Goal: Task Accomplishment & Management: Contribute content

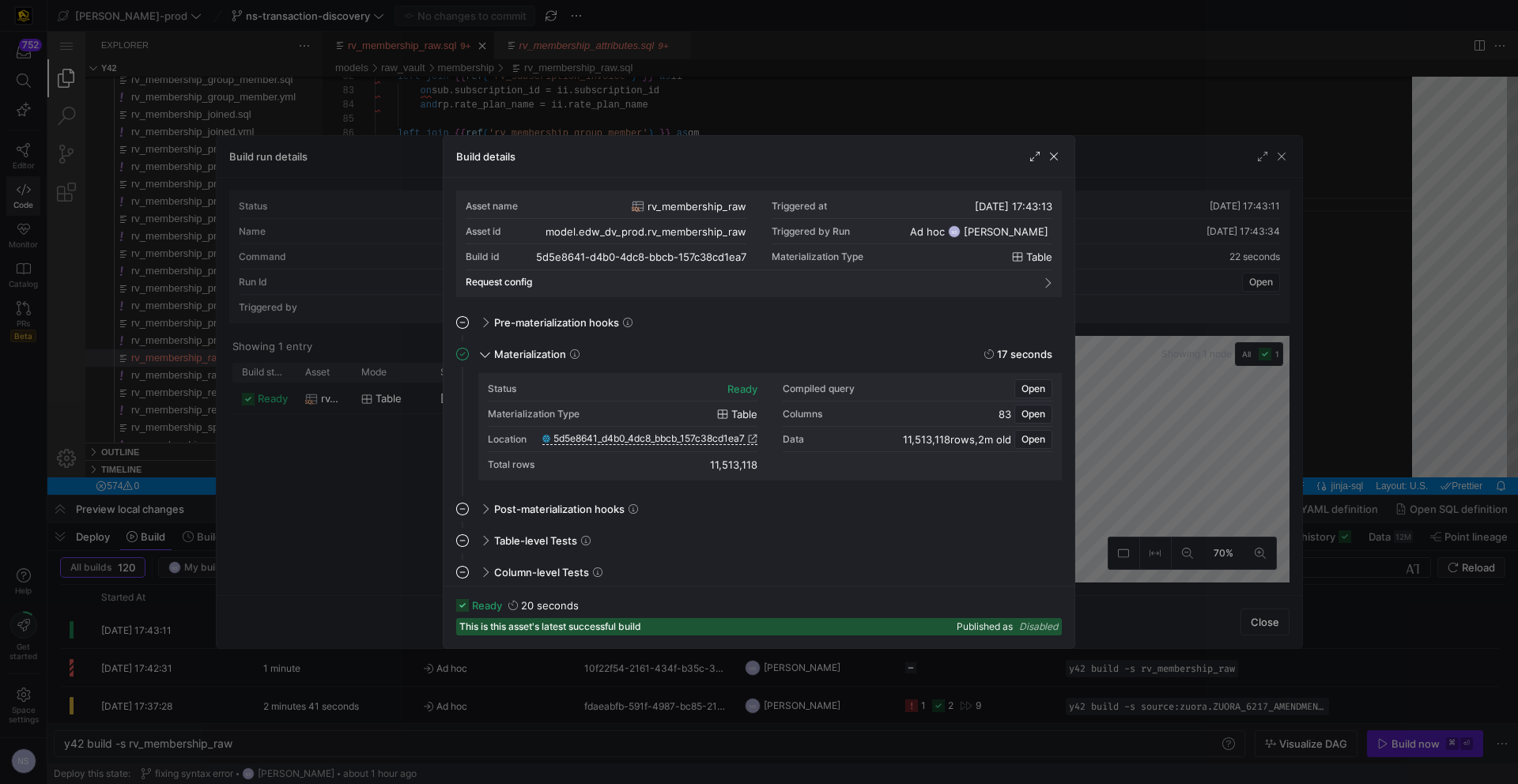
scroll to position [0, 313]
click at [1135, 186] on div at bounding box center [759, 392] width 1518 height 784
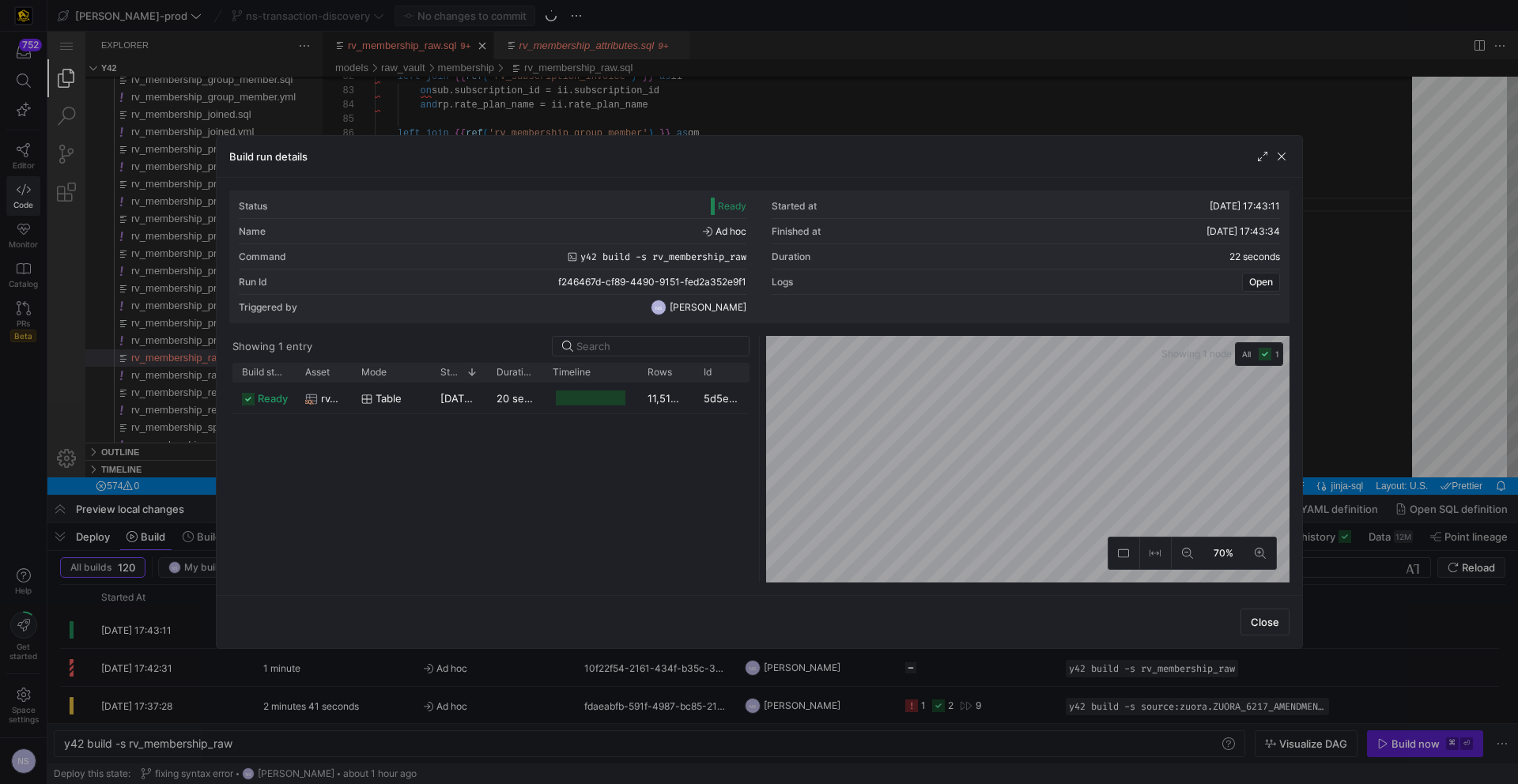
click at [1318, 256] on div at bounding box center [759, 392] width 1518 height 784
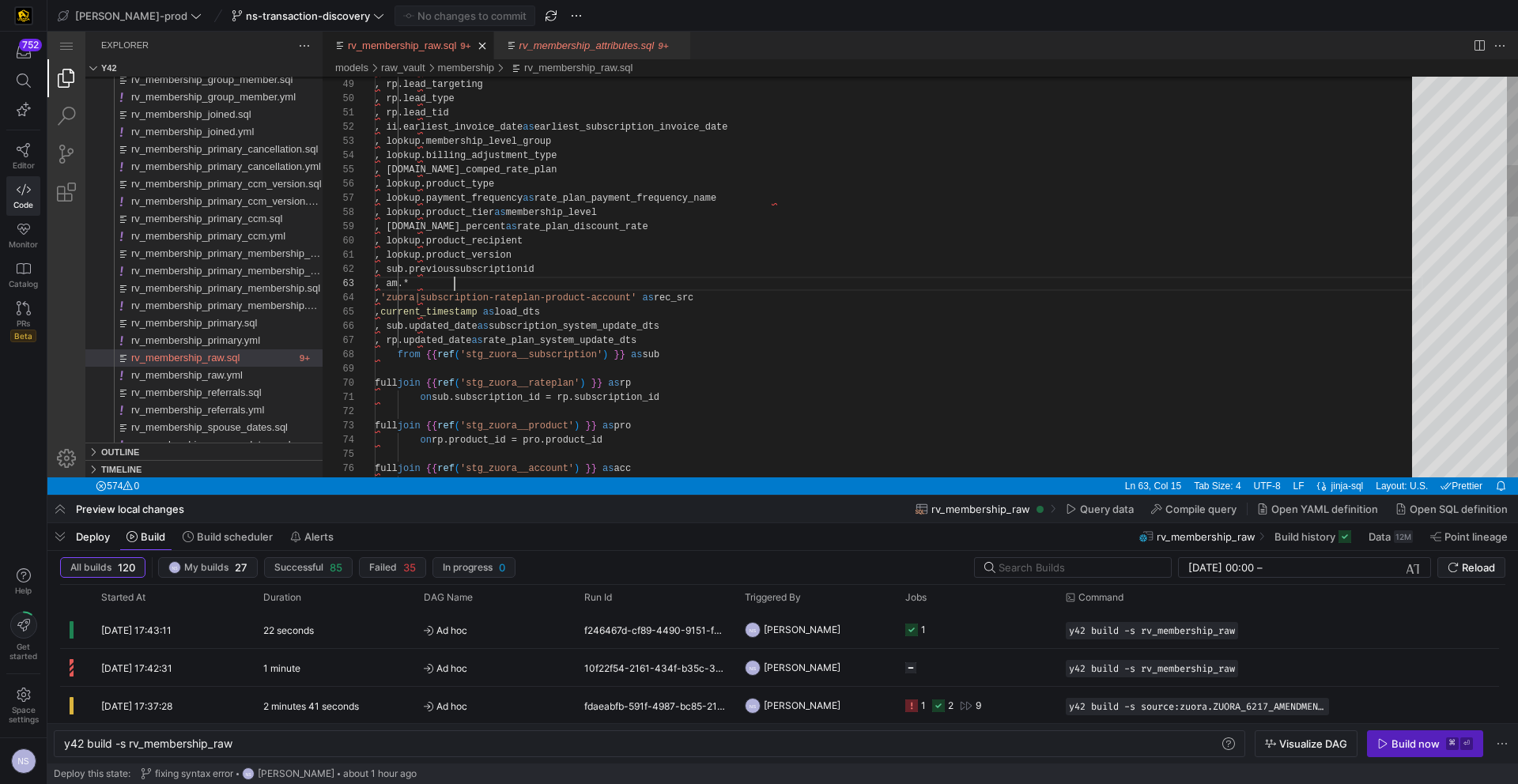
scroll to position [28, 0]
drag, startPoint x: 483, startPoint y: 285, endPoint x: 346, endPoint y: 288, distance: 137.0
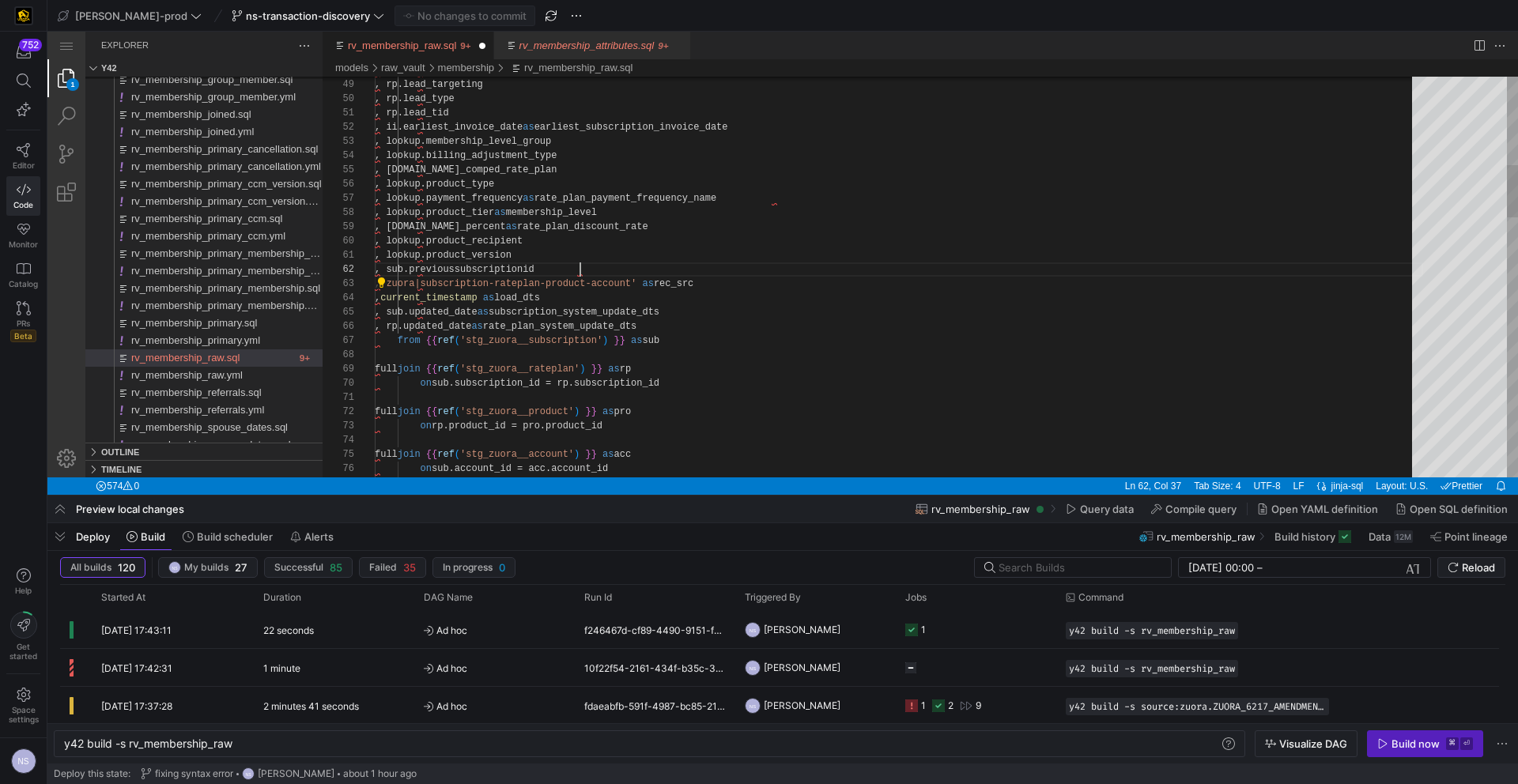
scroll to position [15, 206]
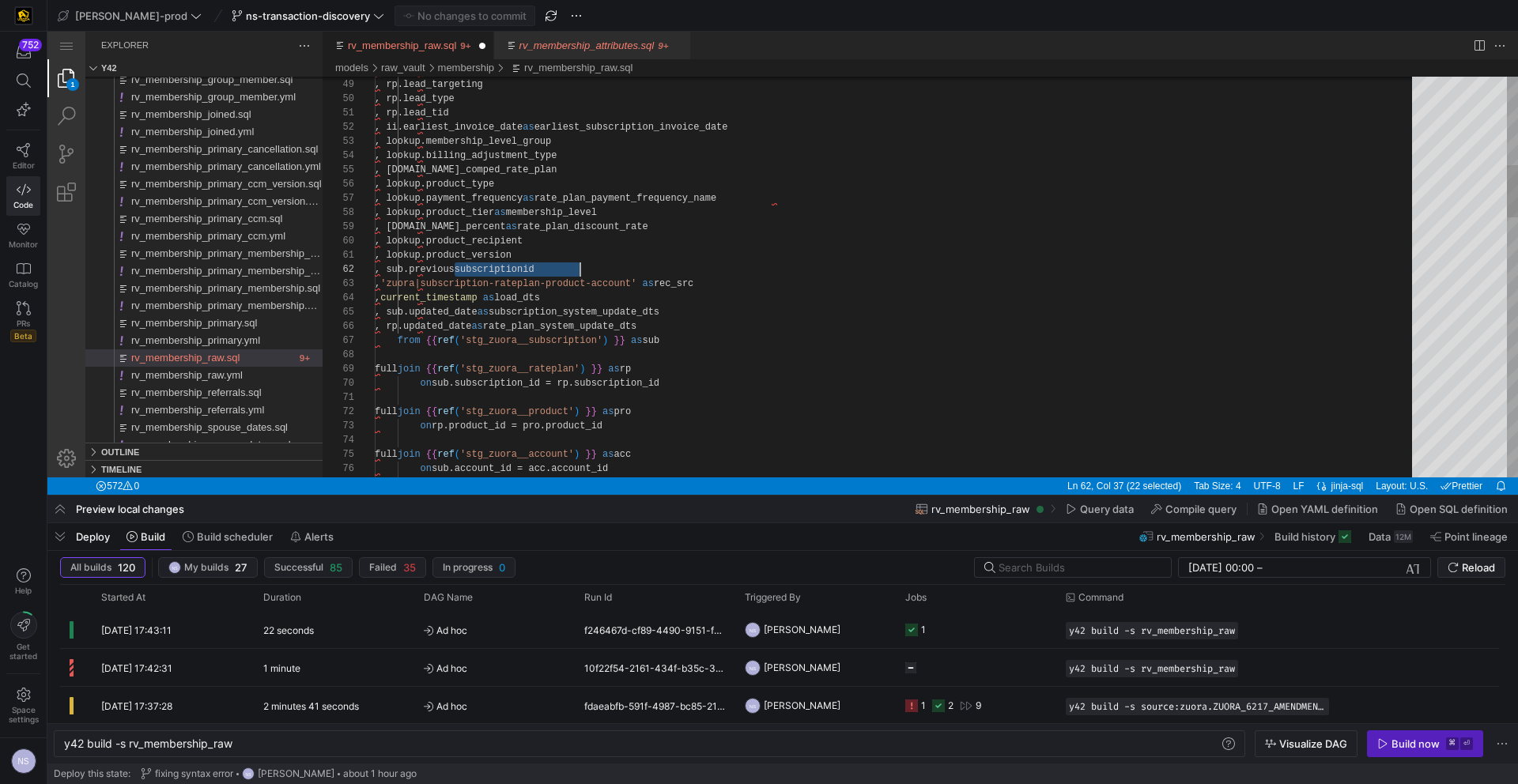
scroll to position [15, 206]
paste textarea "previoussubscriptionid"
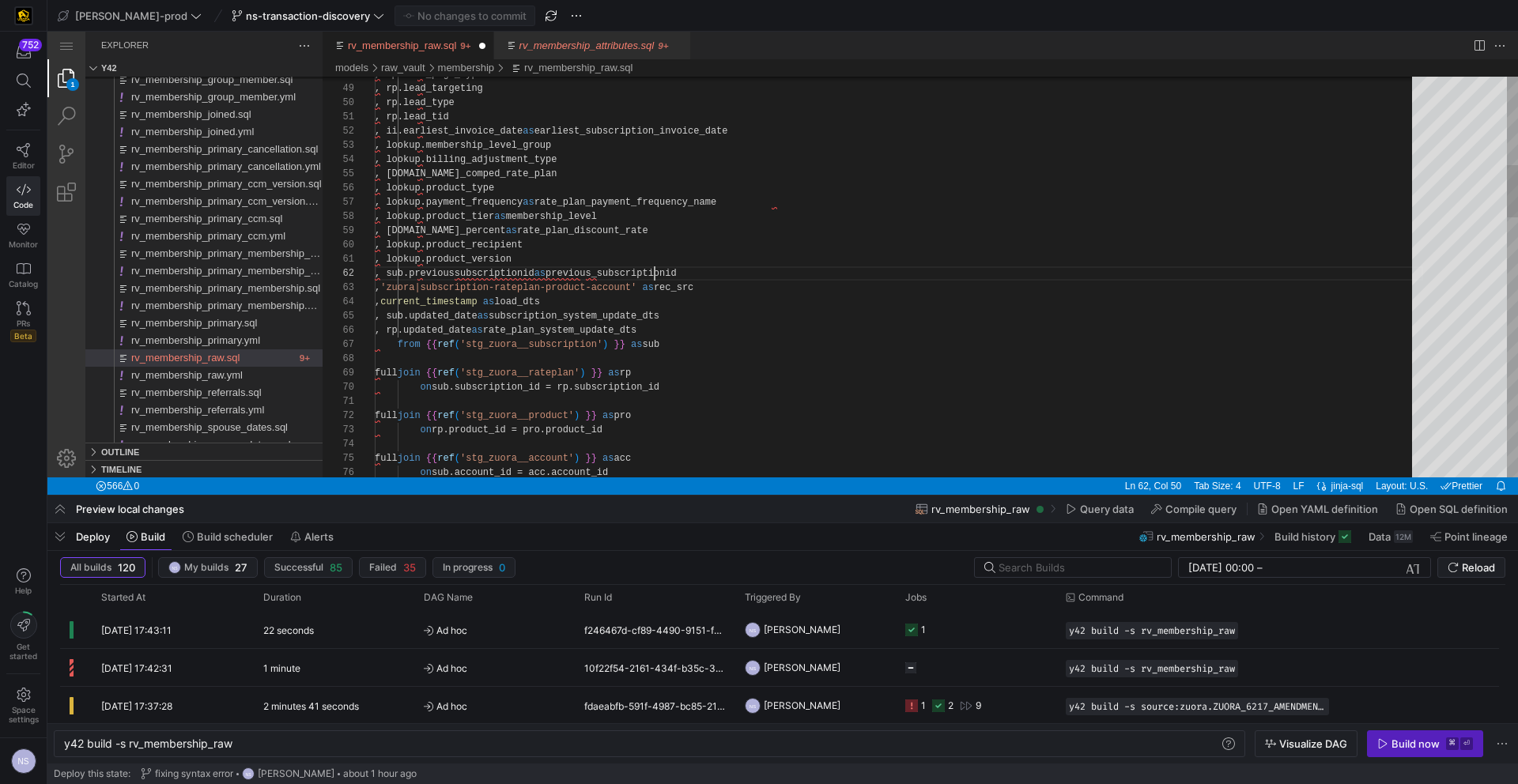
scroll to position [15, 280]
drag, startPoint x: 724, startPoint y: 272, endPoint x: 749, endPoint y: 258, distance: 28.7
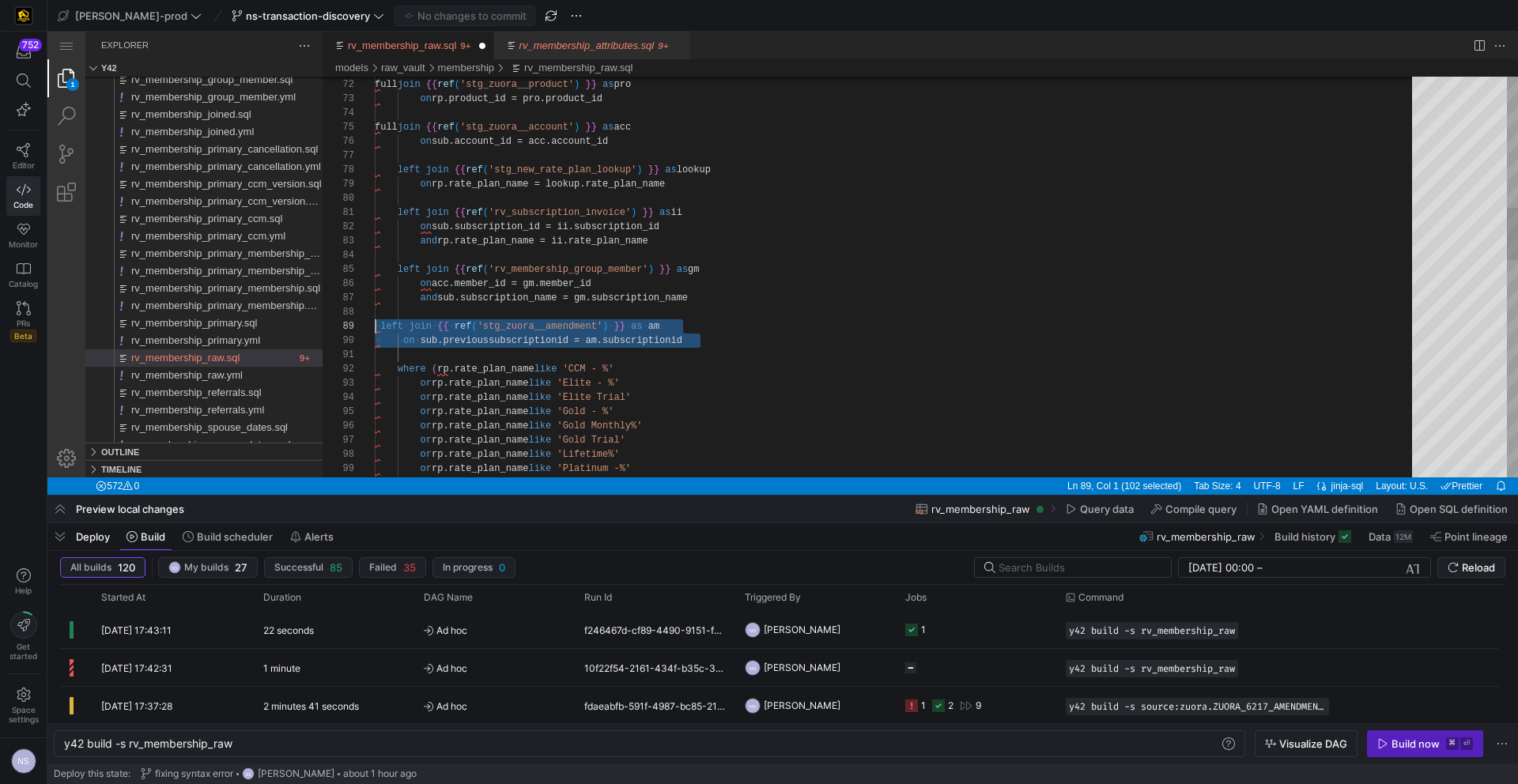
scroll to position [114, 0]
drag, startPoint x: 744, startPoint y: 340, endPoint x: 352, endPoint y: 322, distance: 392.4
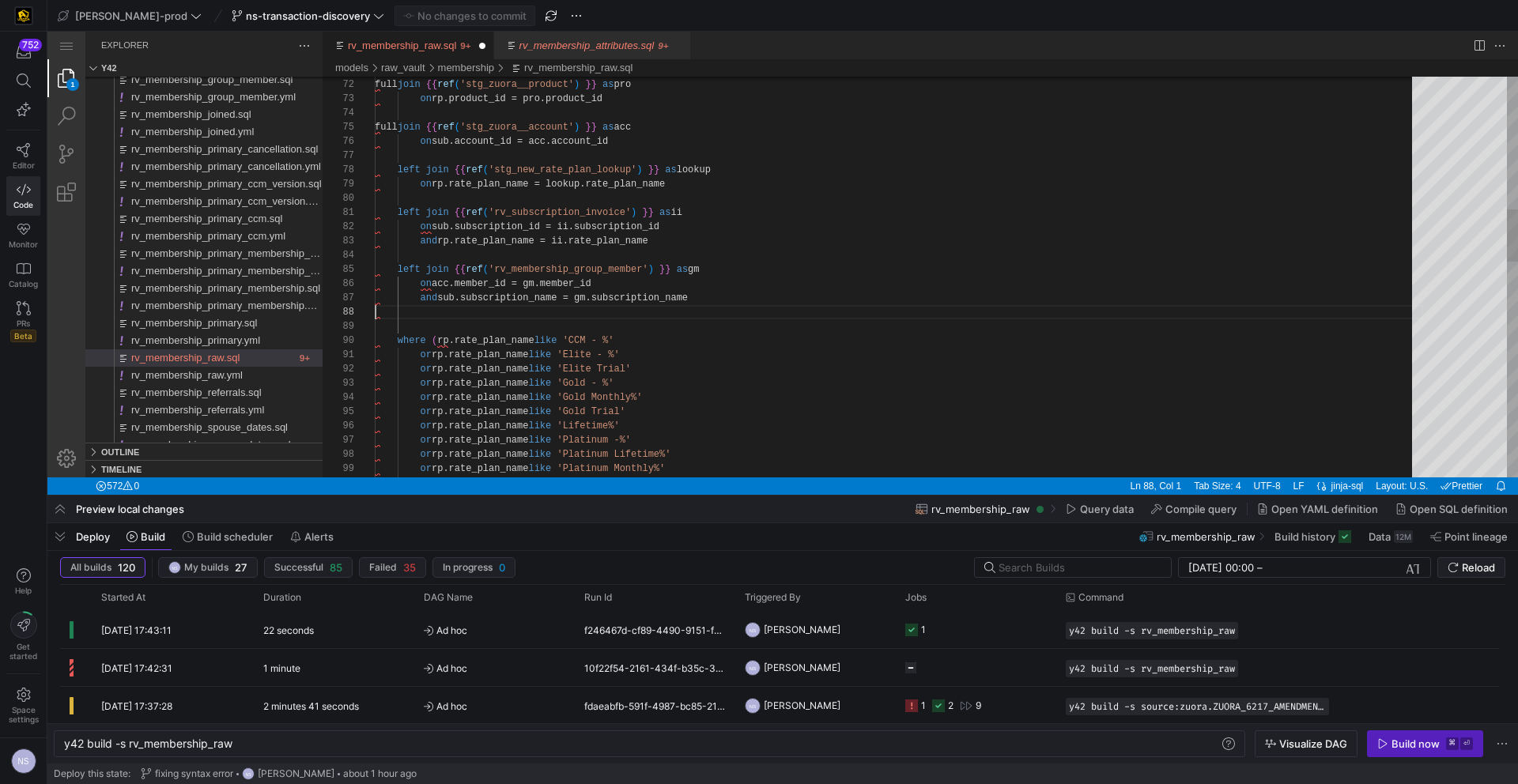
scroll to position [85, 320]
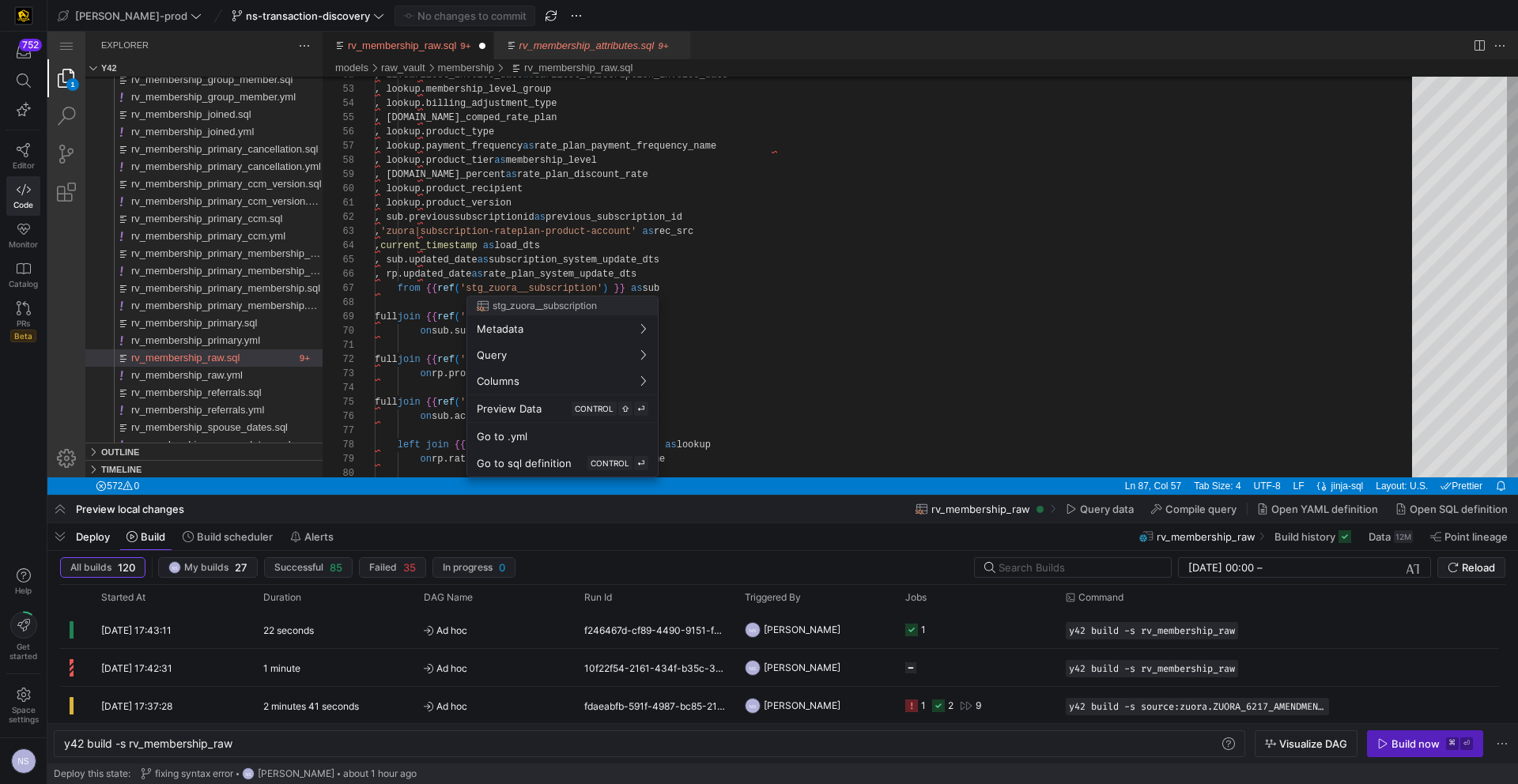
drag, startPoint x: 754, startPoint y: 129, endPoint x: 681, endPoint y: 134, distance: 73.2
click at [754, 129] on div at bounding box center [759, 392] width 1518 height 784
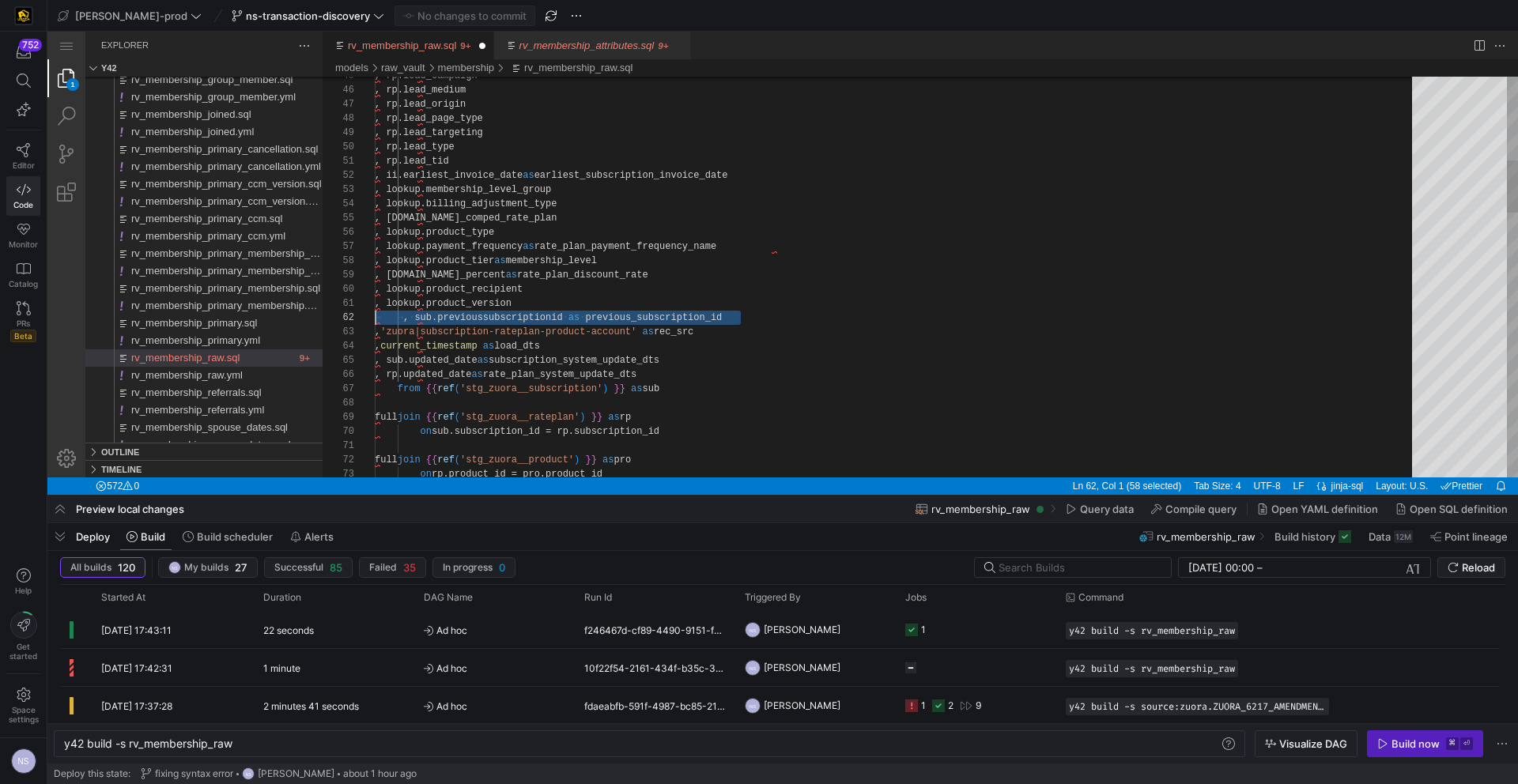
scroll to position [15, 0]
drag, startPoint x: 762, startPoint y: 314, endPoint x: 317, endPoint y: 315, distance: 445.0
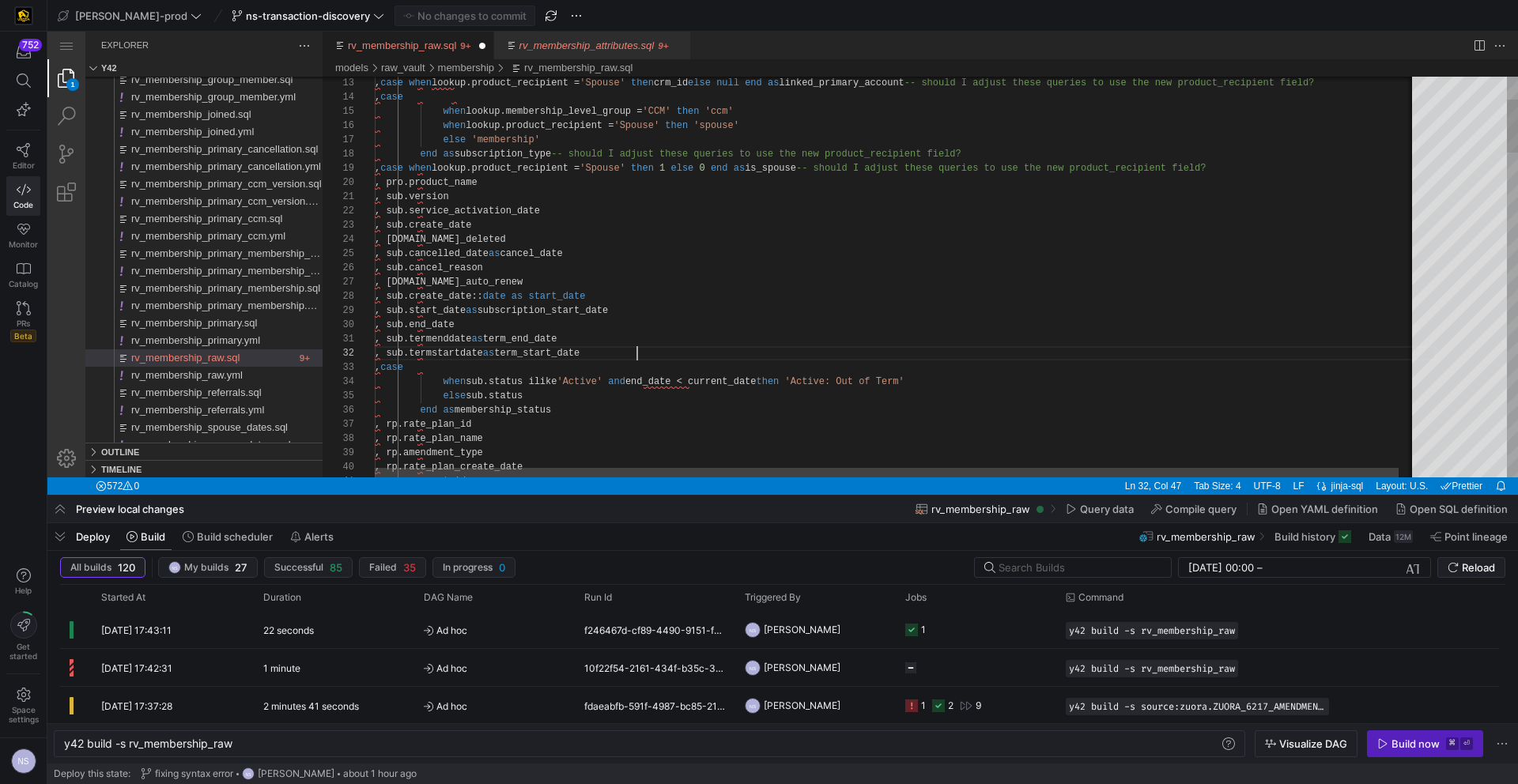
paste textarea ", sub.previoussubscriptionid as previous_subscription_id"
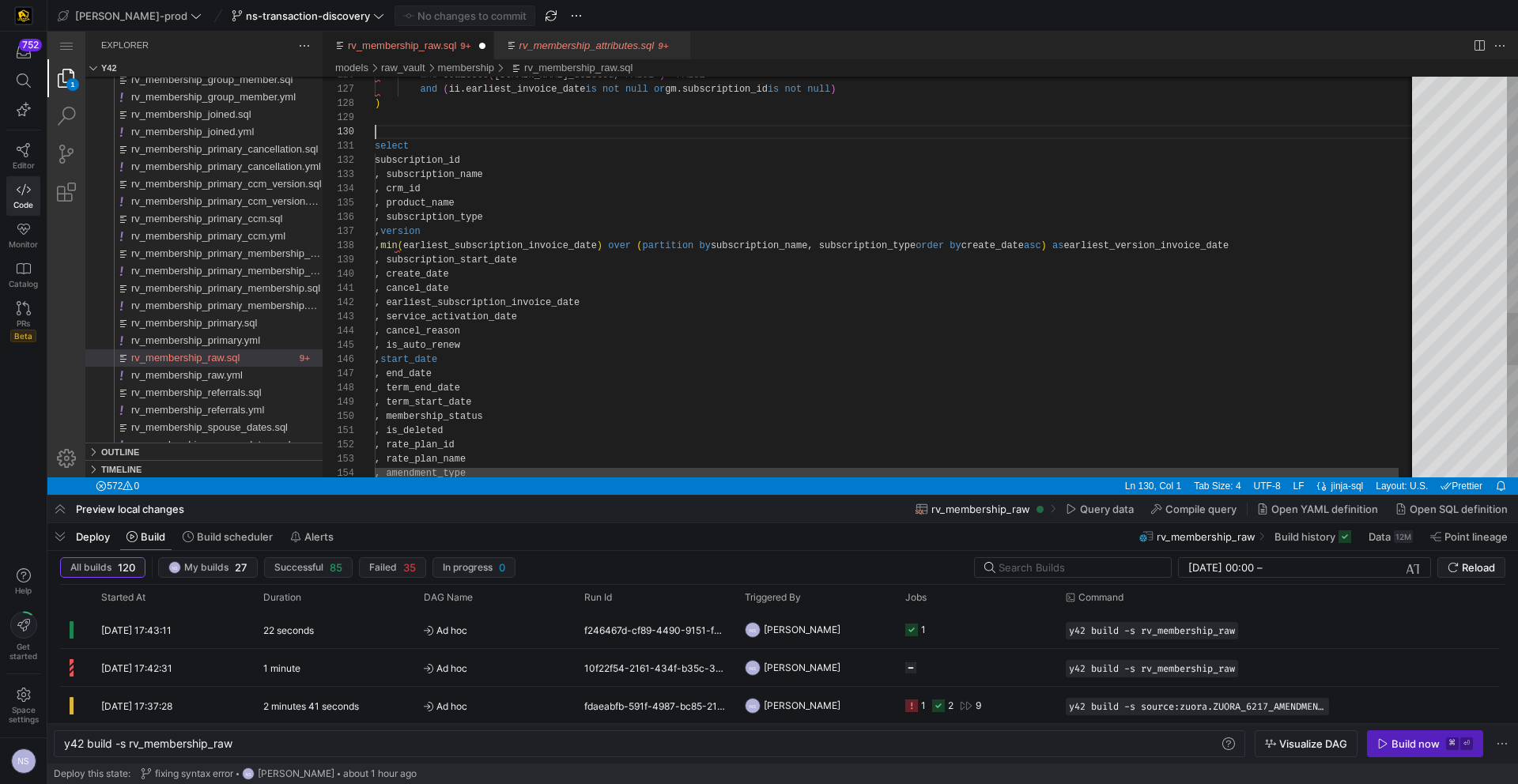
scroll to position [114, 0]
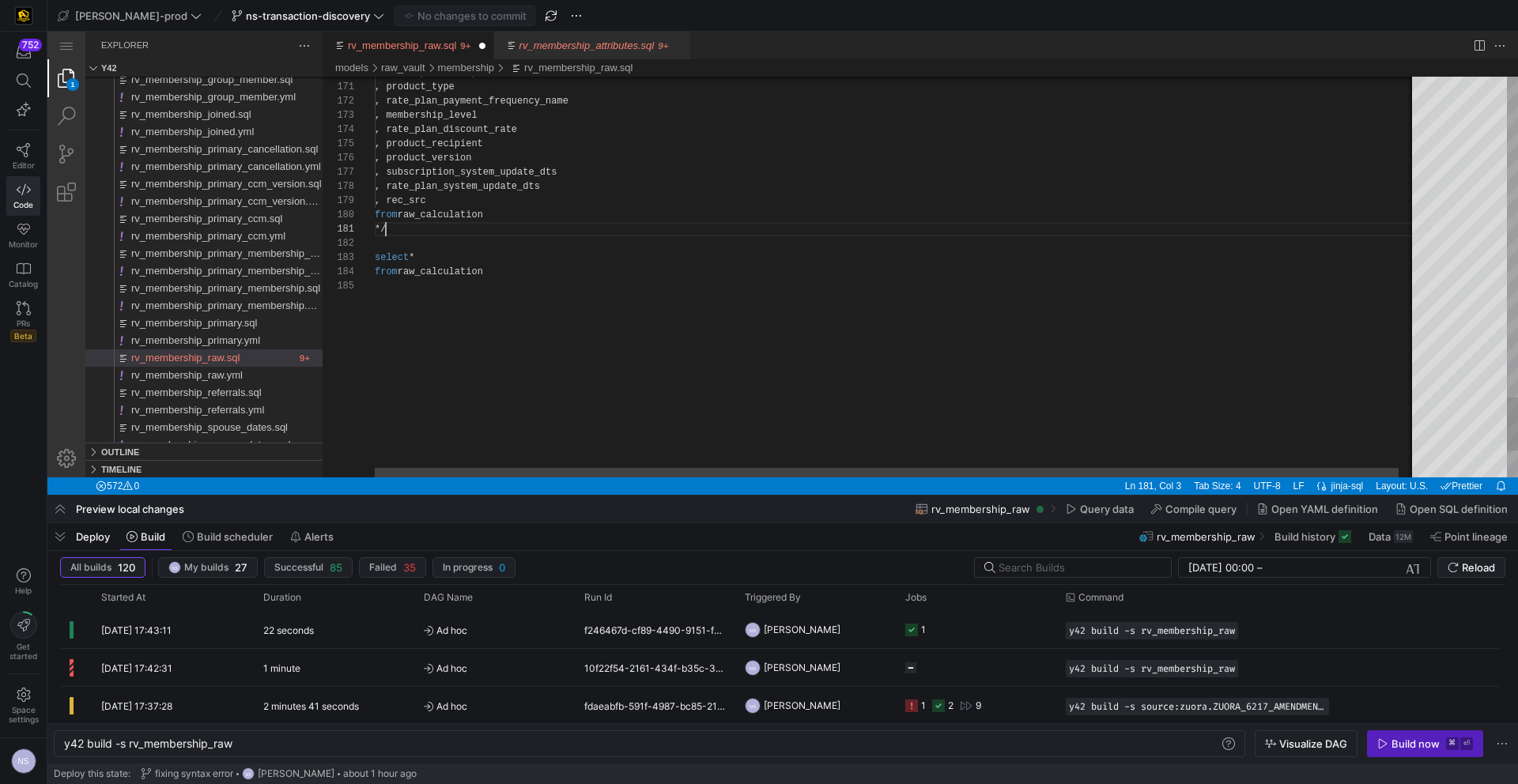
type textarea "select * from raw_calculation"
drag, startPoint x: 508, startPoint y: 272, endPoint x: 367, endPoint y: 231, distance: 146.8
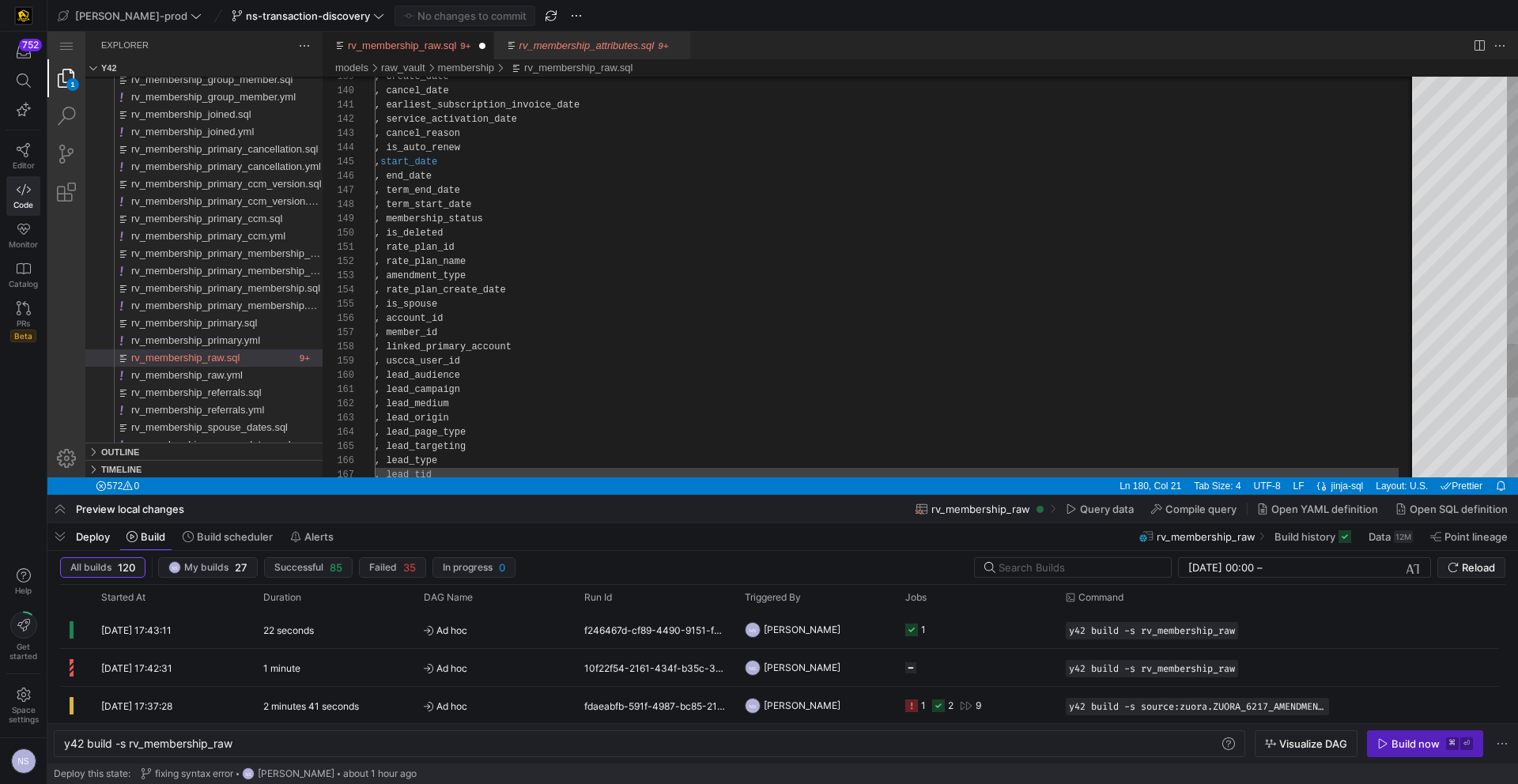
scroll to position [100, 120]
paste textarea "previous_subscription_id"
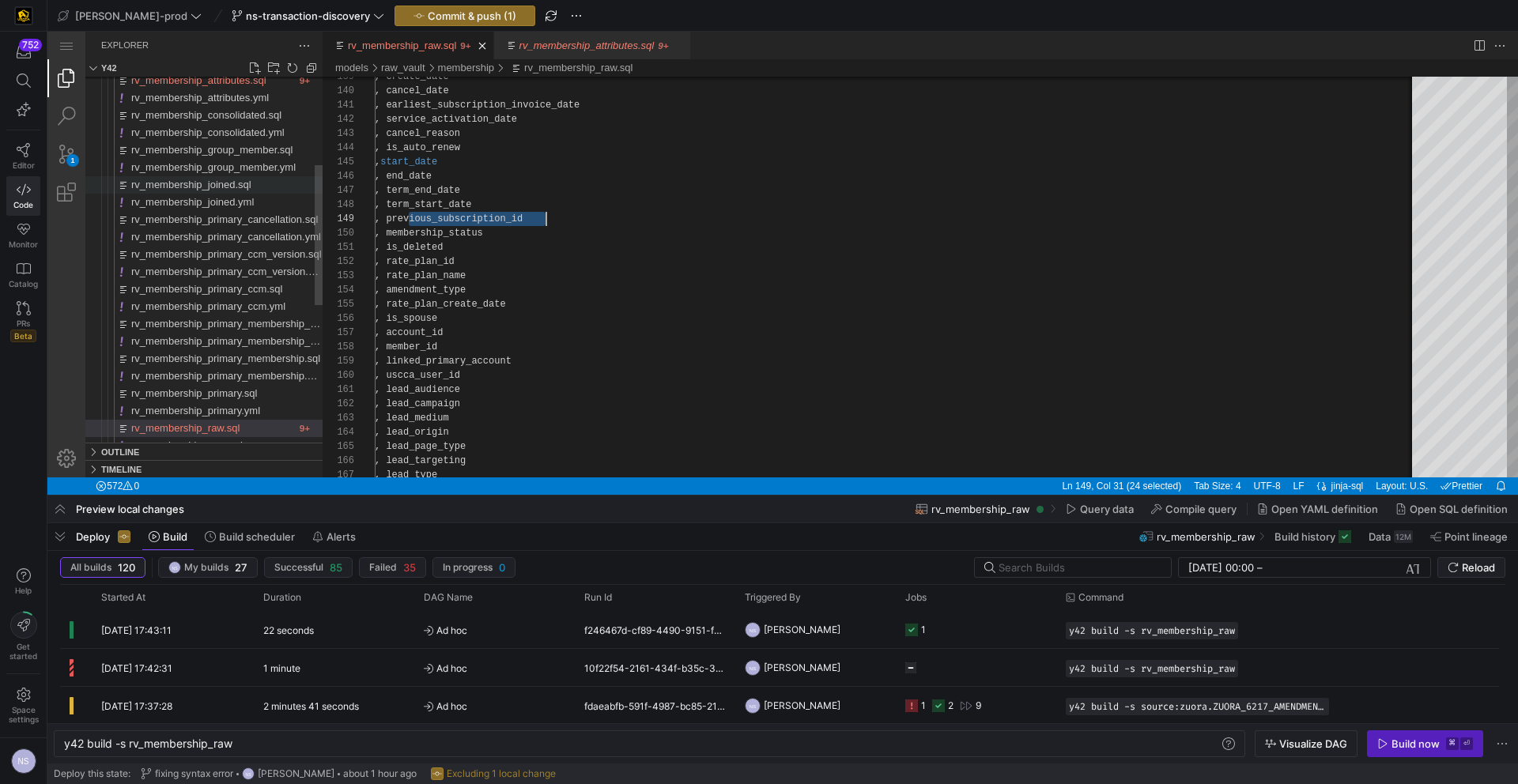
type textarea ", earliest_subscription_invoice_date , service_activation_date , cancel_reason …"
click at [227, 184] on span "rv_membership_joined.sql" at bounding box center [191, 184] width 120 height 12
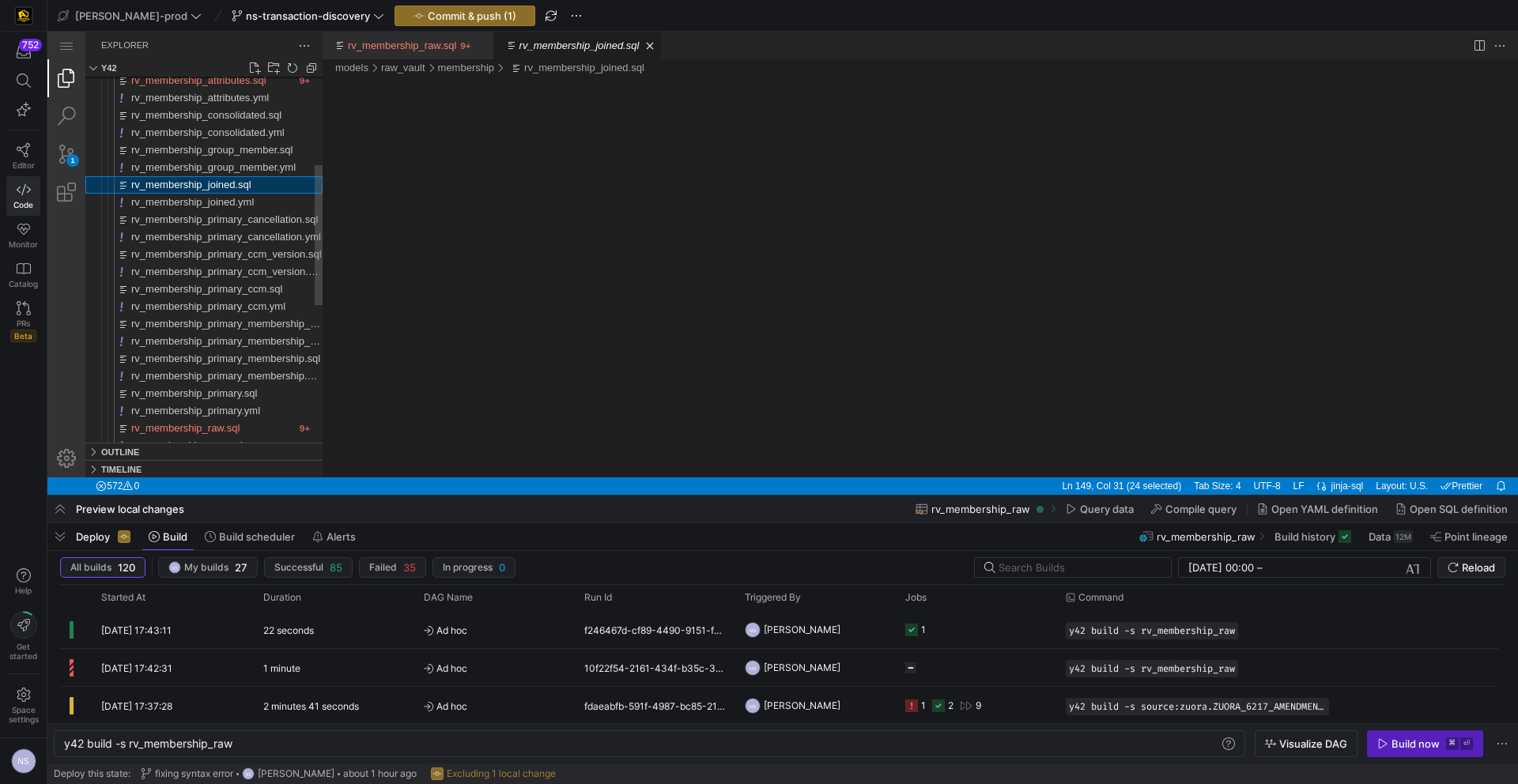
type textarea "y42 build -s rv_membership_joined"
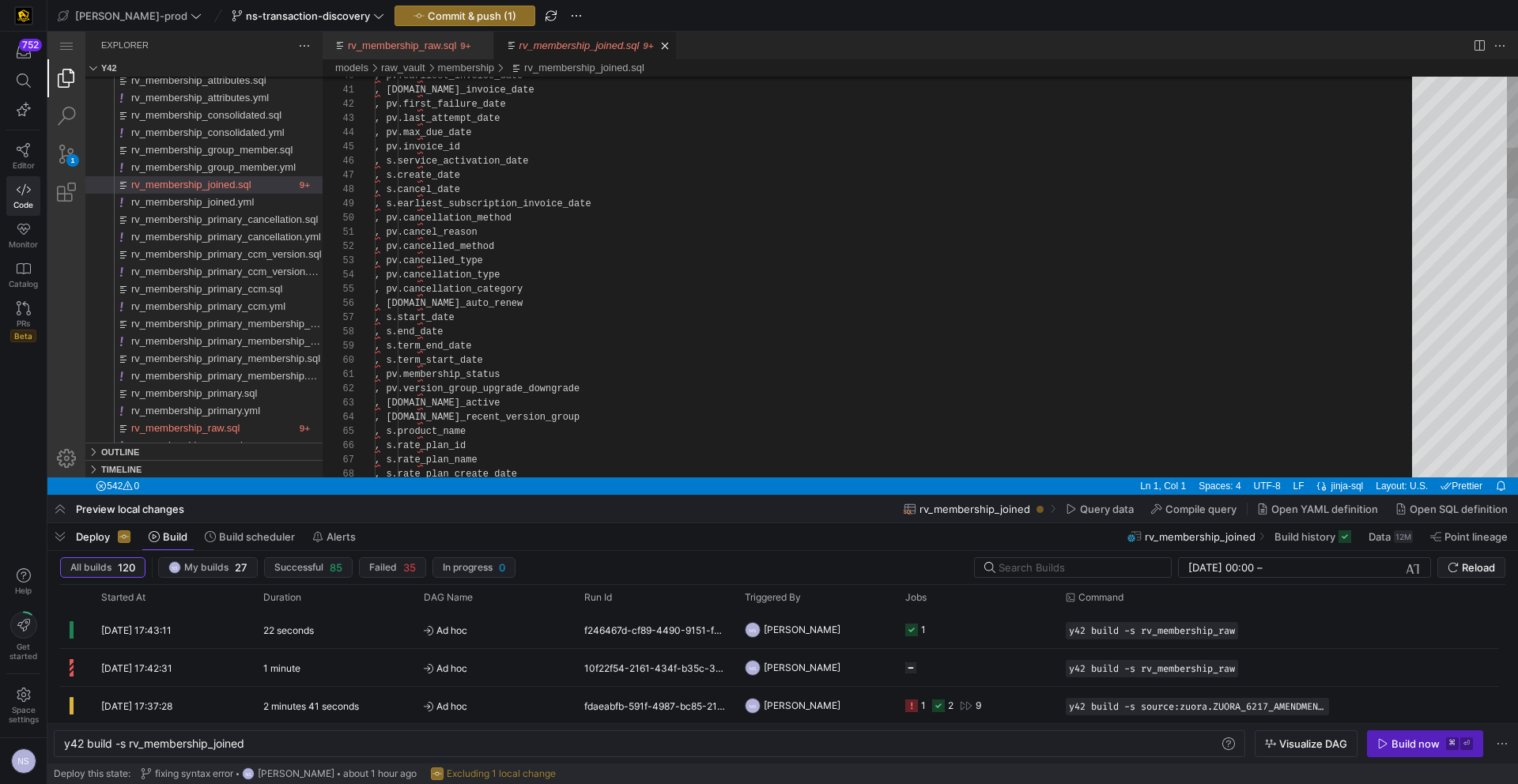
scroll to position [128, 154]
paste textarea "previous_subscription_id"
drag, startPoint x: 607, startPoint y: 375, endPoint x: 422, endPoint y: 371, distance: 185.0
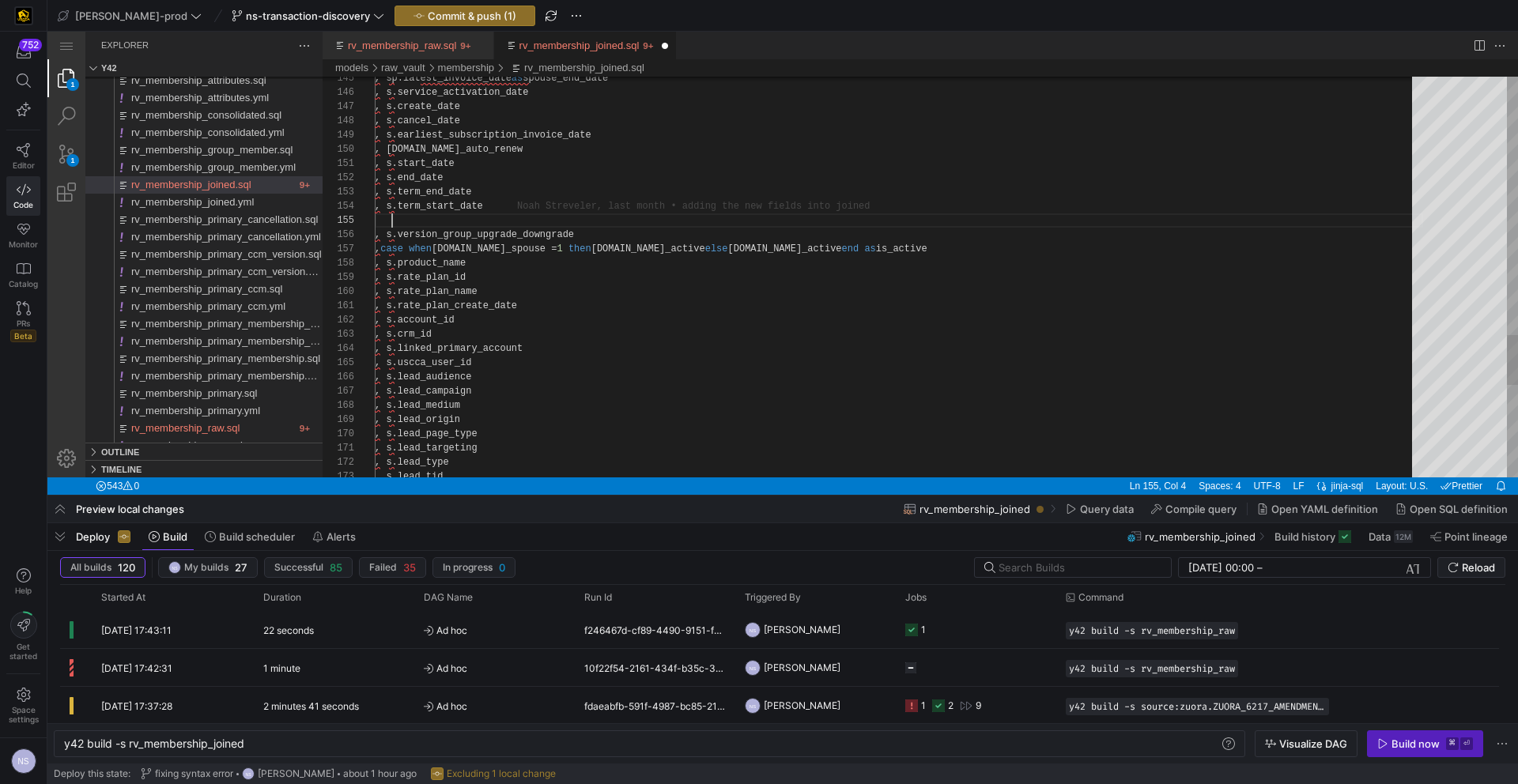
paste textarea ", s.previous_subscription_id"
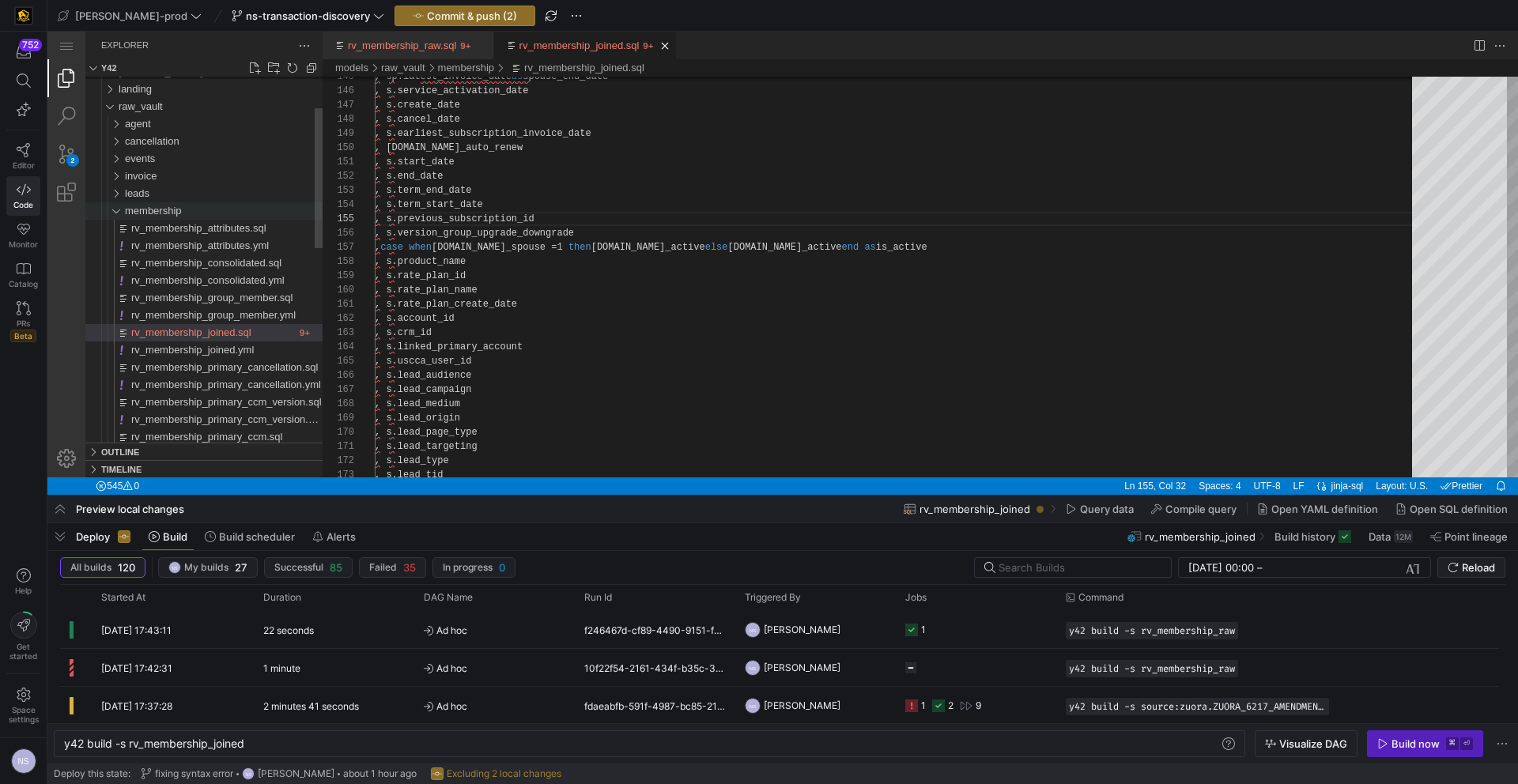
type textarea ", s.start_date , s.end_date , s.term_end_date , s.term_start_date , s.previous_…"
click at [200, 209] on div "membership" at bounding box center [224, 211] width 198 height 18
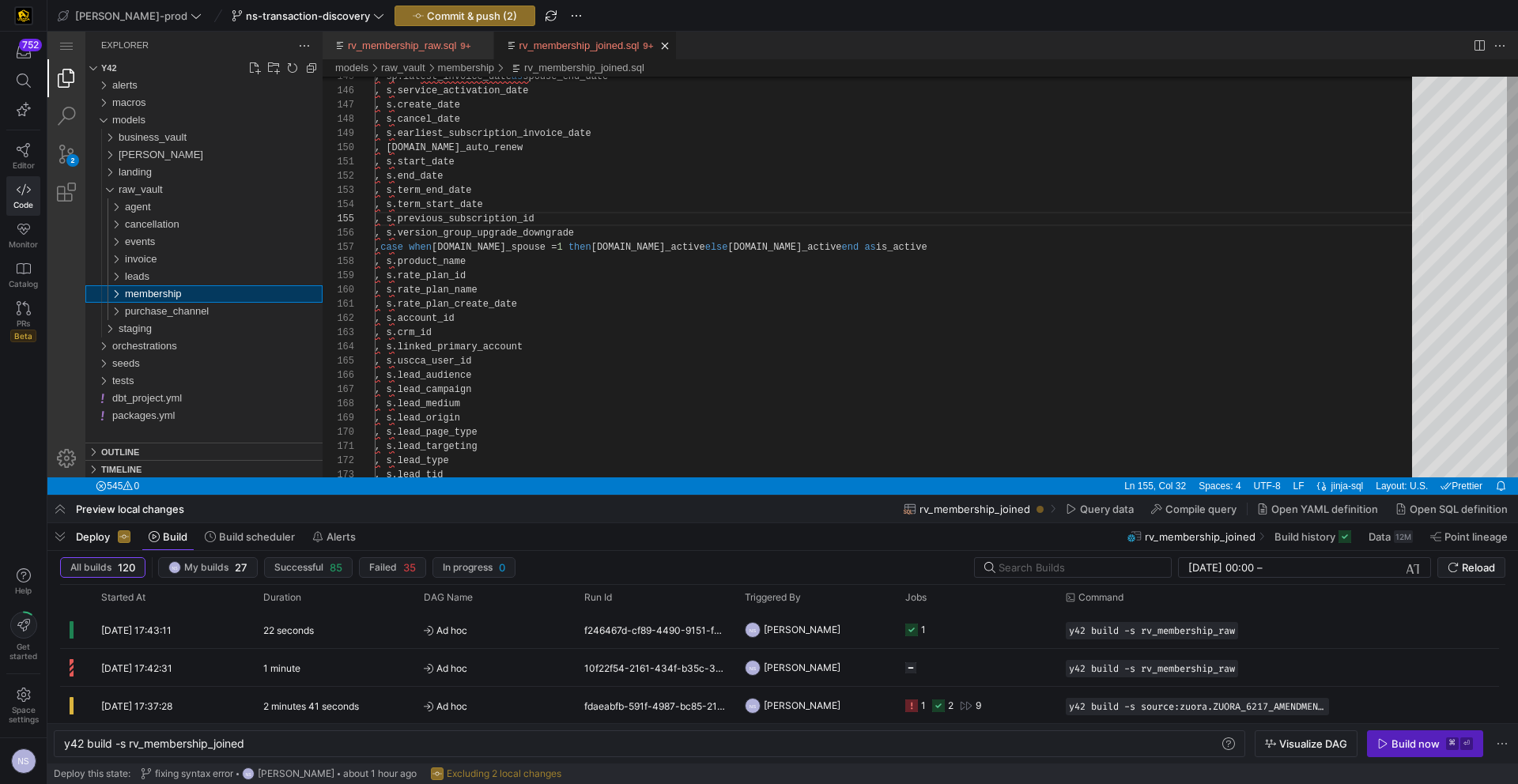
click at [198, 293] on div "membership" at bounding box center [224, 294] width 198 height 18
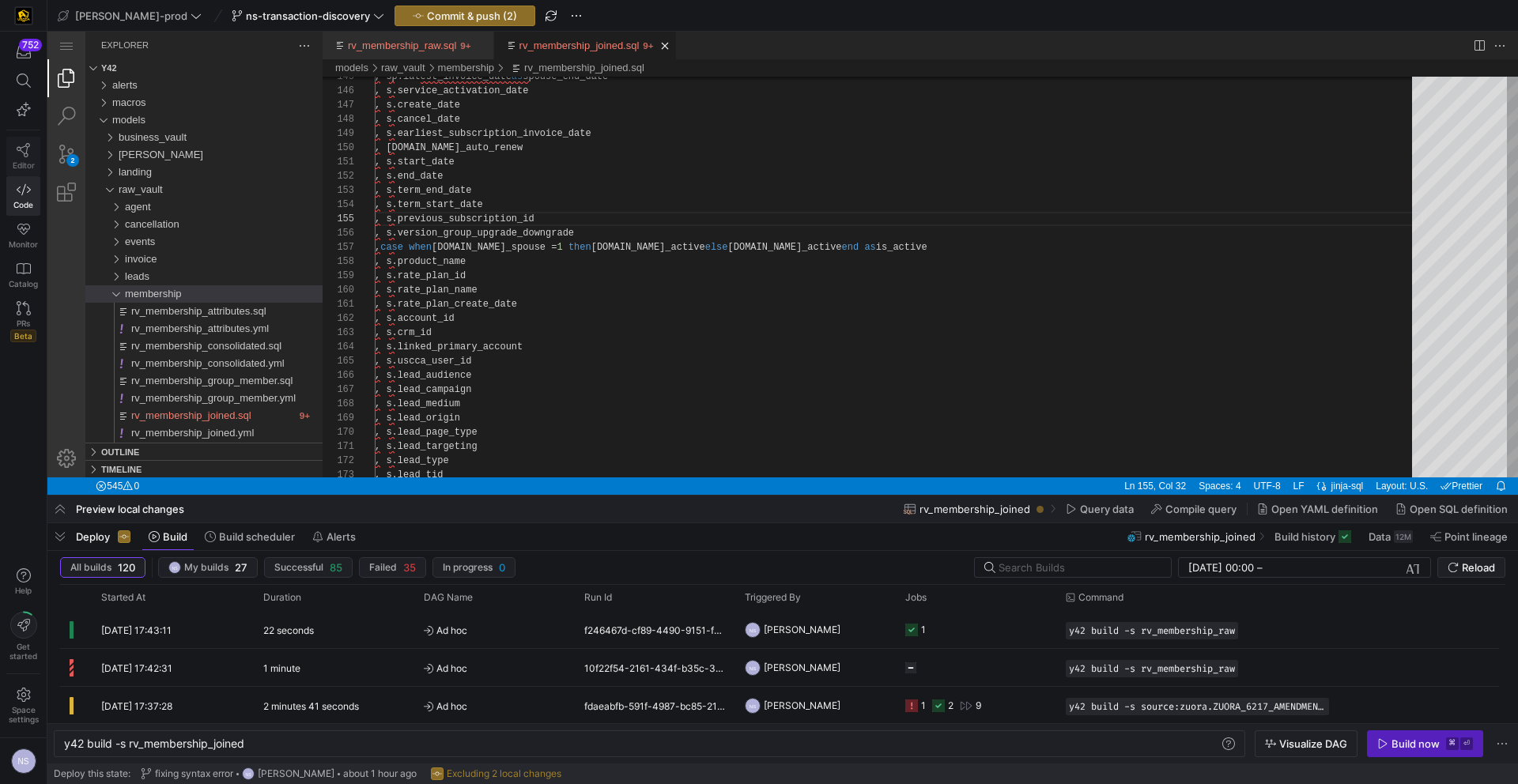
click at [26, 143] on icon at bounding box center [24, 150] width 14 height 15
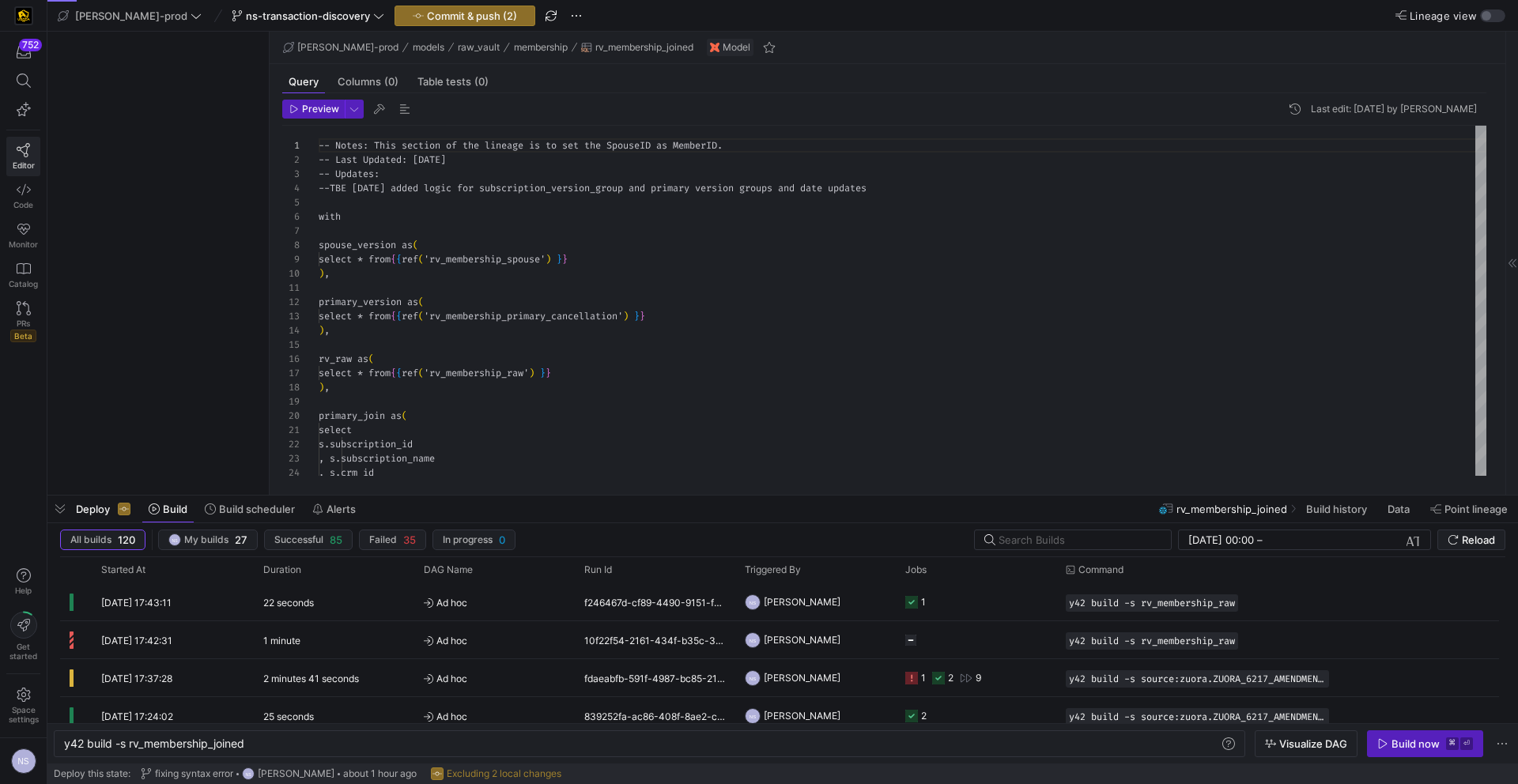
scroll to position [142, 0]
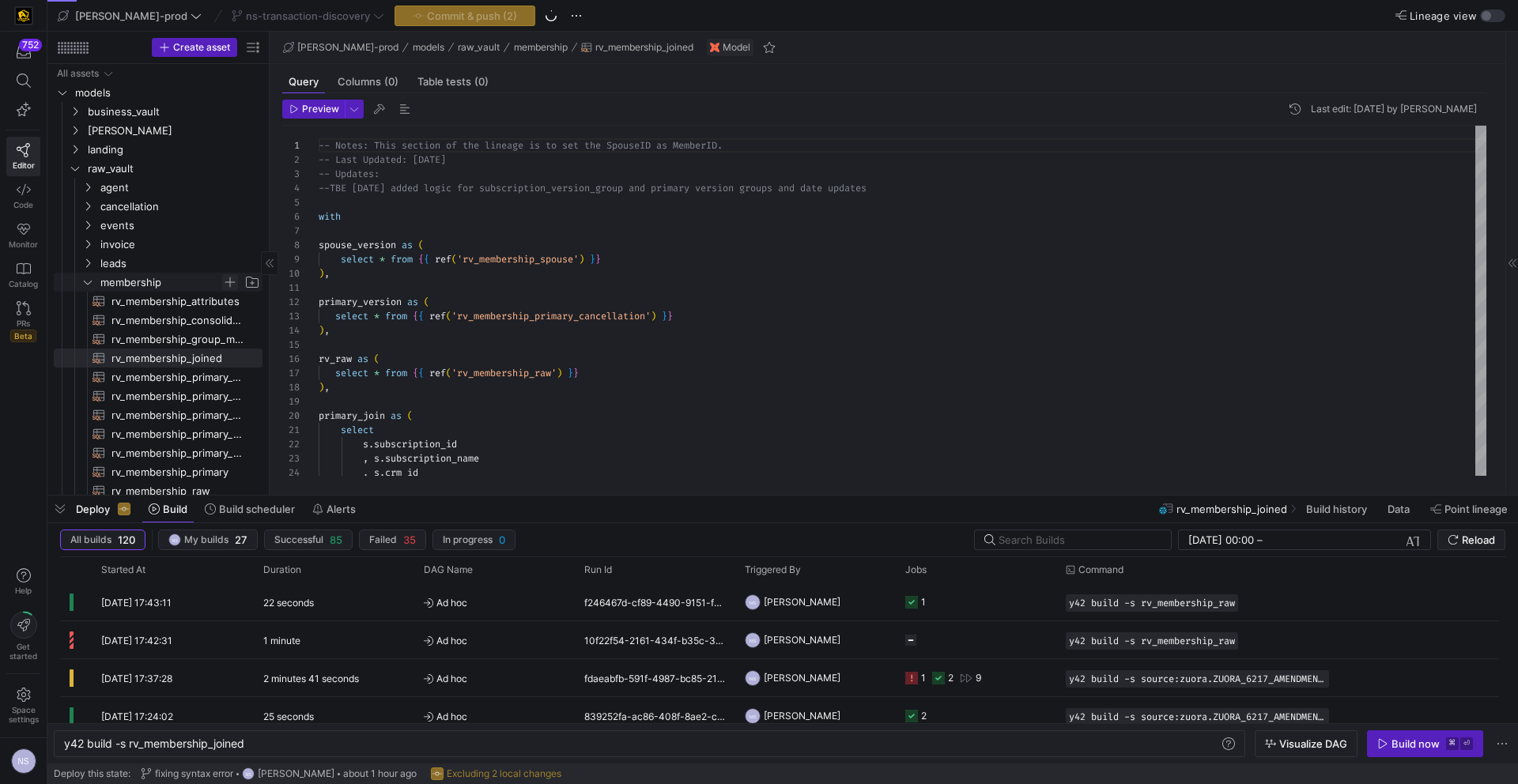
click at [223, 280] on span "Press SPACE to select this row." at bounding box center [230, 282] width 16 height 16
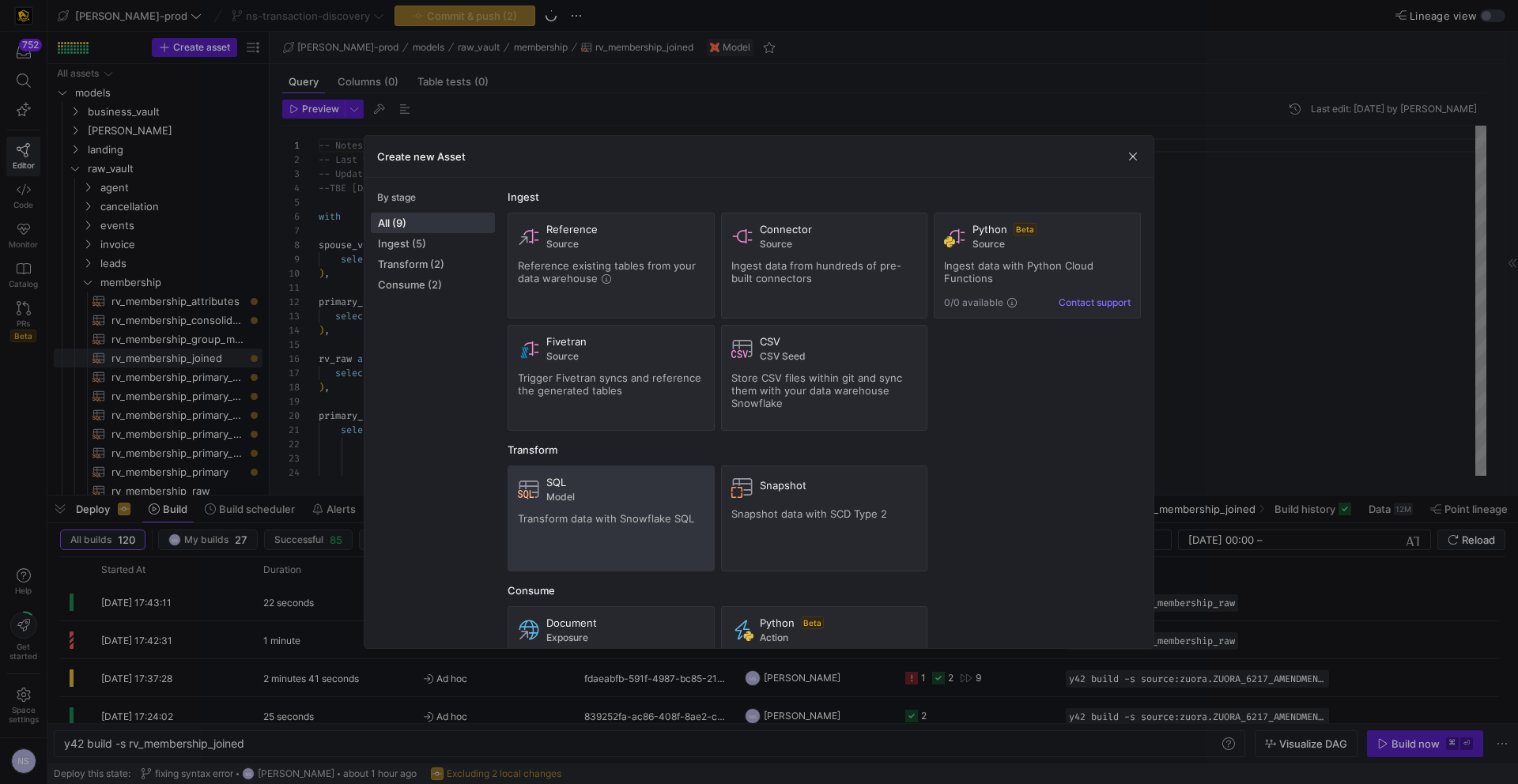
click at [606, 496] on span "Model" at bounding box center [625, 496] width 158 height 11
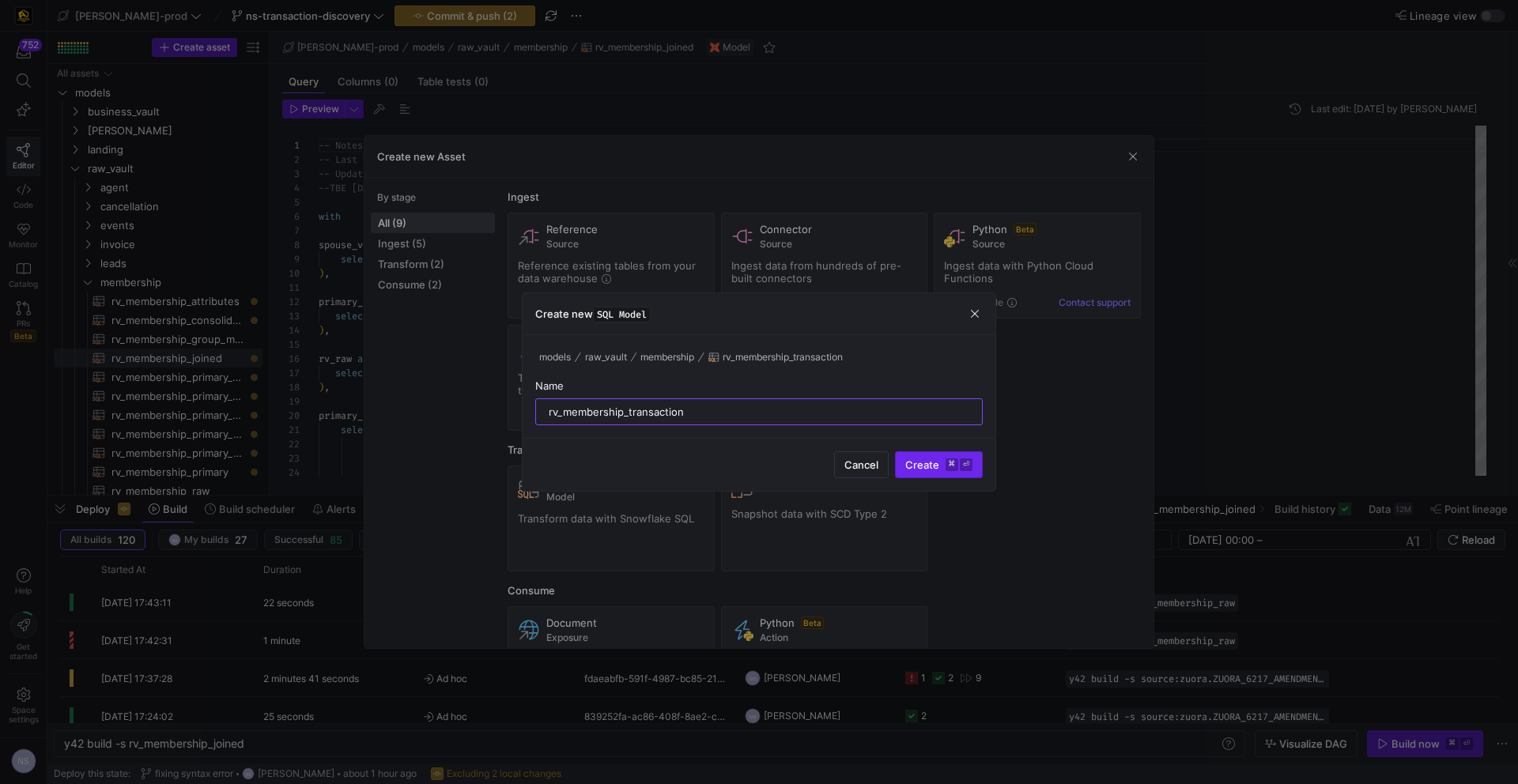
type input "rv_membership_transaction"
click at [936, 465] on span "Create ⌘ ⏎" at bounding box center [938, 464] width 68 height 13
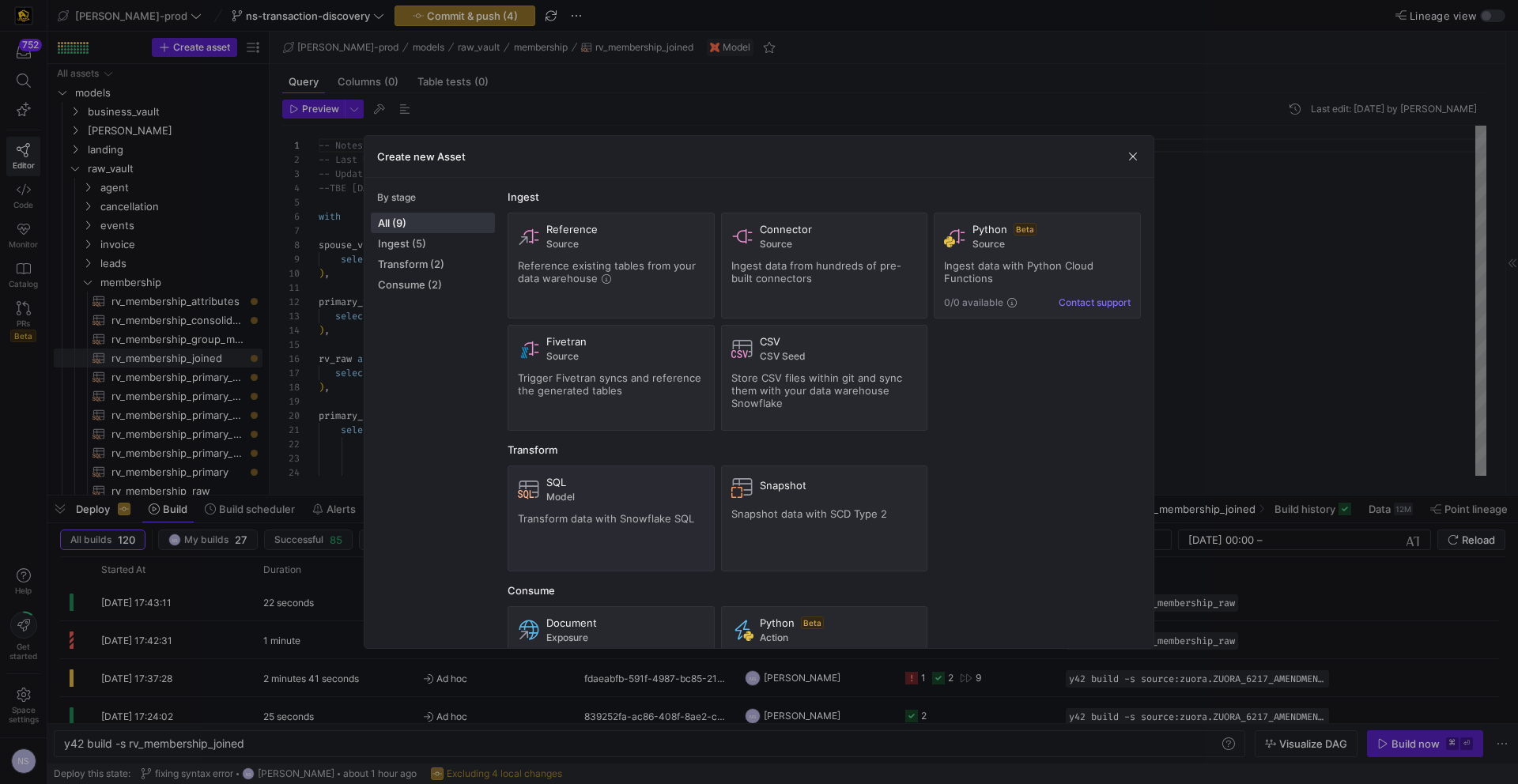
type textarea "y42 build -s rv_membership_transaction"
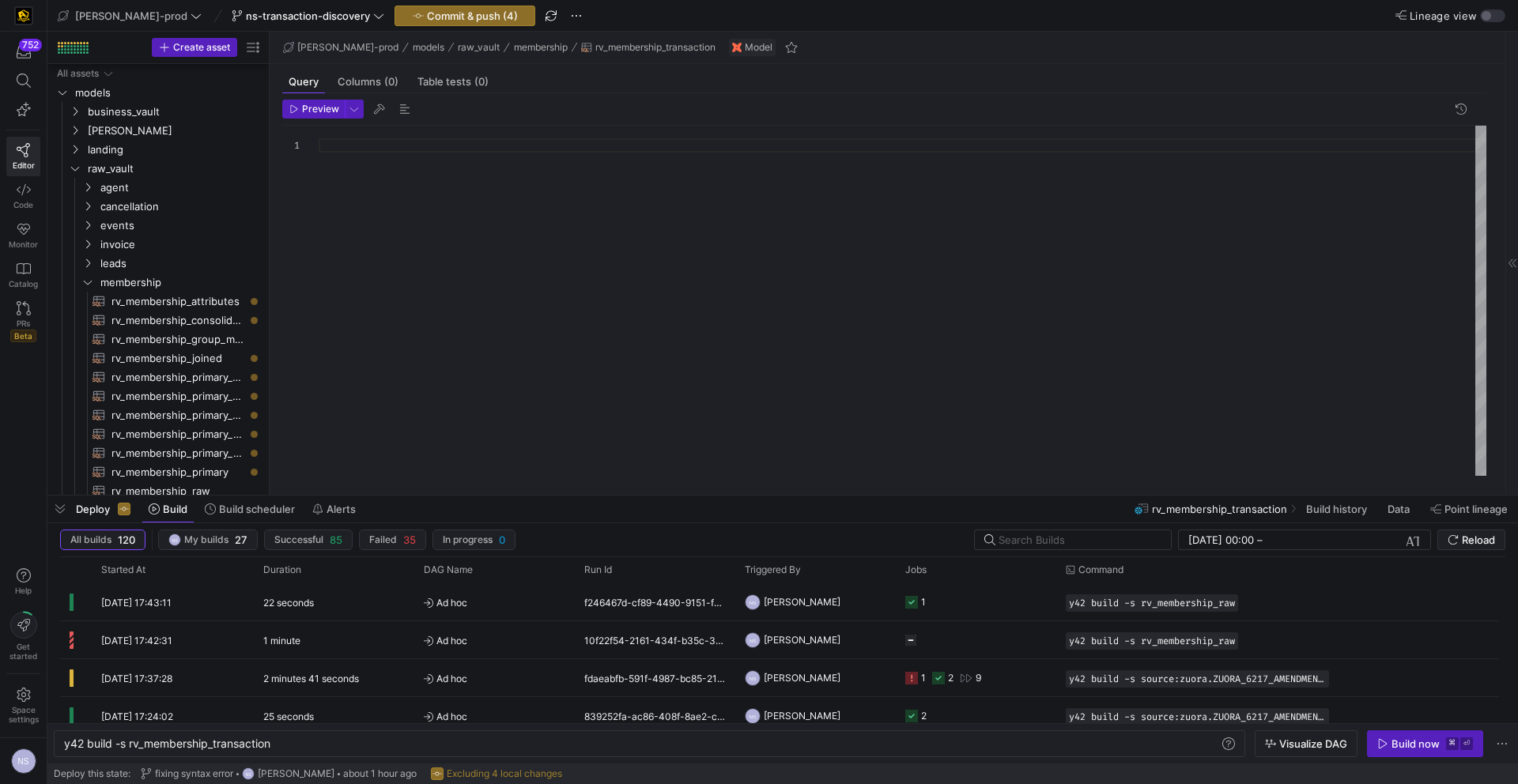
scroll to position [138, 0]
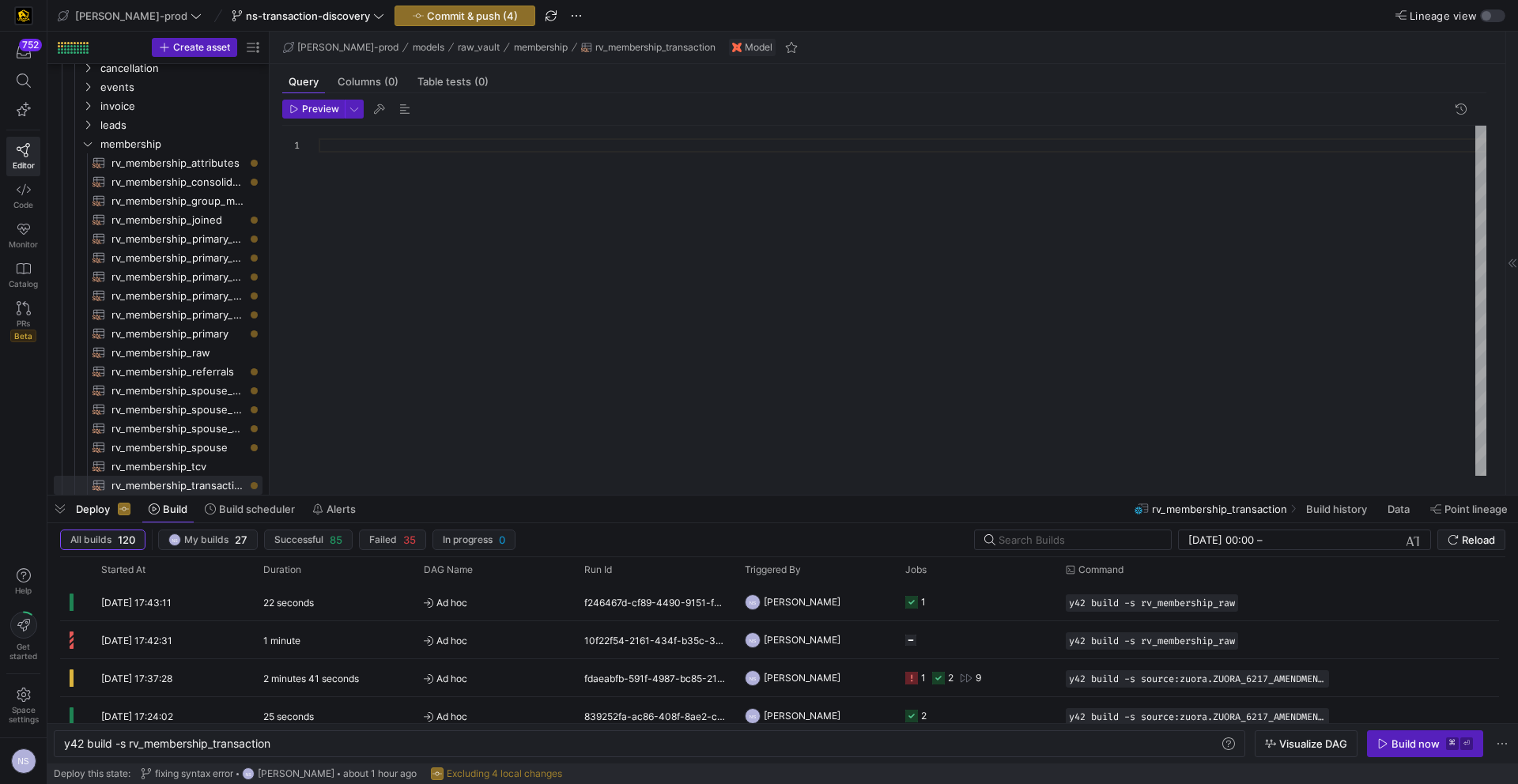
click at [403, 165] on div at bounding box center [902, 300] width 1167 height 350
click at [206, 219] on span "rv_membership_joined​​​​​​​​​​" at bounding box center [178, 220] width 133 height 19
type textarea "y42 build -s rv_membership_joined"
type textarea "-- Notes: This section of the lineage is to set the SpouseID as MemberID. -- La…"
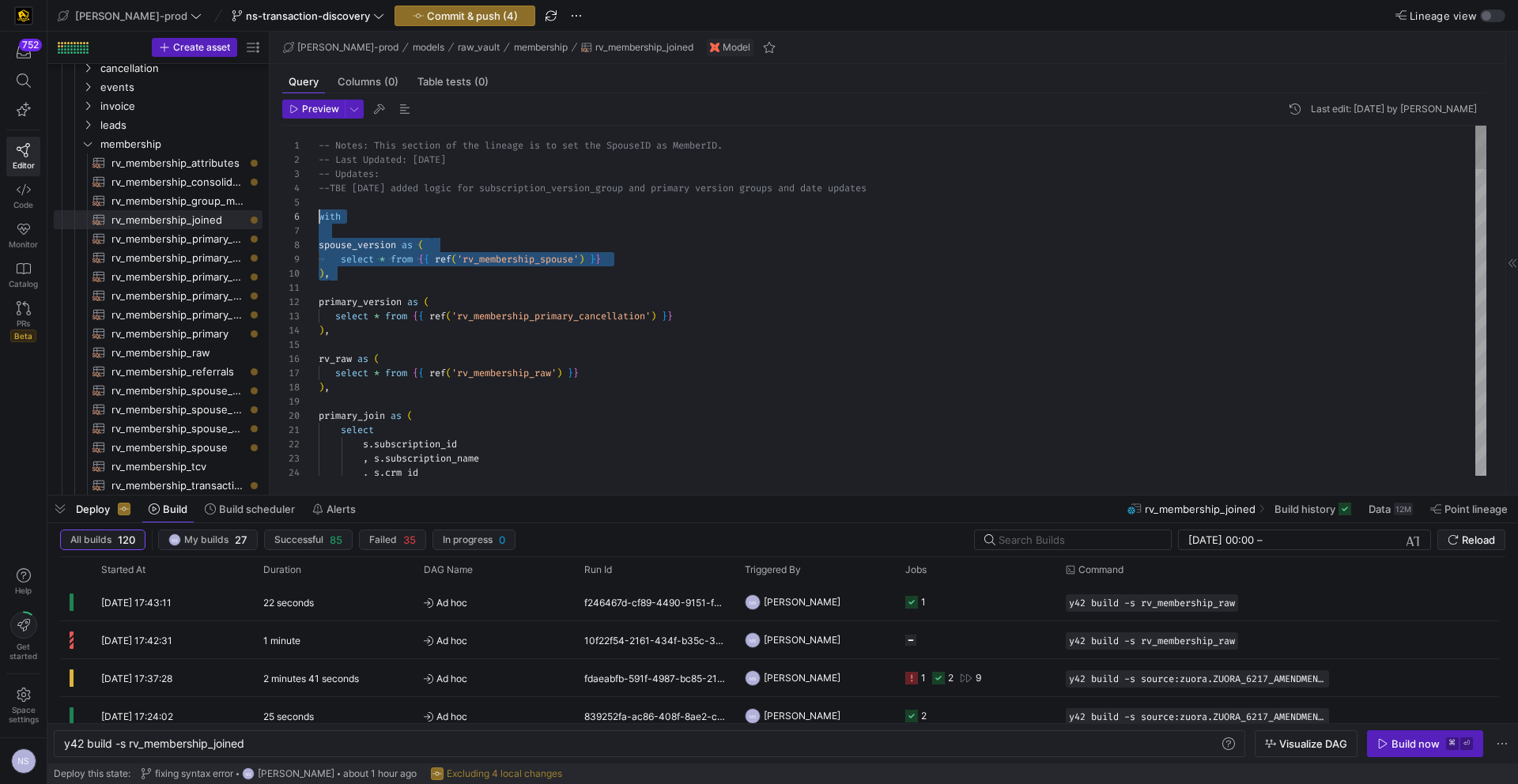
scroll to position [71, 0]
drag, startPoint x: 378, startPoint y: 272, endPoint x: 306, endPoint y: 214, distance: 92.5
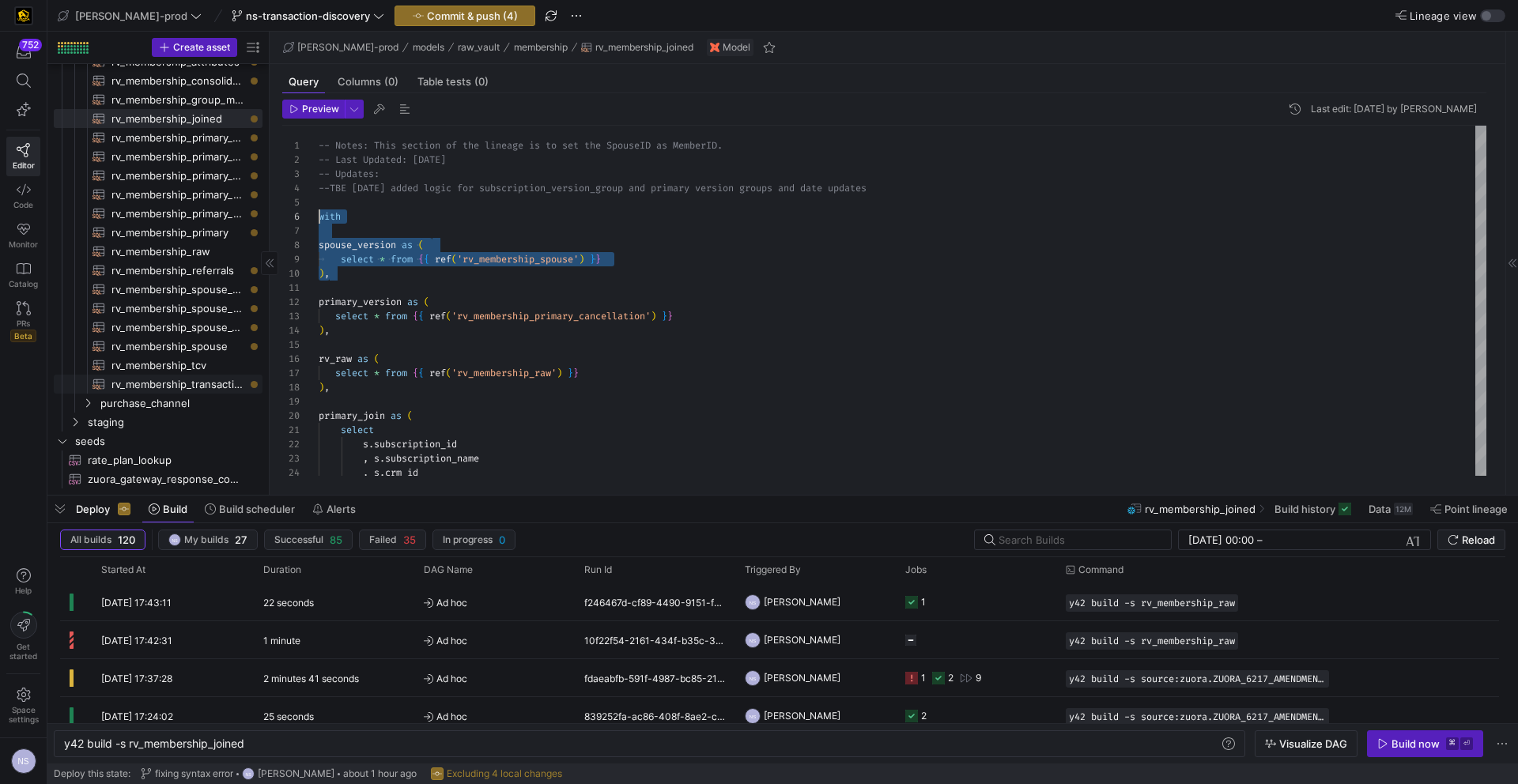
click at [212, 377] on span "rv_membership_transaction​​​​​​​​​​" at bounding box center [178, 384] width 133 height 19
type textarea "y42 build -s rv_membership_transaction"
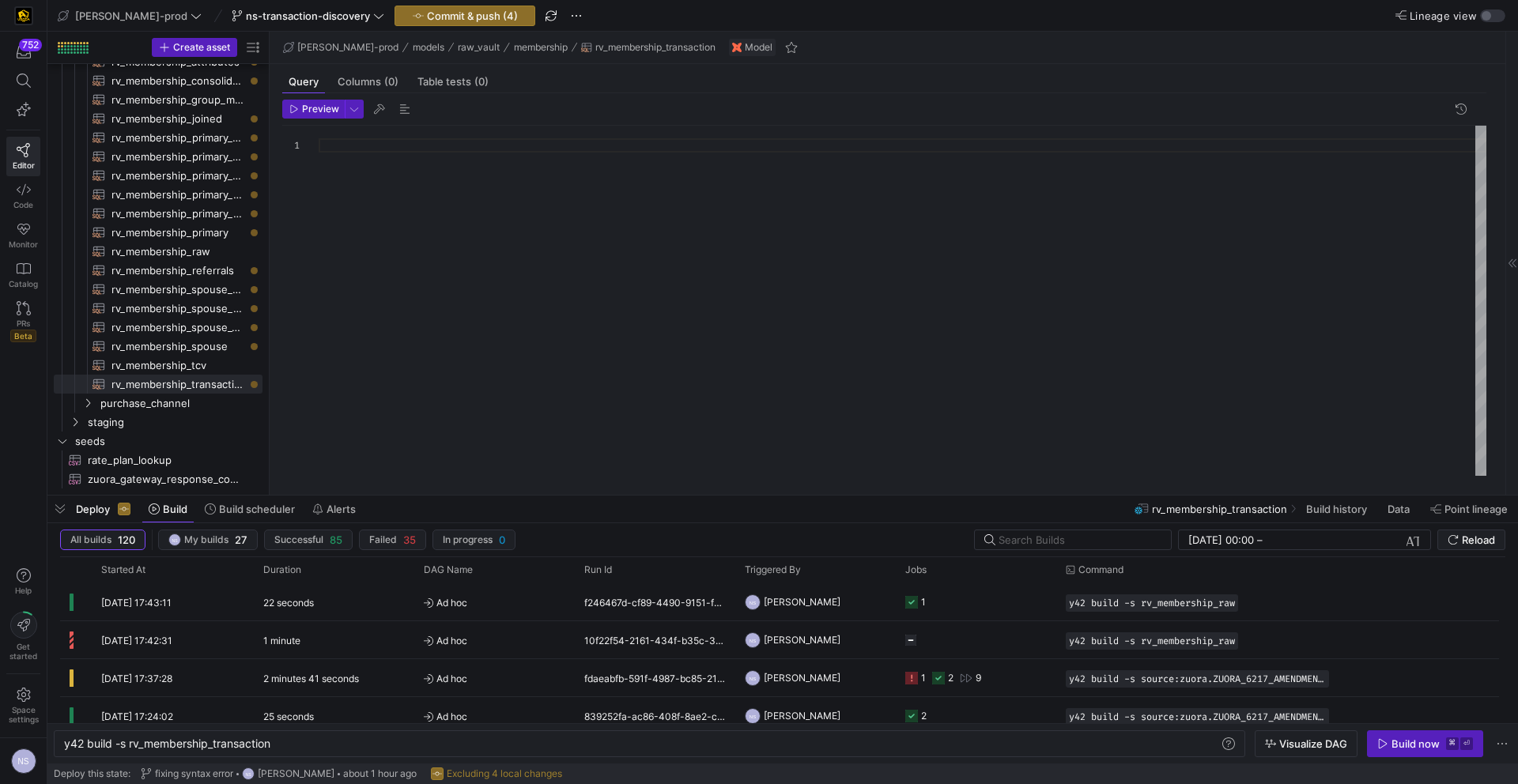
click at [367, 157] on div at bounding box center [902, 300] width 1167 height 350
drag, startPoint x: 370, startPoint y: 207, endPoint x: 296, endPoint y: 177, distance: 79.8
click at [318, 177] on div "with spouse_version as ( select * from { { ref ( 'rv_membership_spouse' ) } } )…" at bounding box center [902, 300] width 1167 height 350
click at [369, 198] on div "with spouse_version as ( select * from { { ref ( 'rv_membership_spouse' ) } } )…" at bounding box center [902, 300] width 1167 height 350
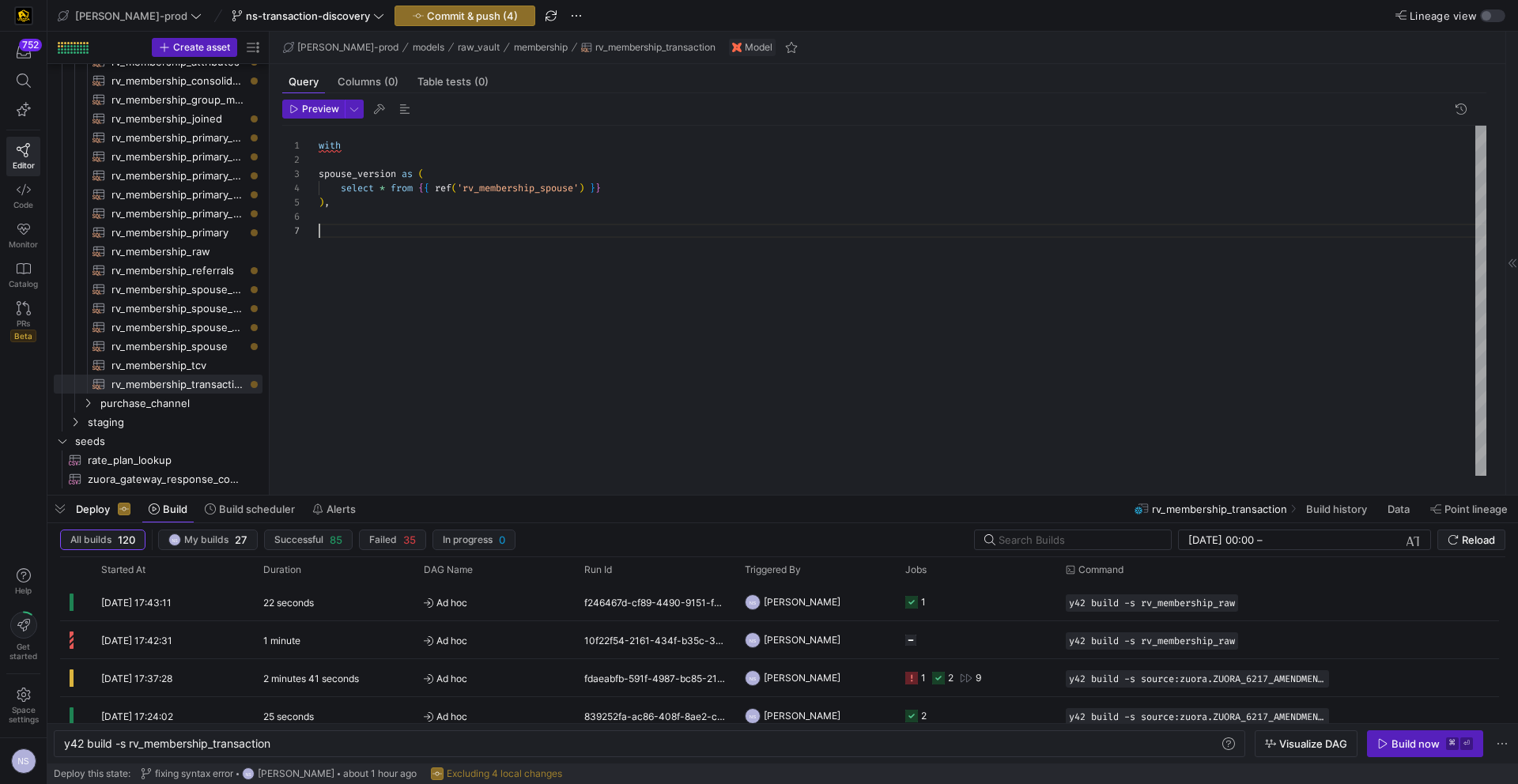
scroll to position [114, 11]
click at [549, 236] on div "with spouse_version as ( select * from { { ref ( 'rv_membership_spouse' ) } } )…" at bounding box center [902, 300] width 1167 height 350
click at [547, 240] on div "with spouse_version as ( select * from { { ref ( 'rv_membership_spouse' ) } } )…" at bounding box center [902, 300] width 1167 height 350
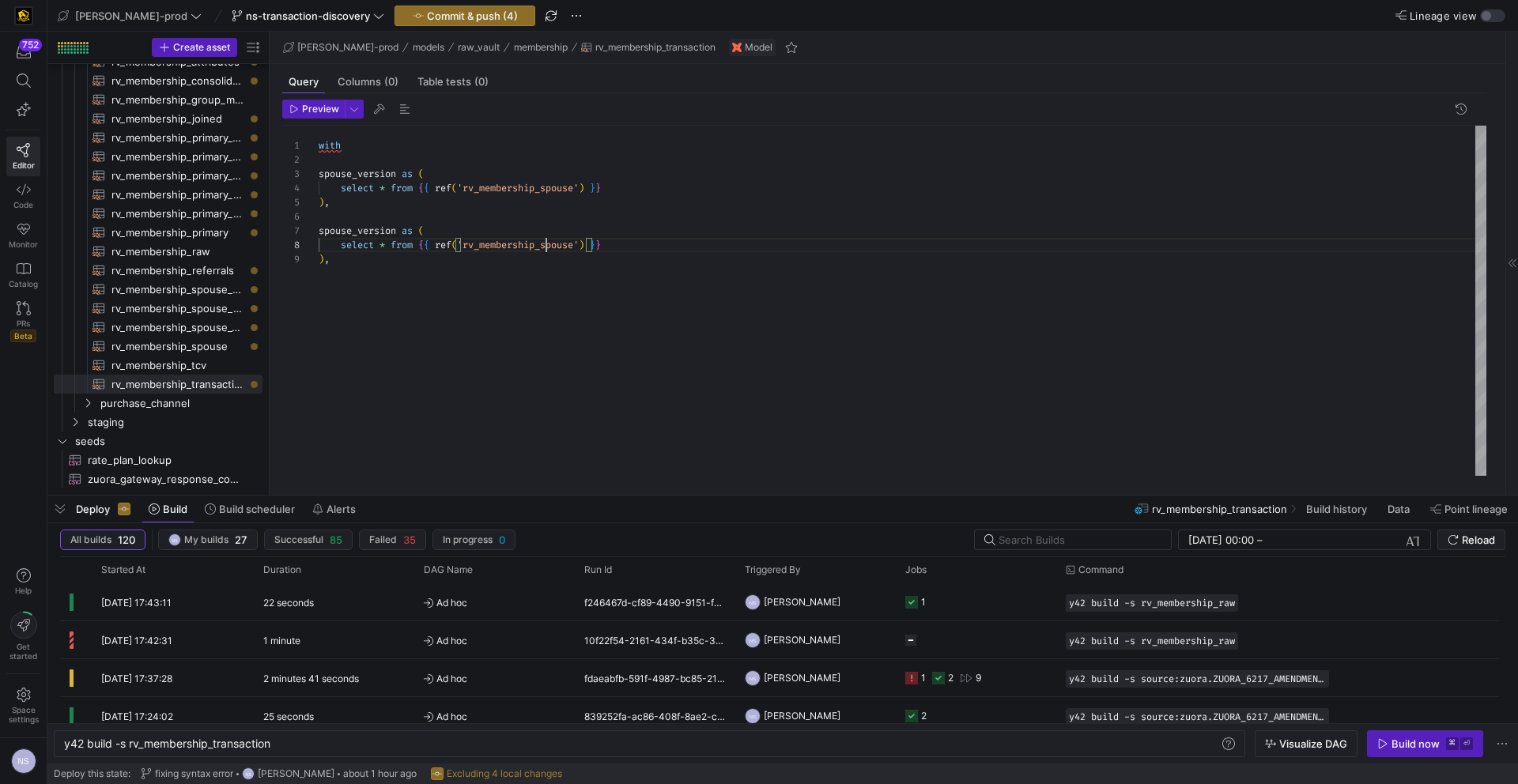
scroll to position [100, 261]
click at [492, 184] on div "with spouse_version as ( select * from { { ref ( 'rv_membership_spouse' ) } } )…" at bounding box center [902, 300] width 1167 height 350
click at [492, 184] on div at bounding box center [759, 392] width 1518 height 784
click at [533, 181] on div "with spouse_version as ( select * from { { ref ( 'rv_membership_spouse' ) } } )…" at bounding box center [902, 300] width 1167 height 350
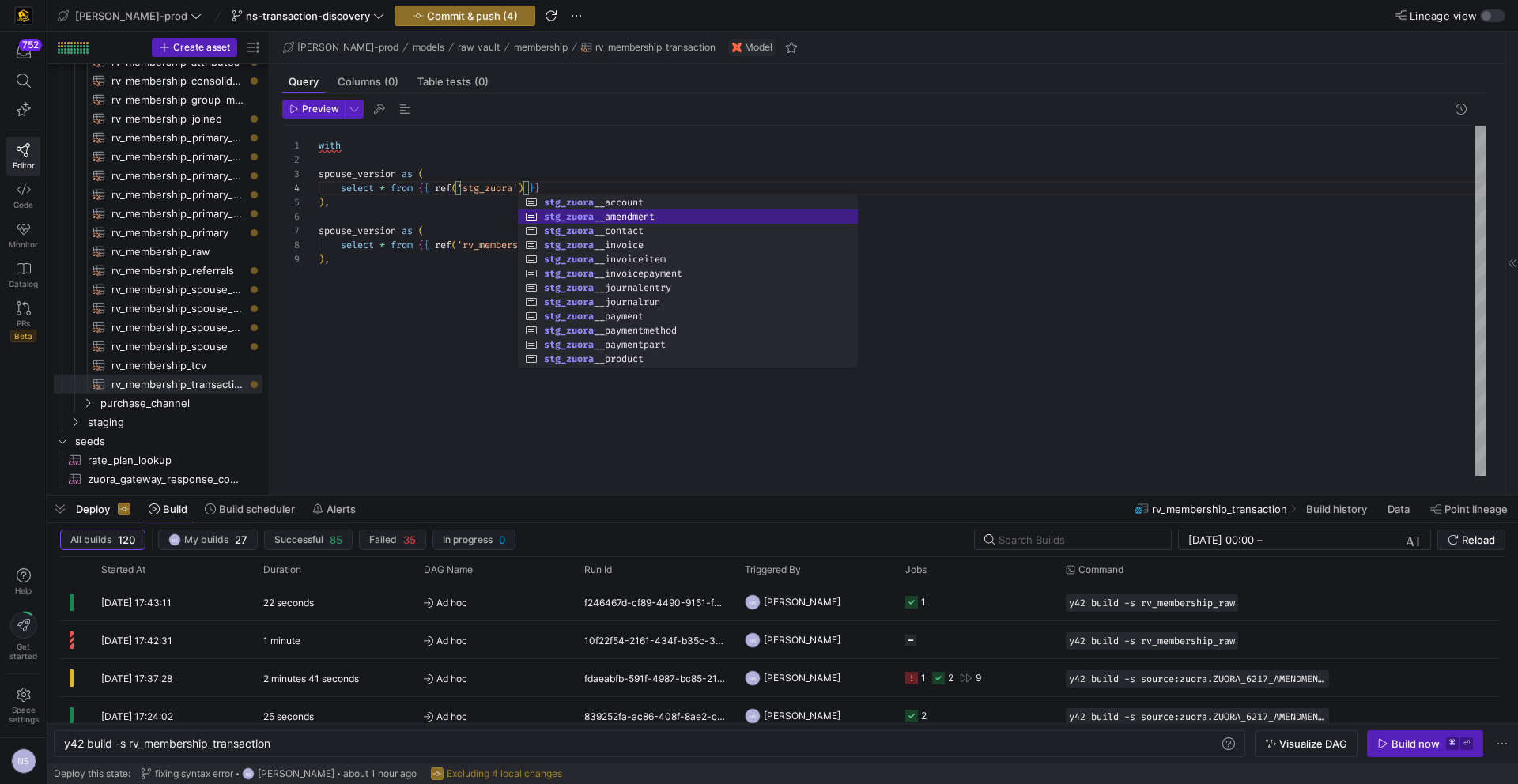
scroll to position [43, 261]
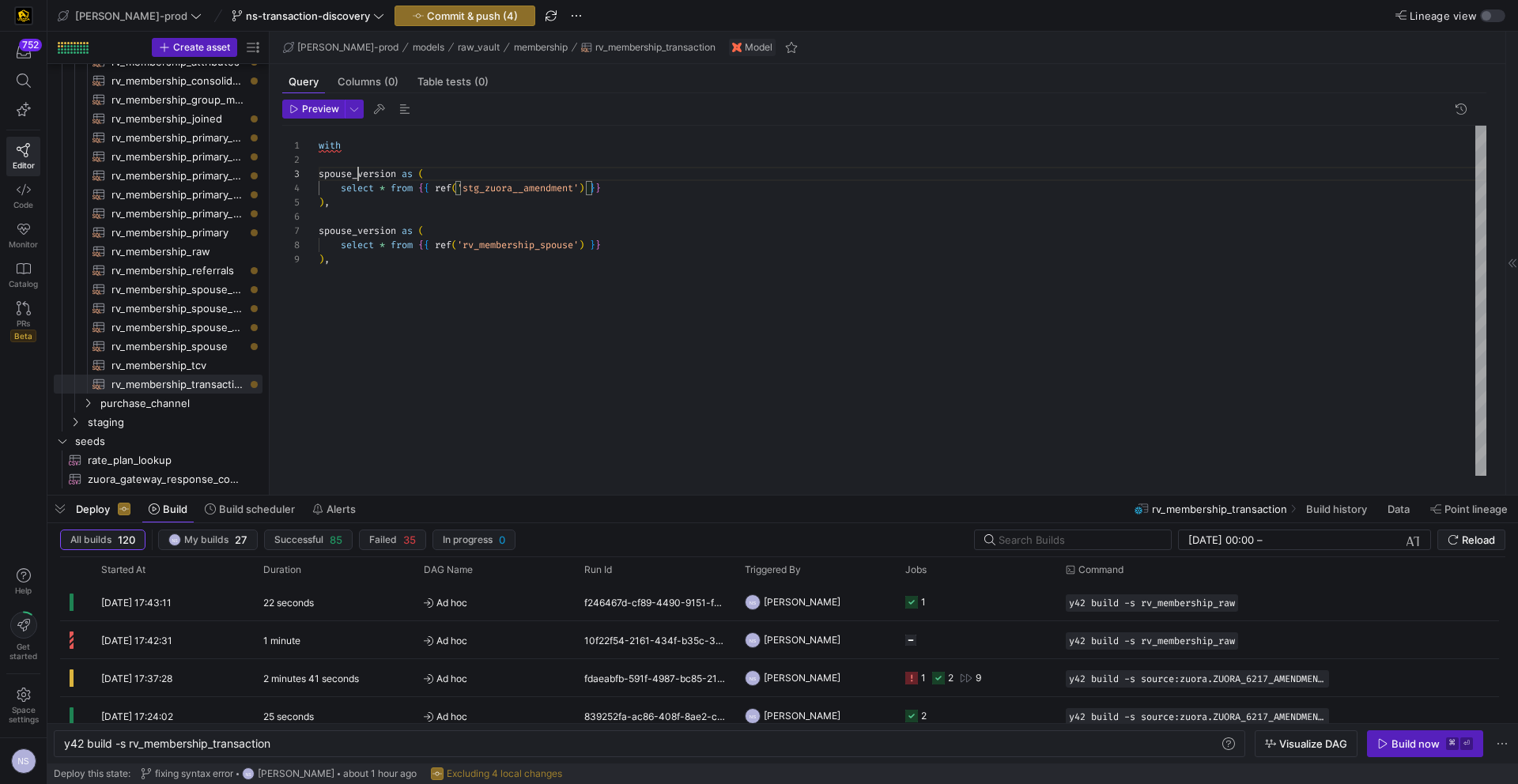
click at [356, 171] on div "with spouse_version as ( select * from { { ref ( 'stg_zuora__amendment' ) } } )…" at bounding box center [902, 300] width 1167 height 350
click at [657, 244] on div "with amendment as ( select * from { { ref ( 'stg_zuora__amendment' ) } } ) , sp…" at bounding box center [902, 300] width 1167 height 350
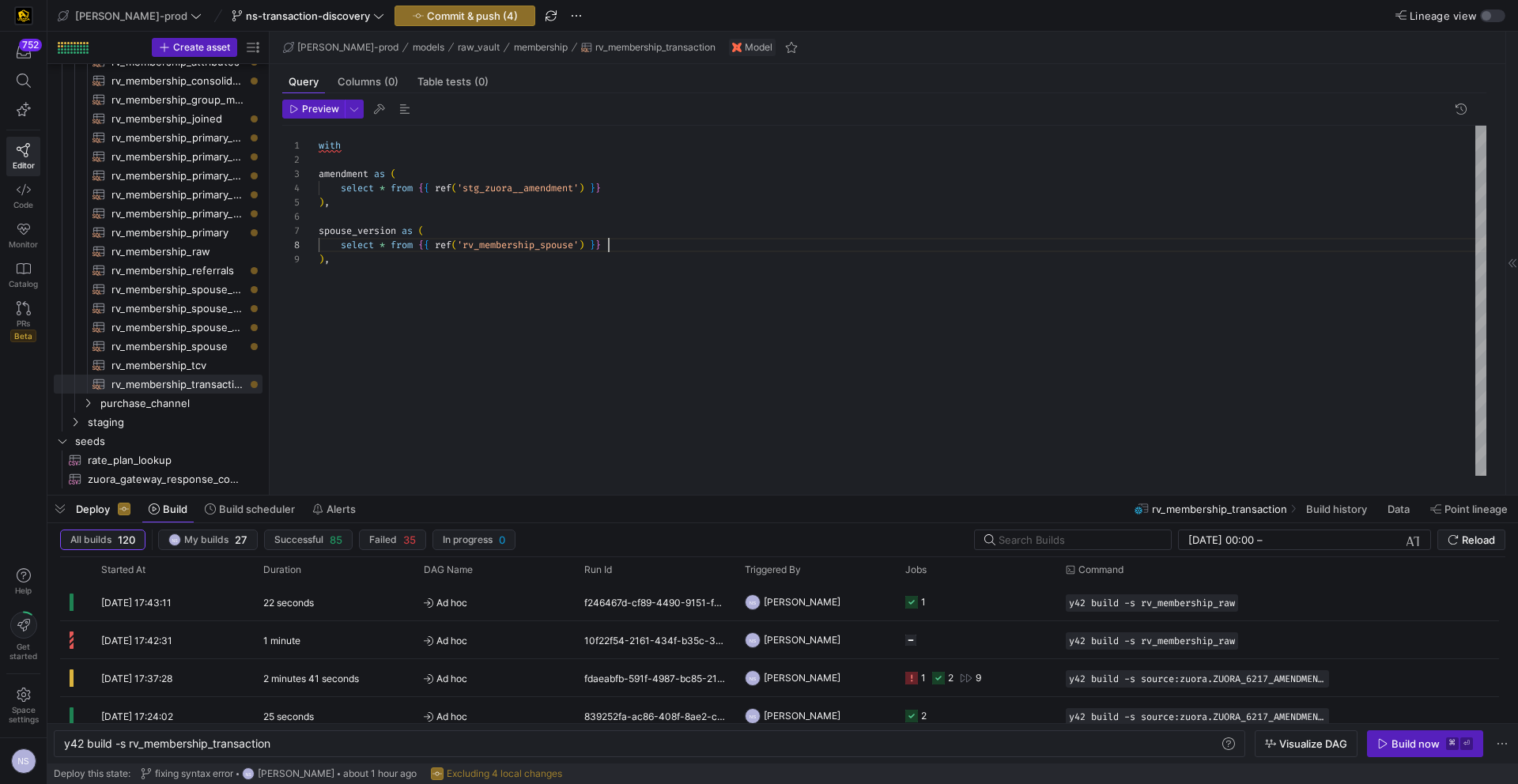
scroll to position [100, 289]
click at [385, 227] on div "with amendment as ( select * from { { ref ( 'stg_zuora__amendment' ) } } ) , sp…" at bounding box center [902, 300] width 1167 height 350
click at [647, 244] on div "with amendment as ( select * from { { ref ( 'stg_zuora__amendment' ) } } ) , jo…" at bounding box center [902, 300] width 1167 height 350
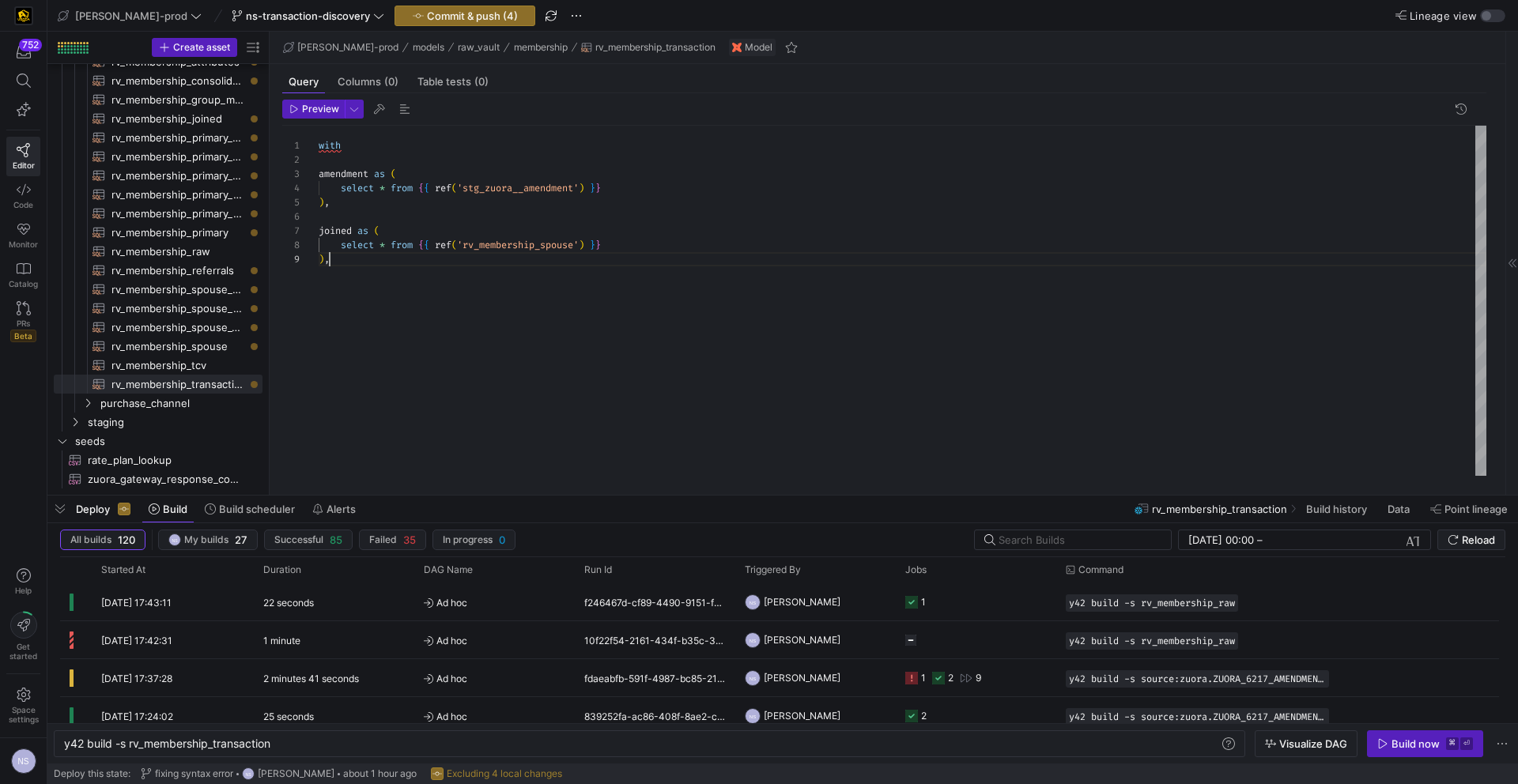
scroll to position [114, 11]
click at [409, 272] on div "with amendment as ( select * from { { ref ( 'stg_zuora__amendment' ) } } ) , jo…" at bounding box center [902, 300] width 1167 height 350
type textarea "with amendment as ( select * from {{ ref('stg_zuora__amendment') }} ), joined a…"
click at [533, 247] on div "with amendment as ( select * from { { ref ( 'stg_zuora__amendment' ) } } ) , jo…" at bounding box center [902, 300] width 1167 height 350
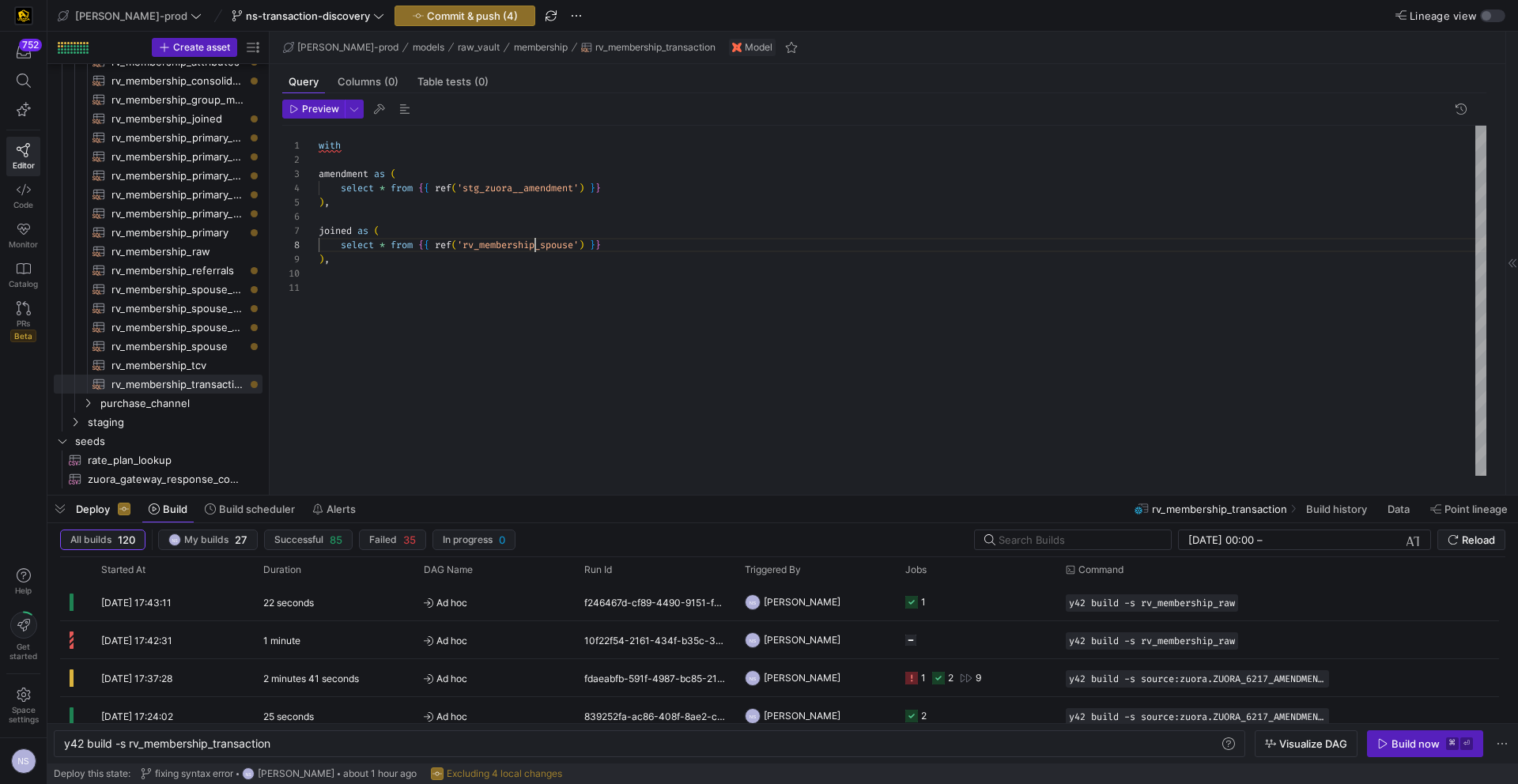
click at [533, 248] on div "with amendment as ( select * from { { ref ( 'stg_zuora__amendment' ) } } ) , jo…" at bounding box center [902, 300] width 1167 height 350
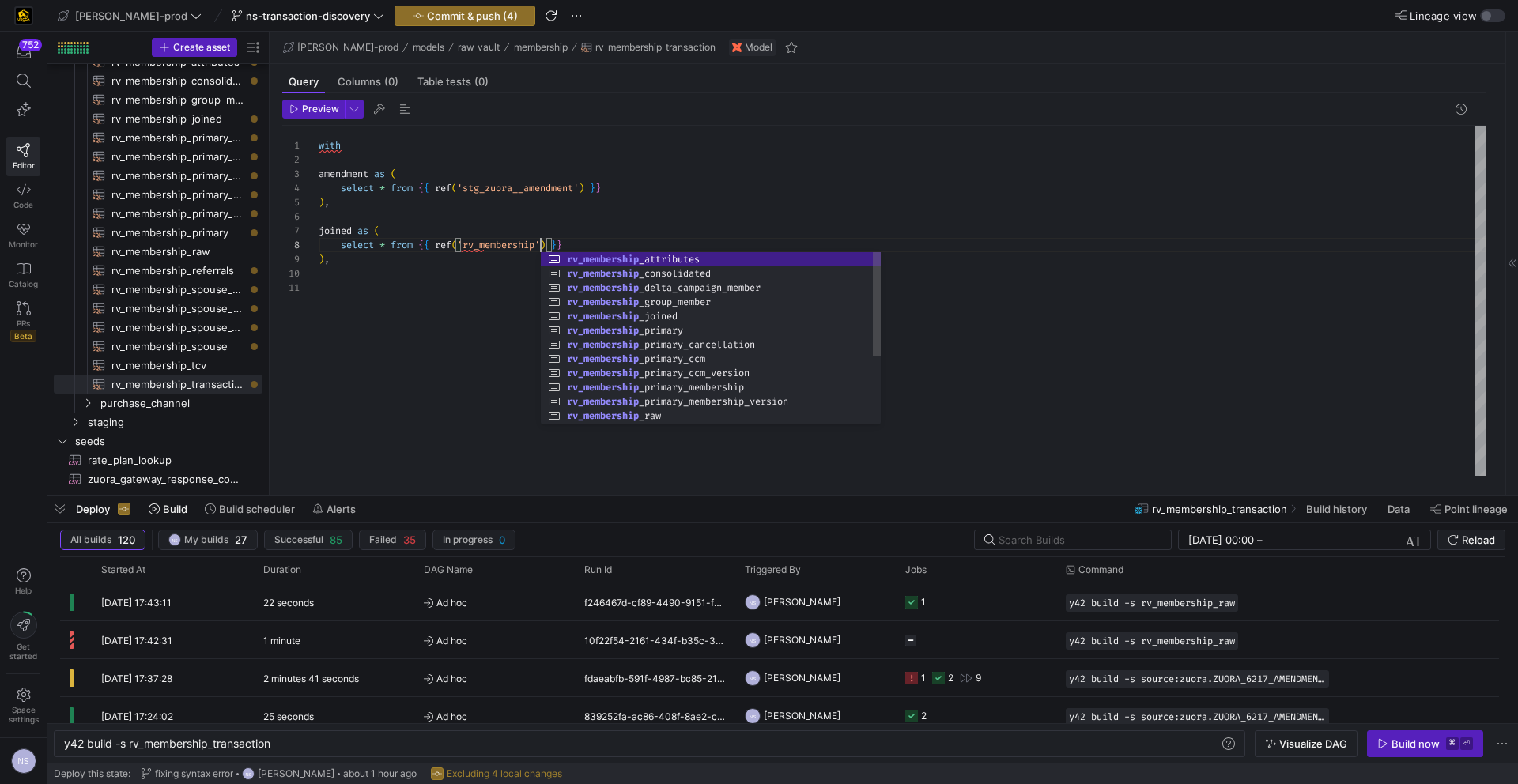
scroll to position [100, 222]
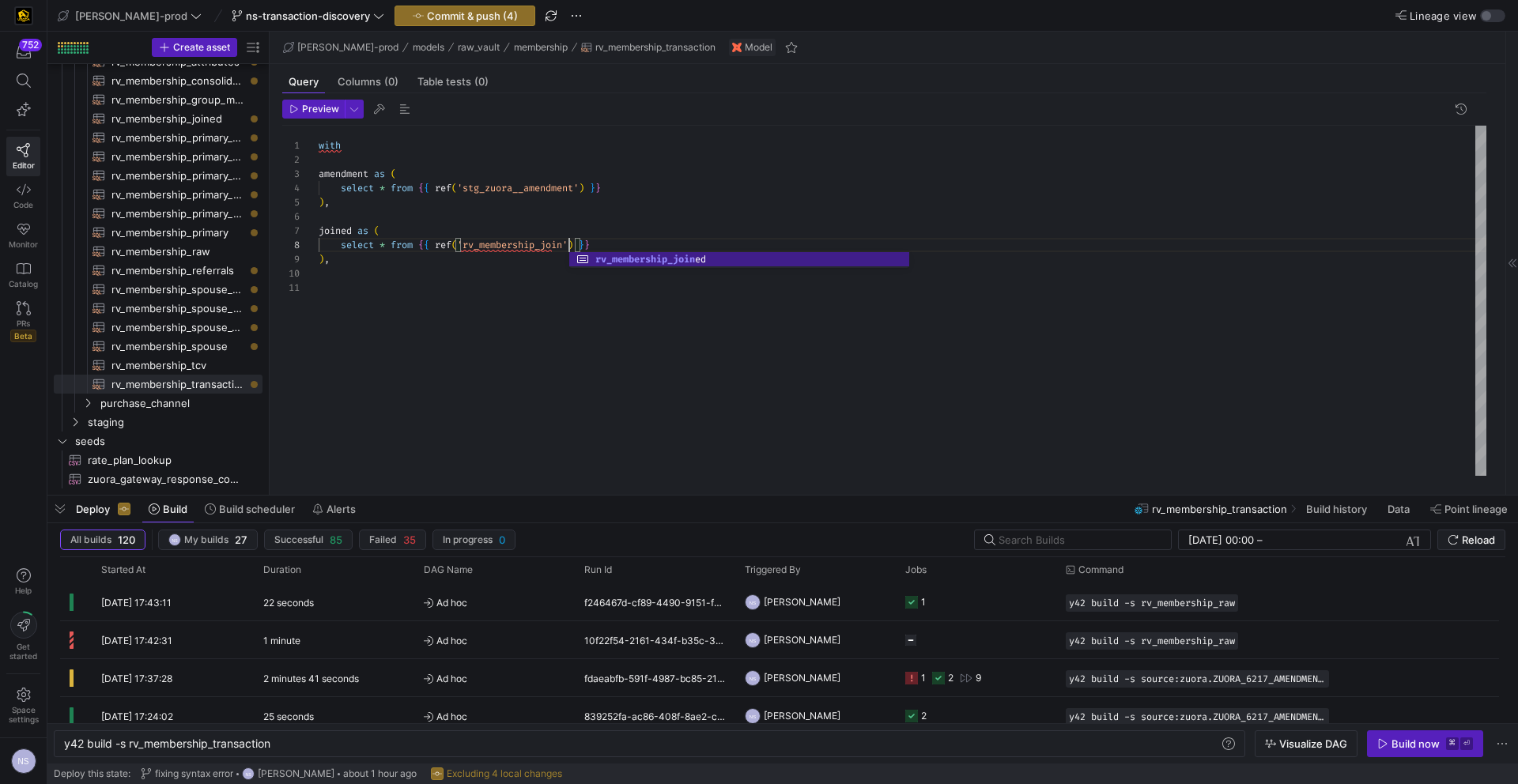
type textarea "with amendment as ( select * from {{ ref('stg_zuora__amendment') }} ), joined a…"
click at [499, 313] on div "with amendment as ( select * from { { ref ( 'stg_zuora__amendment' ) } } ) , jo…" at bounding box center [902, 300] width 1167 height 350
type textarea "s"
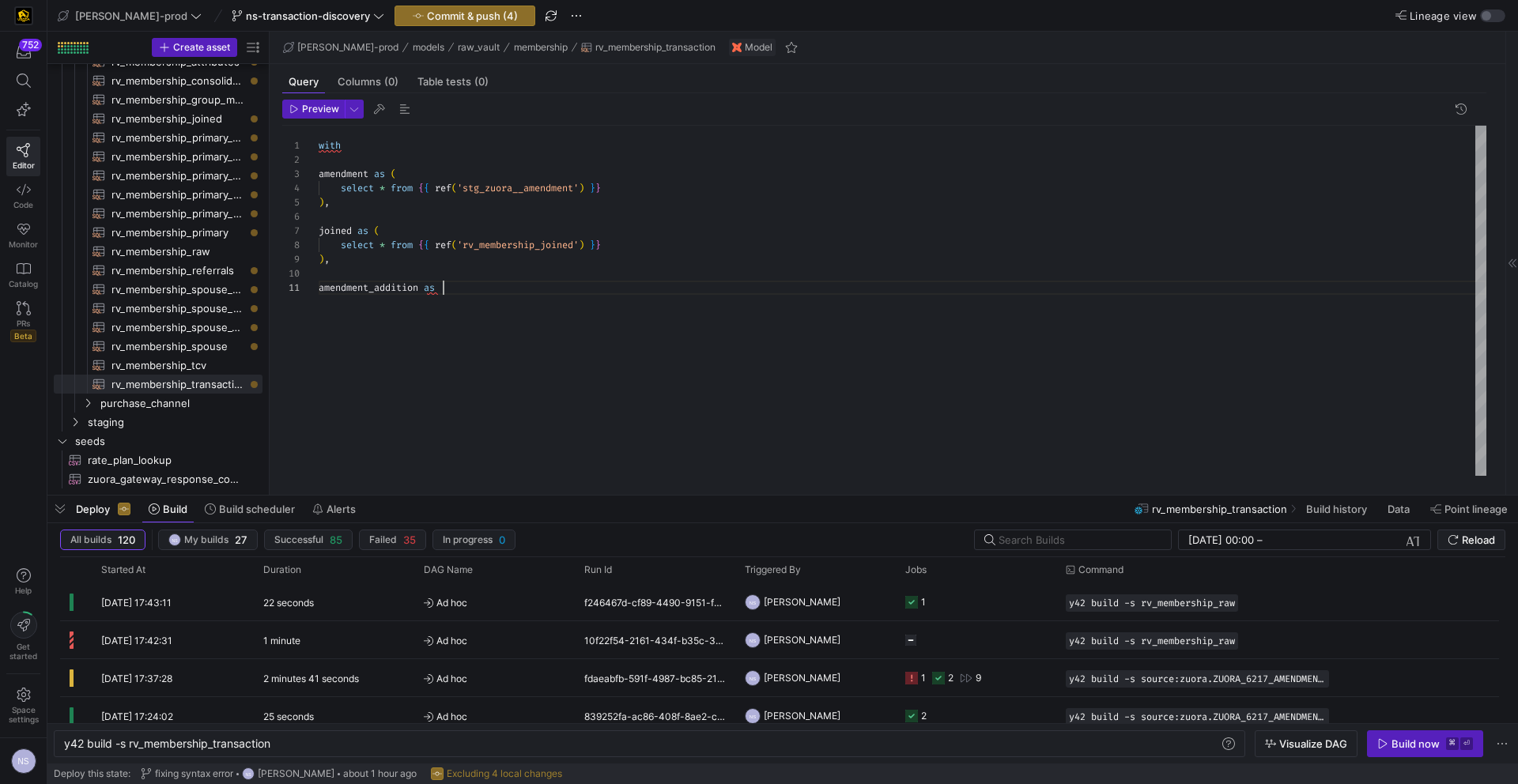
scroll to position [0, 124]
click at [560, 304] on div "with amendment as ( select * from { { ref ( 'stg_zuora__amendment' ) } } ) , jo…" at bounding box center [902, 300] width 1167 height 350
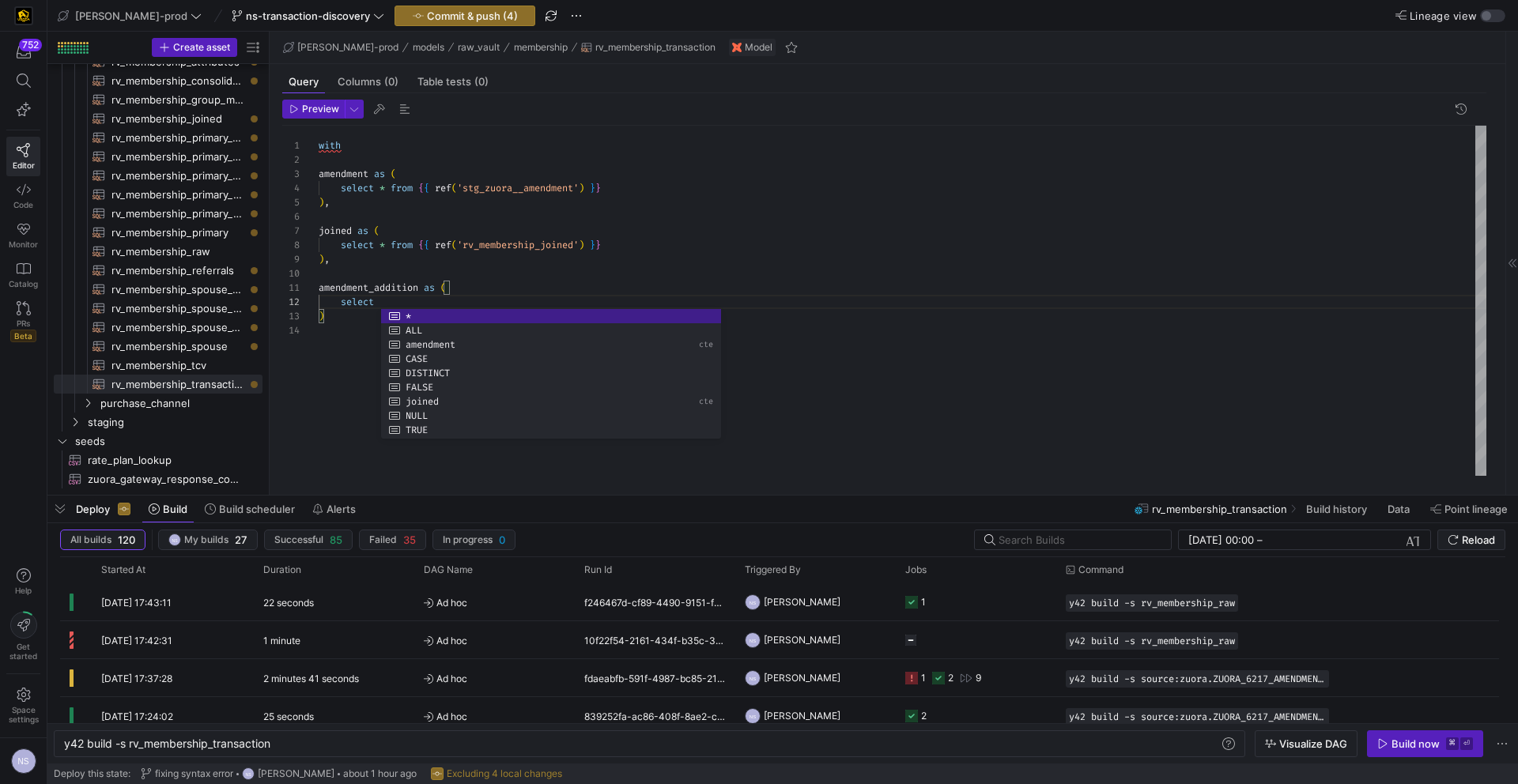
scroll to position [15, 57]
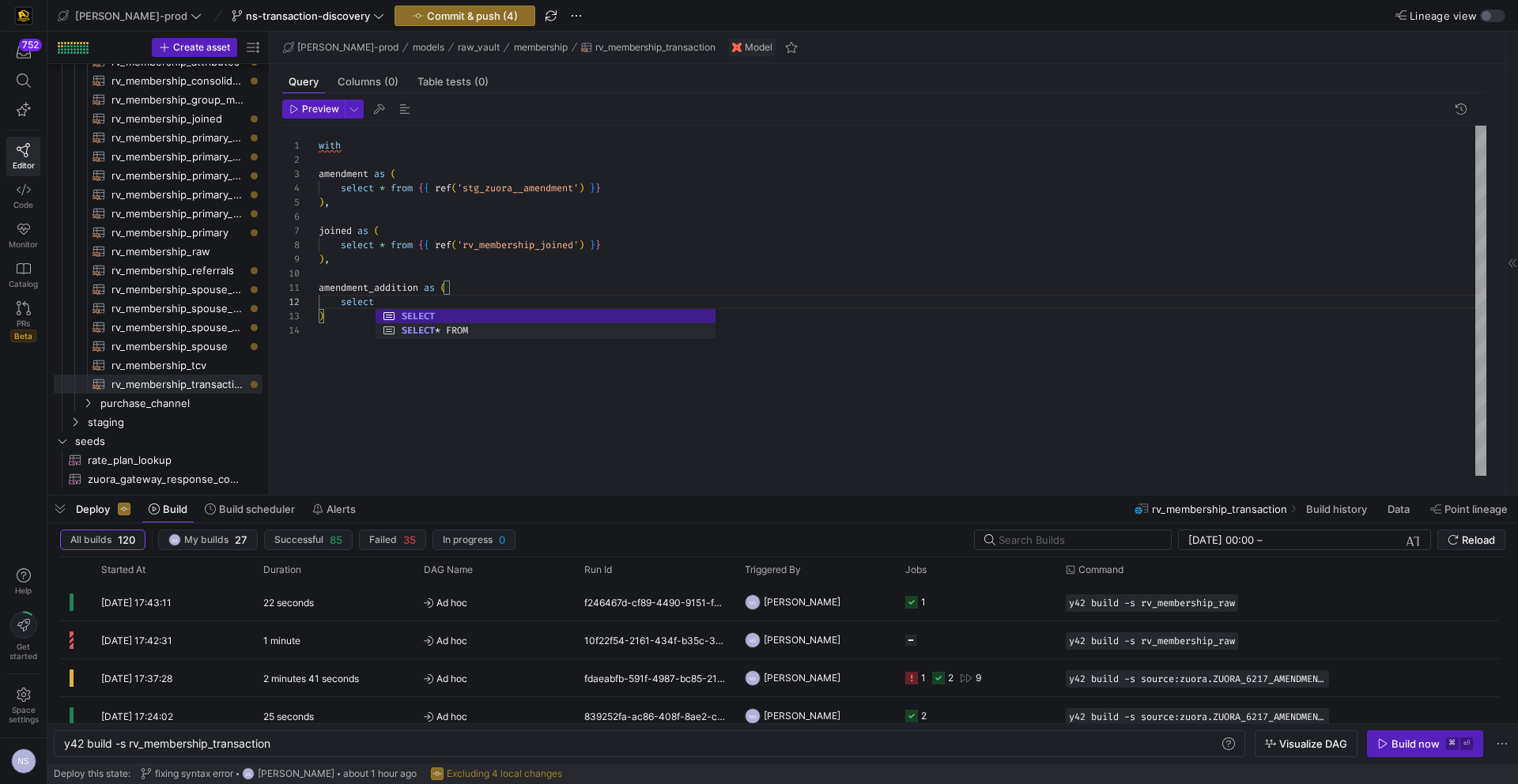
click at [477, 300] on div "with amendment as ( select * from { { ref ( 'stg_zuora__amendment' ) } } ) , jo…" at bounding box center [902, 300] width 1167 height 350
click at [571, 293] on div "with amendment as ( select * from { { ref ( 'stg_zuora__amendment' ) } } ) , jo…" at bounding box center [902, 300] width 1167 height 350
click at [560, 298] on div "with amendment as ( select * from { { ref ( 'stg_zuora__amendment' ) } } ) , jo…" at bounding box center [902, 300] width 1167 height 350
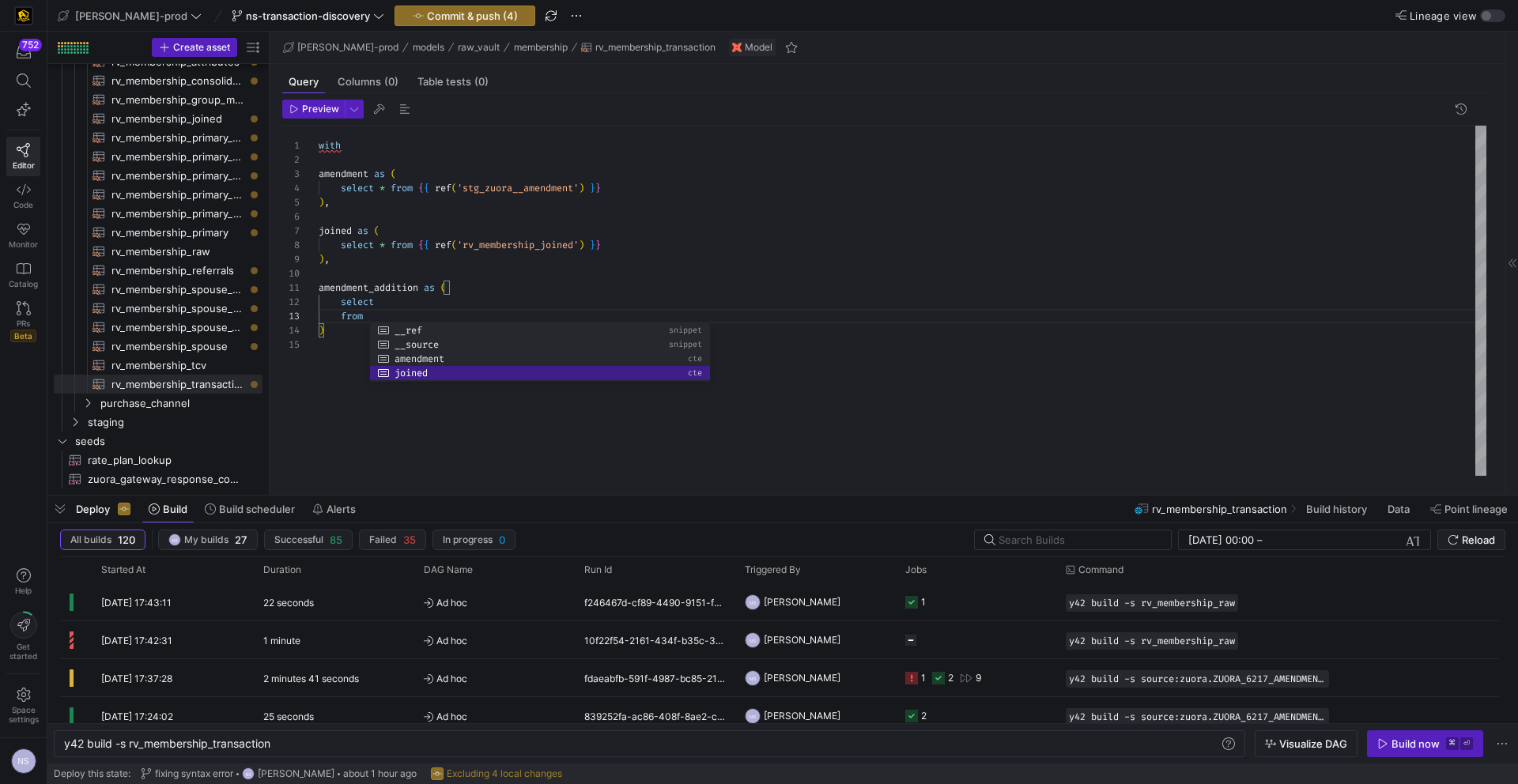
click at [421, 306] on div "with amendment as ( select * from { { ref ( 'stg_zuora__amendment' ) } } ) , jo…" at bounding box center [902, 300] width 1167 height 350
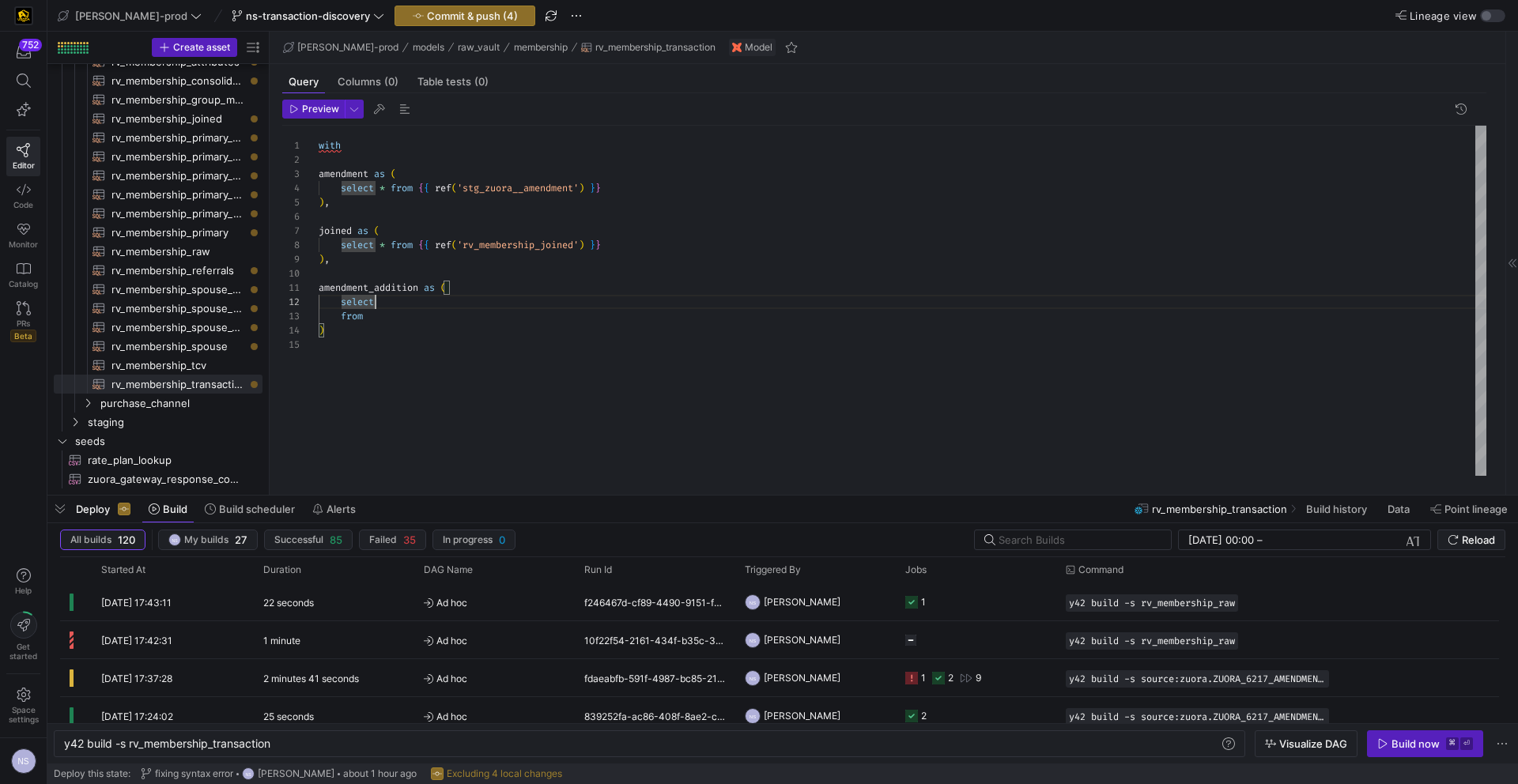
click at [417, 321] on div "with amendment as ( select * from { { ref ( 'stg_zuora__amendment' ) } } ) , jo…" at bounding box center [902, 300] width 1167 height 350
click at [450, 326] on div "with amendment as ( select * from { { ref ( 'stg_zuora__amendment' ) } } ) , jo…" at bounding box center [902, 300] width 1167 height 350
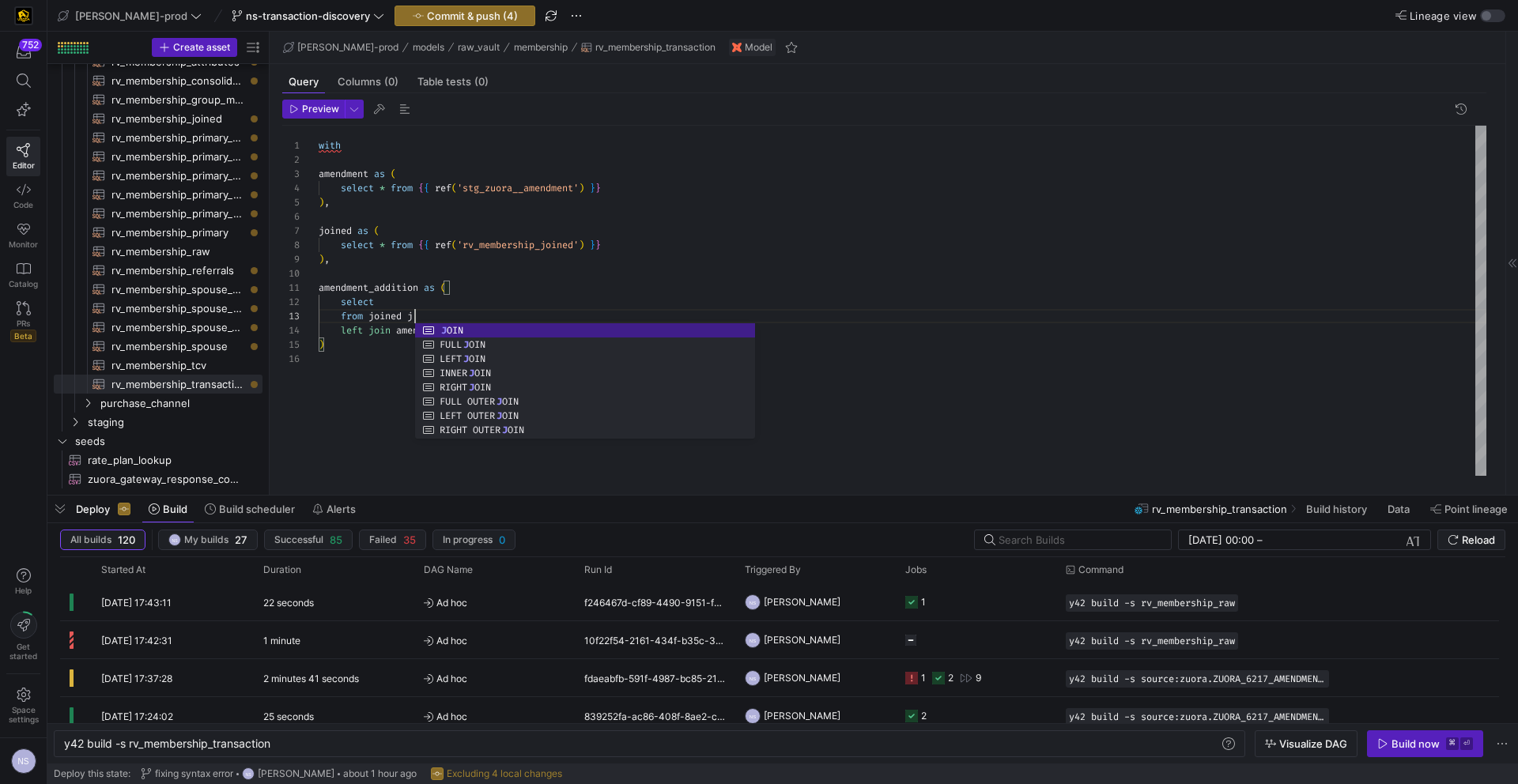
scroll to position [28, 96]
drag, startPoint x: 350, startPoint y: 337, endPoint x: 477, endPoint y: 333, distance: 127.1
click at [350, 337] on div "with amendment as ( select * from { { ref ( 'stg_zuora__amendment' ) } } ) , jo…" at bounding box center [902, 300] width 1167 height 350
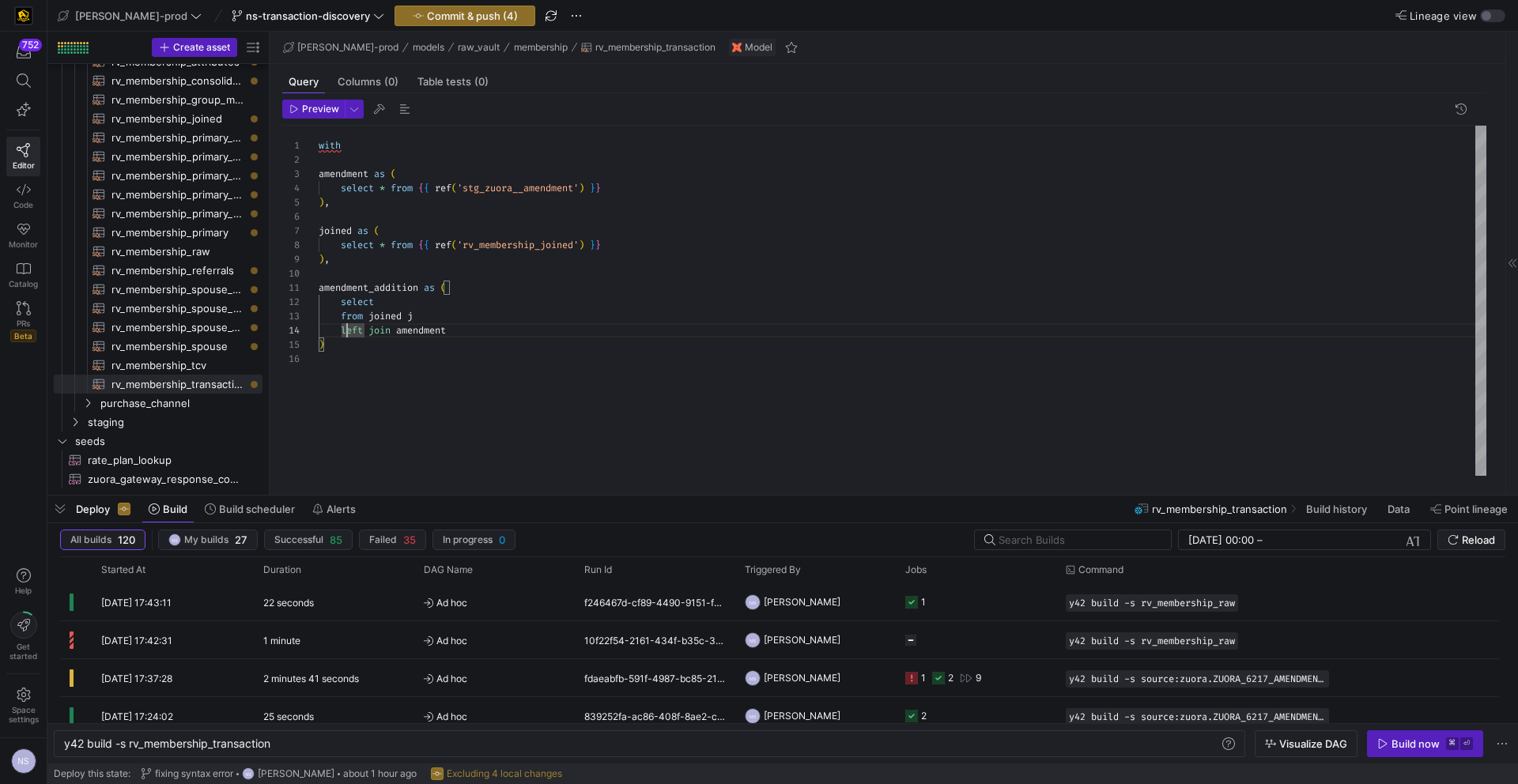
click at [498, 333] on div "with amendment as ( select * from { { ref ( 'stg_zuora__amendment' ) } } ) , jo…" at bounding box center [902, 300] width 1167 height 350
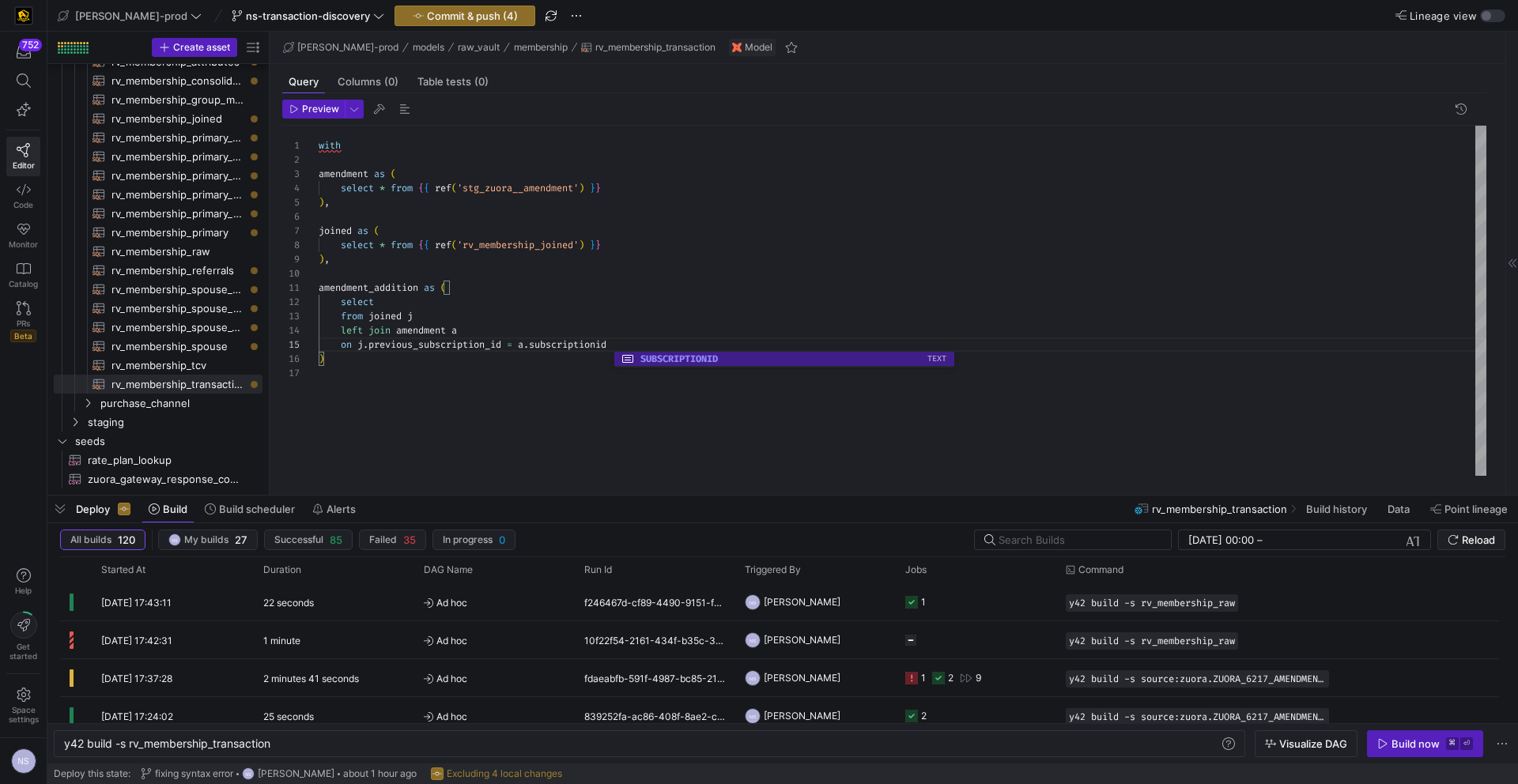
scroll to position [15, 57]
click at [412, 304] on div "with amendment as ( select * from { { ref ( 'stg_zuora__amendment' ) } } ) , jo…" at bounding box center [902, 300] width 1167 height 350
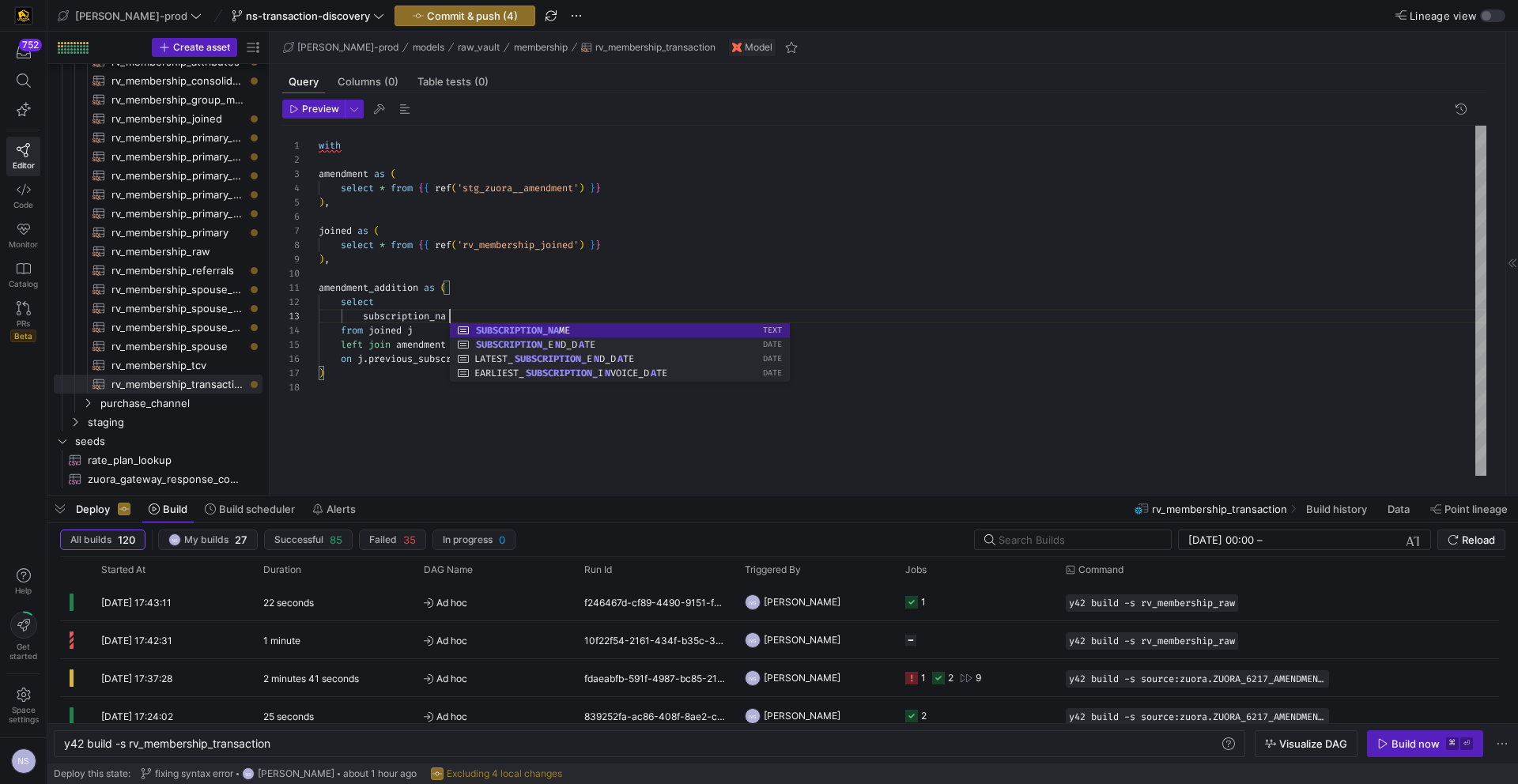
scroll to position [28, 142]
click at [573, 315] on div "with amendment as ( select * from { { ref ( 'stg_zuora__amendment' ) } } ) , jo…" at bounding box center [902, 300] width 1167 height 350
click at [564, 300] on div "with amendment as ( select * from { { ref ( 'stg_zuora__amendment' ) } } ) , jo…" at bounding box center [902, 300] width 1167 height 350
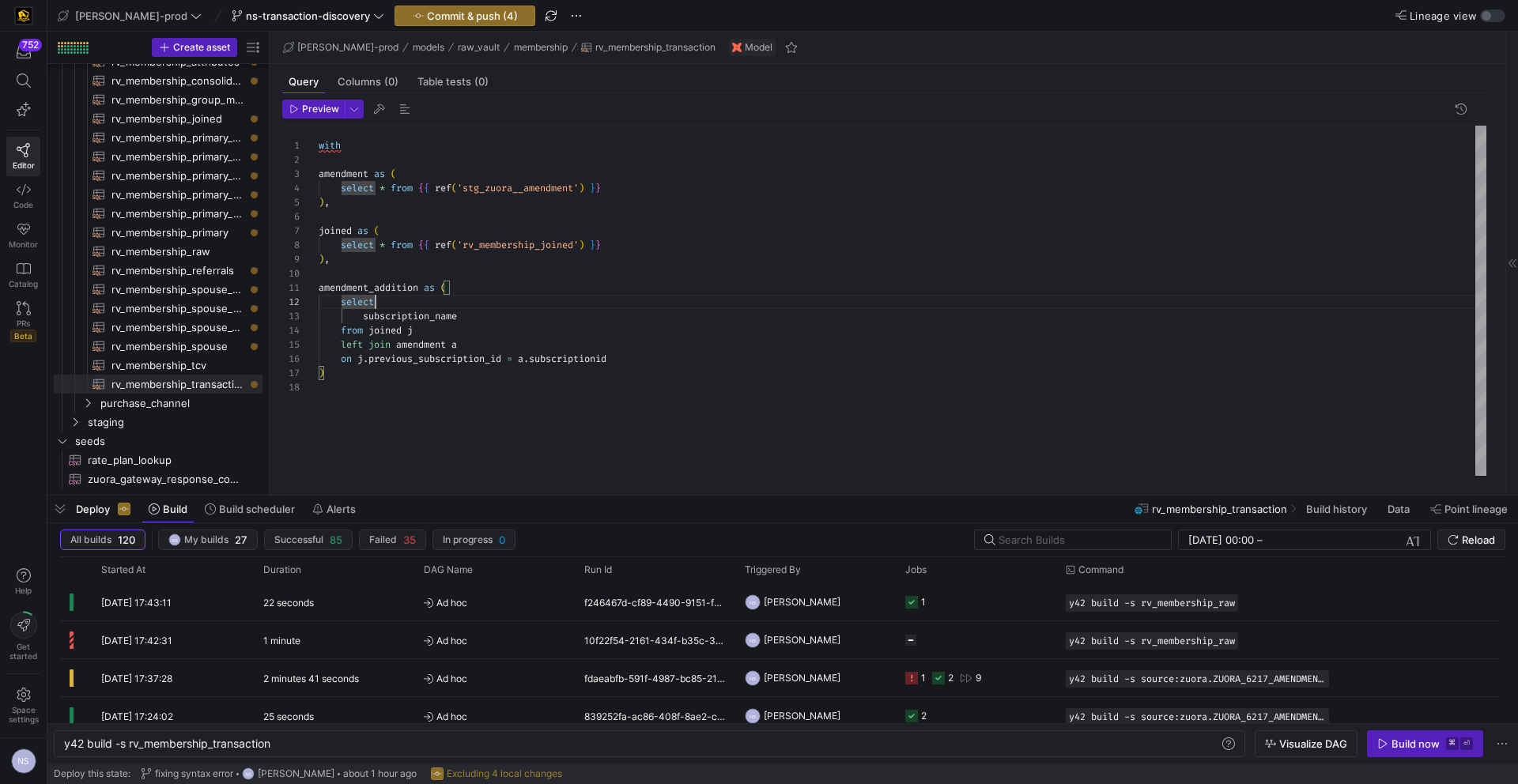
click at [568, 320] on div "with amendment as ( select * from { { ref ( 'stg_zuora__amendment' ) } } ) , jo…" at bounding box center [902, 300] width 1167 height 350
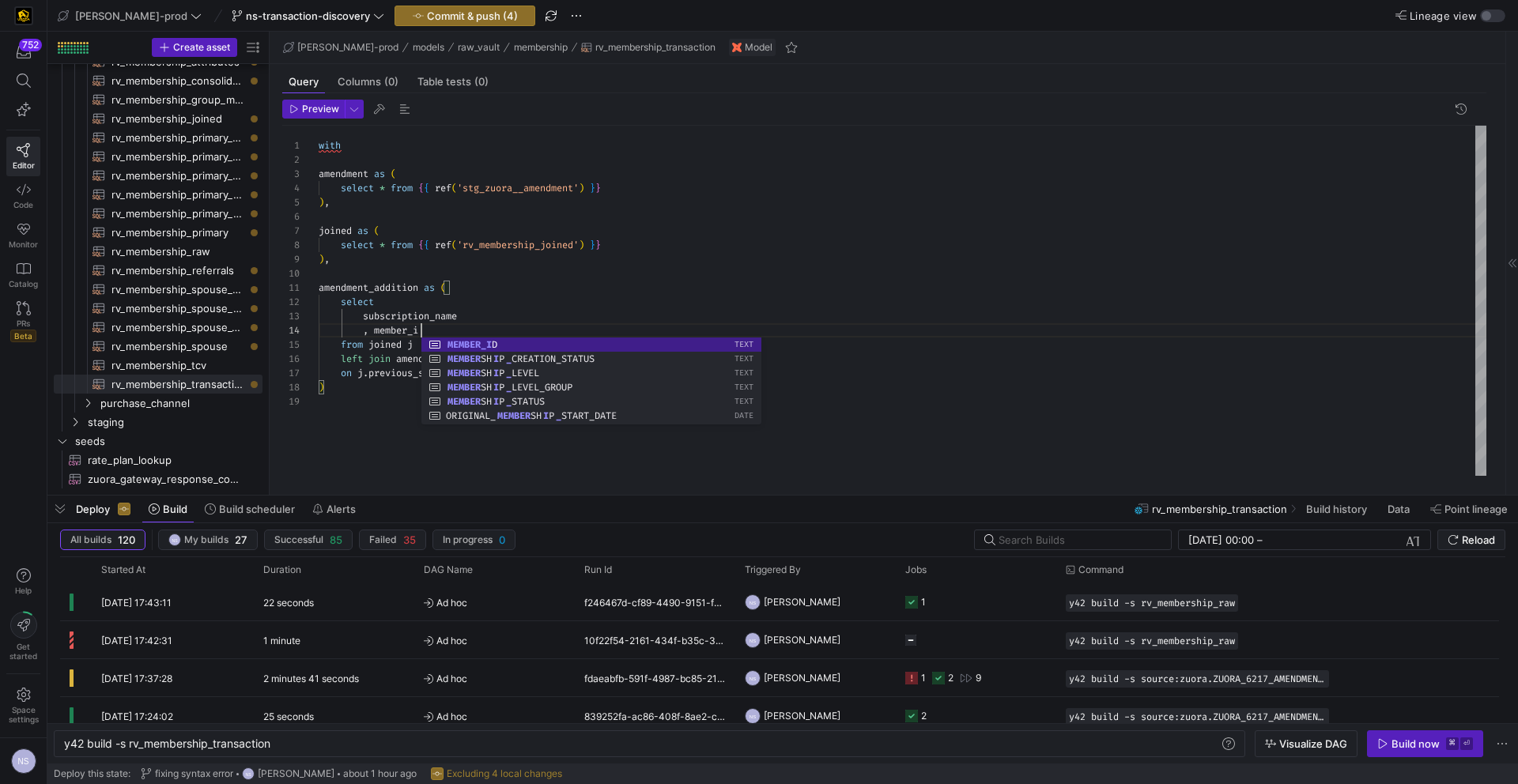
scroll to position [43, 109]
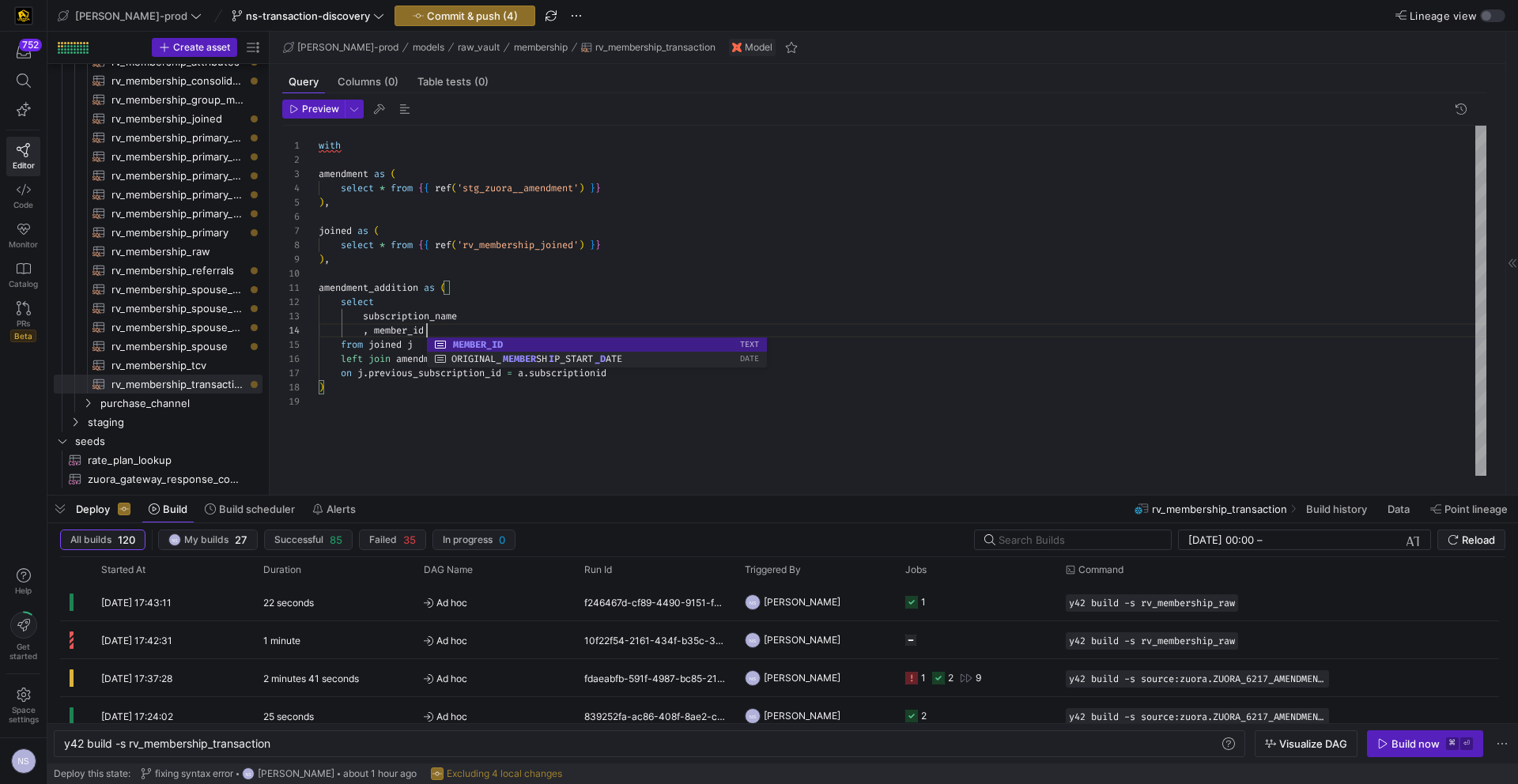
click at [509, 326] on div "with amendment as ( select * from { { ref ( 'stg_zuora__amendment' ) } } ) , jo…" at bounding box center [902, 300] width 1167 height 350
click at [506, 317] on div "with amendment as ( select * from { { ref ( 'stg_zuora__amendment' ) } } ) , jo…" at bounding box center [902, 300] width 1167 height 350
click at [503, 330] on div "with amendment as ( select * from { { ref ( 'stg_zuora__amendment' ) } } ) , jo…" at bounding box center [902, 300] width 1167 height 350
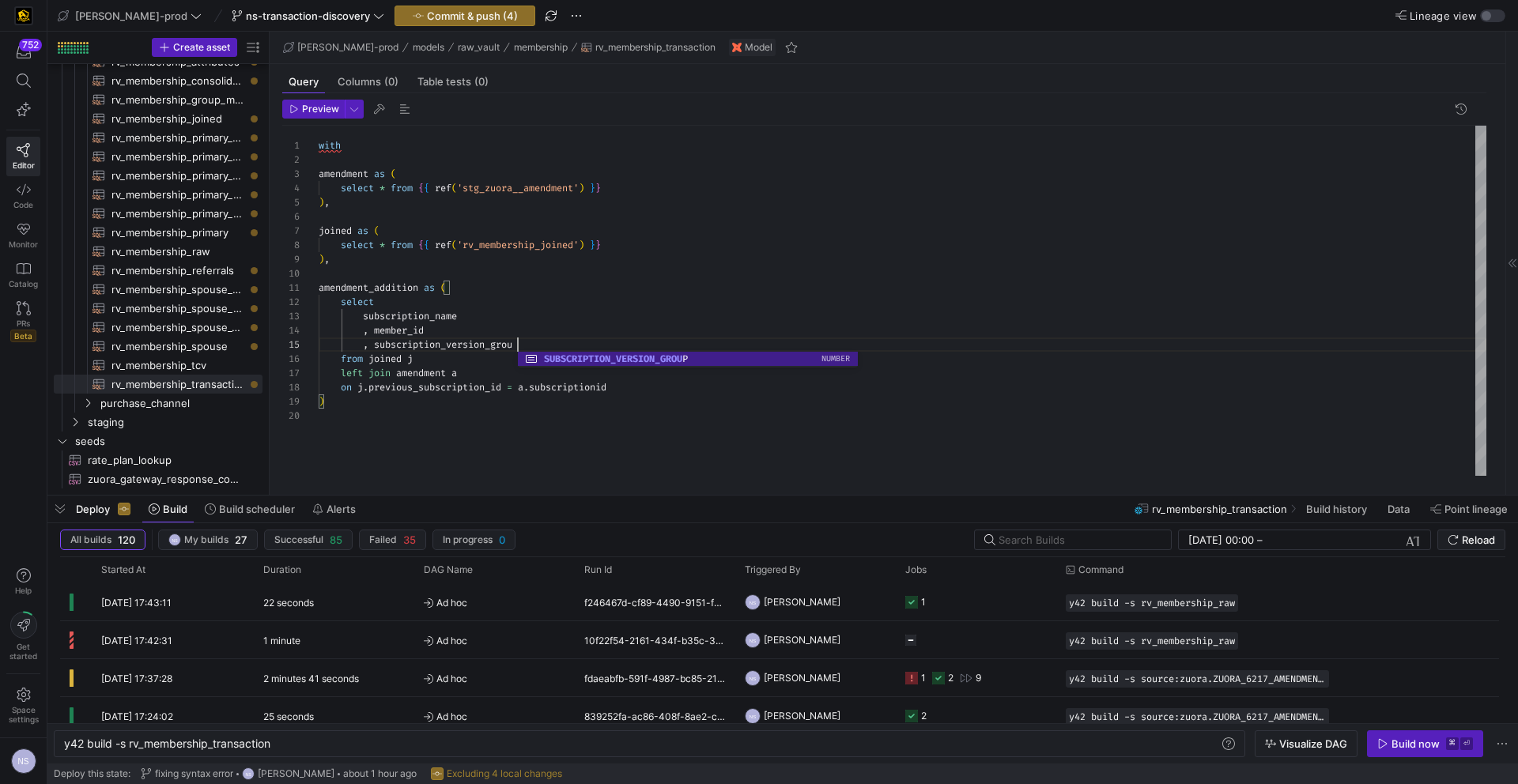
scroll to position [57, 205]
click at [521, 323] on div "with amendment as ( select * from { { ref ( 'stg_zuora__amendment' ) } } ) , jo…" at bounding box center [902, 300] width 1167 height 350
click at [568, 340] on div "with amendment as ( select * from { { ref ( 'stg_zuora__amendment' ) } } ) , jo…" at bounding box center [902, 300] width 1167 height 350
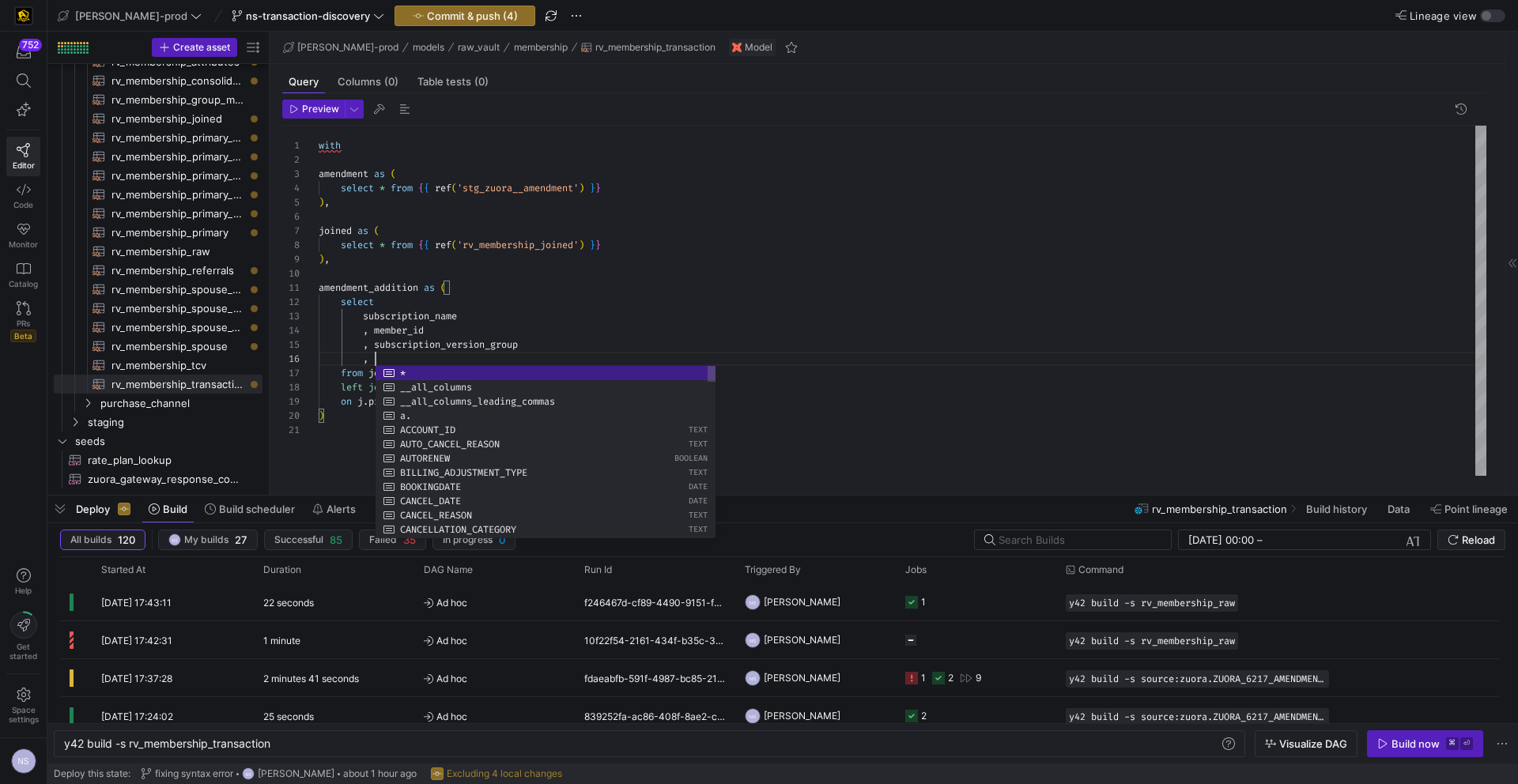
scroll to position [71, 57]
type textarea "amendment_addition as ( select subscription_name , member_id , subscription_ver…"
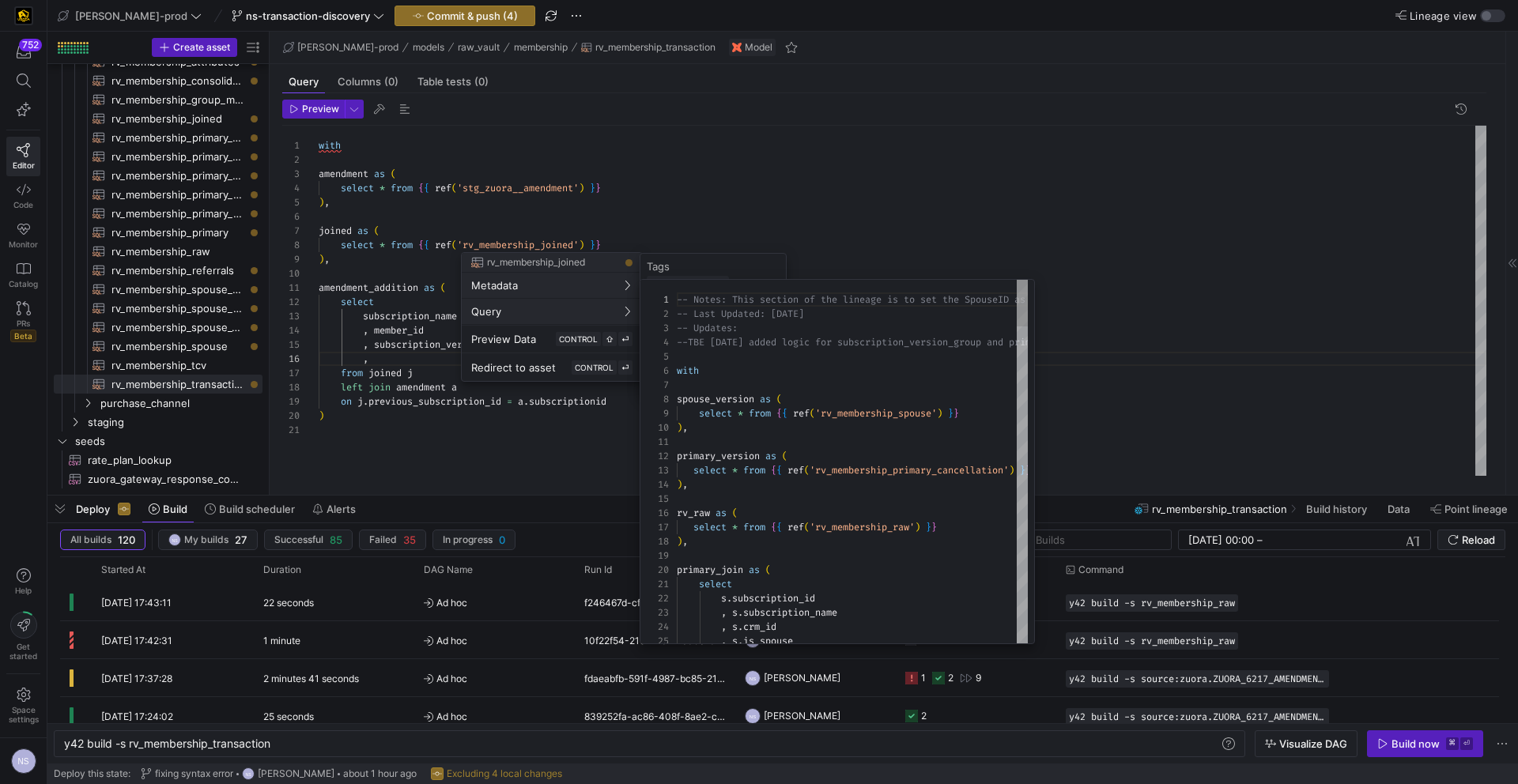
scroll to position [142, 0]
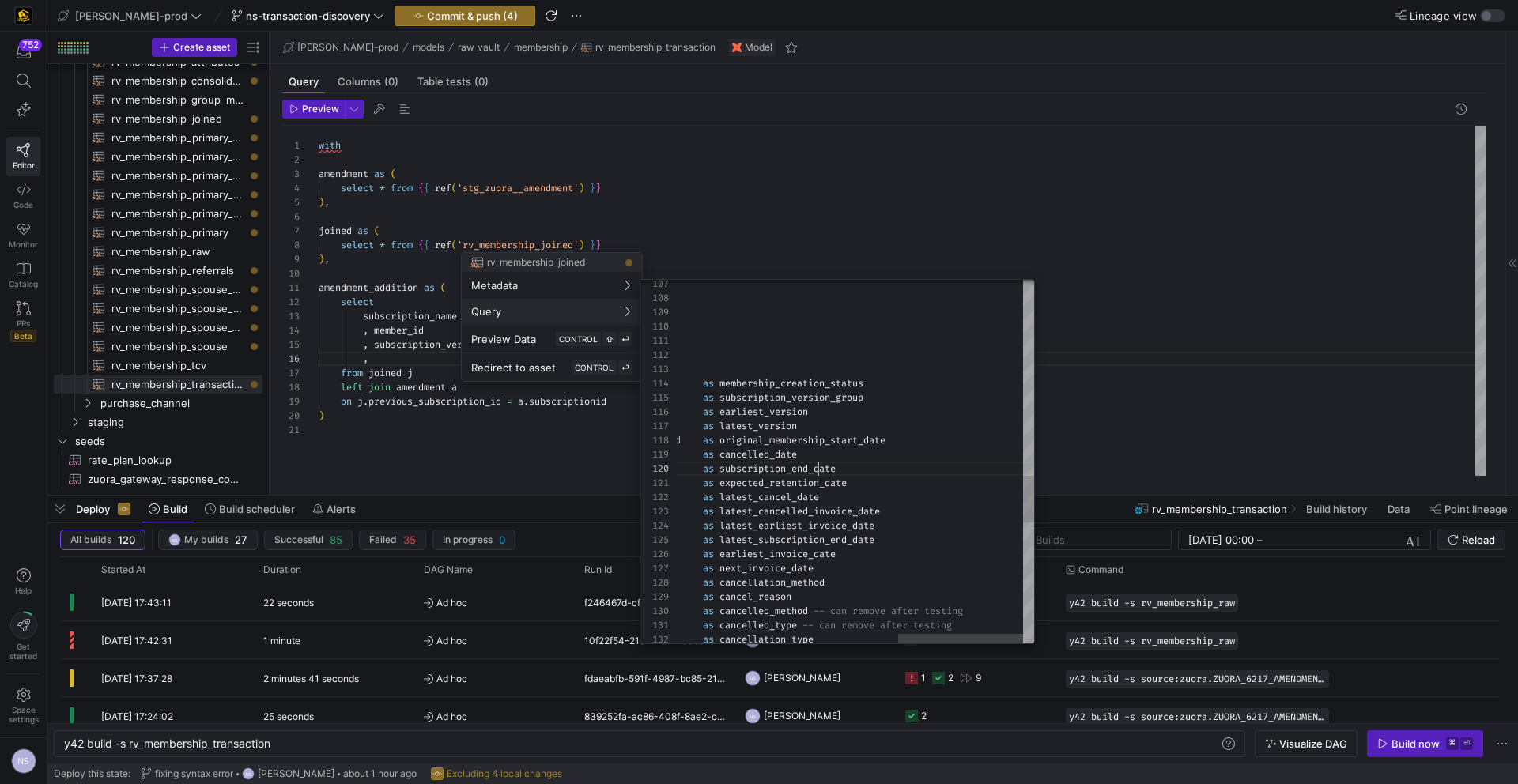
click at [816, 467] on div ", case when s . is_spouse = 1 then sp . cancellation_method else s . cancellati…" at bounding box center [539, 168] width 990 height 2824
type textarea "n else s.max_version end as latest_version , case when [DOMAIN_NAME]_spouse = 1…"
click at [816, 467] on div ", case when s . is_spouse = 1 then sp . cancellation_method else s . cancellati…" at bounding box center [539, 168] width 990 height 2824
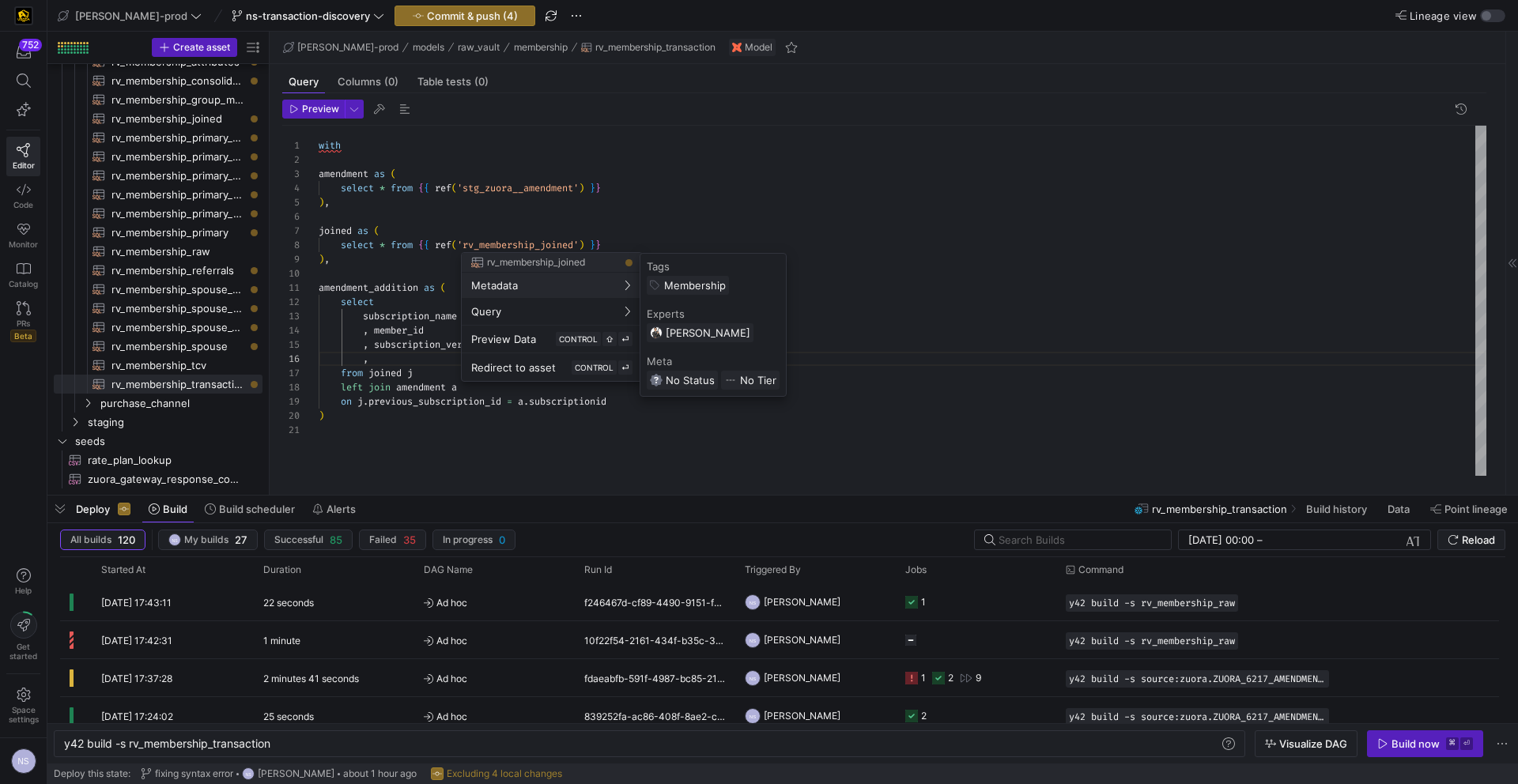
click at [762, 213] on div at bounding box center [759, 392] width 1518 height 784
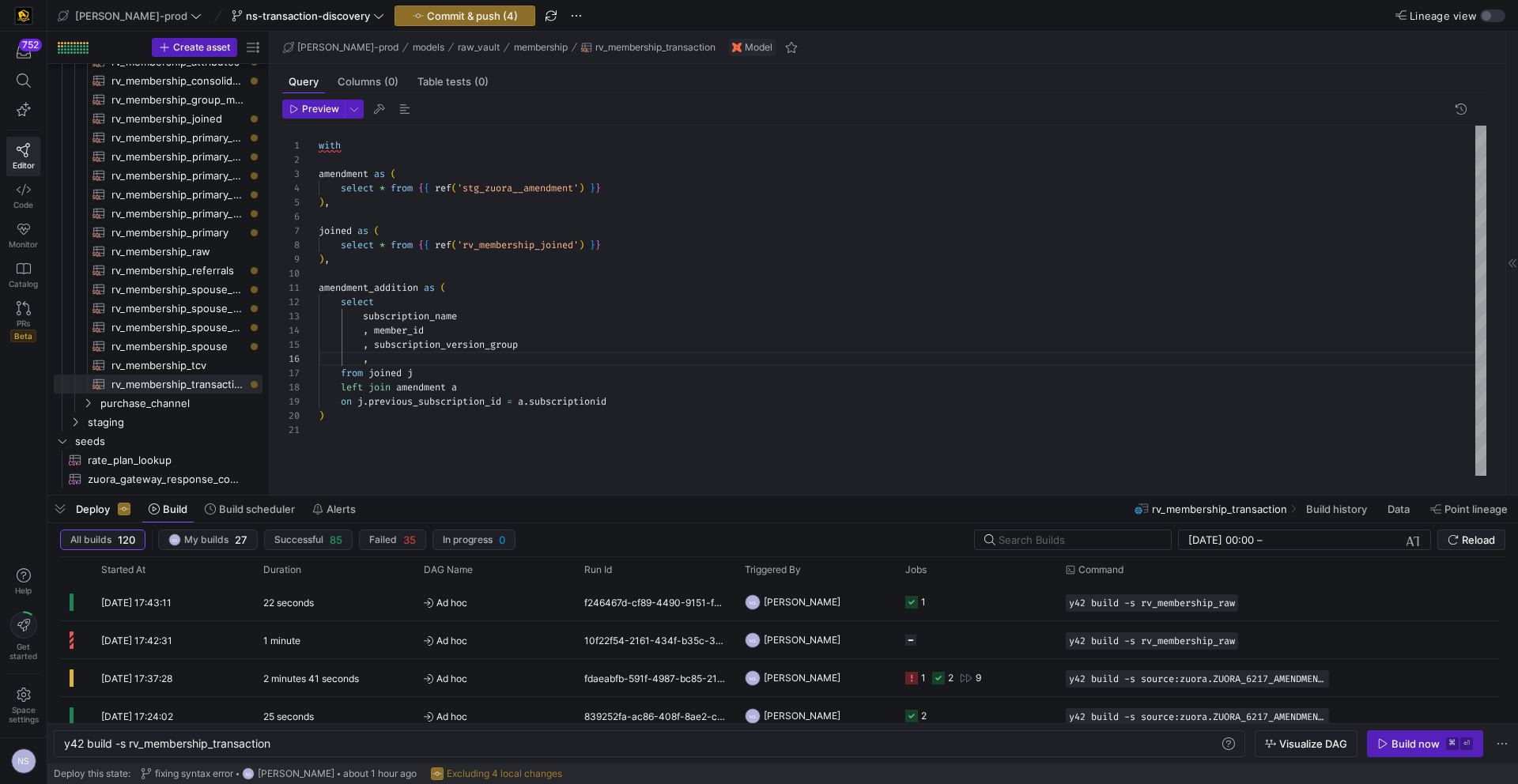
click at [487, 358] on div "with amendment as ( select * from { { ref ( 'stg_zuora__amendment' ) } } ) , jo…" at bounding box center [902, 300] width 1167 height 350
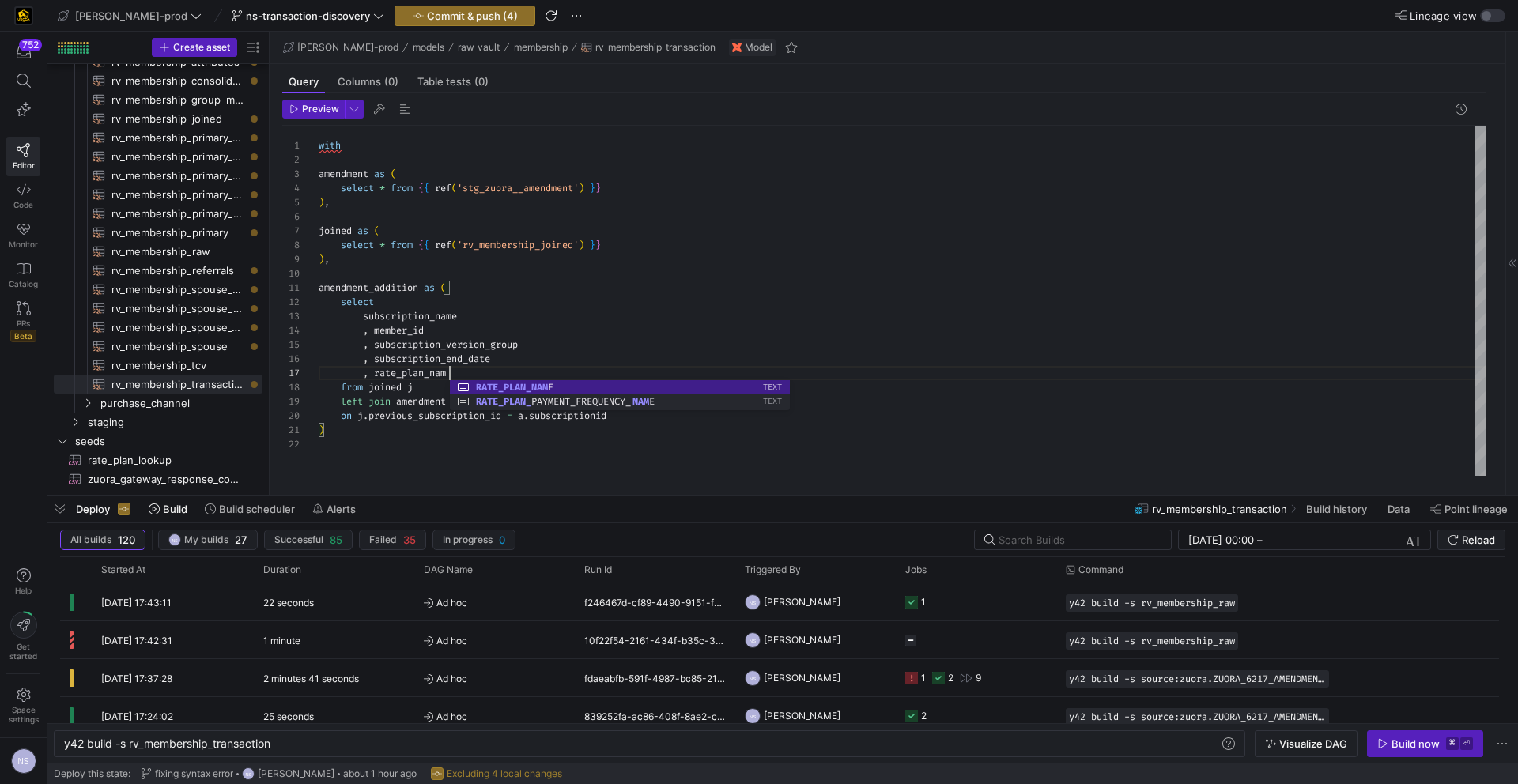
scroll to position [85, 137]
click at [576, 353] on div "with amendment as ( select * from { { ref ( 'stg_zuora__amendment' ) } } ) , jo…" at bounding box center [902, 300] width 1167 height 350
click at [524, 374] on div "with amendment as ( select * from { { ref ( 'stg_zuora__amendment' ) } } ) , jo…" at bounding box center [902, 300] width 1167 height 350
click at [551, 346] on div "with amendment as ( select * from { { ref ( 'stg_zuora__amendment' ) } } ) , jo…" at bounding box center [902, 300] width 1167 height 350
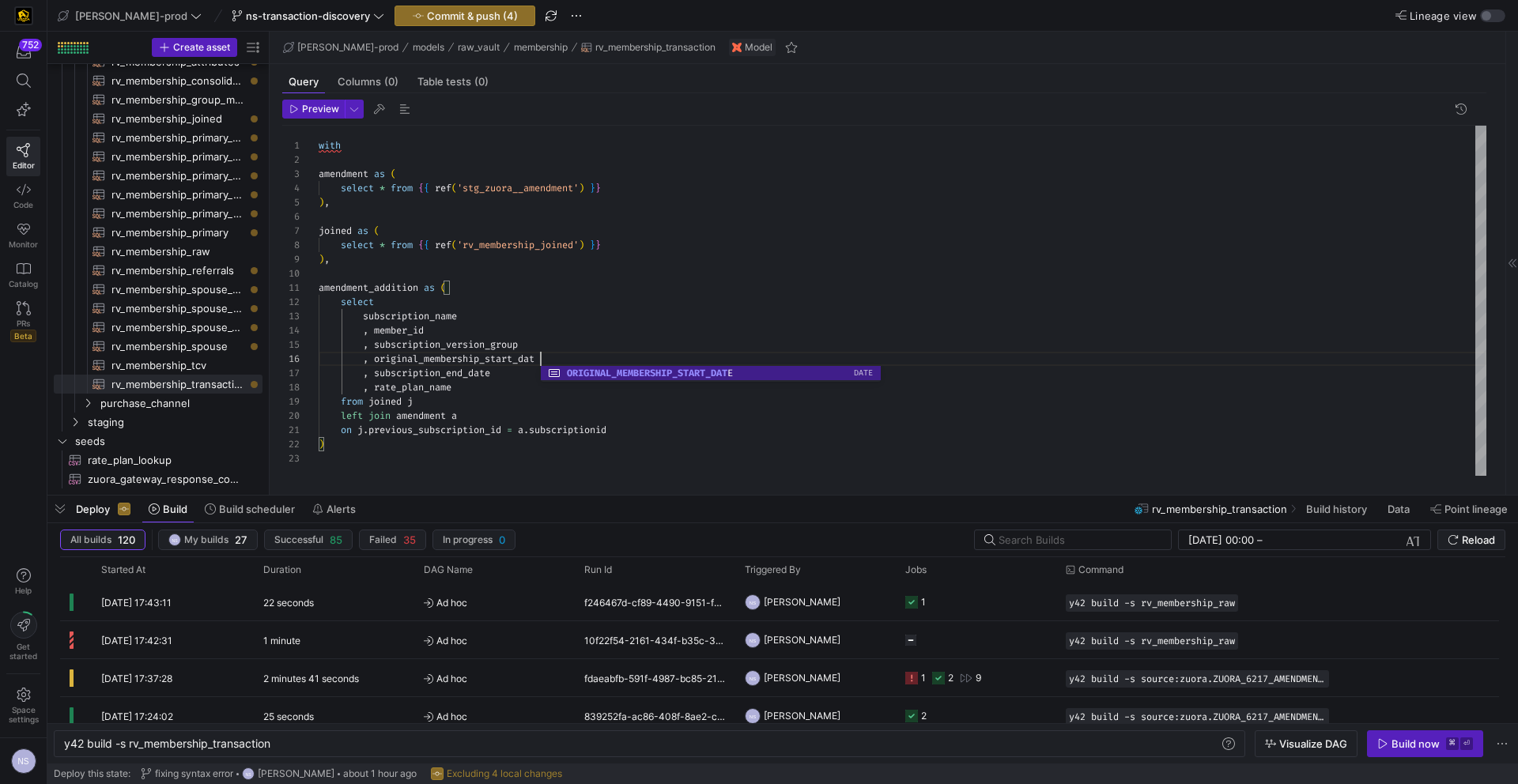
scroll to position [71, 227]
click at [494, 376] on div "with amendment as ( select * from { { ref ( 'stg_zuora__amendment' ) } } ) , jo…" at bounding box center [902, 300] width 1167 height 350
click at [501, 392] on div "with amendment as ( select * from { { ref ( 'stg_zuora__amendment' ) } } ) , jo…" at bounding box center [902, 300] width 1167 height 350
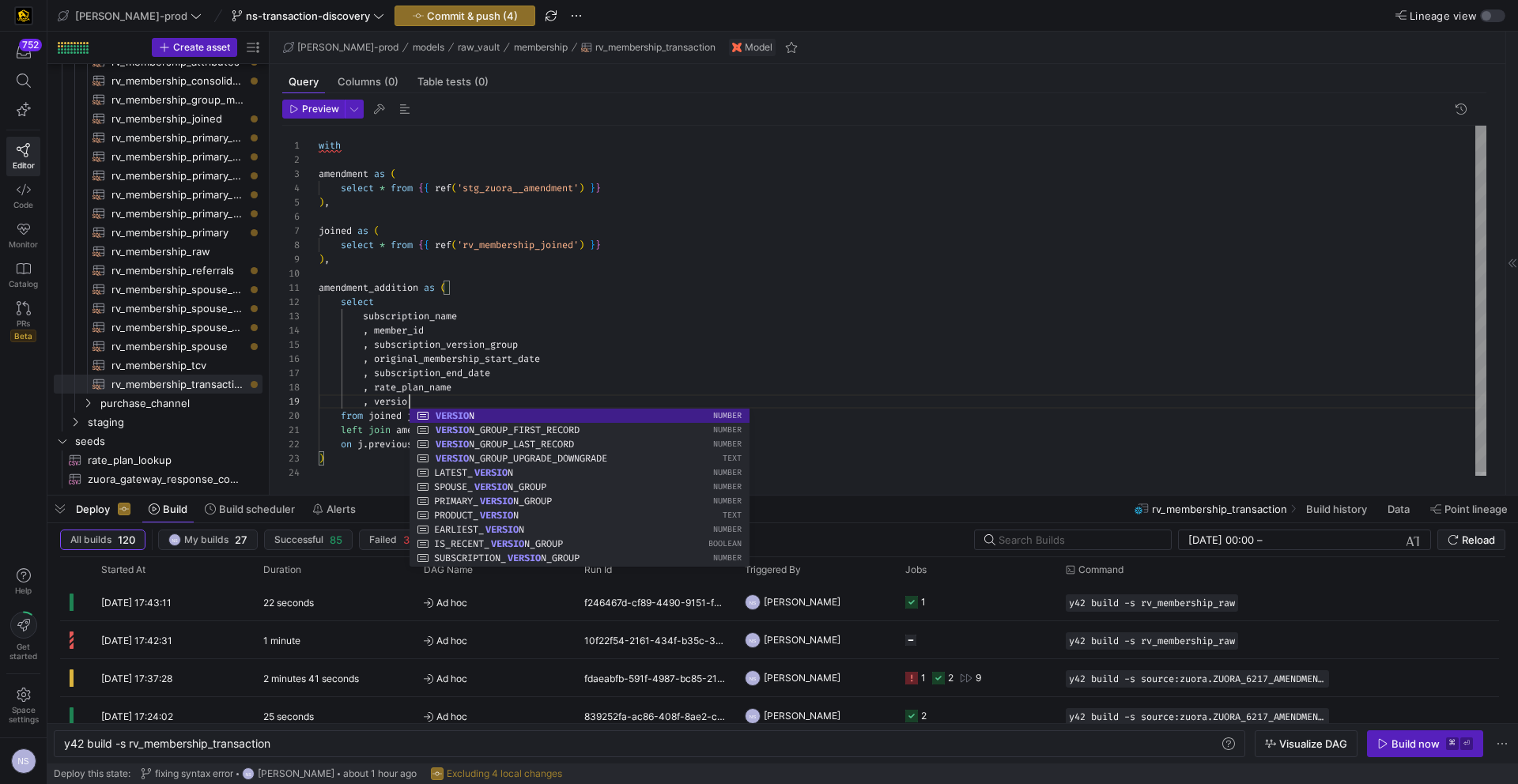
scroll to position [114, 96]
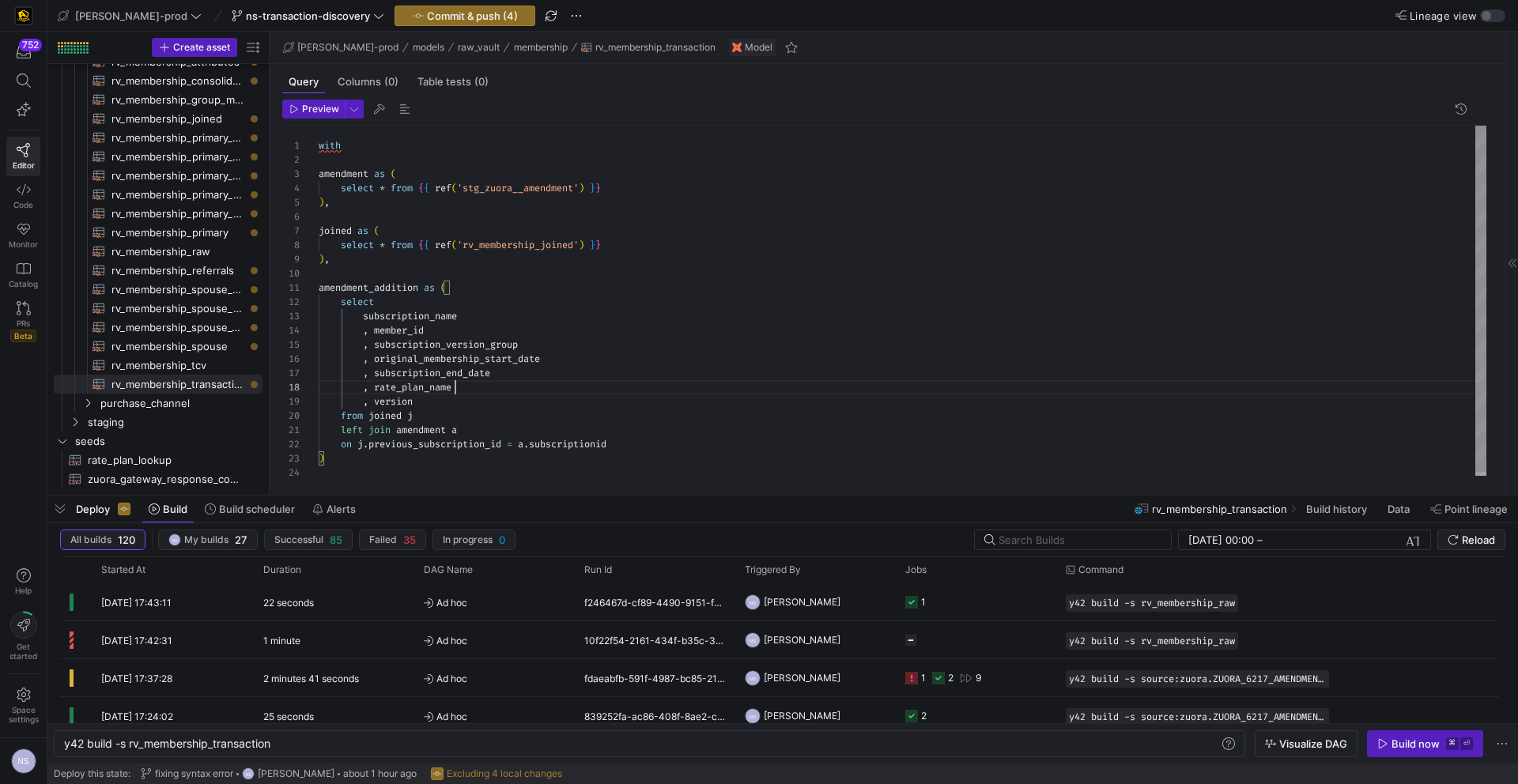
click at [510, 390] on div "with amendment as ( select * from { { ref ( 'stg_zuora__amendment' ) } } ) , jo…" at bounding box center [902, 302] width 1167 height 354
click at [498, 392] on div "with amendment as ( select * from { { ref ( 'stg_zuora__amendment' ) } } ) , jo…" at bounding box center [902, 299] width 1167 height 354
click at [375, 325] on div "with amendment as ( select * from { { ref ( 'stg_zuora__amendment' ) } } ) , jo…" at bounding box center [902, 299] width 1167 height 354
drag, startPoint x: 375, startPoint y: 325, endPoint x: 374, endPoint y: 393, distance: 68.0
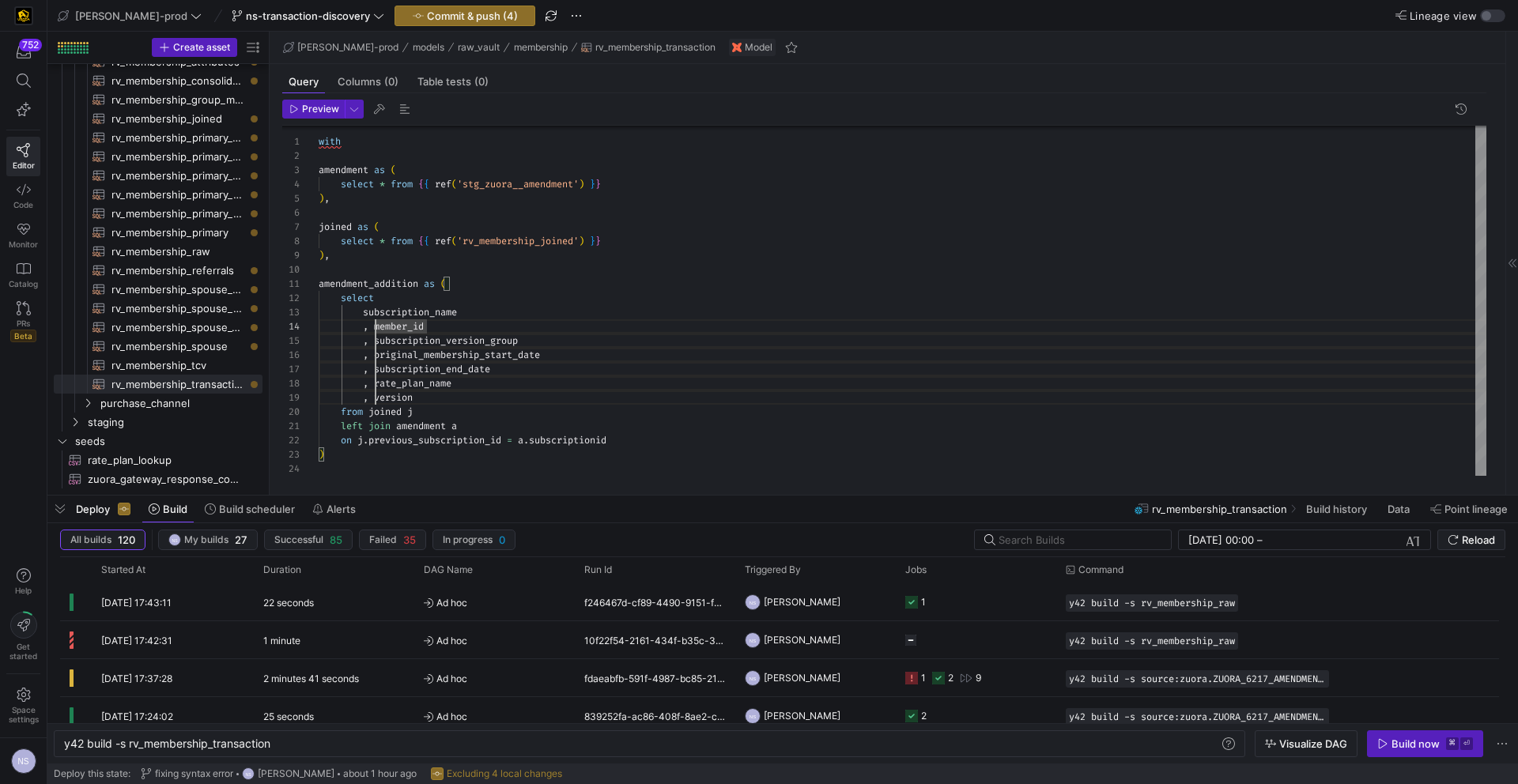
click at [374, 393] on div "with amendment as ( select * from { { ref ( 'stg_zuora__amendment' ) } } ) , jo…" at bounding box center [902, 299] width 1167 height 354
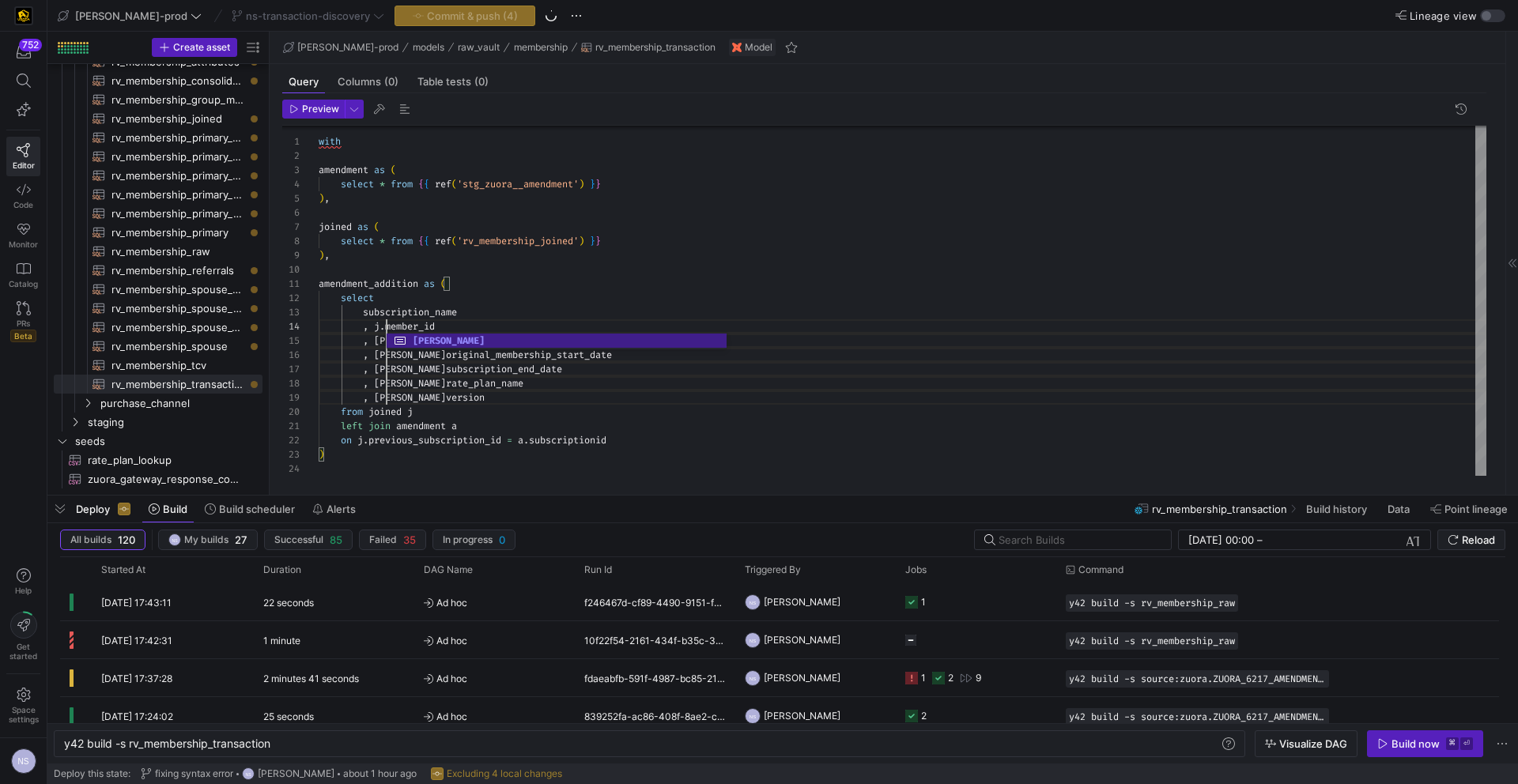
scroll to position [43, 68]
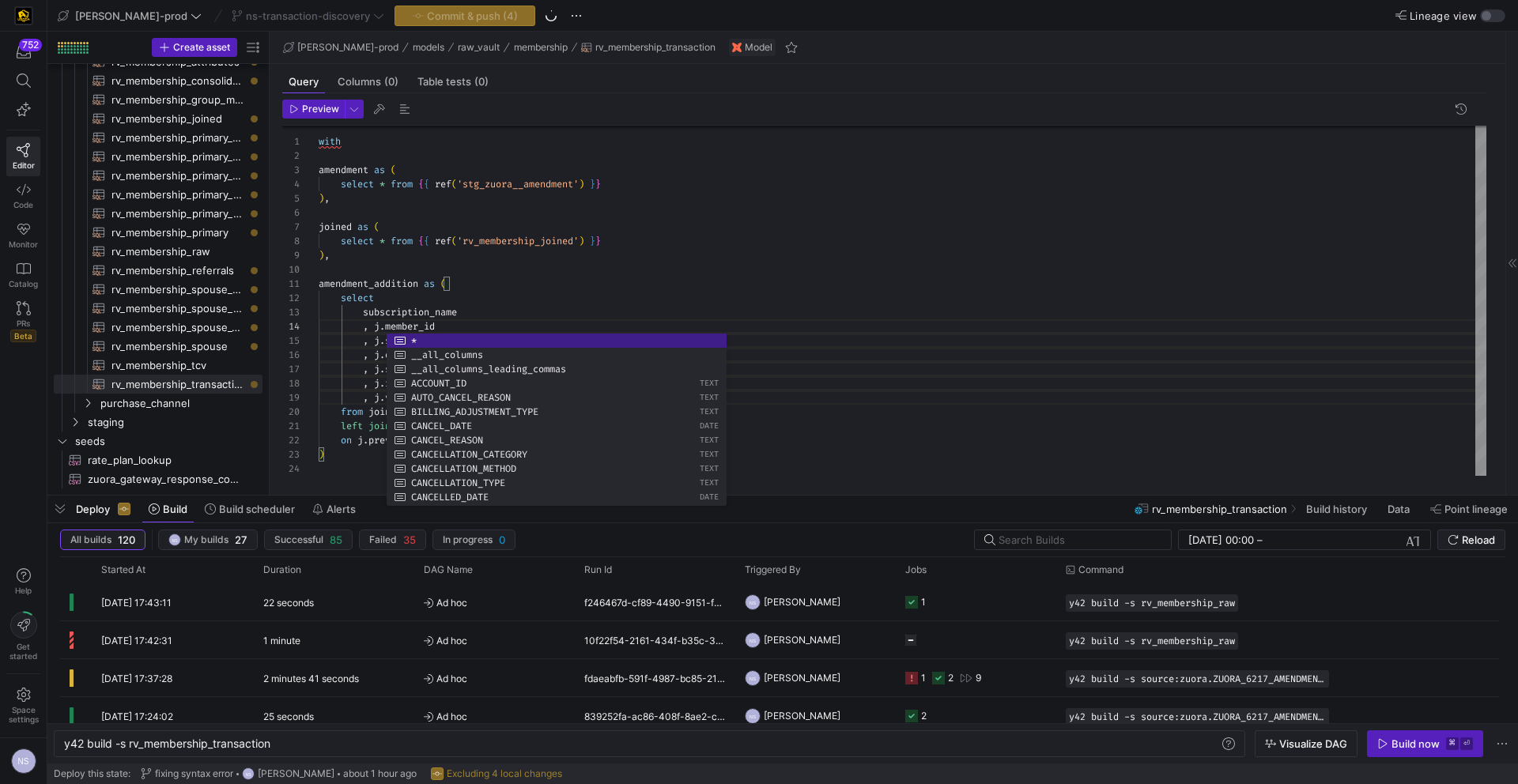
click at [363, 310] on div "with amendment as ( select * from { { ref ( 'stg_zuora__amendment' ) } } ) , jo…" at bounding box center [902, 299] width 1167 height 354
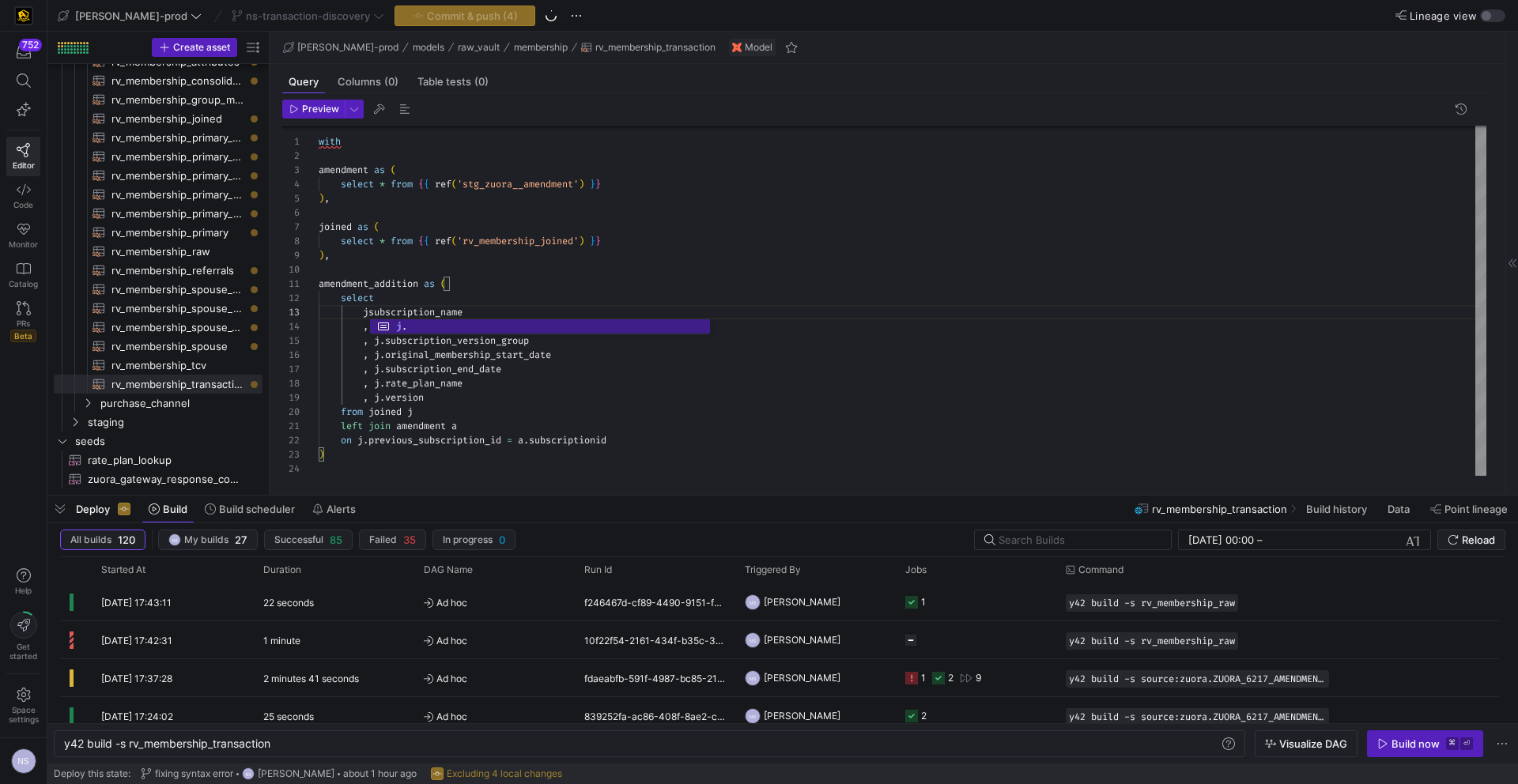
scroll to position [28, 57]
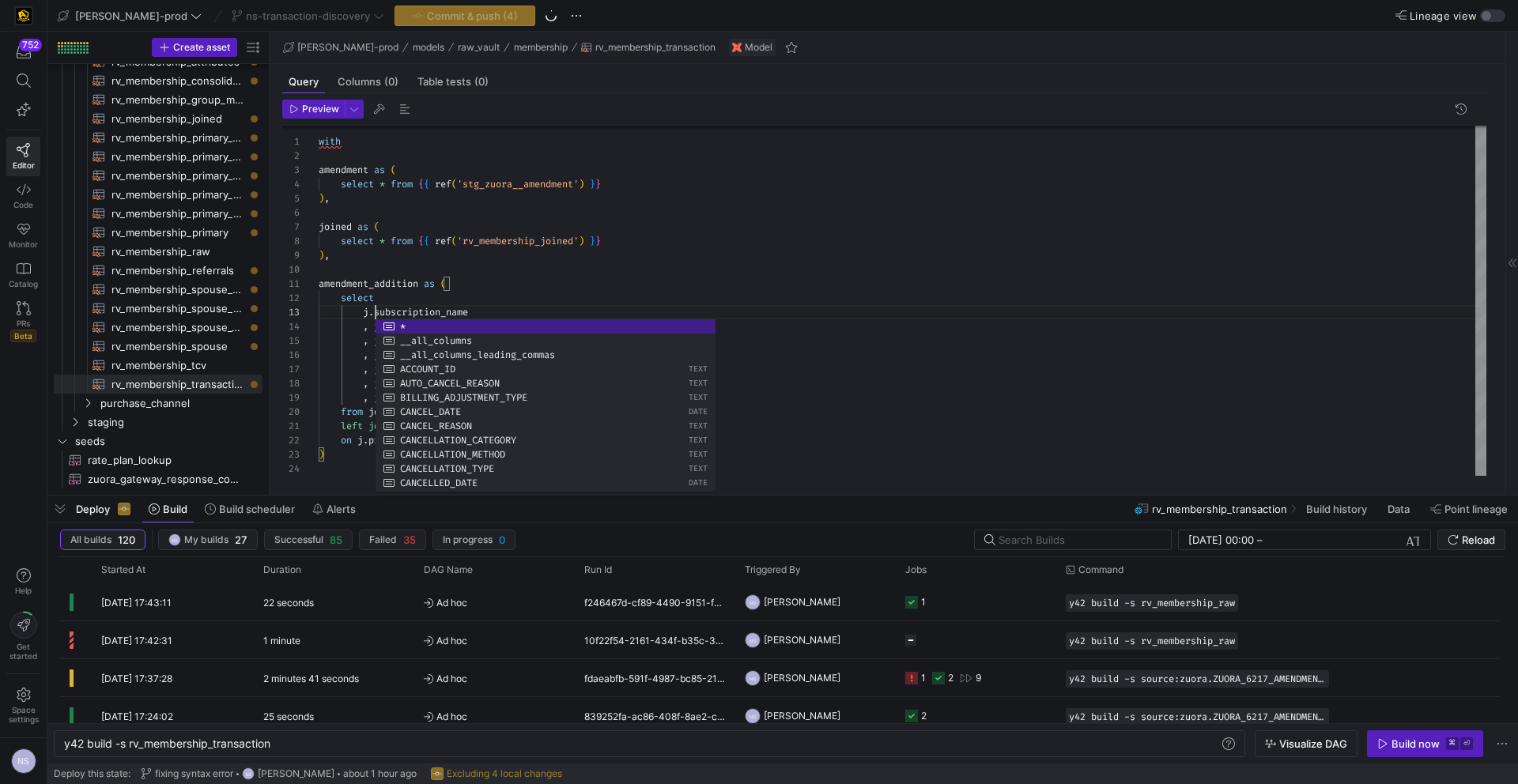
click at [497, 301] on div "with amendment as ( select * from { { ref ( 'stg_zuora__amendment' ) } } ) , jo…" at bounding box center [902, 299] width 1167 height 354
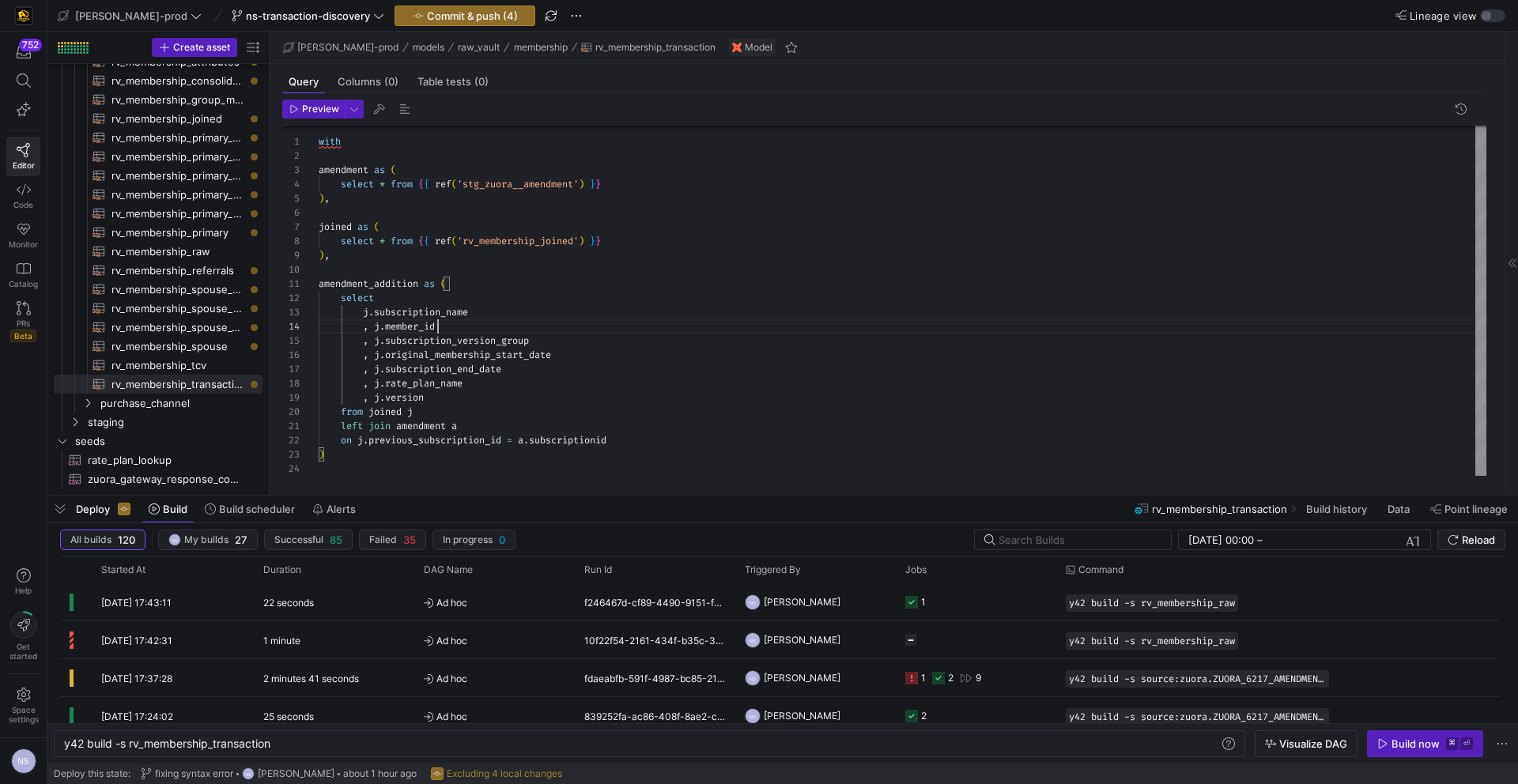
click at [524, 330] on div "with amendment as ( select * from { { ref ( 'stg_zuora__amendment' ) } } ) , jo…" at bounding box center [902, 299] width 1167 height 354
click at [499, 398] on div "with amendment as ( select * from { { ref ( 'stg_zuora__amendment' ) } } ) , jo…" at bounding box center [902, 299] width 1167 height 354
click at [494, 392] on div "with amendment as ( select * from { { ref ( 'stg_zuora__amendment' ) } } ) , jo…" at bounding box center [902, 299] width 1167 height 354
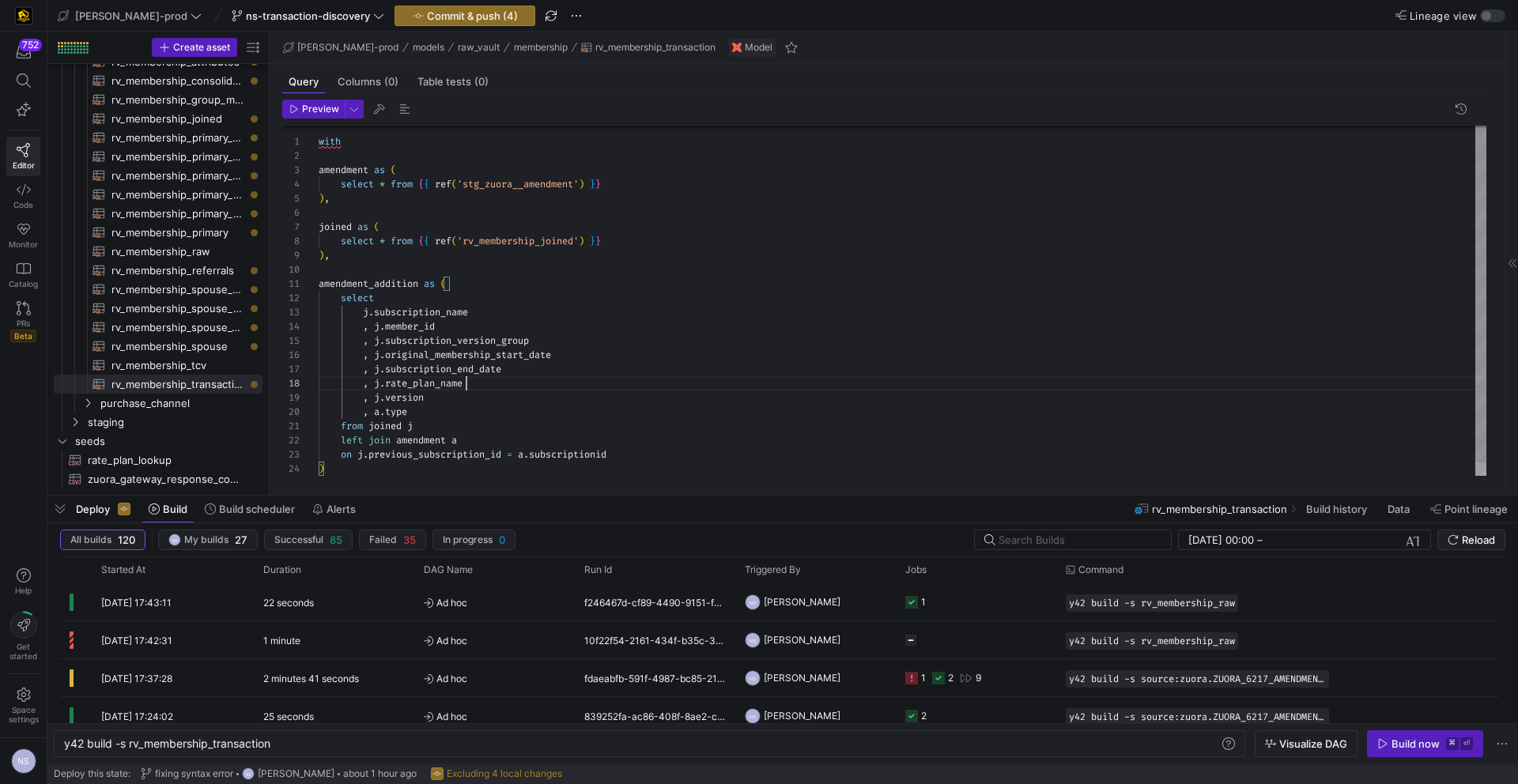
click at [490, 380] on div "with amendment as ( select * from { { ref ( 'stg_zuora__amendment' ) } } ) , jo…" at bounding box center [902, 305] width 1167 height 368
click at [449, 413] on div "with amendment as ( select * from { { ref ( 'stg_zuora__amendment' ) } } ) , jo…" at bounding box center [902, 305] width 1167 height 368
click at [496, 395] on div "with amendment as ( select * from { { ref ( 'stg_zuora__amendment' ) } } ) , jo…" at bounding box center [902, 312] width 1167 height 383
click at [490, 427] on div "with amendment as ( select * from { { ref ( 'stg_zuora__amendment' ) } } ) , jo…" at bounding box center [902, 312] width 1167 height 383
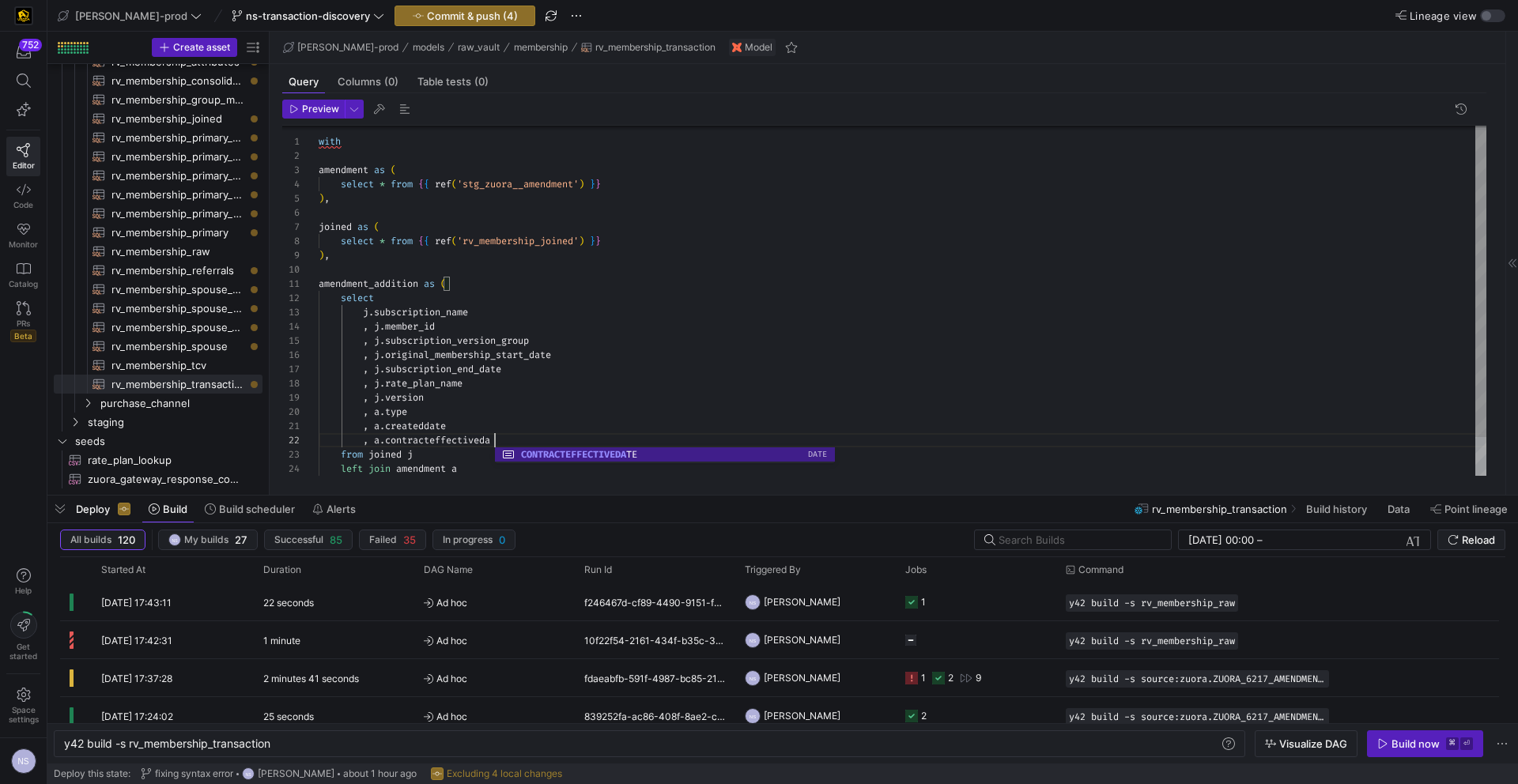
scroll to position [15, 188]
click at [502, 407] on div "with amendment as ( select * from { { ref ( 'stg_zuora__amendment' ) } } ) , jo…" at bounding box center [902, 319] width 1167 height 396
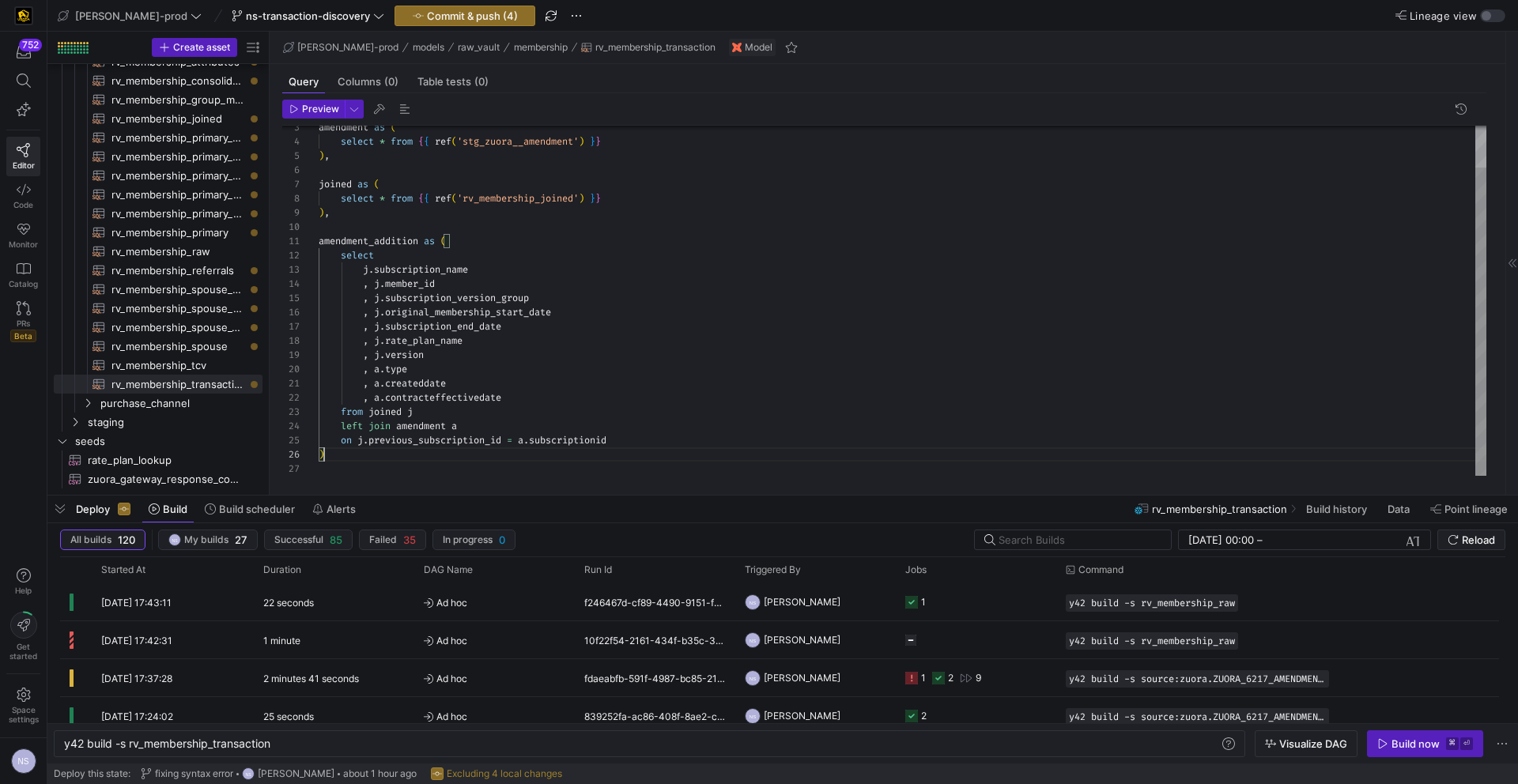
scroll to position [71, 6]
click at [392, 461] on div "amendment as ( select * from { { ref ( 'stg_zuora__amendment' ) } } ) , joined …" at bounding box center [902, 277] width 1167 height 396
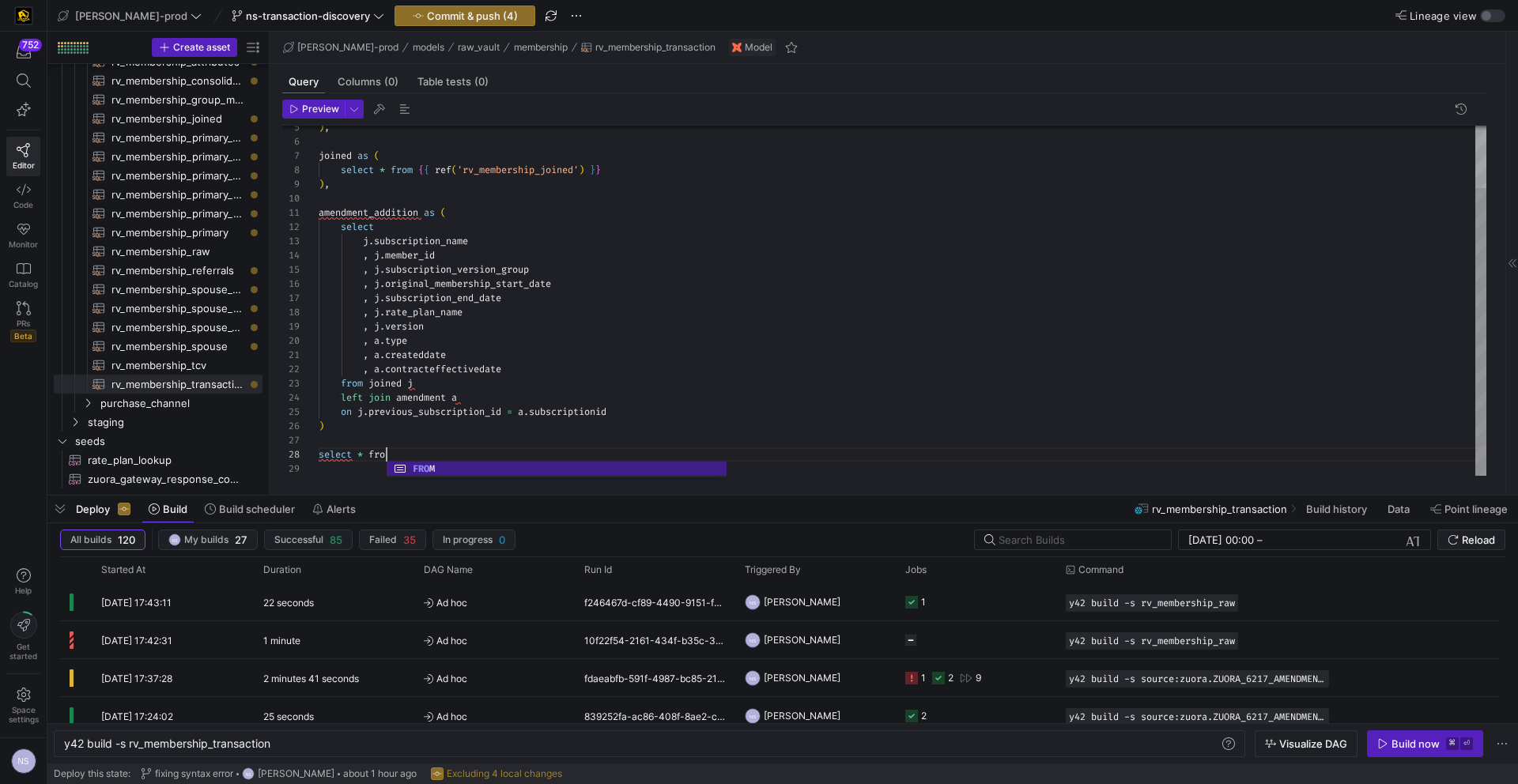
scroll to position [100, 80]
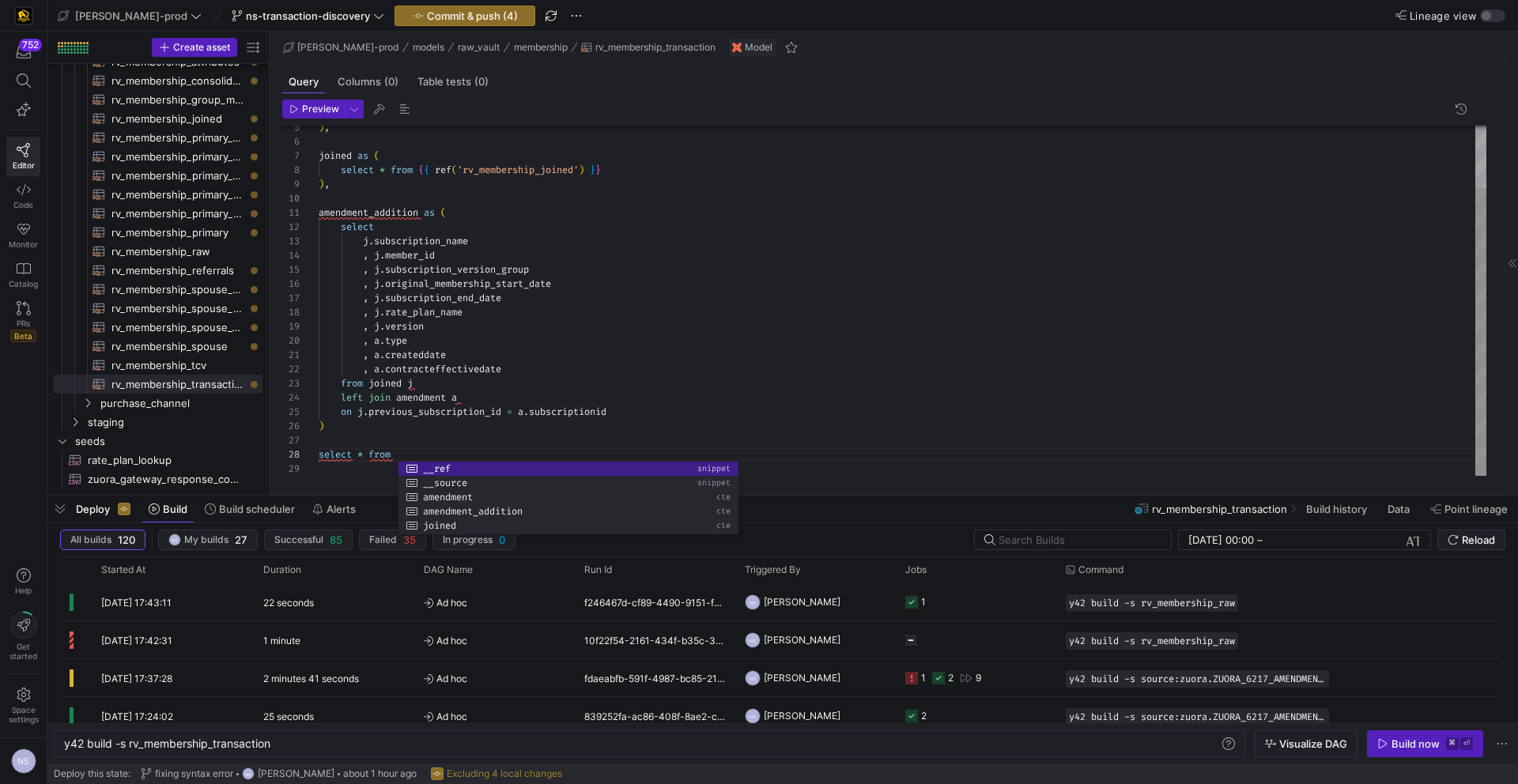
click at [378, 207] on div ") , joined as ( select * from { { ref ( 'rv_membership_joined' ) } } ) , amendm…" at bounding box center [902, 263] width 1167 height 425
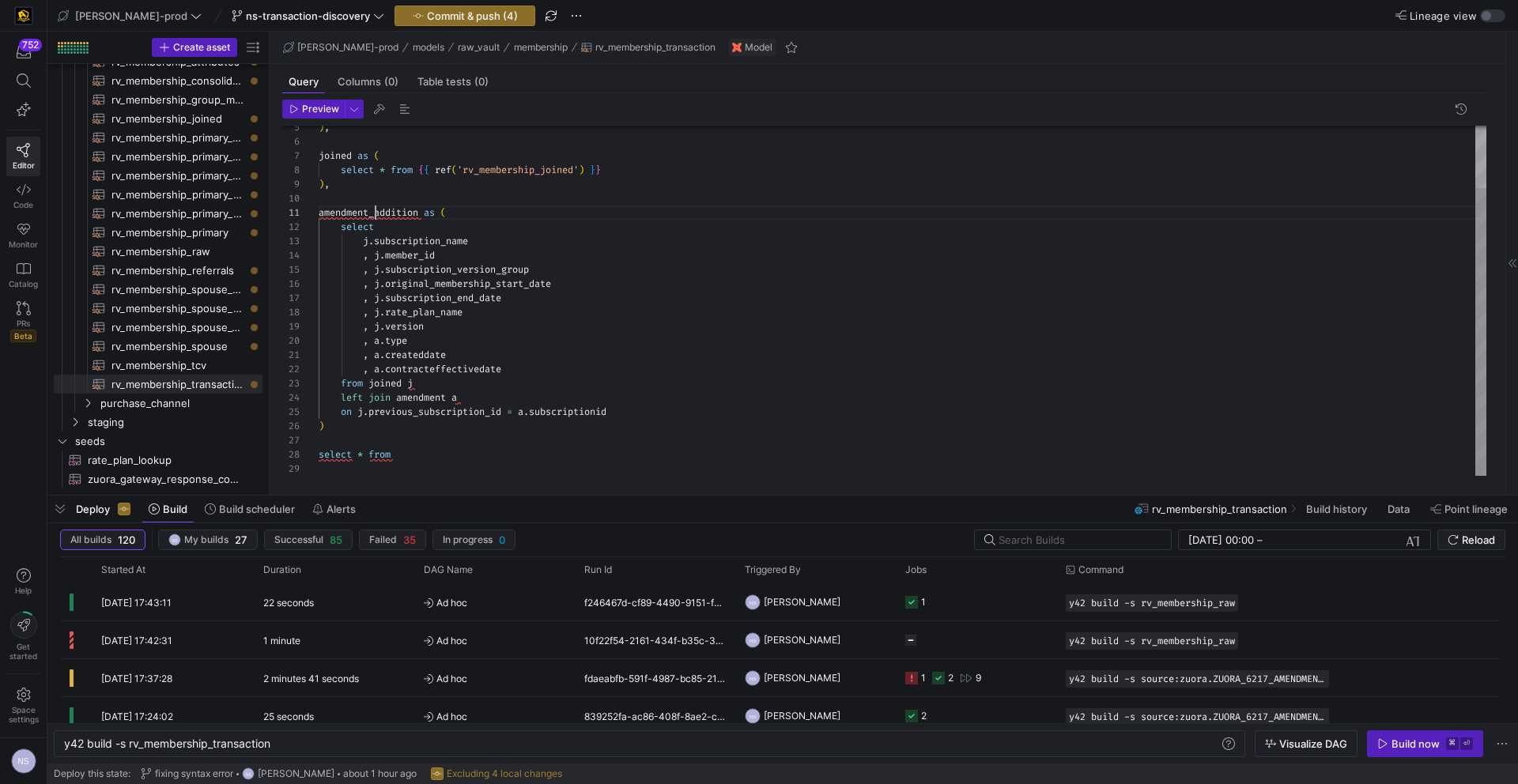
scroll to position [0, 103]
click at [378, 207] on div ") , joined as ( select * from { { ref ( 'rv_membership_joined' ) } } ) , amendm…" at bounding box center [902, 263] width 1167 height 425
click at [434, 454] on div ") , joined as ( select * from { { ref ( 'rv_membership_joined' ) } } ) , amendm…" at bounding box center [902, 263] width 1167 height 425
type textarea ", a.createddate , a.contracteffectivedate from joined j left join amendment a o…"
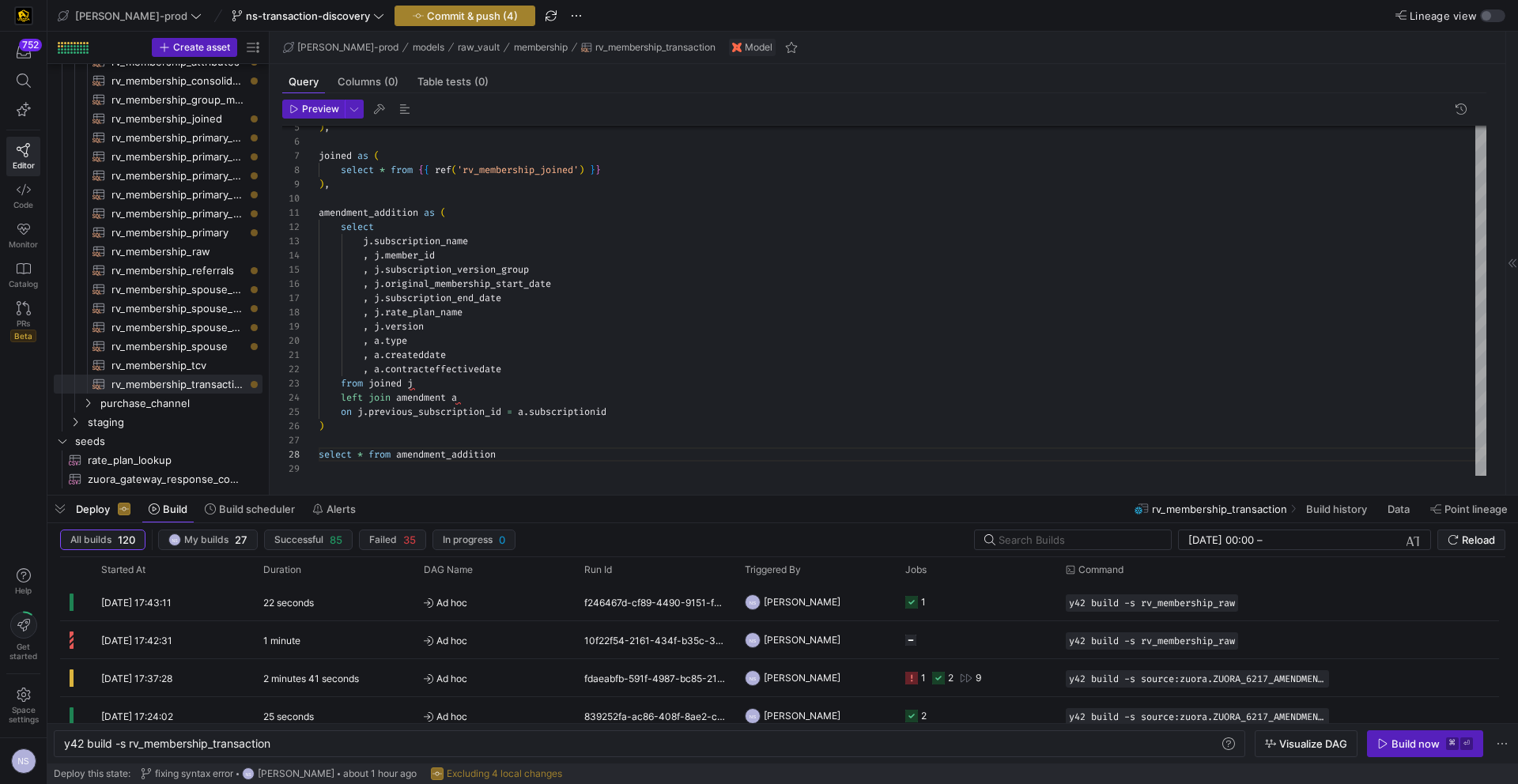
click at [427, 13] on span "Commit & push (4)" at bounding box center [472, 16] width 91 height 13
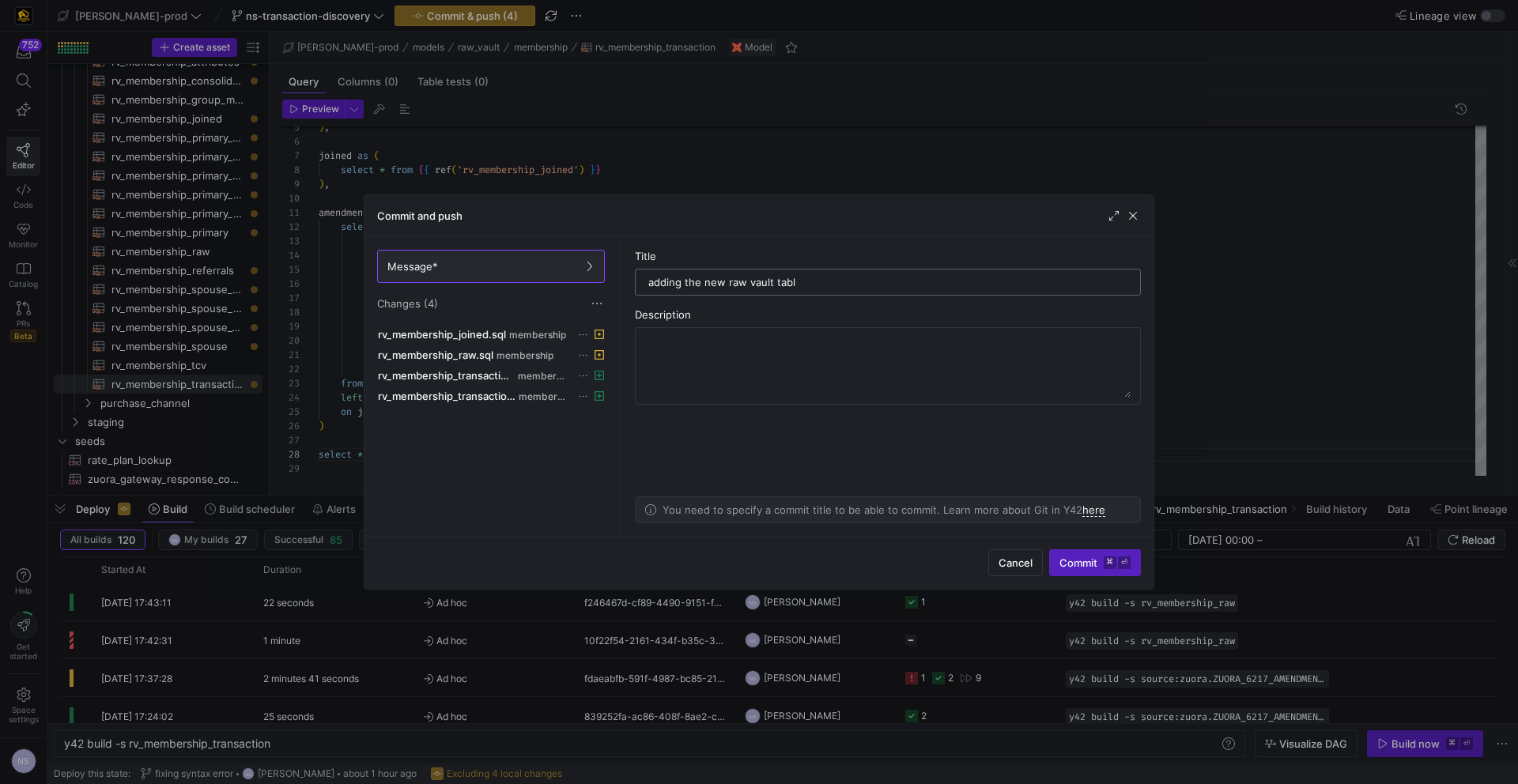
type input "adding the new raw vault table"
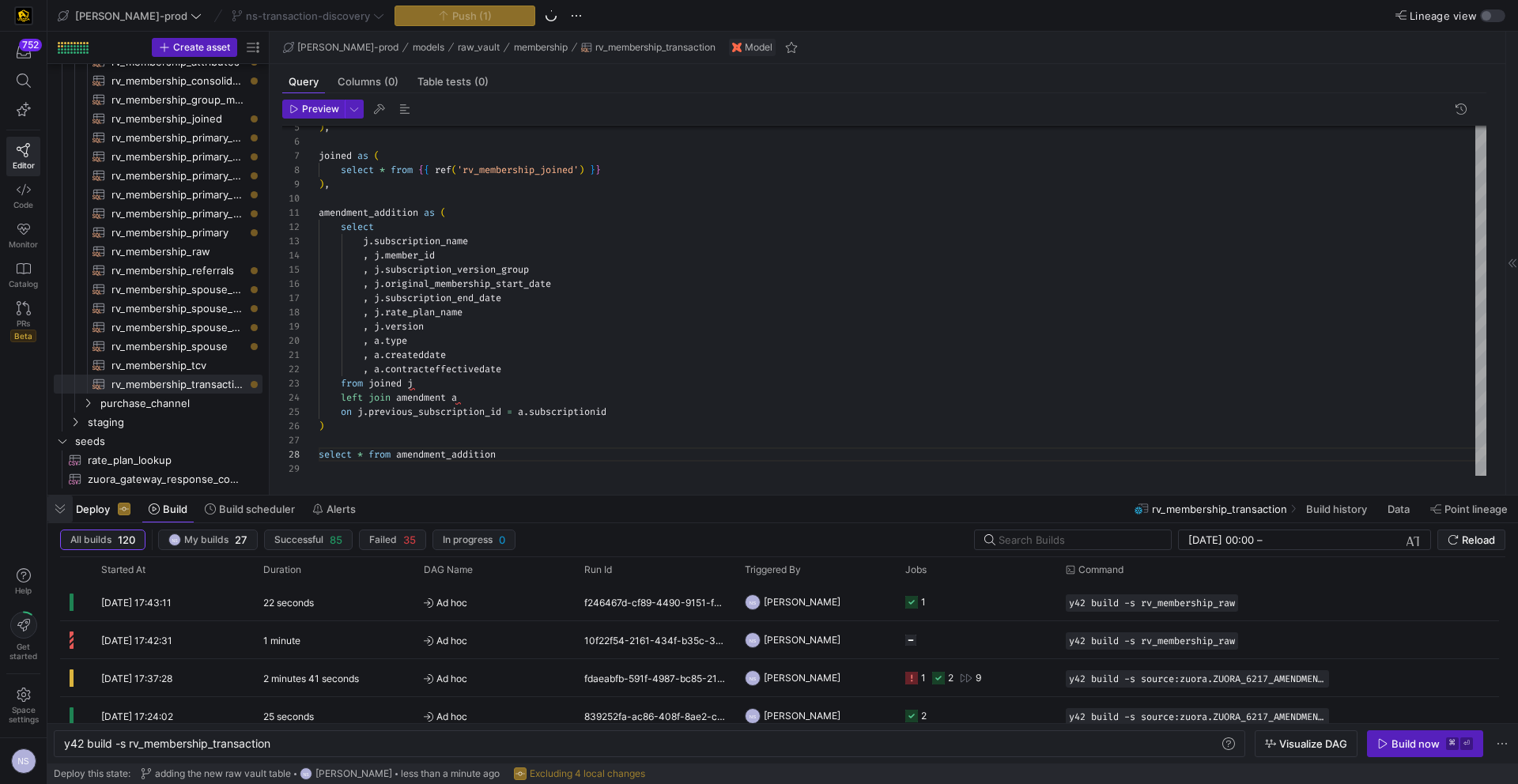
click at [59, 511] on span "button" at bounding box center [60, 508] width 25 height 26
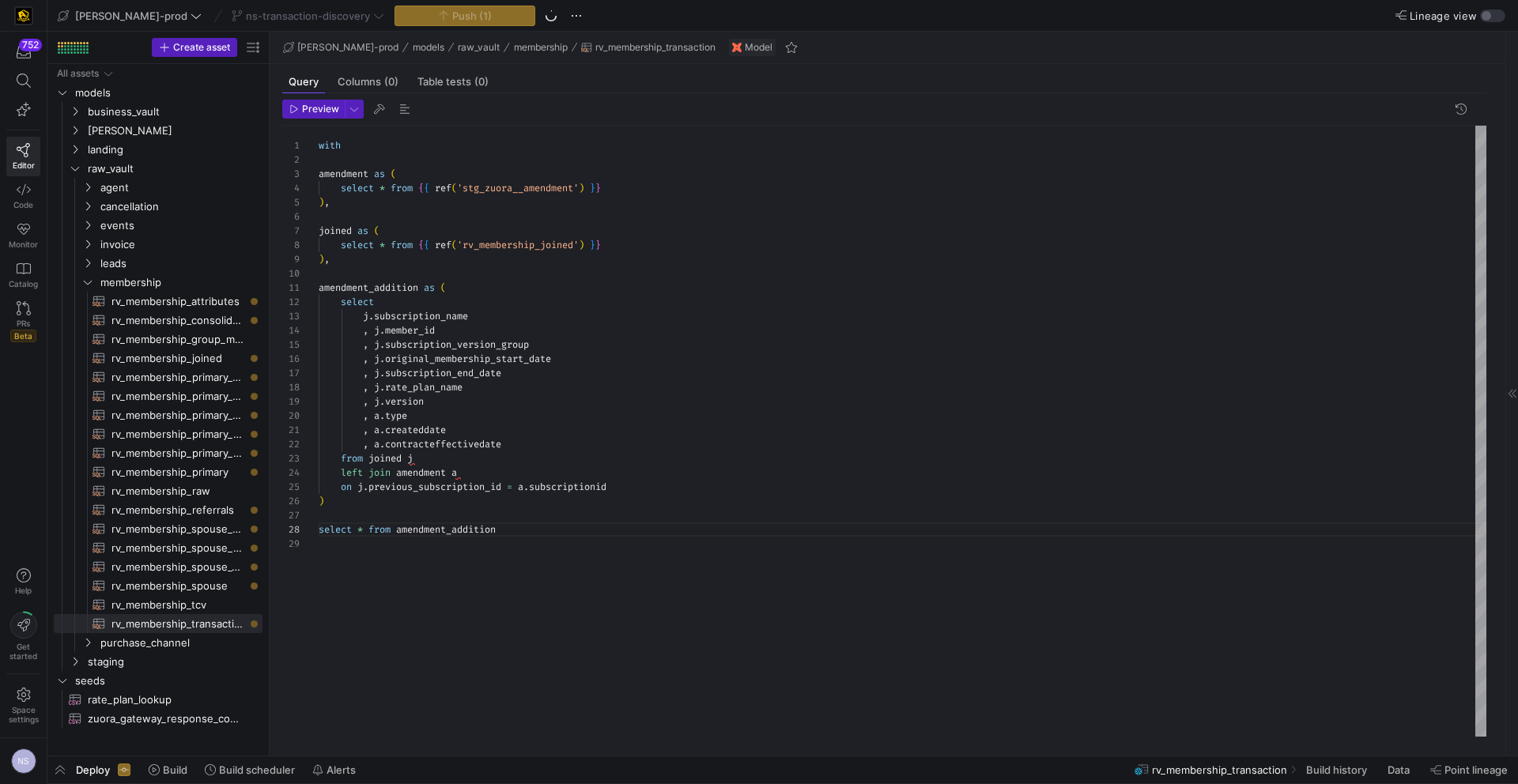
click at [55, 783] on y42-bottom-drawer-toolbar "Deploy Build Build scheduler Alerts rv_membership_transaction Build history Dat…" at bounding box center [782, 769] width 1470 height 27
click at [58, 774] on span "button" at bounding box center [60, 768] width 25 height 26
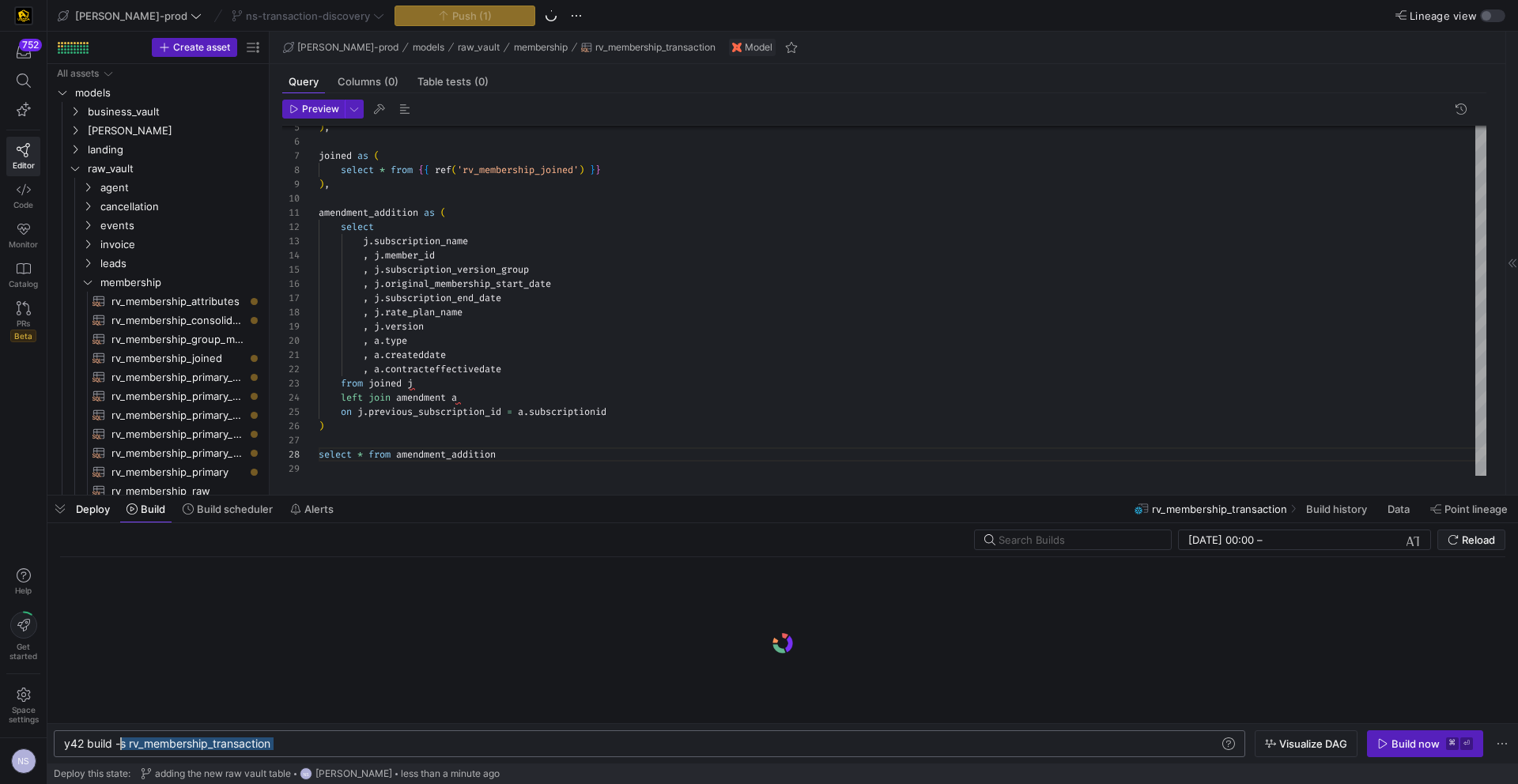
scroll to position [0, 57]
drag, startPoint x: 311, startPoint y: 743, endPoint x: 122, endPoint y: 746, distance: 189.0
click at [122, 746] on div "y42 build -s rv_membership_transaction" at bounding box center [640, 743] width 1155 height 13
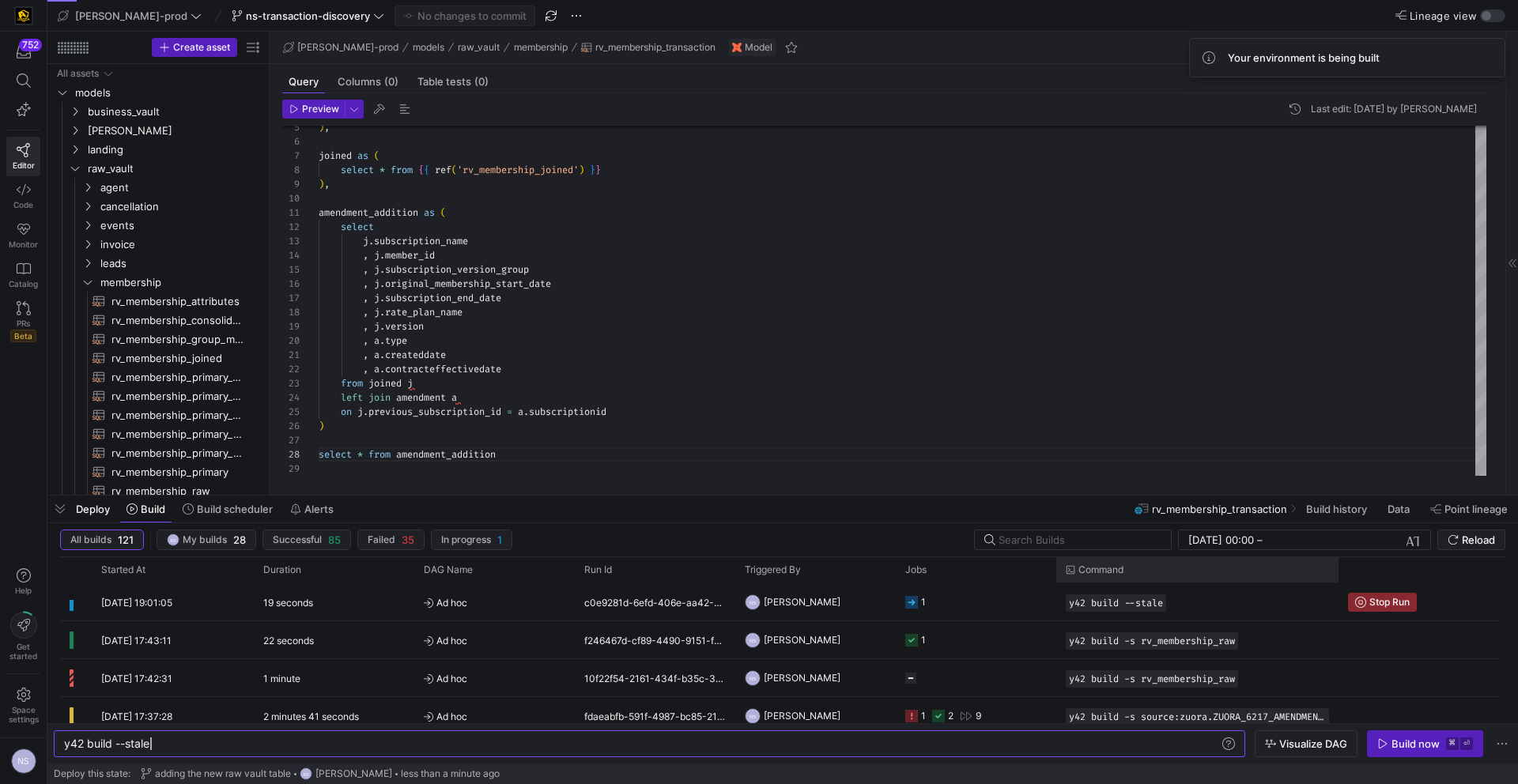
type textarea "y42 build --stale"
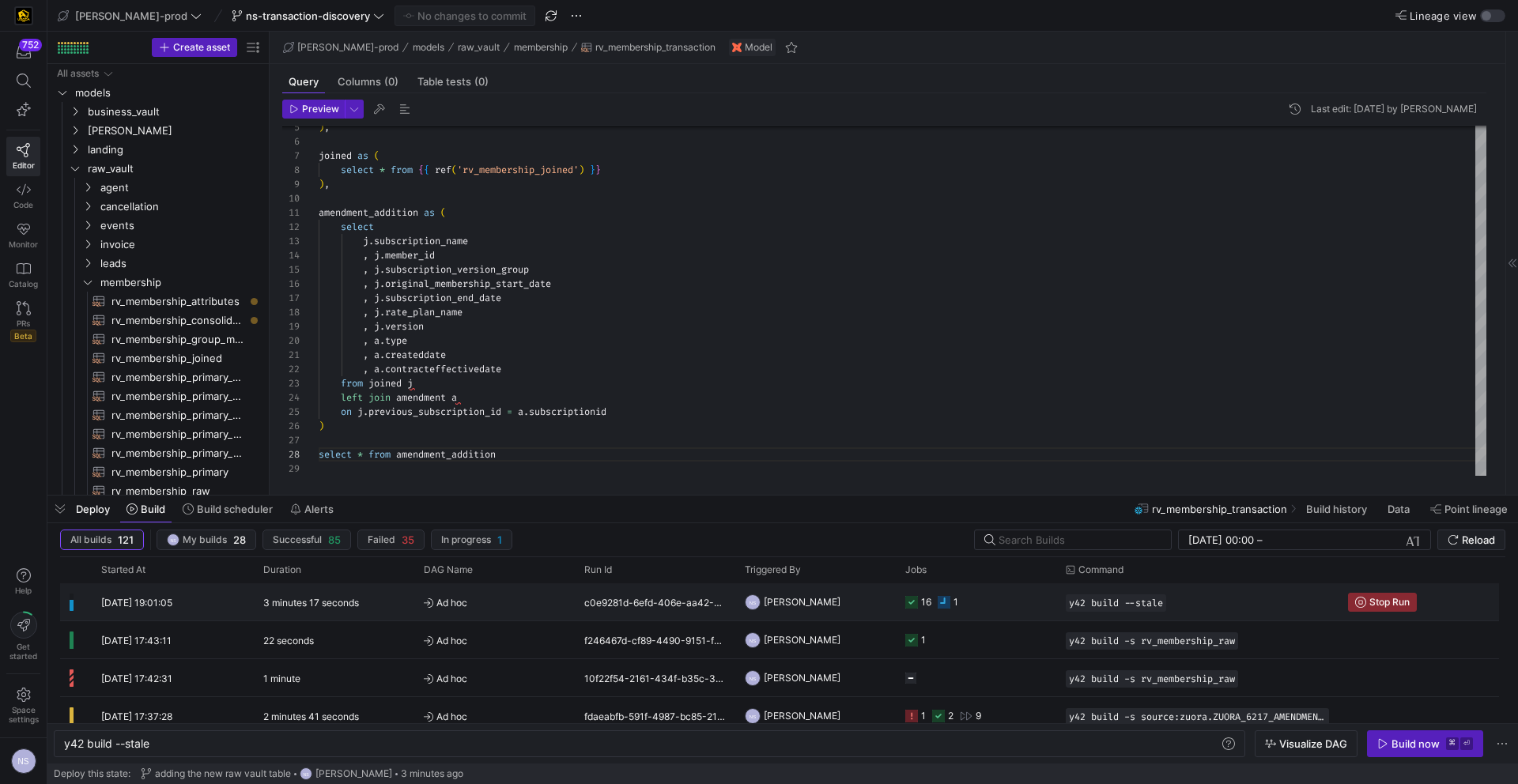
click at [971, 602] on y42-job-status-cell-renderer "16 1" at bounding box center [975, 601] width 141 height 35
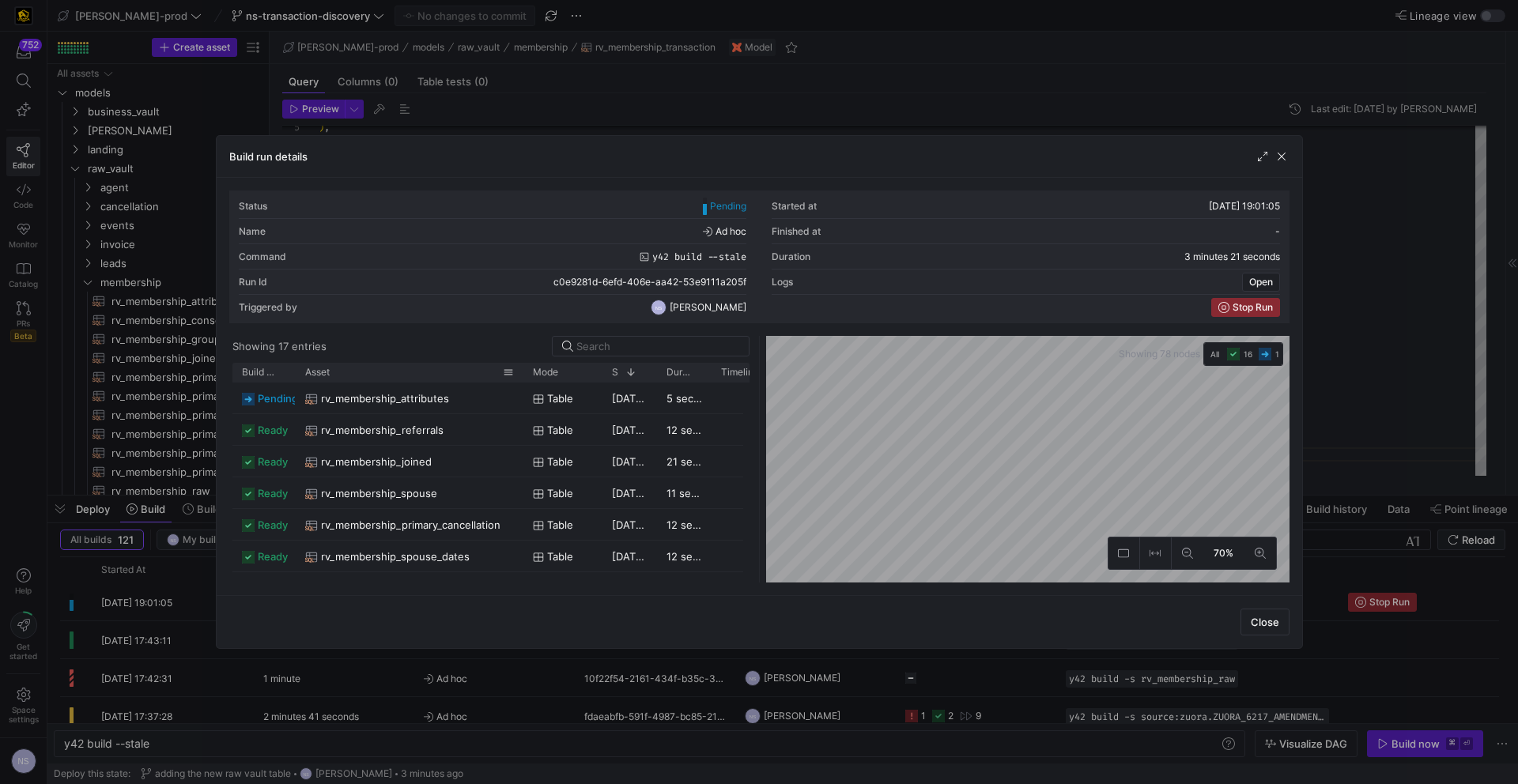
drag, startPoint x: 347, startPoint y: 371, endPoint x: 519, endPoint y: 370, distance: 172.0
click at [520, 370] on div at bounding box center [523, 371] width 6 height 19
click at [625, 352] on div at bounding box center [657, 346] width 163 height 19
click at [613, 341] on input at bounding box center [657, 346] width 163 height 13
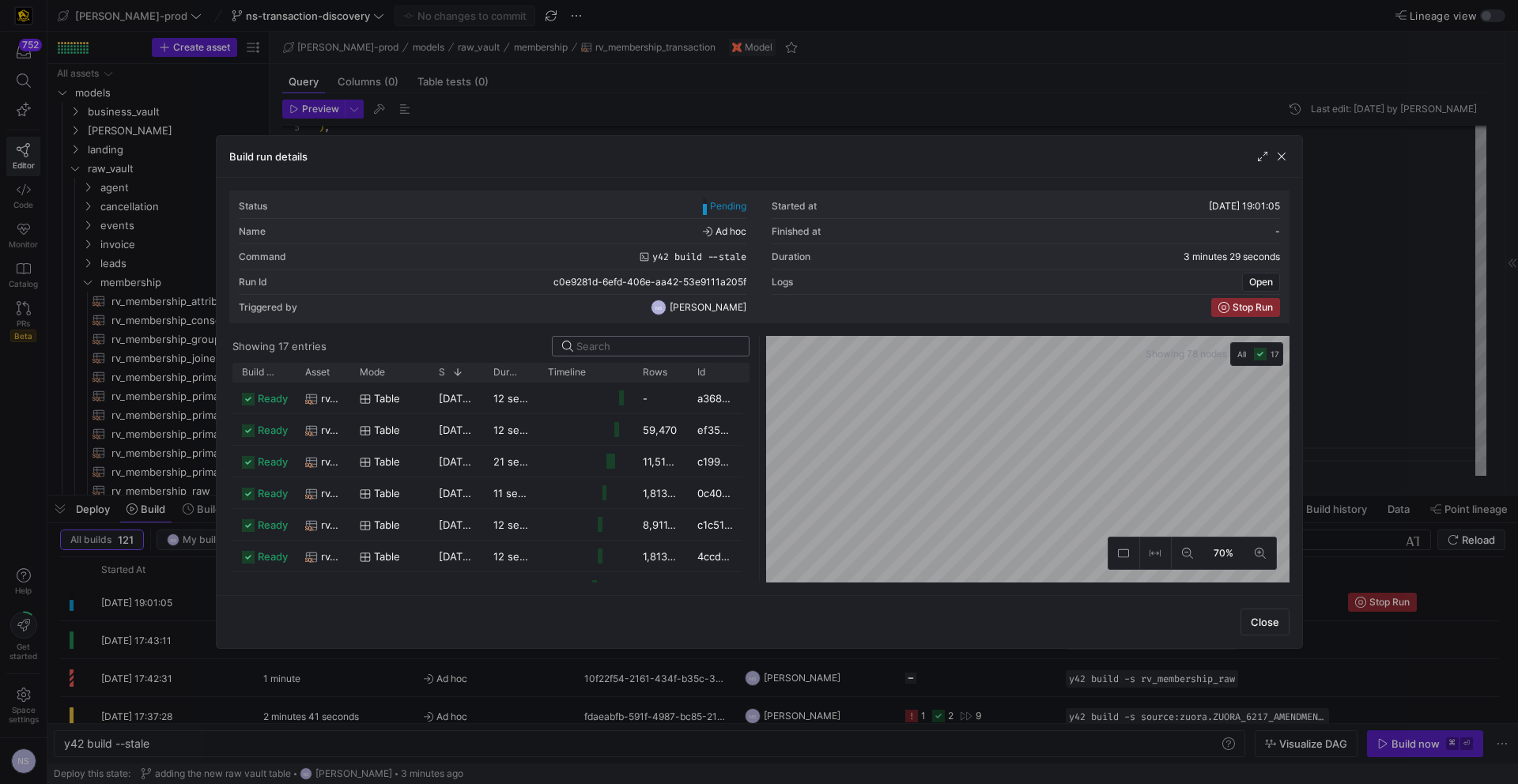
click at [611, 348] on input at bounding box center [657, 346] width 163 height 13
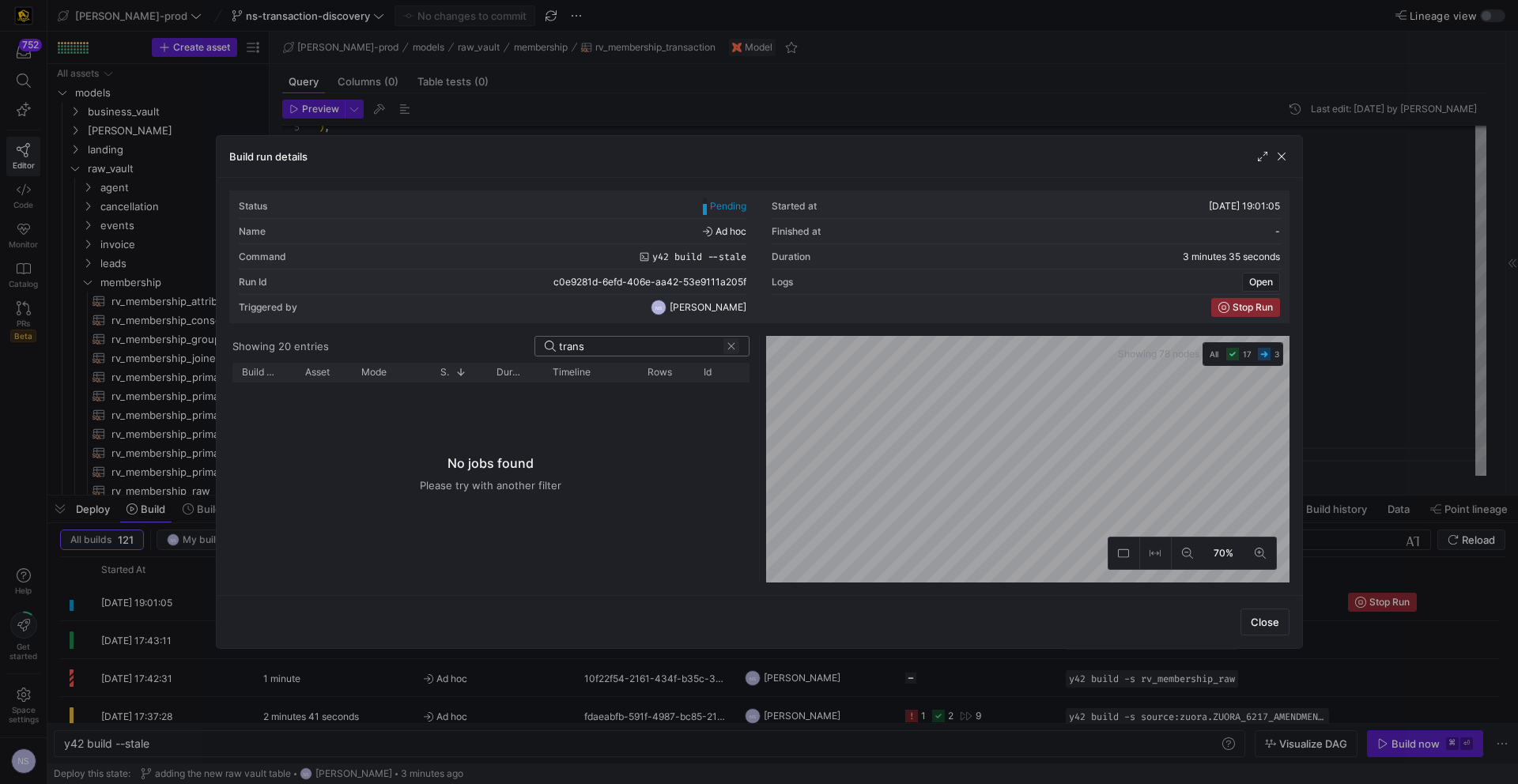
type input "trans"
click at [736, 351] on span at bounding box center [732, 346] width 16 height 16
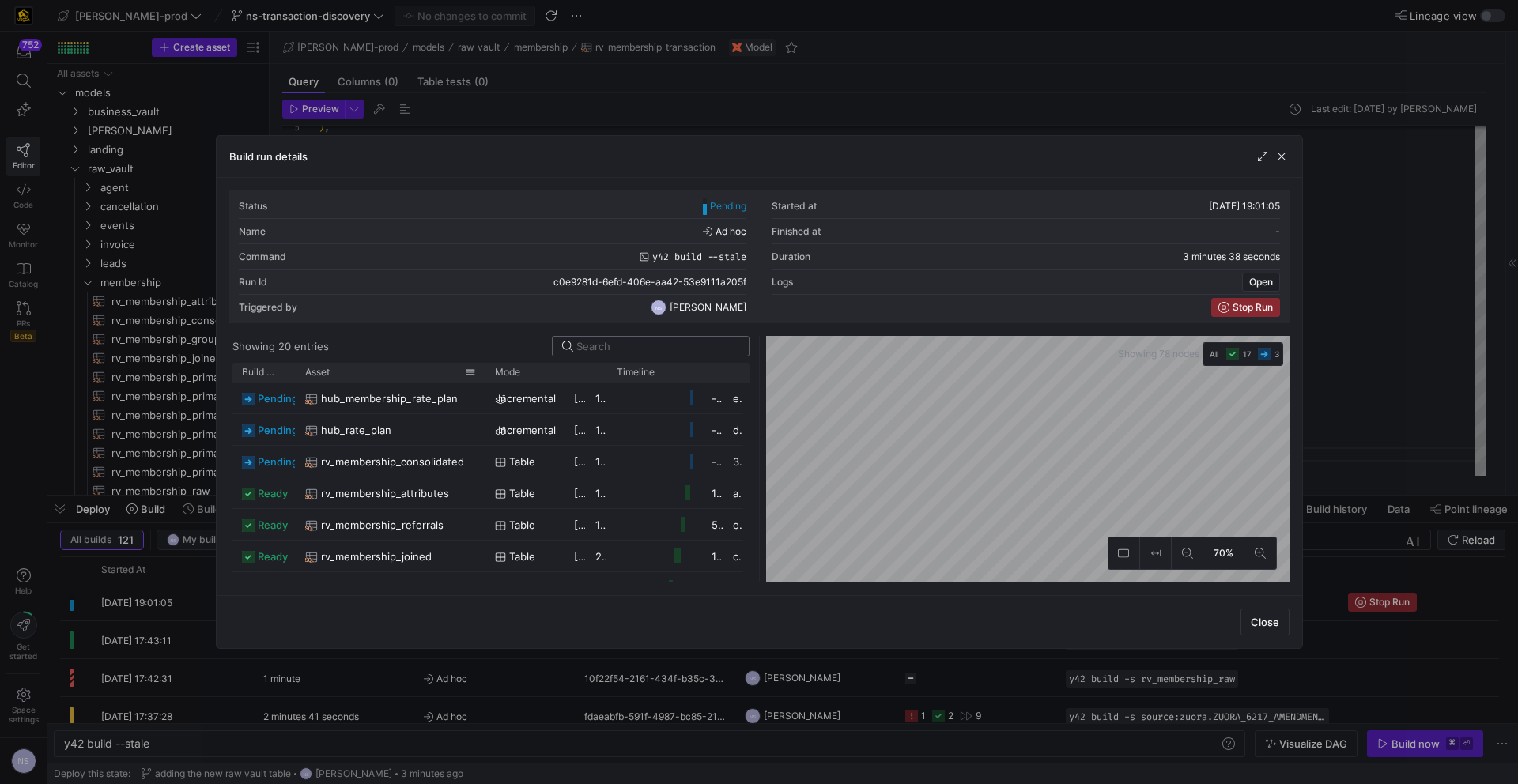
drag, startPoint x: 349, startPoint y: 371, endPoint x: 484, endPoint y: 366, distance: 135.1
click at [484, 366] on div at bounding box center [485, 371] width 6 height 19
click at [1334, 353] on div at bounding box center [759, 392] width 1518 height 784
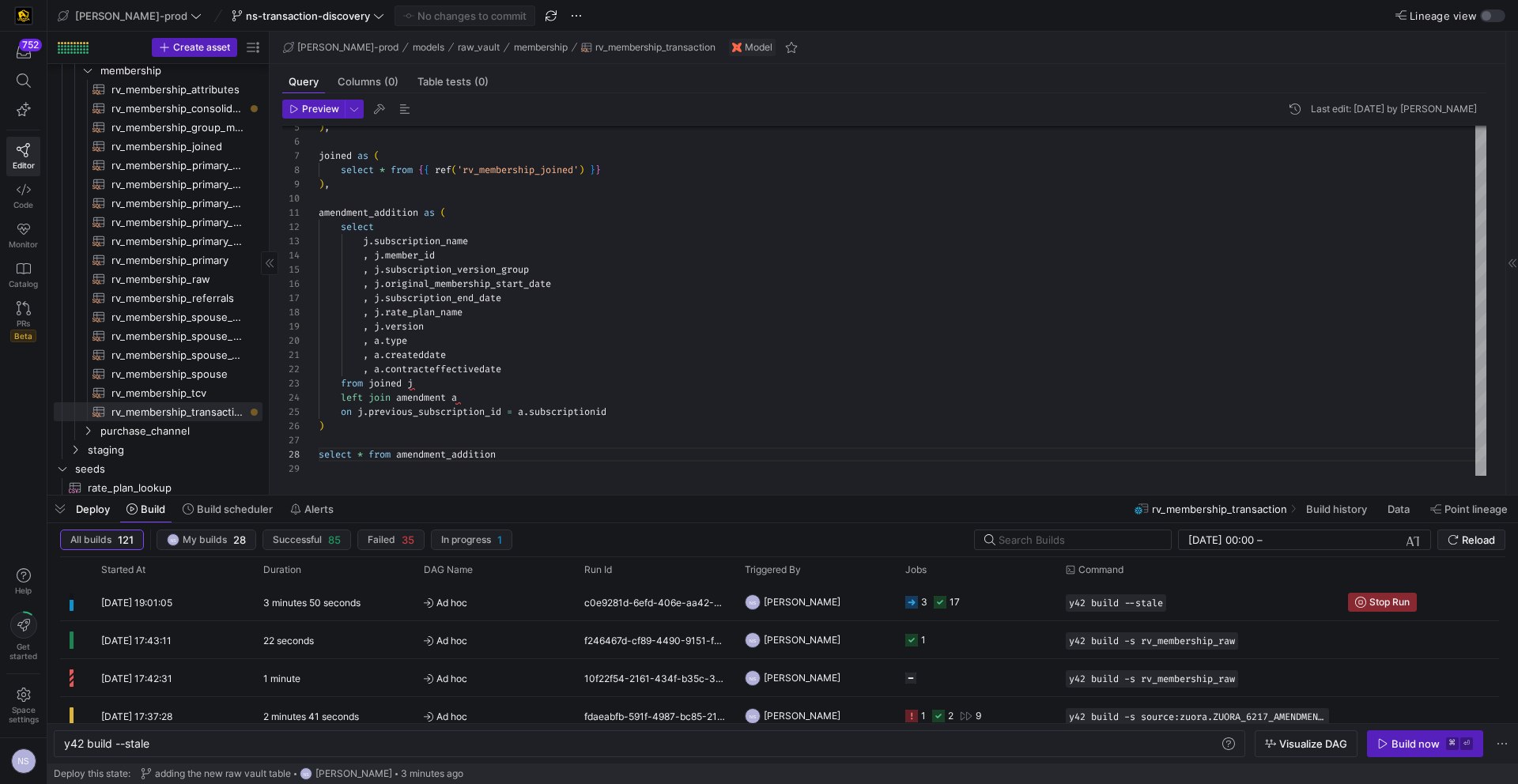
drag, startPoint x: 56, startPoint y: 512, endPoint x: 48, endPoint y: 558, distance: 46.7
click at [56, 512] on span "button" at bounding box center [60, 508] width 25 height 26
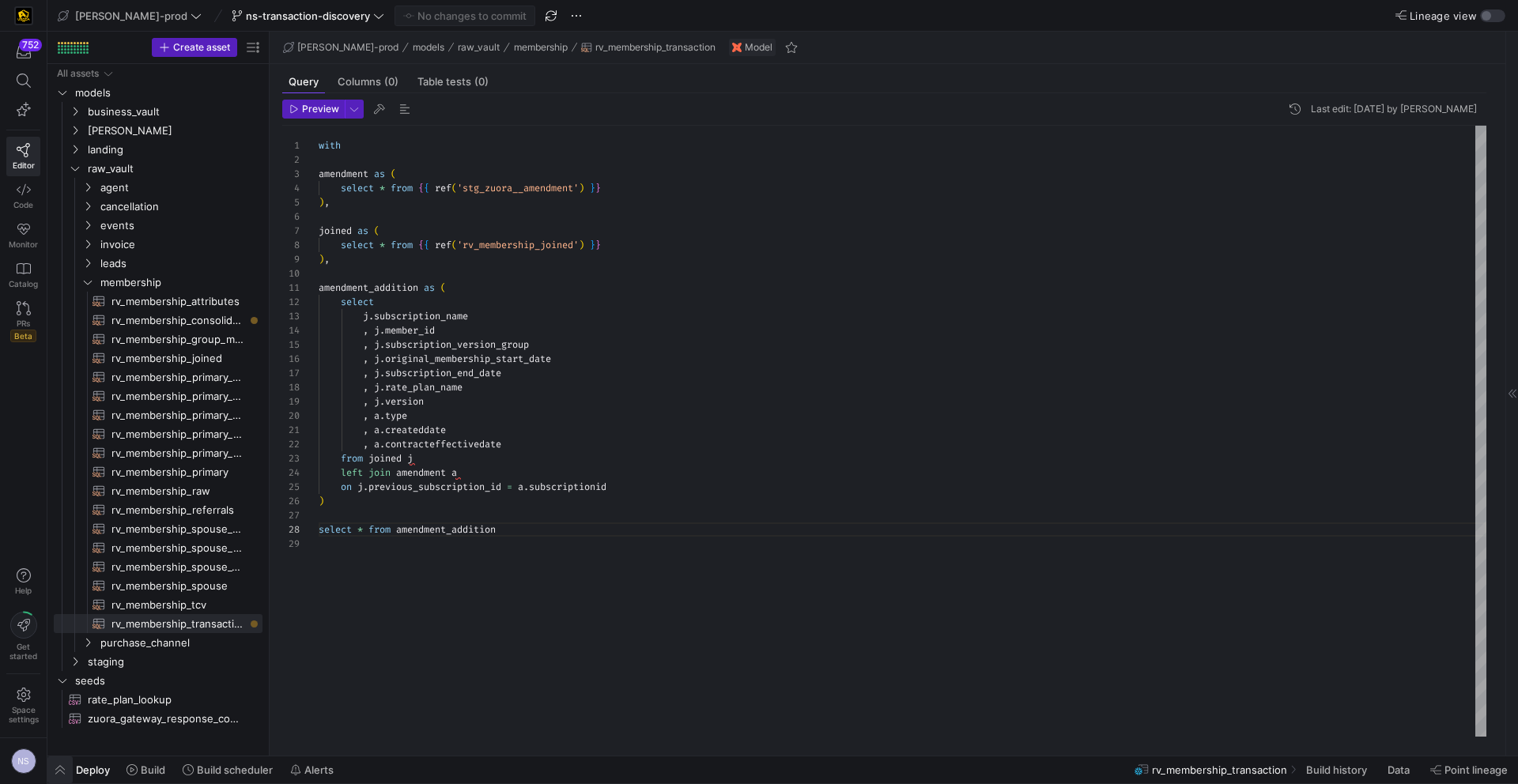
click at [56, 765] on span "button" at bounding box center [60, 768] width 25 height 26
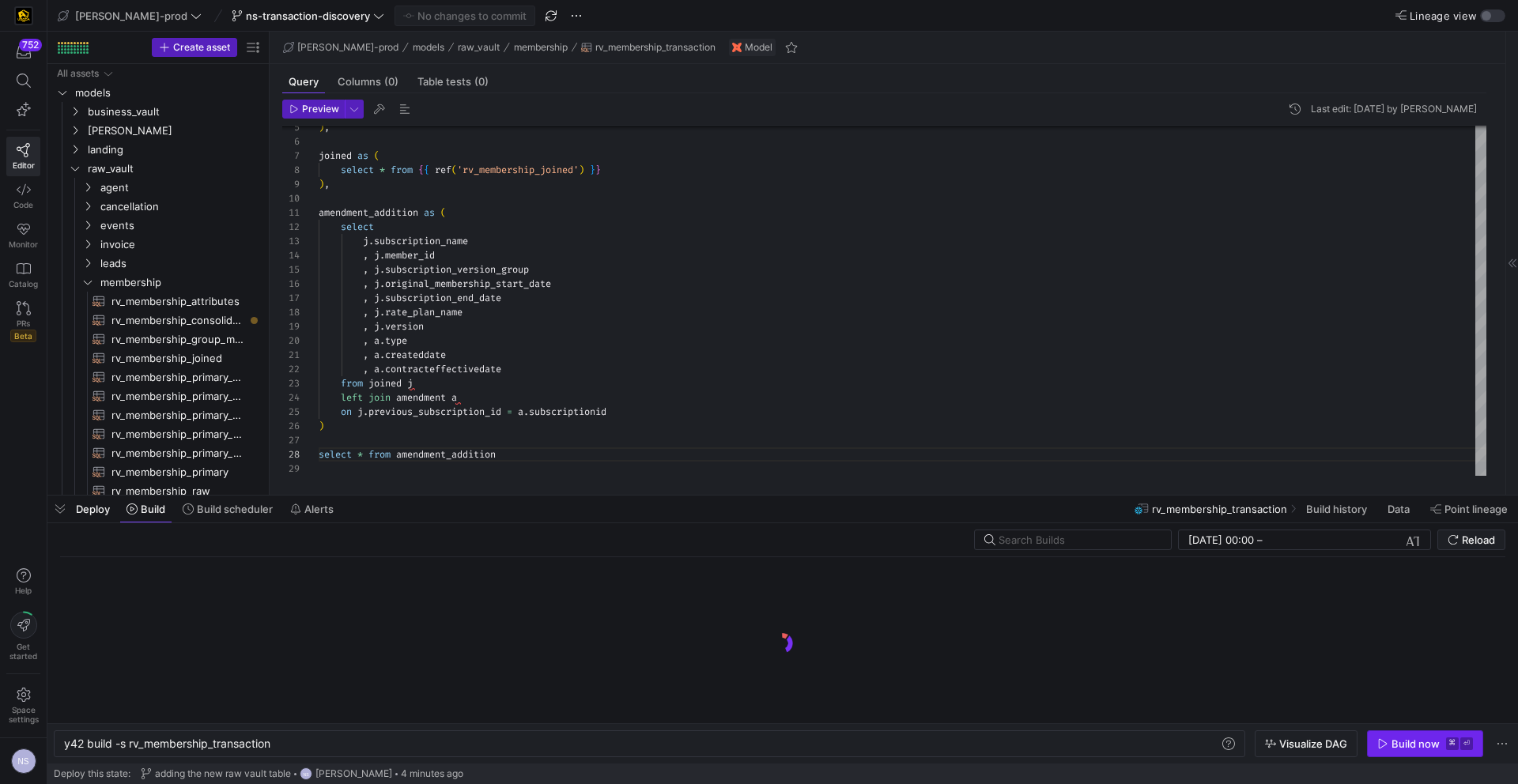
click at [1420, 741] on div "Build now" at bounding box center [1415, 743] width 48 height 13
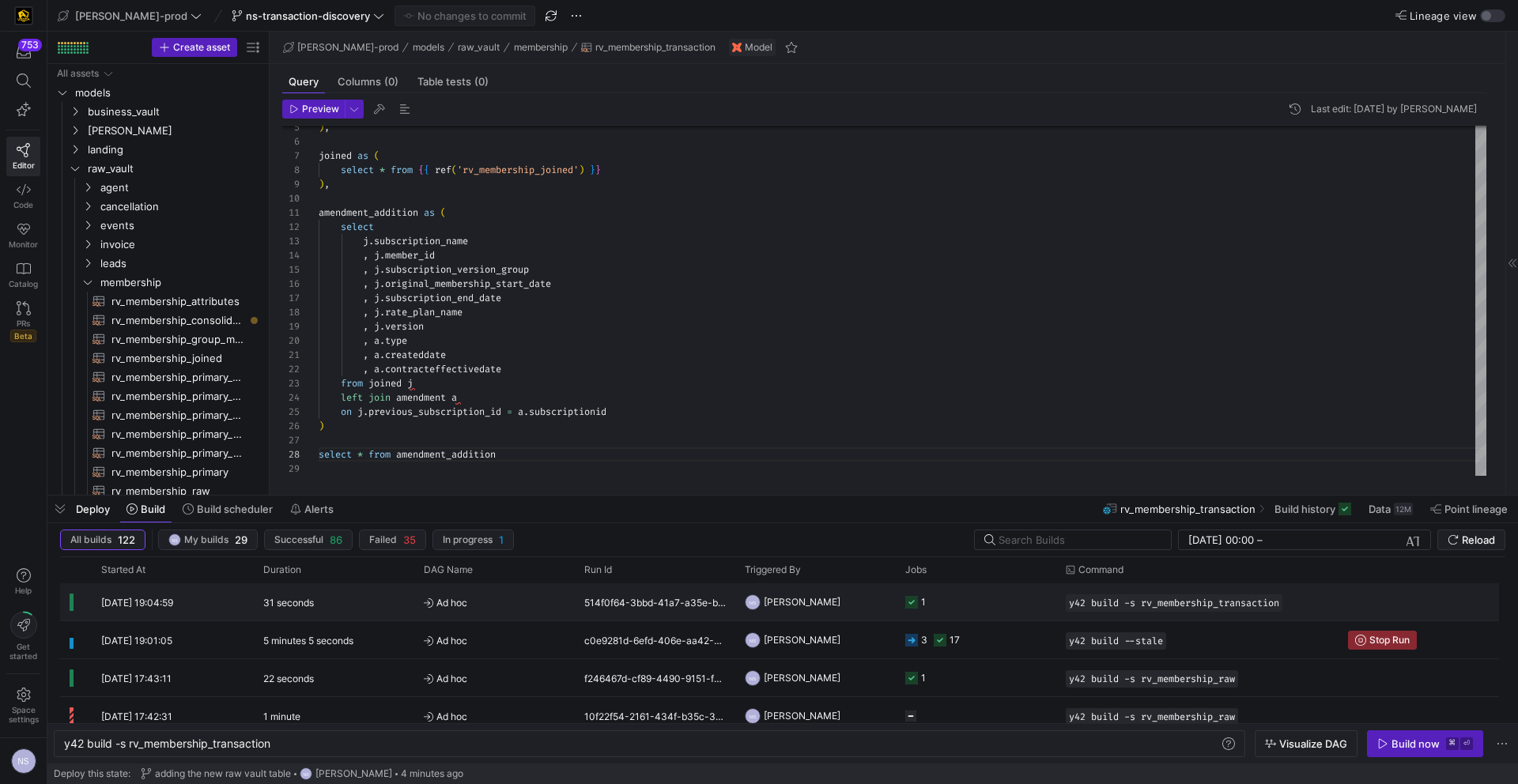
click at [986, 595] on y42-job-status-cell-renderer "1" at bounding box center [975, 601] width 141 height 35
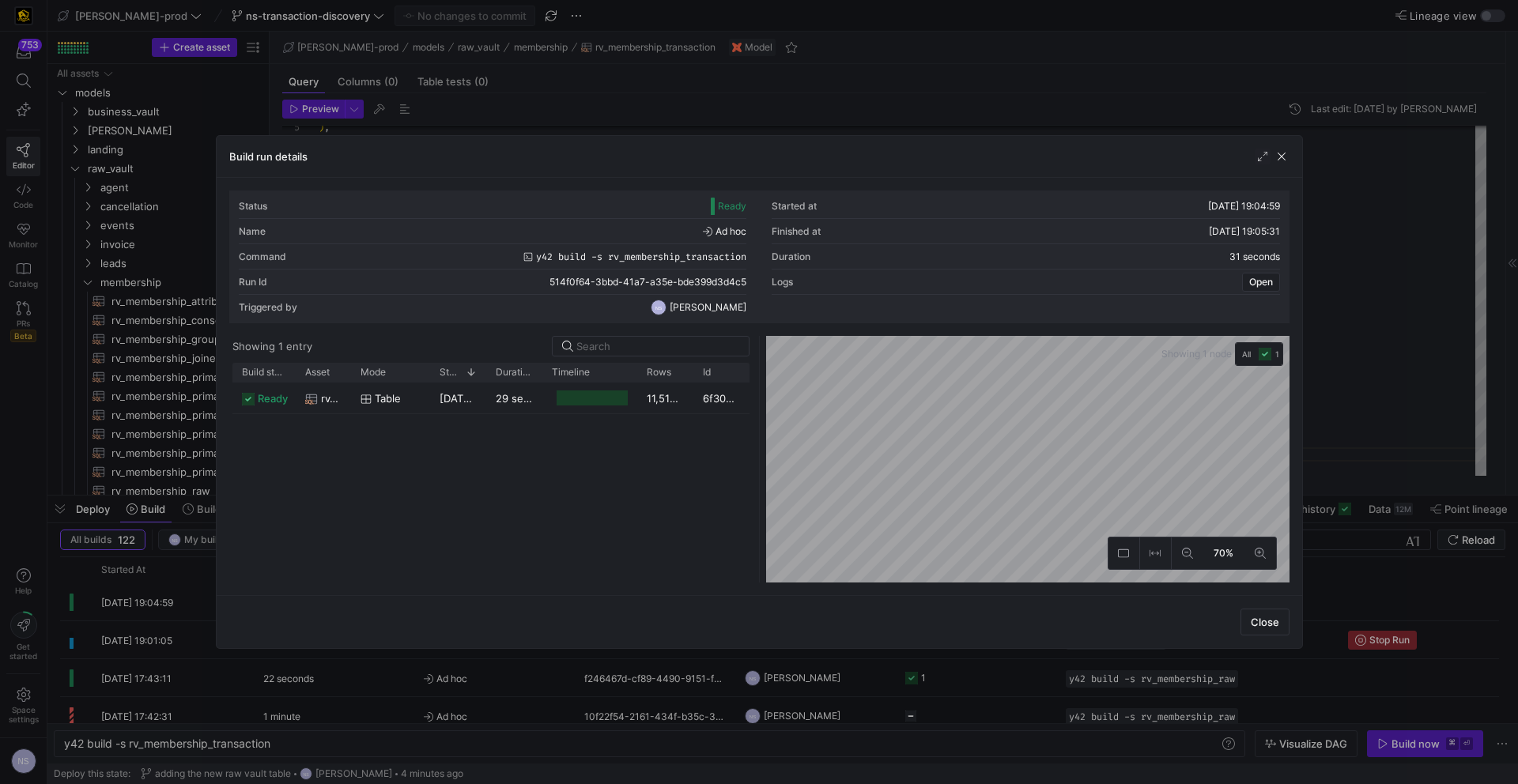
drag, startPoint x: 1447, startPoint y: 433, endPoint x: 1437, endPoint y: 431, distance: 10.2
click at [1444, 433] on div at bounding box center [759, 392] width 1518 height 784
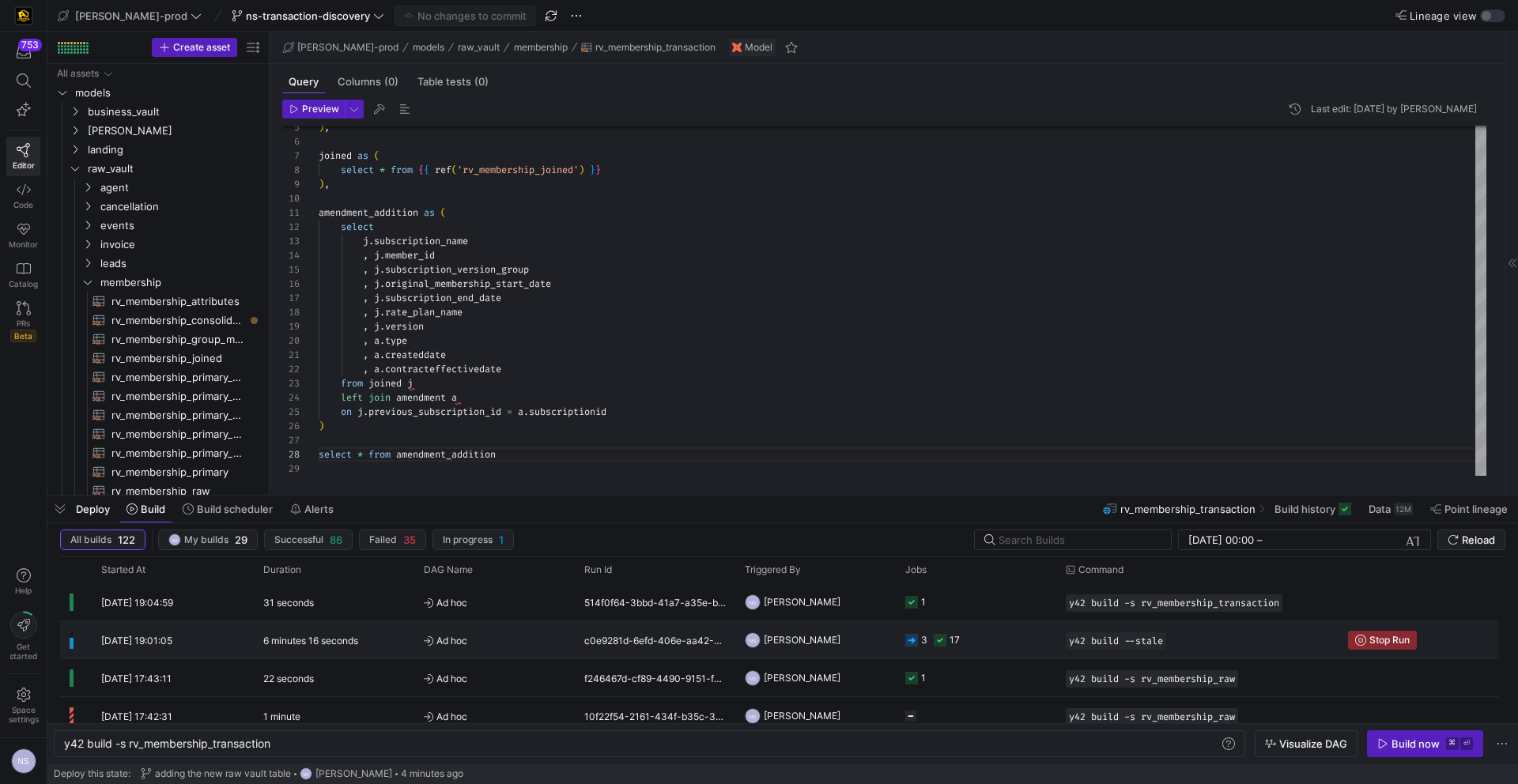
click at [958, 637] on div "17" at bounding box center [954, 639] width 10 height 37
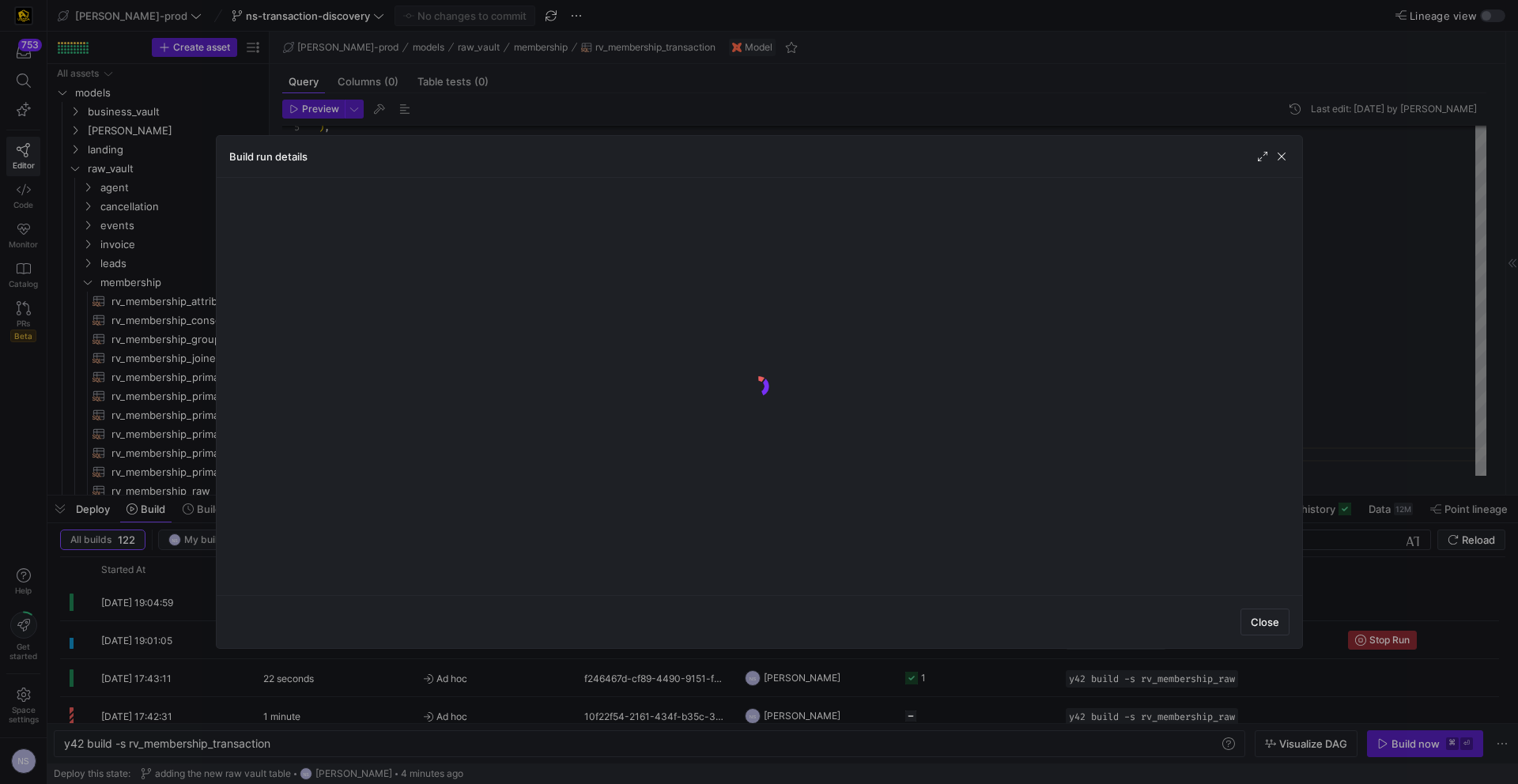
click at [1350, 473] on div at bounding box center [759, 392] width 1518 height 784
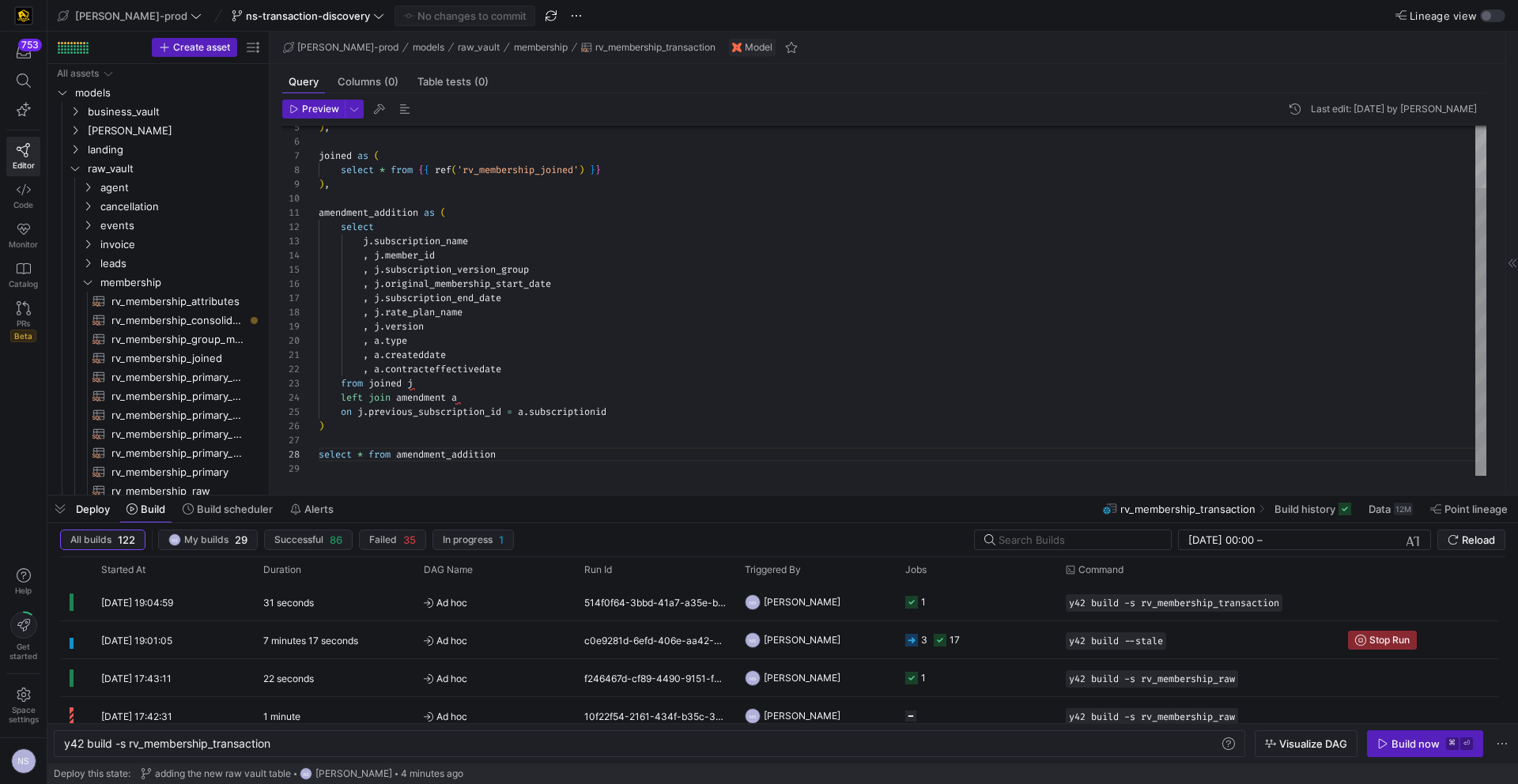
scroll to position [15, 188]
click at [548, 373] on div ") , joined as ( select * from { { ref ( 'rv_membership_joined' ) } } ) , amendm…" at bounding box center [902, 263] width 1167 height 425
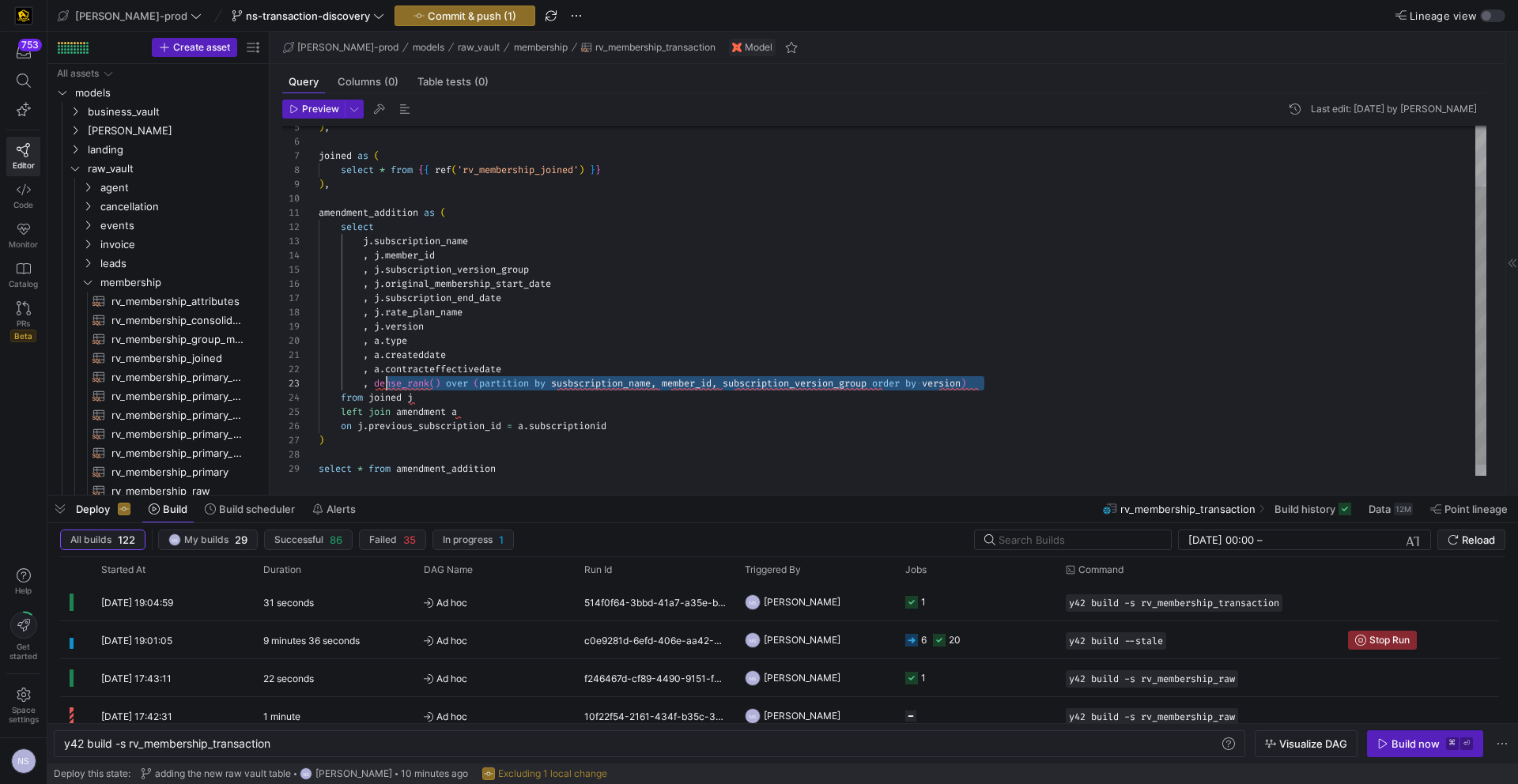
scroll to position [28, 46]
drag, startPoint x: 1016, startPoint y: 384, endPoint x: 363, endPoint y: 385, distance: 653.0
click at [363, 385] on div ") , joined as ( select * from { { ref ( 'rv_membership_joined' ) } } ) , amendm…" at bounding box center [902, 270] width 1167 height 439
click at [1020, 388] on div ") , joined as ( select * from { { ref ( 'rv_membership_joined' ) } } ) , amendm…" at bounding box center [902, 270] width 1167 height 439
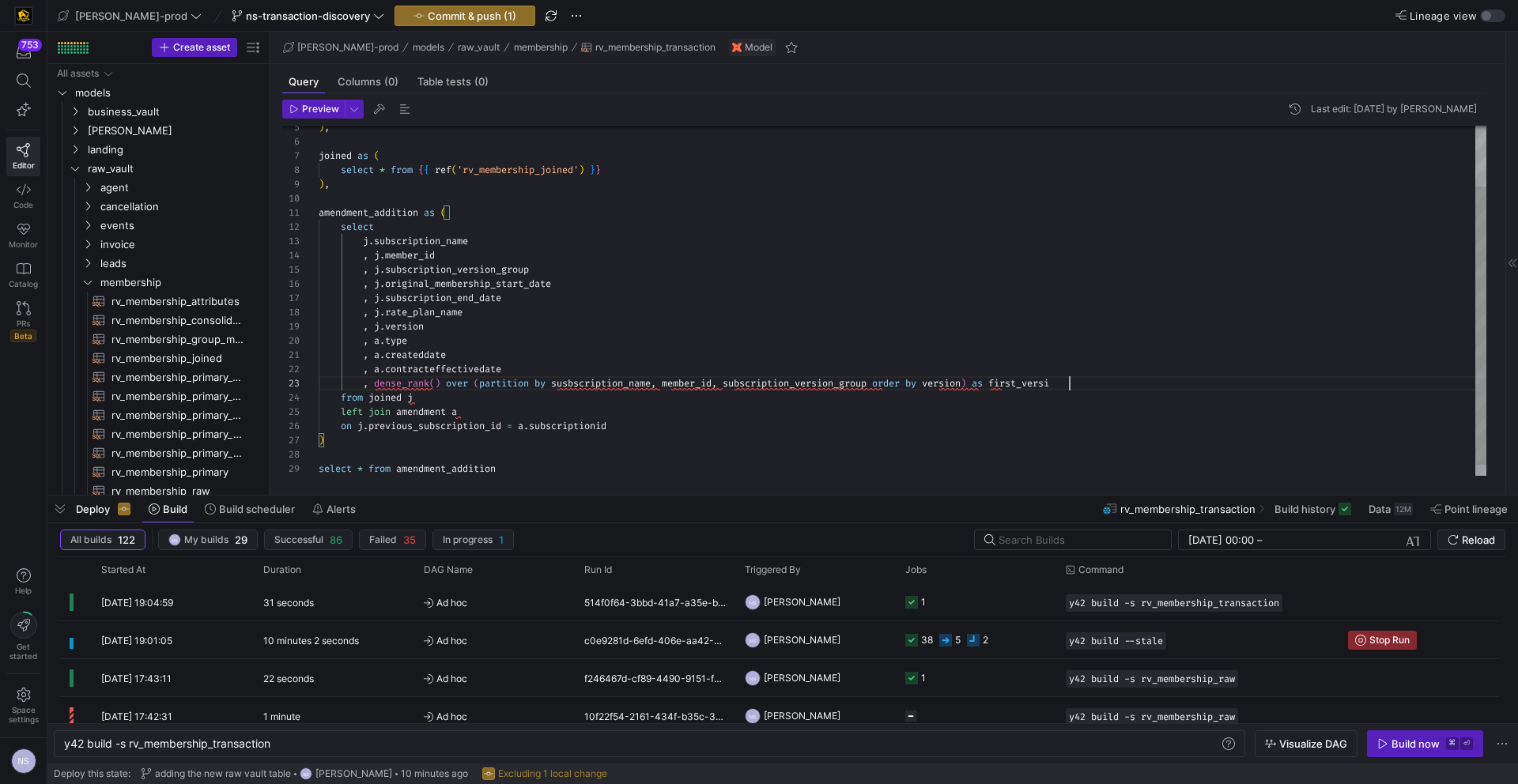
scroll to position [28, 762]
click at [1105, 380] on div ") , joined as ( select * from { { ref ( 'rv_membership_joined' ) } } ) , amendm…" at bounding box center [902, 270] width 1167 height 439
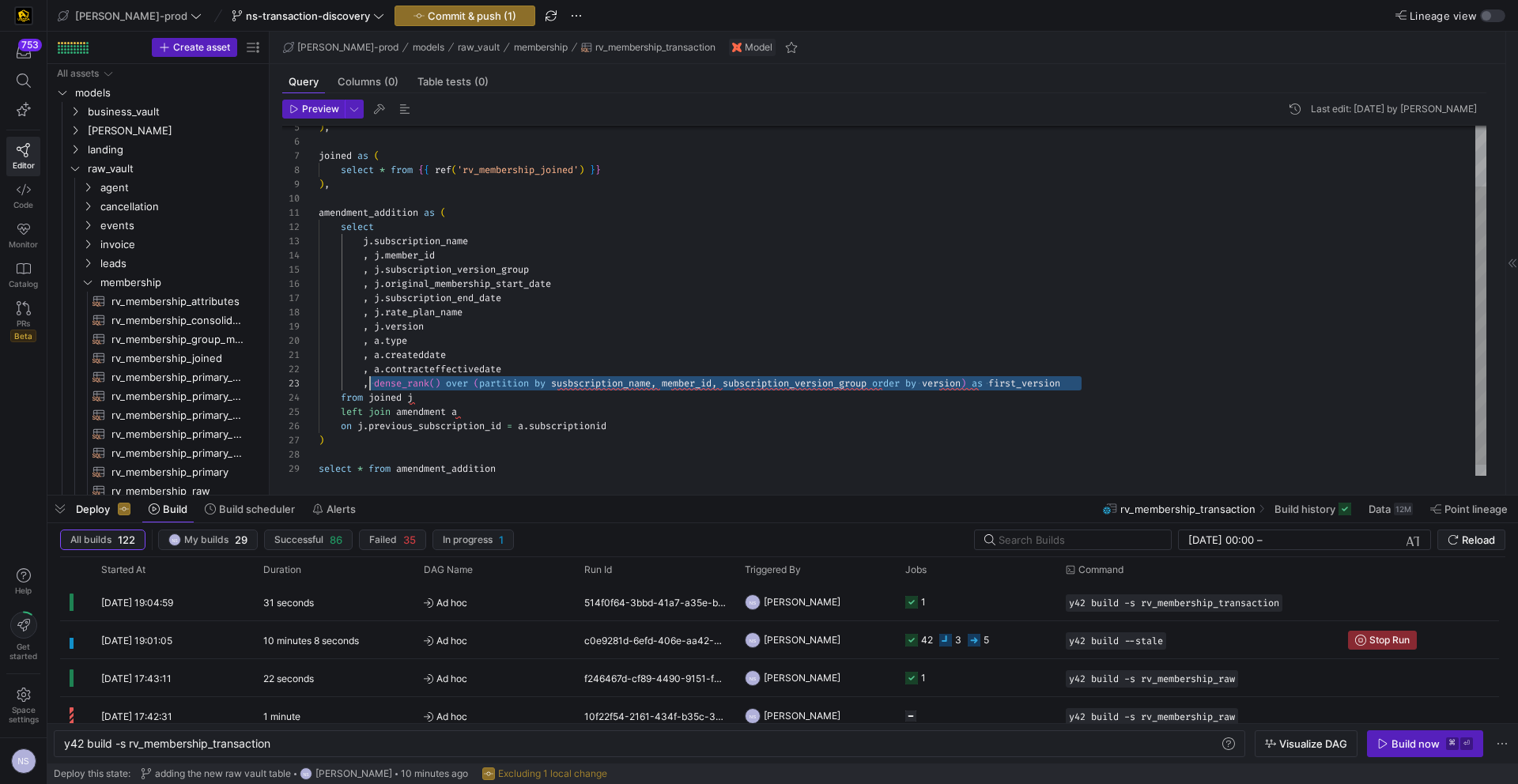
scroll to position [28, 46]
drag, startPoint x: 1114, startPoint y: 379, endPoint x: 364, endPoint y: 383, distance: 750.0
click at [364, 383] on div ") , joined as ( select * from { { ref ( 'rv_membership_joined' ) } } ) , amendm…" at bounding box center [902, 270] width 1167 height 439
click at [1119, 383] on div ") , joined as ( select * from { { ref ( 'rv_membership_joined' ) } } ) , amendm…" at bounding box center [902, 270] width 1167 height 439
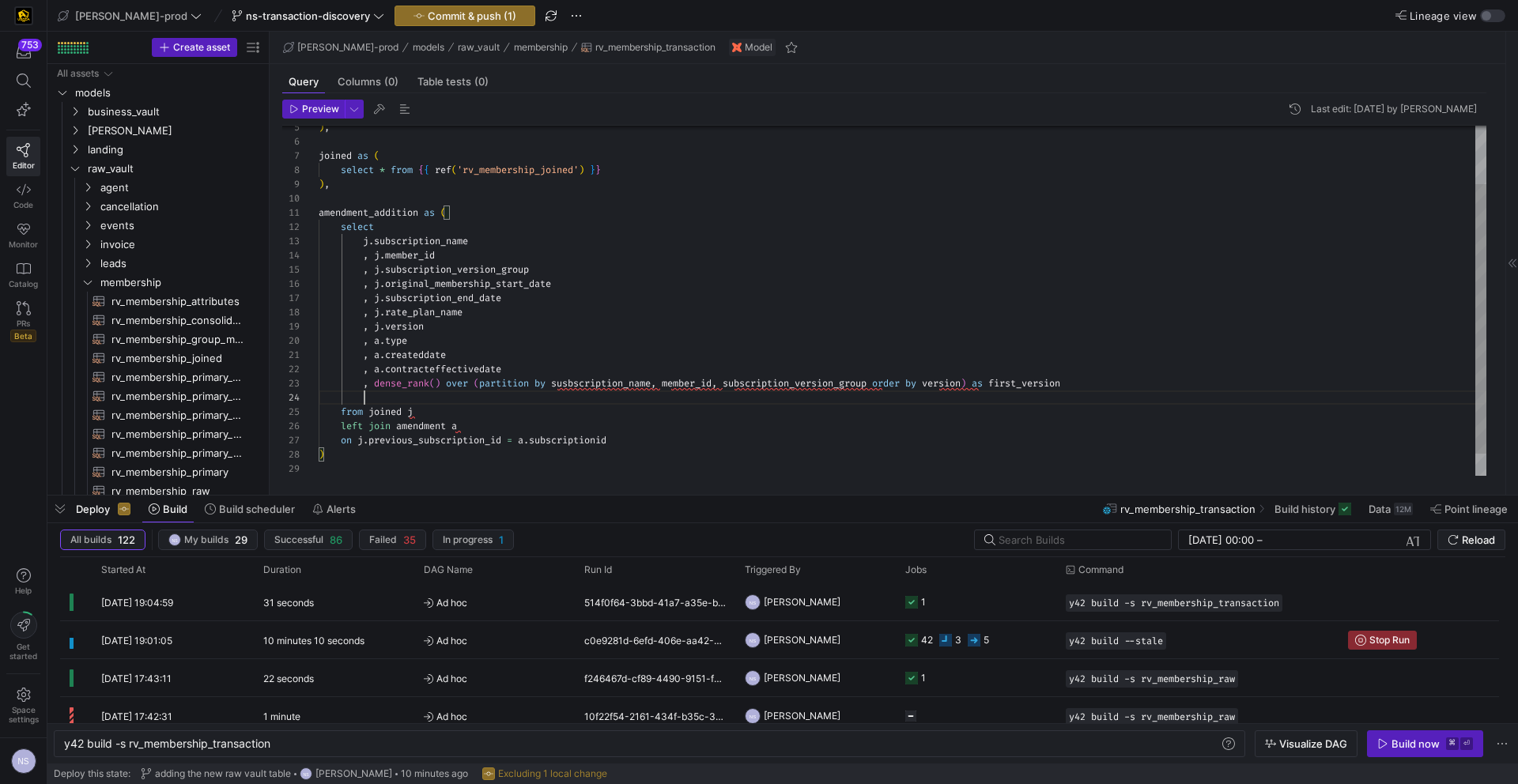
scroll to position [43, 762]
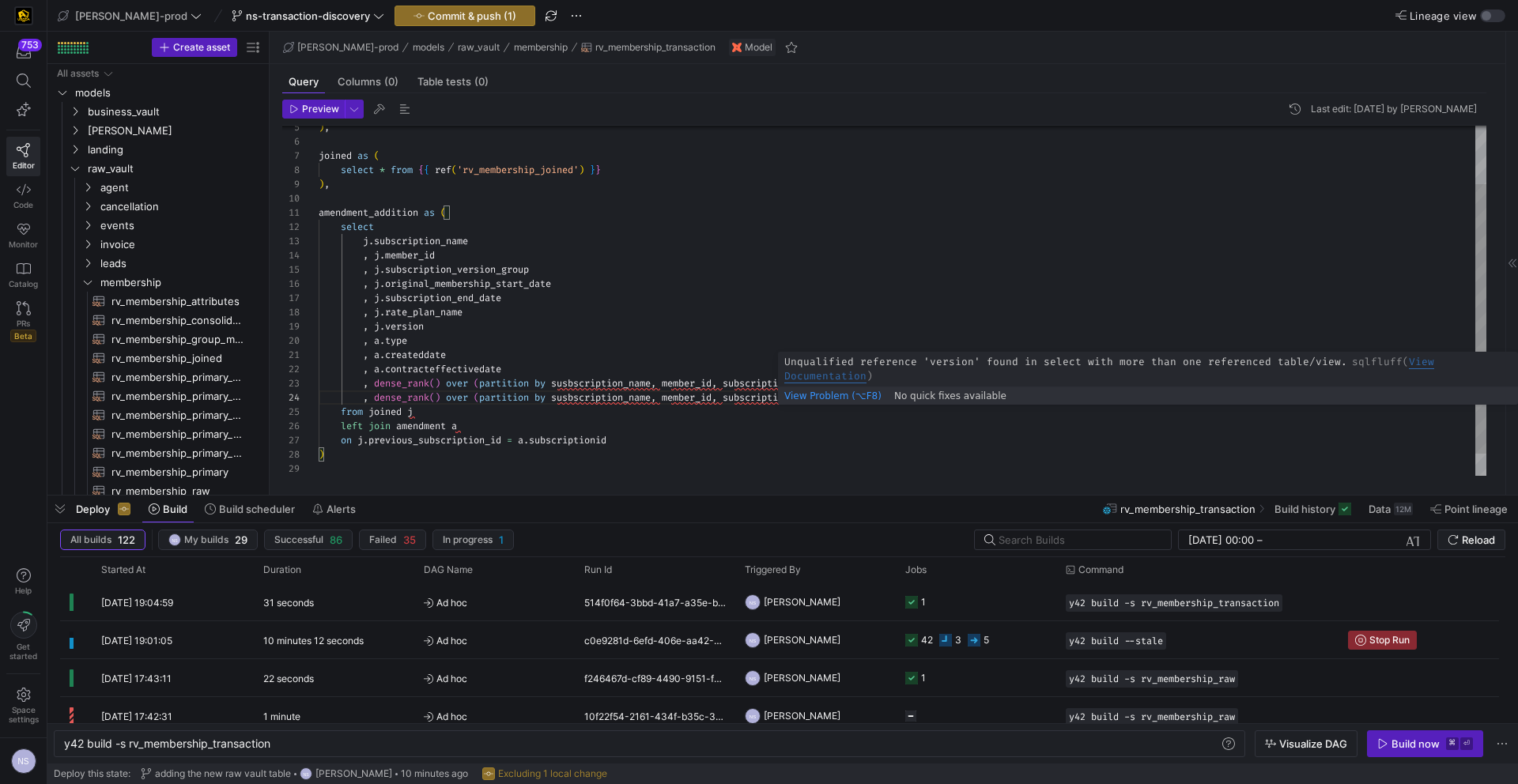
click at [979, 395] on div ") , joined as ( select * from { { ref ( 'rv_membership_joined' ) } } ) , amendm…" at bounding box center [902, 277] width 1167 height 453
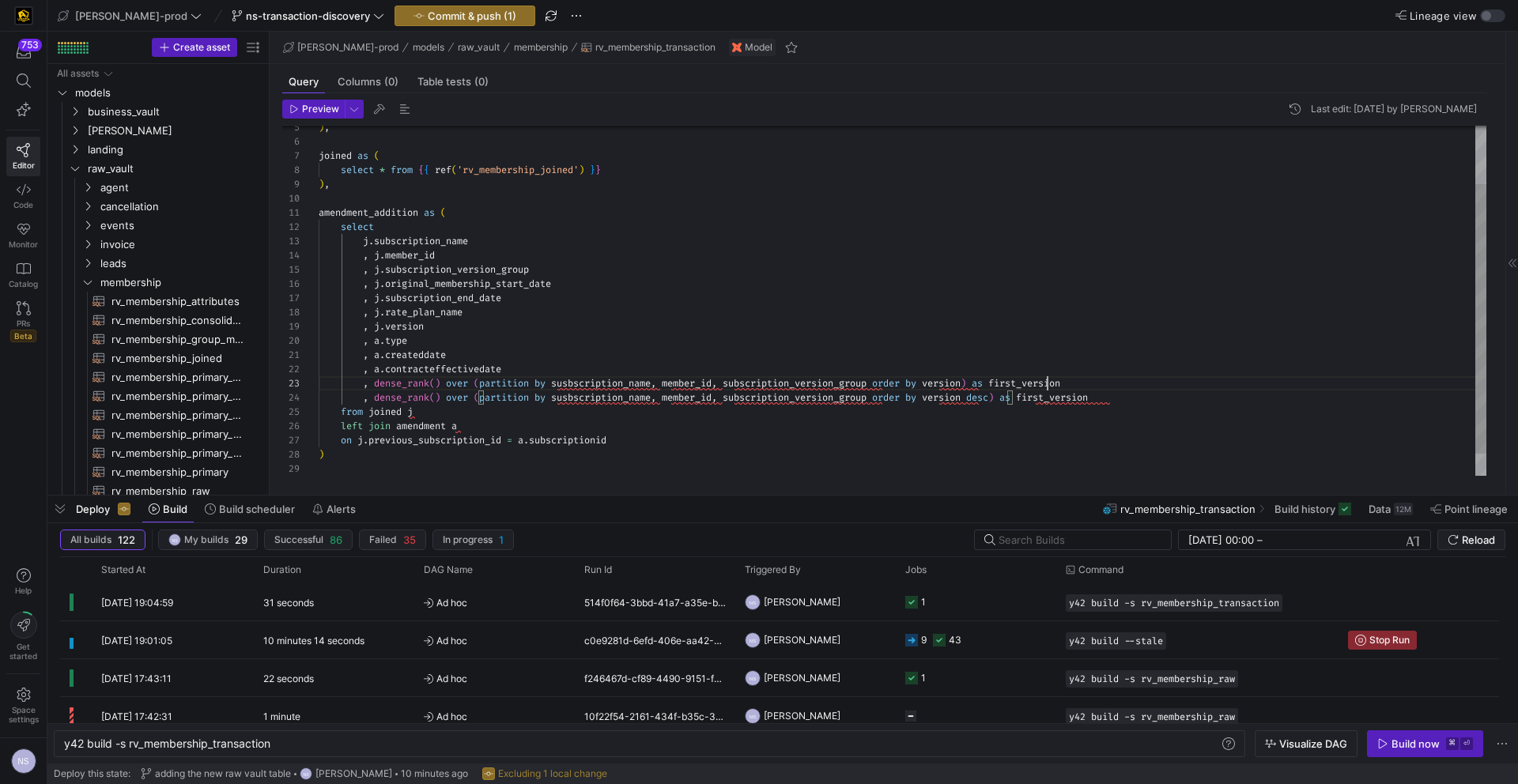
click at [1044, 377] on div ") , joined as ( select * from { { ref ( 'rv_membership_joined' ) } } ) , amendm…" at bounding box center [902, 277] width 1167 height 453
drag, startPoint x: 1066, startPoint y: 396, endPoint x: 1037, endPoint y: 395, distance: 29.0
click at [1037, 395] on div ") , joined as ( select * from { { ref ( 'rv_membership_joined' ) } } ) , amendm…" at bounding box center [902, 277] width 1167 height 453
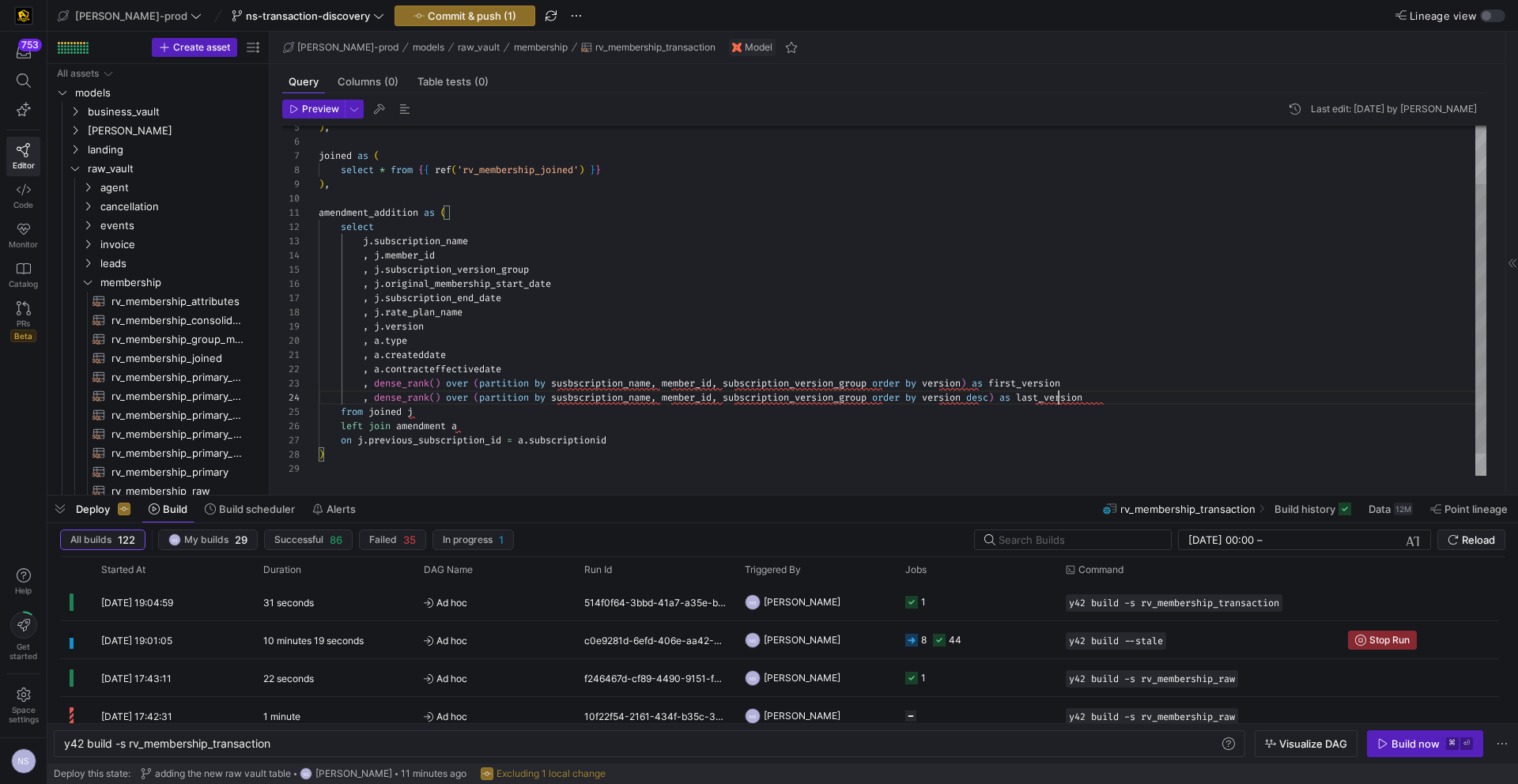
click at [769, 426] on div ") , joined as ( select * from { { ref ( 'rv_membership_joined' ) } } ) , amendm…" at bounding box center [902, 277] width 1167 height 453
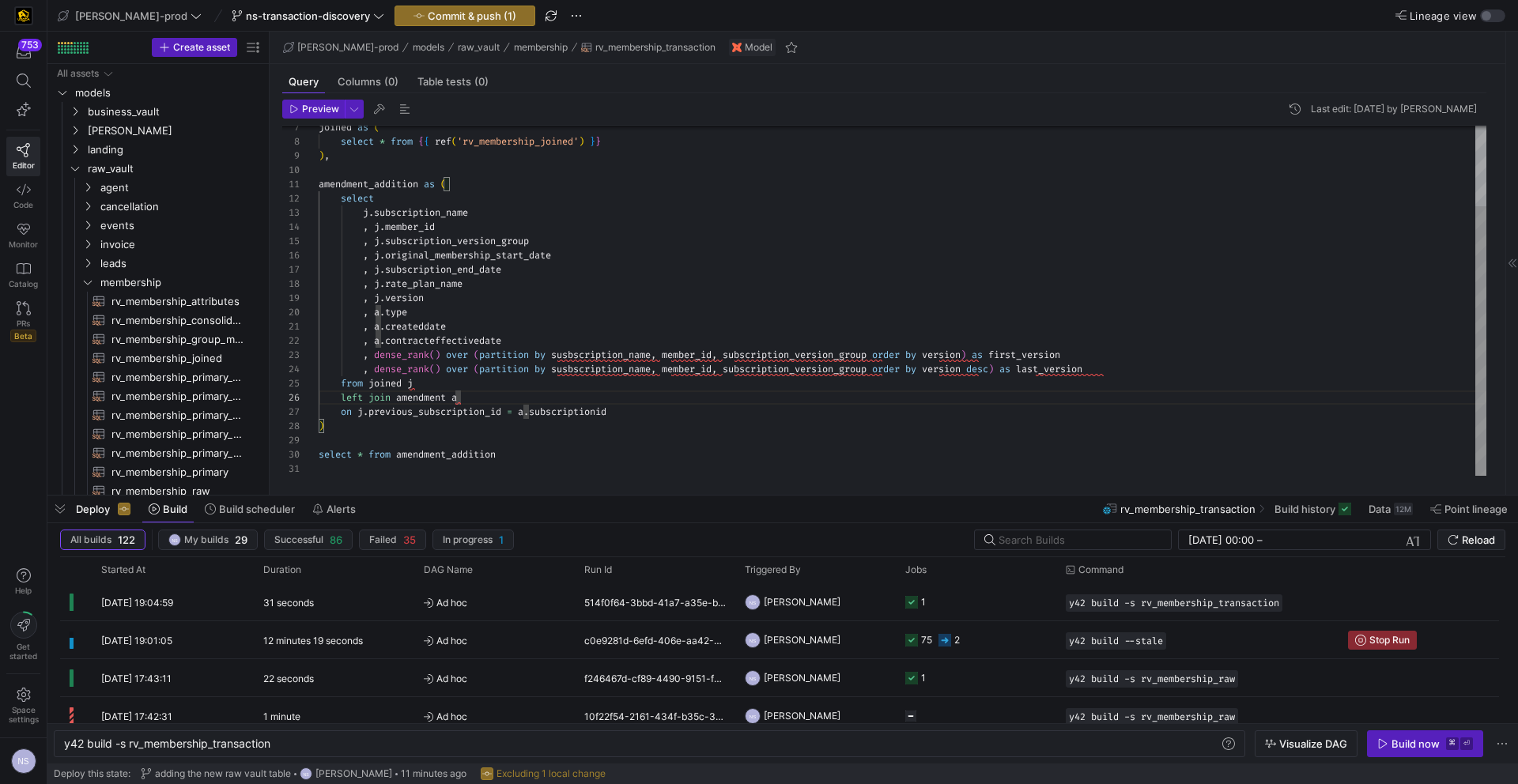
click at [368, 422] on div "joined as ( select * from { { ref ( 'rv_membership_joined' ) } } ) , amendment_…" at bounding box center [902, 249] width 1167 height 453
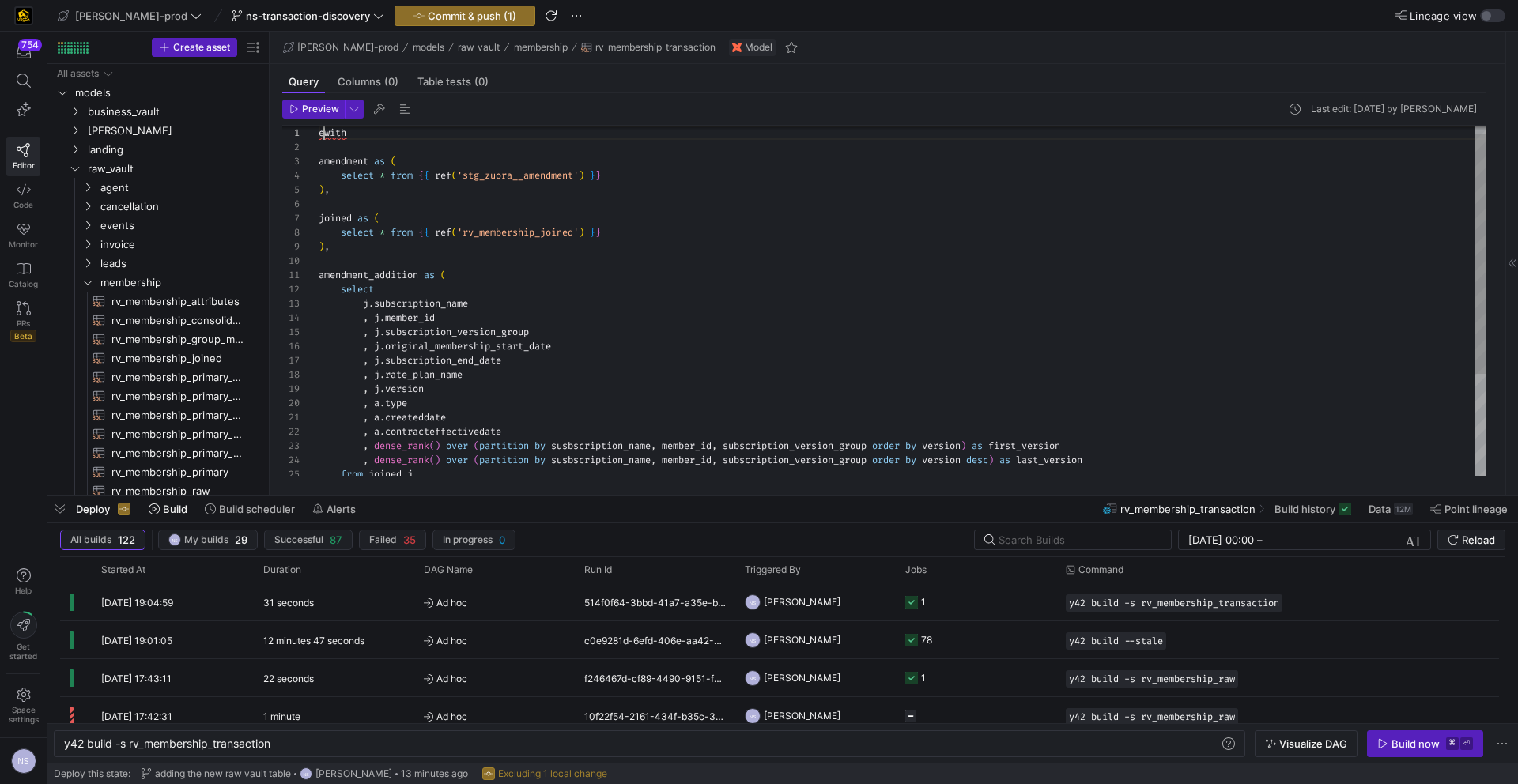
scroll to position [0, 0]
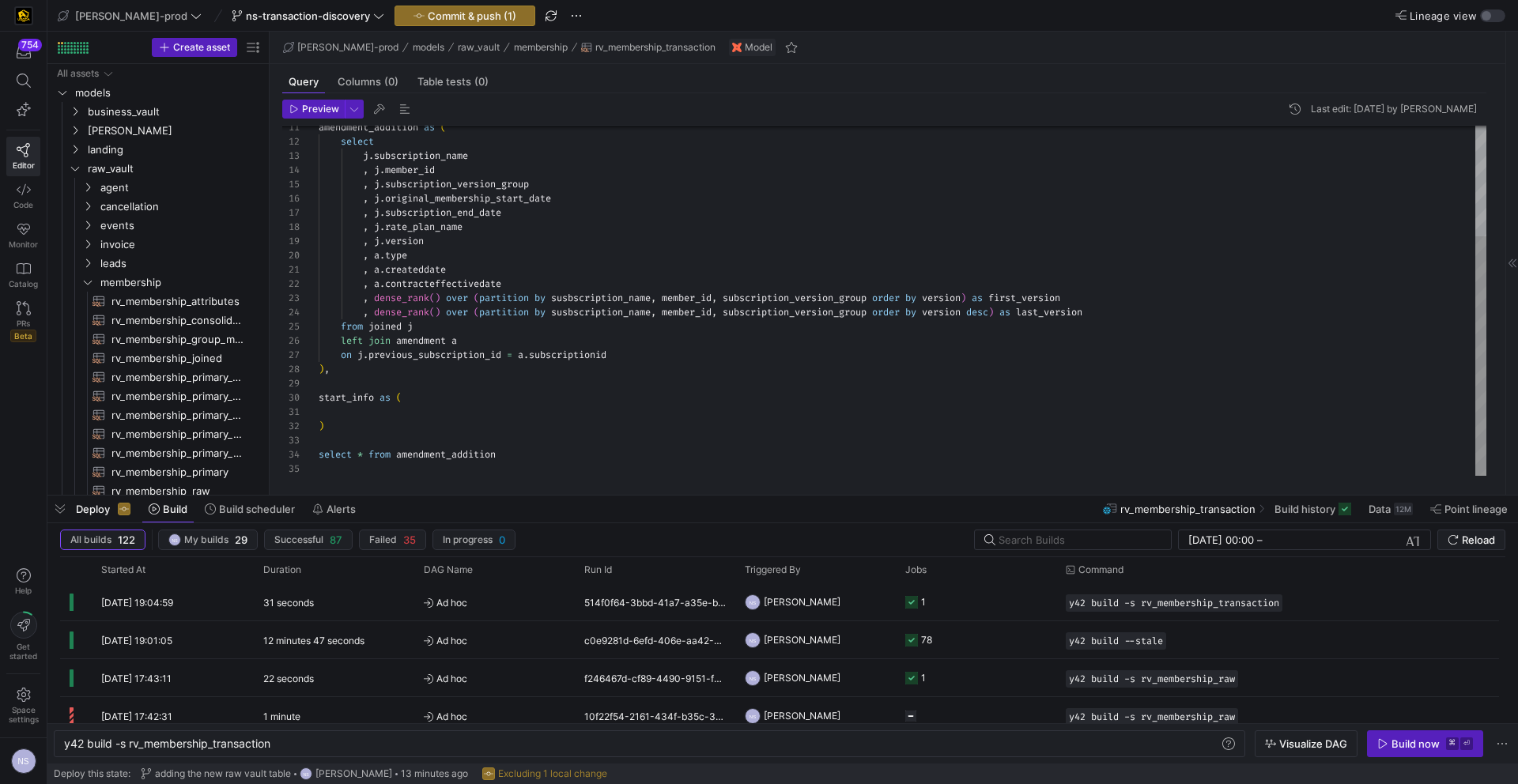
click at [389, 407] on div "amendment_addition as ( select j . subscription_name , j . [PERSON_NAME] subscr…" at bounding box center [902, 219] width 1167 height 510
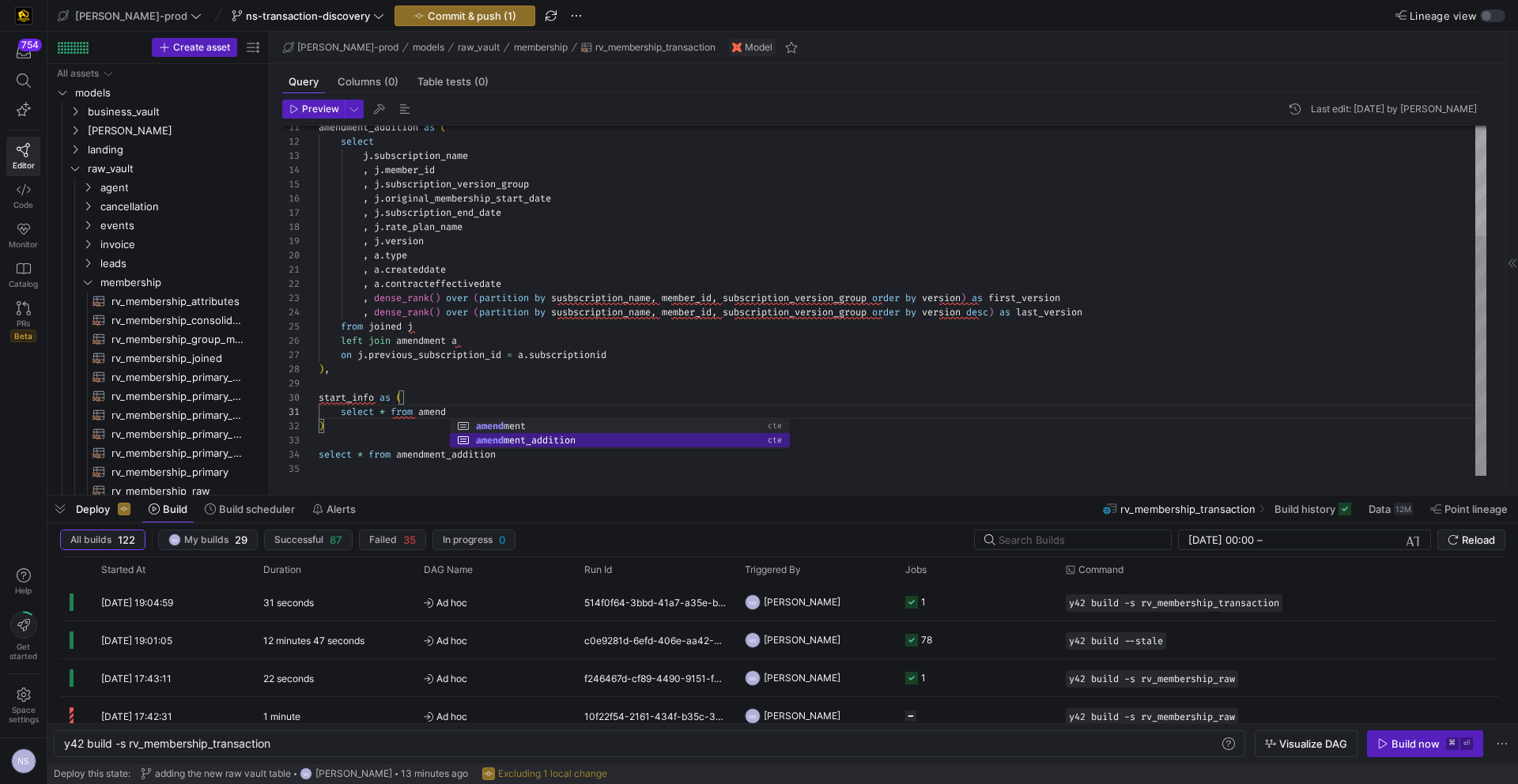
scroll to position [0, 204]
click at [395, 407] on div "amendment_addition as ( select j . subscription_name , j . [PERSON_NAME] subscr…" at bounding box center [902, 219] width 1167 height 510
click at [510, 423] on div "amendment_addition as ( select j . subscription_name , j . [PERSON_NAME] subscr…" at bounding box center [902, 227] width 1167 height 525
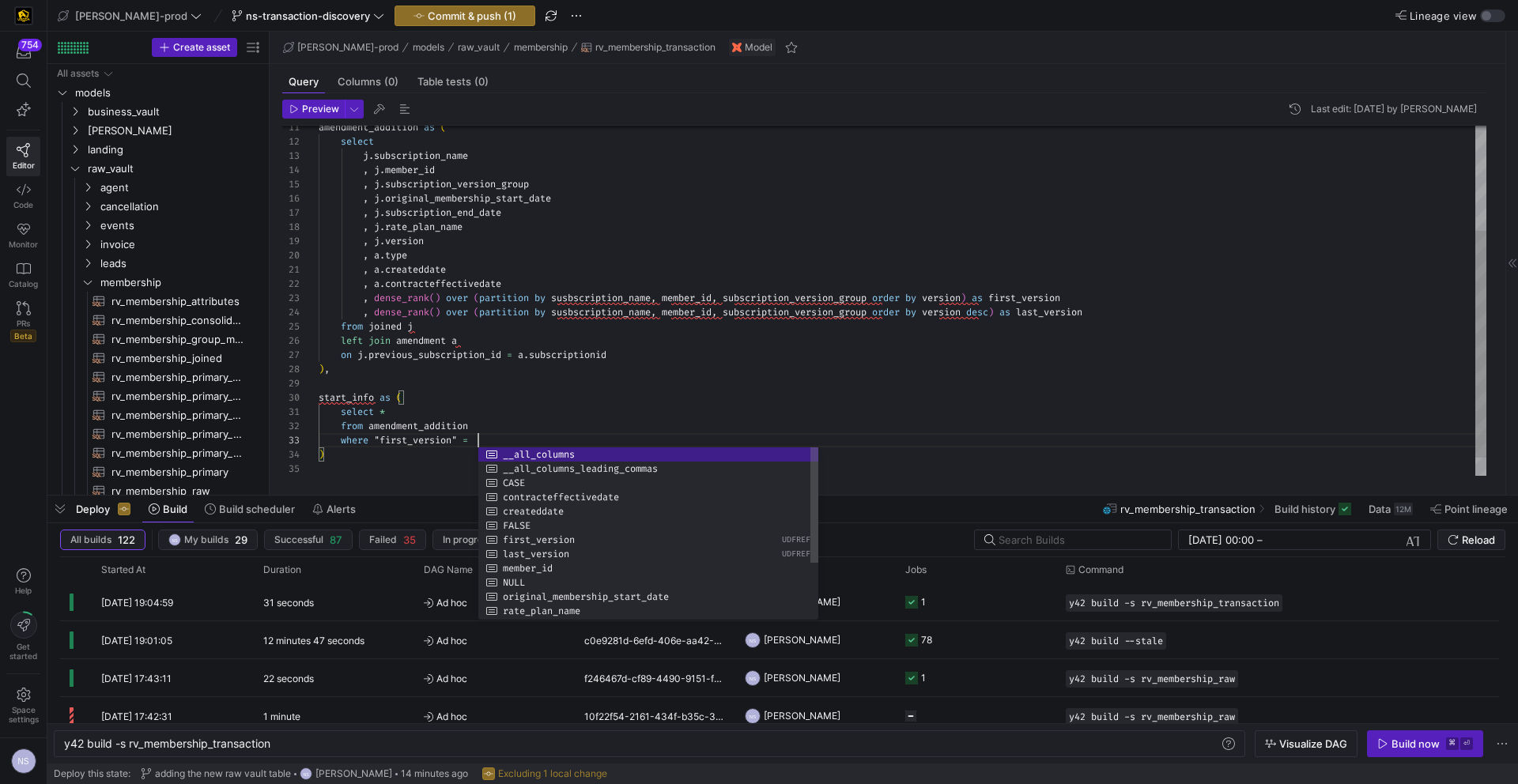
scroll to position [28, 166]
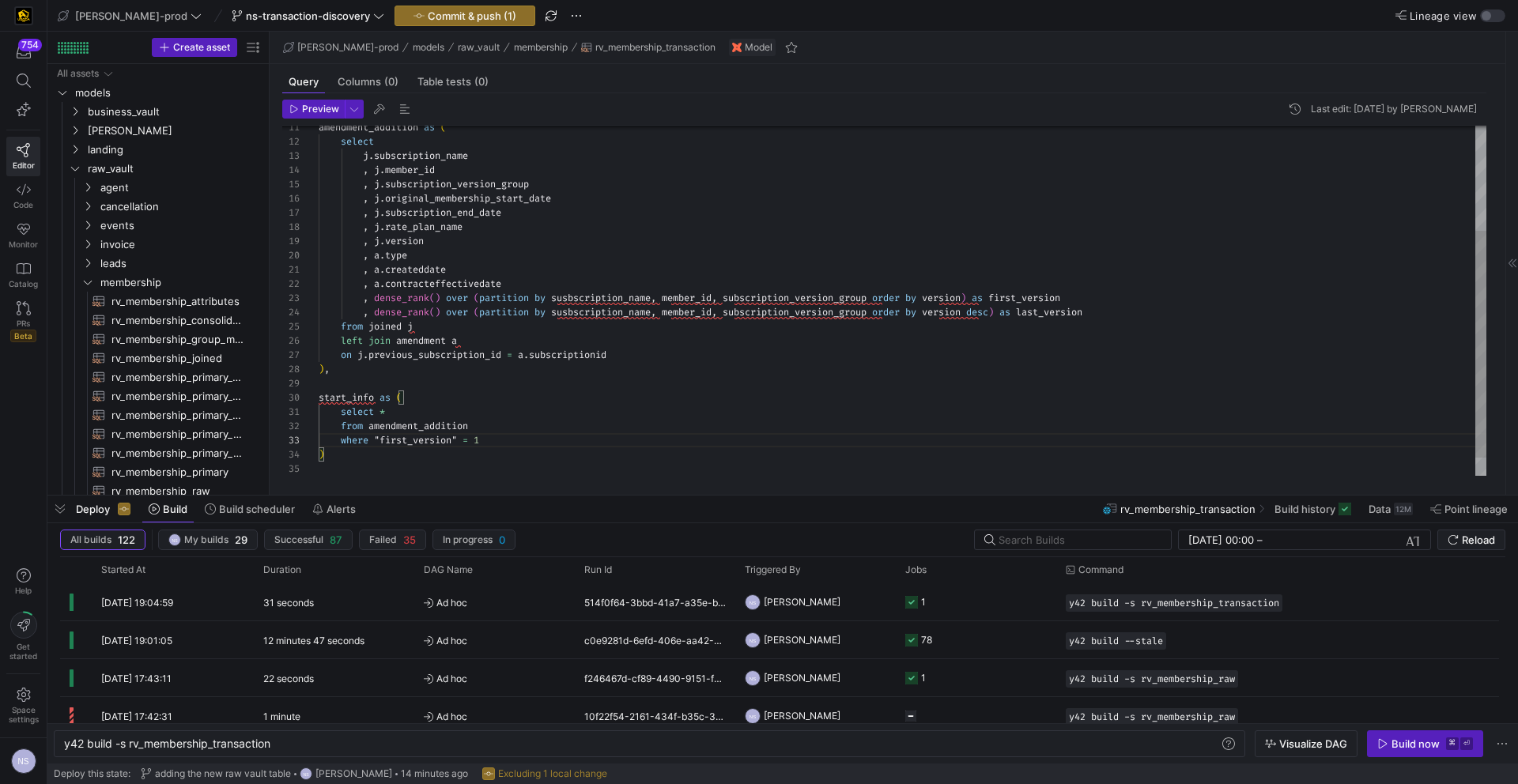
click at [379, 437] on div "amendment_addition as ( select j . subscription_name , j . [PERSON_NAME] subscr…" at bounding box center [902, 234] width 1167 height 538
click at [454, 438] on div "amendment_addition as ( select j . subscription_name , j . [PERSON_NAME] subscr…" at bounding box center [902, 234] width 1167 height 538
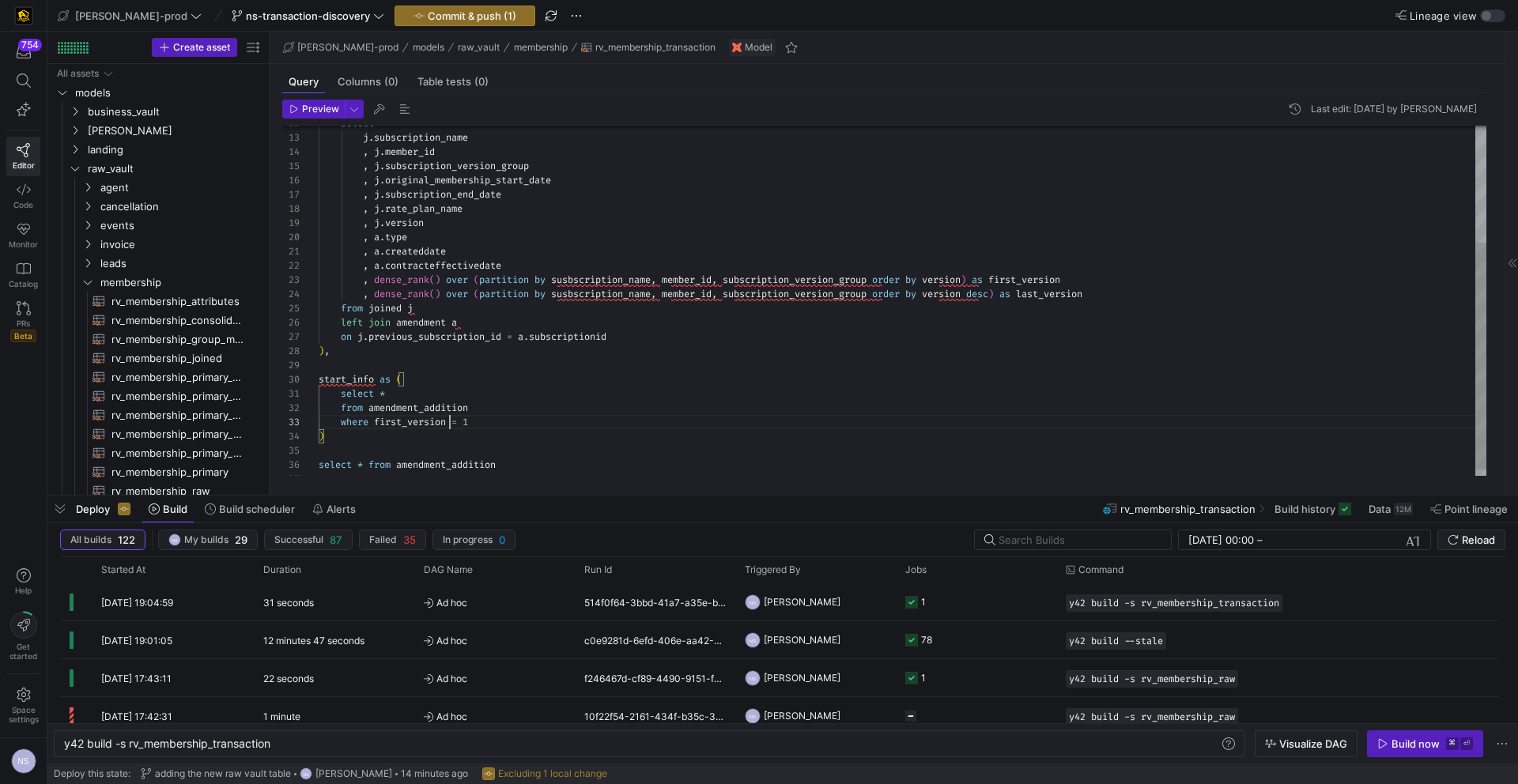
click at [402, 392] on div "select j . subscription_name , j . [PERSON_NAME] subscription_version_group , j…" at bounding box center [902, 216] width 1167 height 538
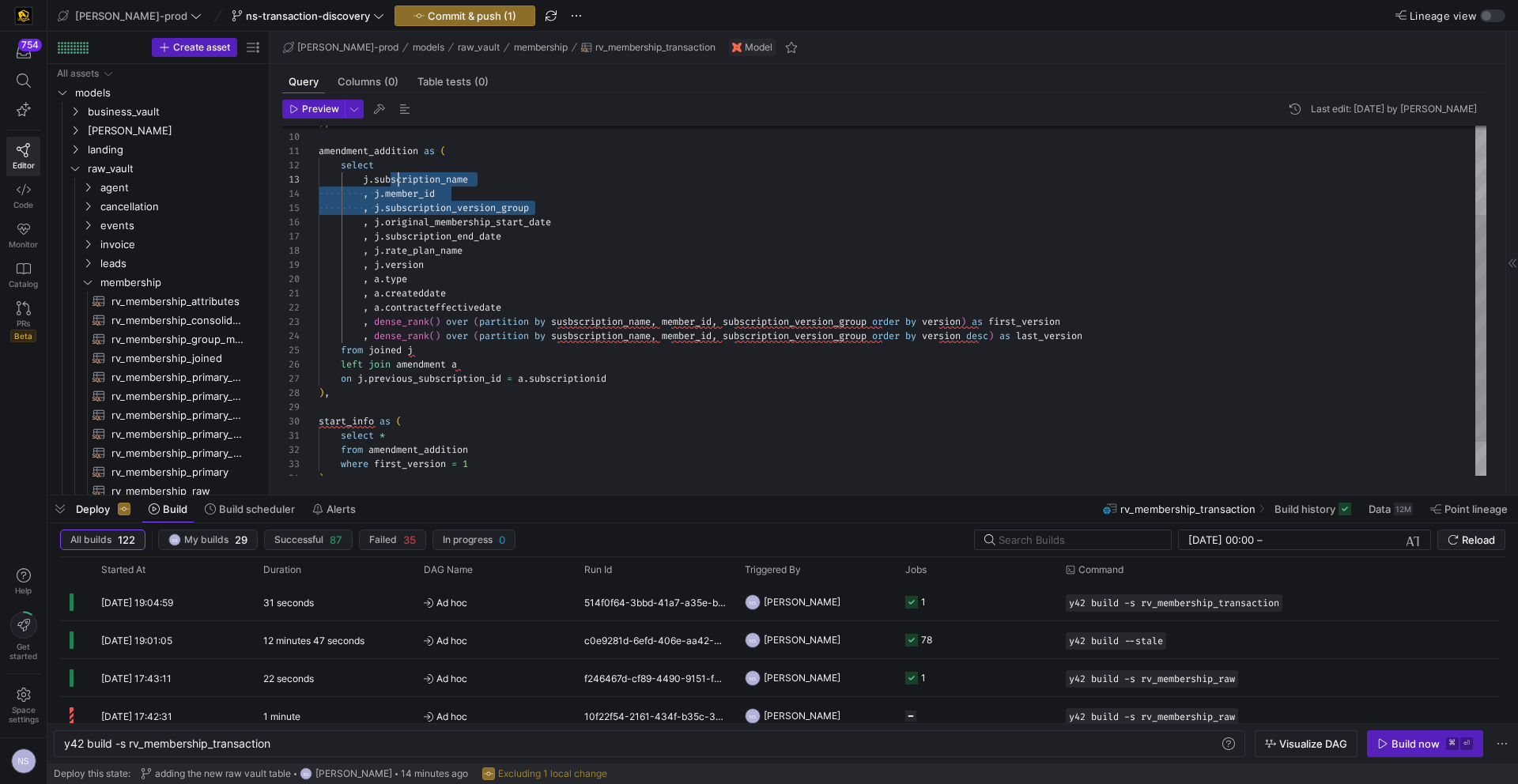
scroll to position [28, 57]
drag, startPoint x: 545, startPoint y: 206, endPoint x: 373, endPoint y: 178, distance: 174.3
click at [373, 178] on div "select j . subscription_name , j . [PERSON_NAME] subscription_version_group , j…" at bounding box center [902, 258] width 1167 height 538
click at [416, 434] on div "select j . subscription_name , j . [PERSON_NAME] subscription_version_group , j…" at bounding box center [902, 258] width 1167 height 538
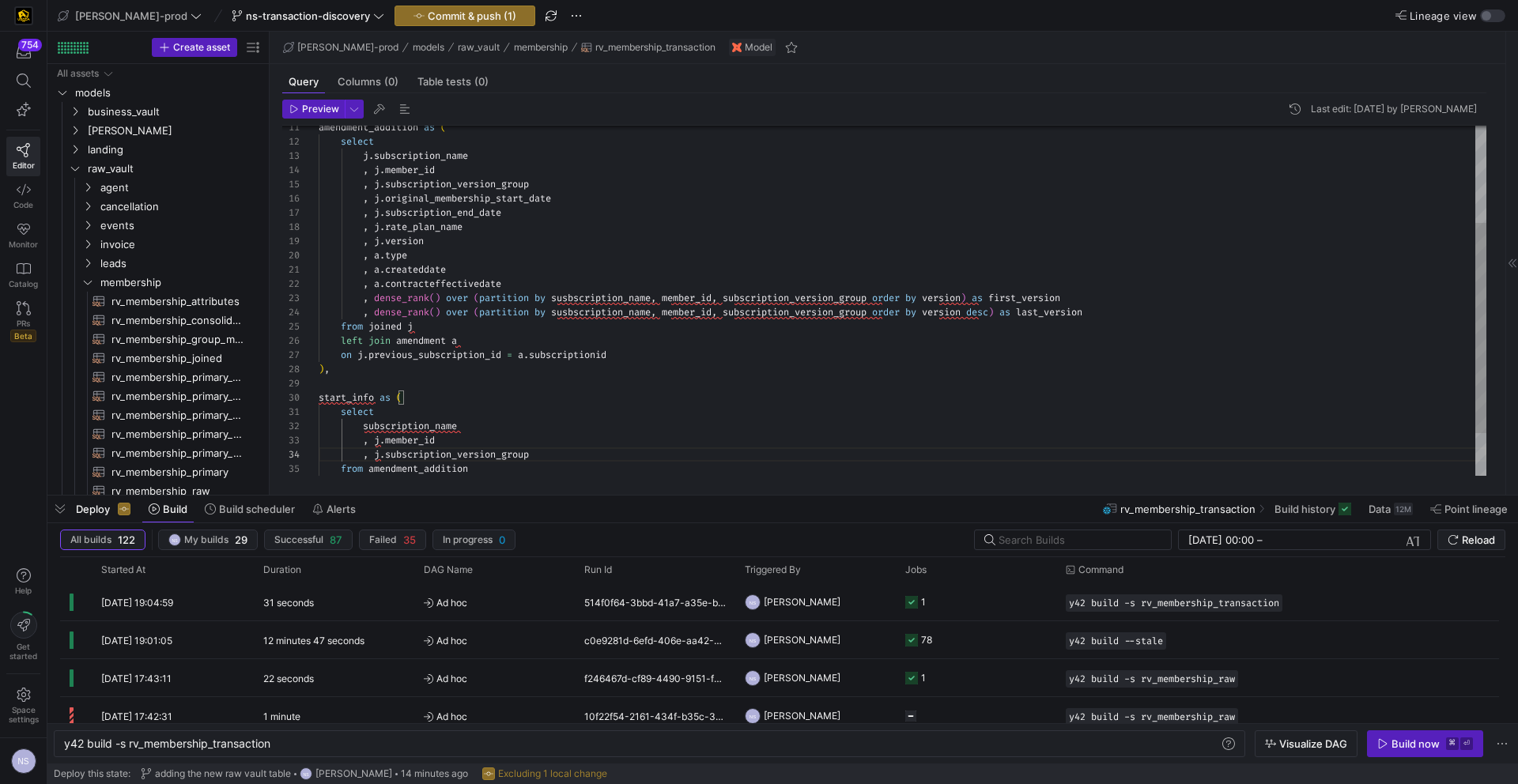
click at [510, 193] on div "select j . subscription_name , j . [PERSON_NAME] subscription_version_group , j…" at bounding box center [902, 255] width 1167 height 581
click at [558, 457] on div "select j . subscription_name , j . [PERSON_NAME] subscription_version_group , j…" at bounding box center [902, 255] width 1167 height 581
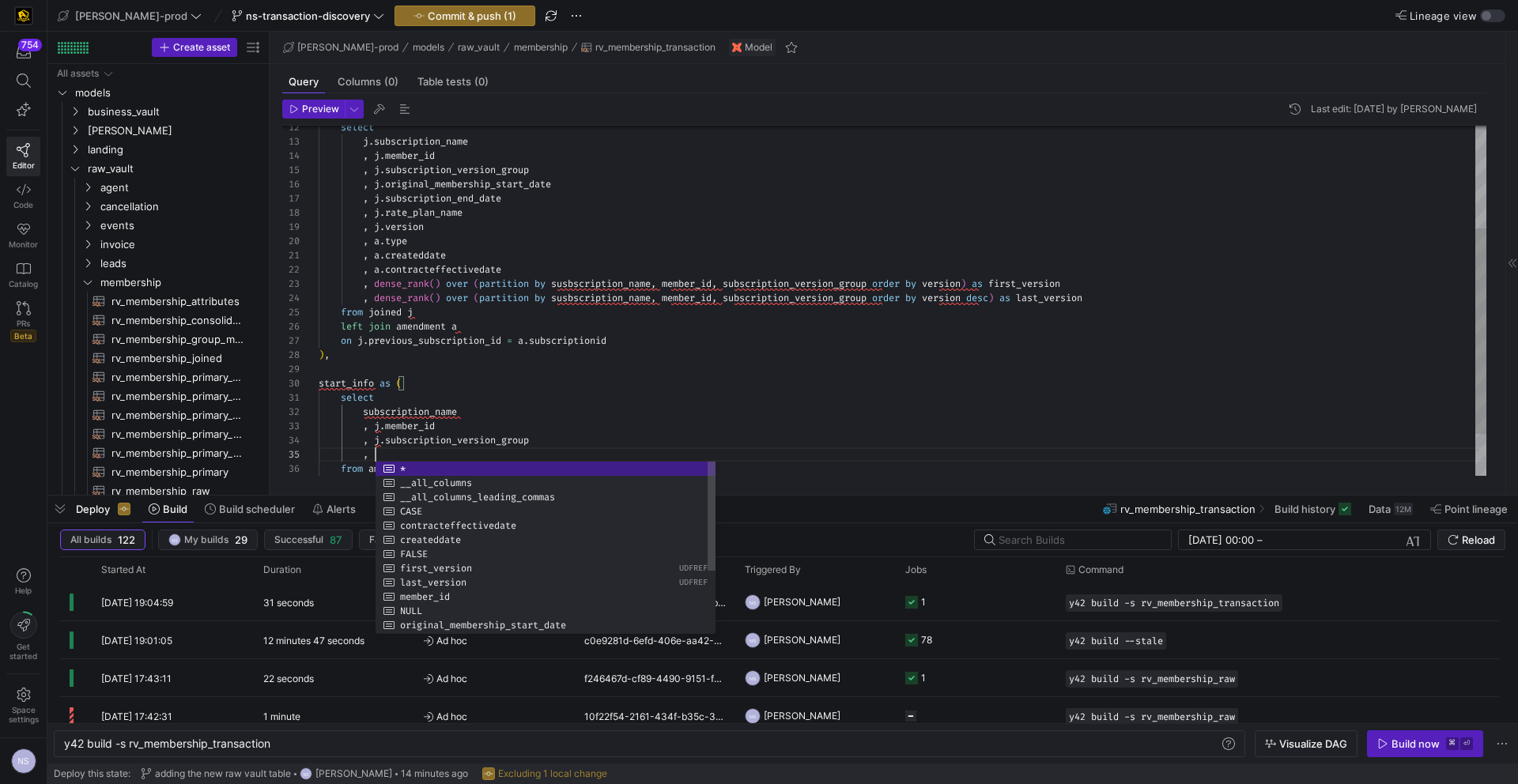
scroll to position [57, 227]
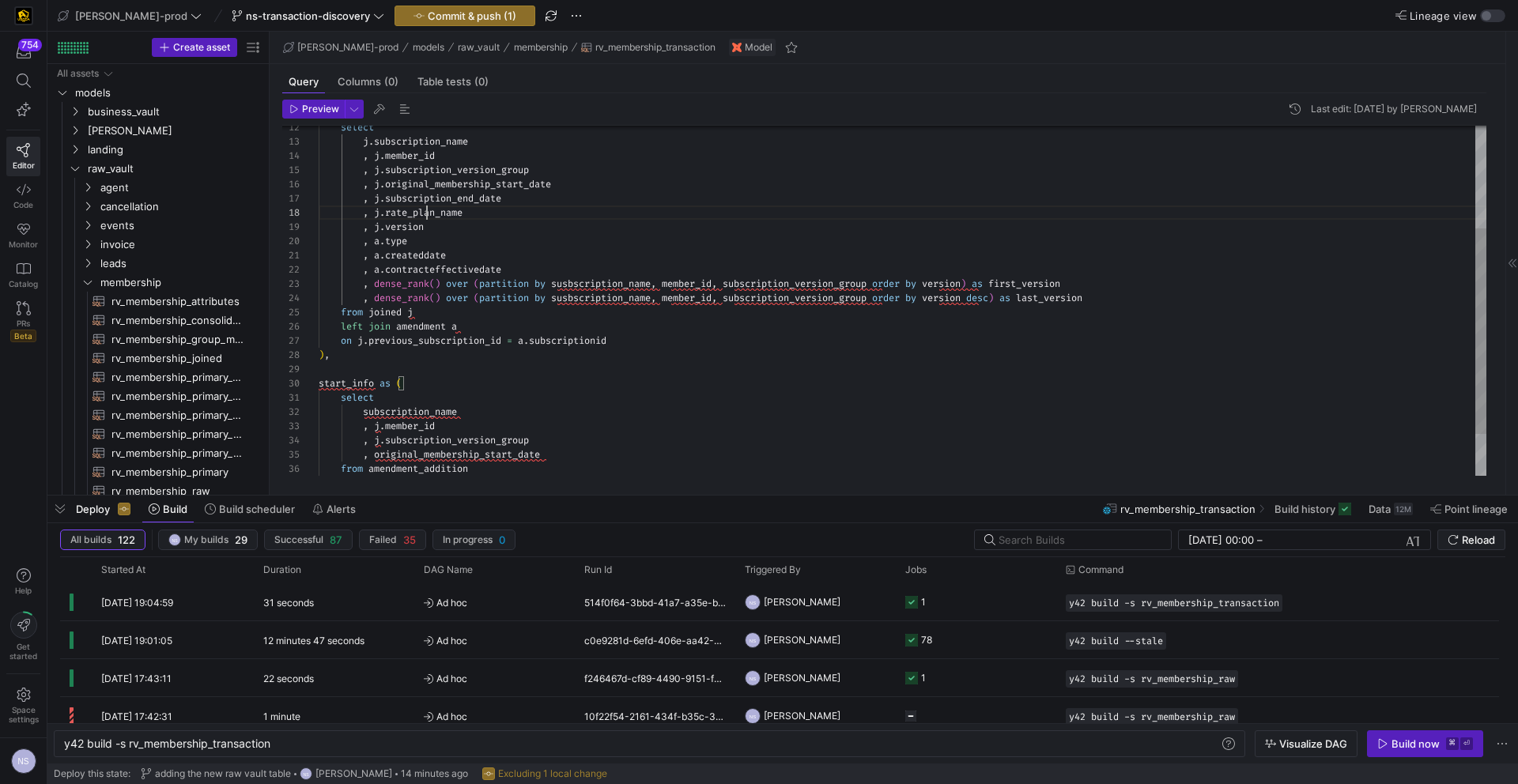
click at [429, 210] on span "rate_plan_name" at bounding box center [423, 212] width 77 height 13
click at [429, 210] on div "select j . subscription_name , j . [PERSON_NAME] subscription_version_group , j…" at bounding box center [902, 249] width 1167 height 596
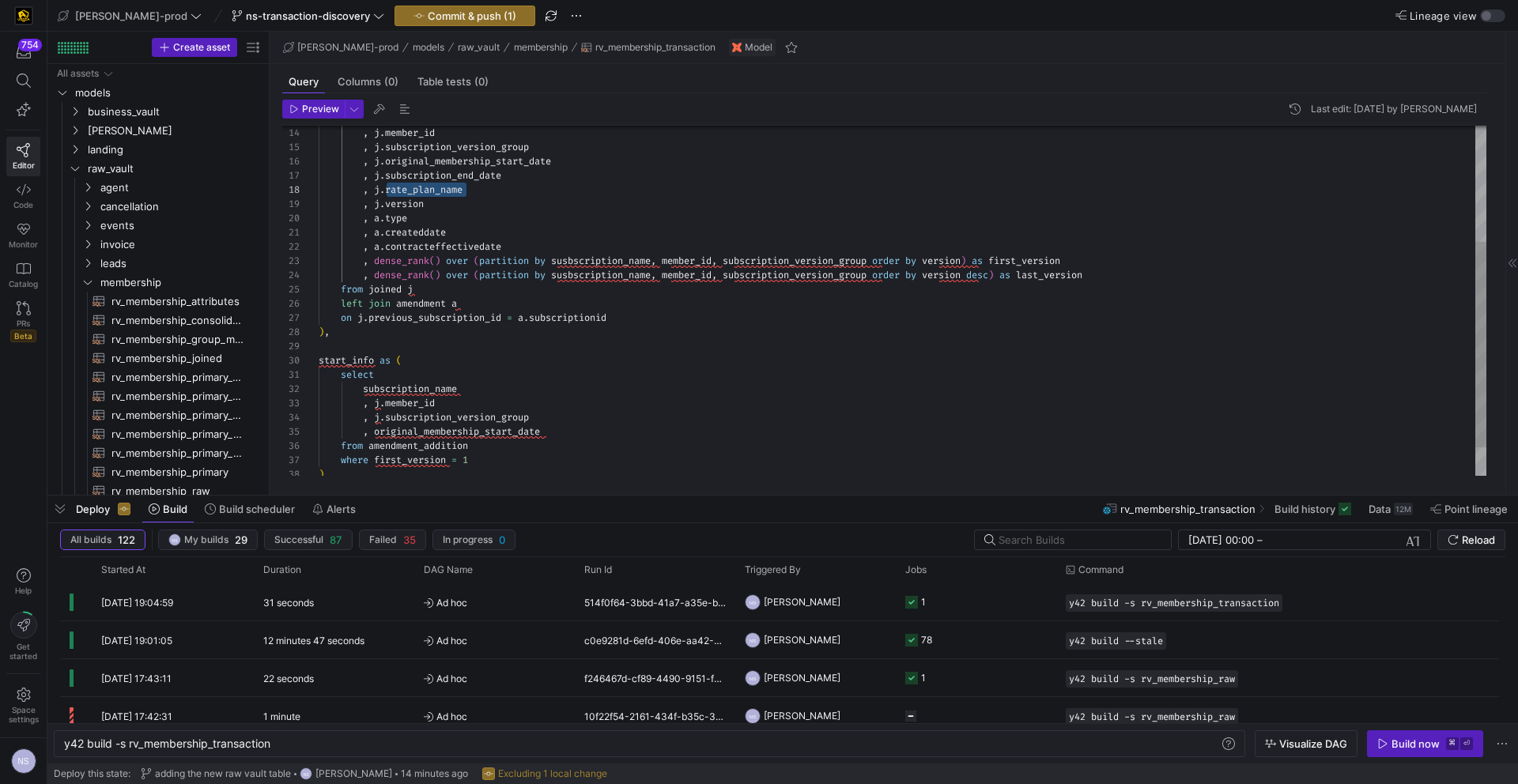
click at [568, 431] on div ", [PERSON_NAME] [PERSON_NAME] subscription_version_group , j . original_members…" at bounding box center [902, 226] width 1167 height 596
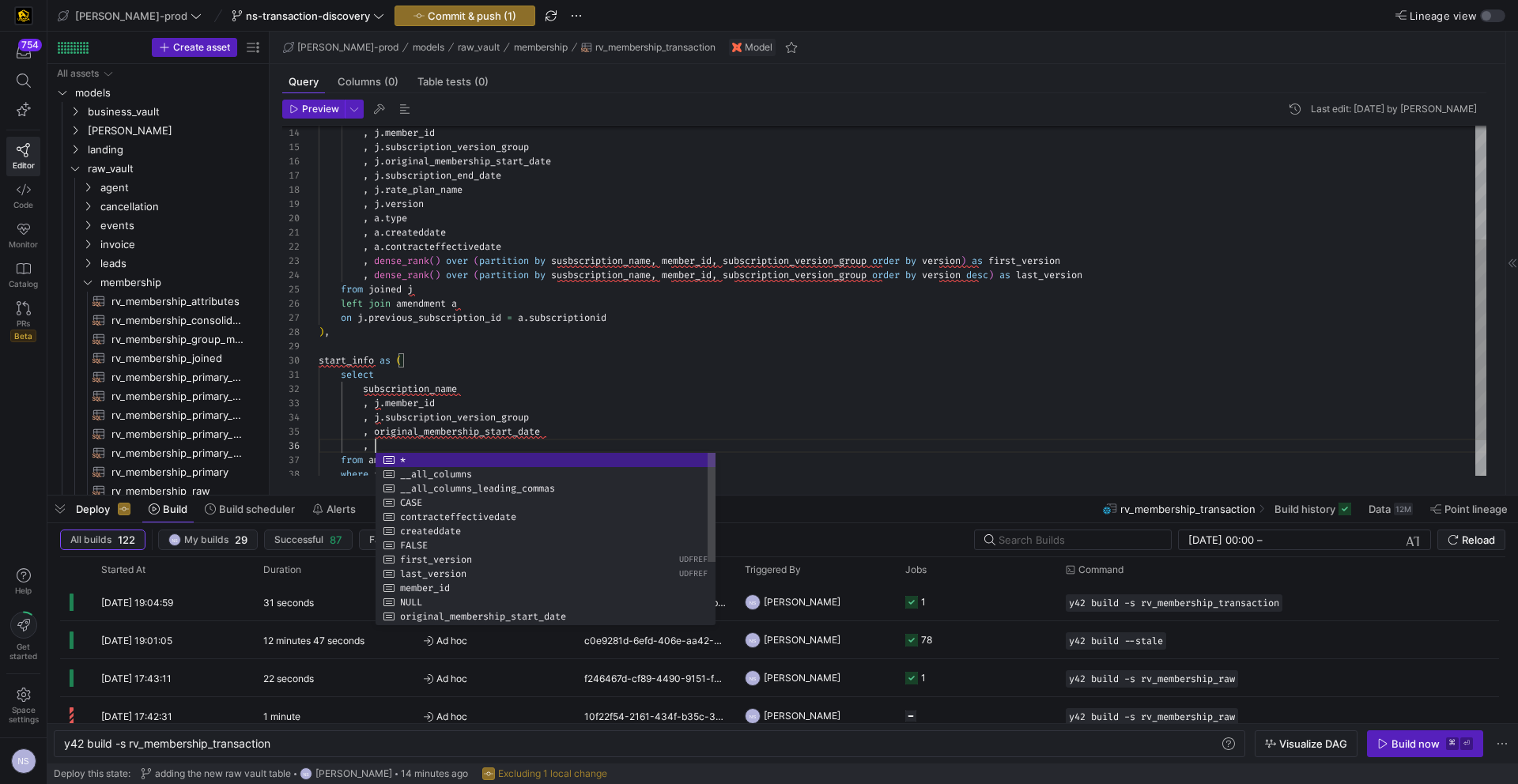
scroll to position [71, 137]
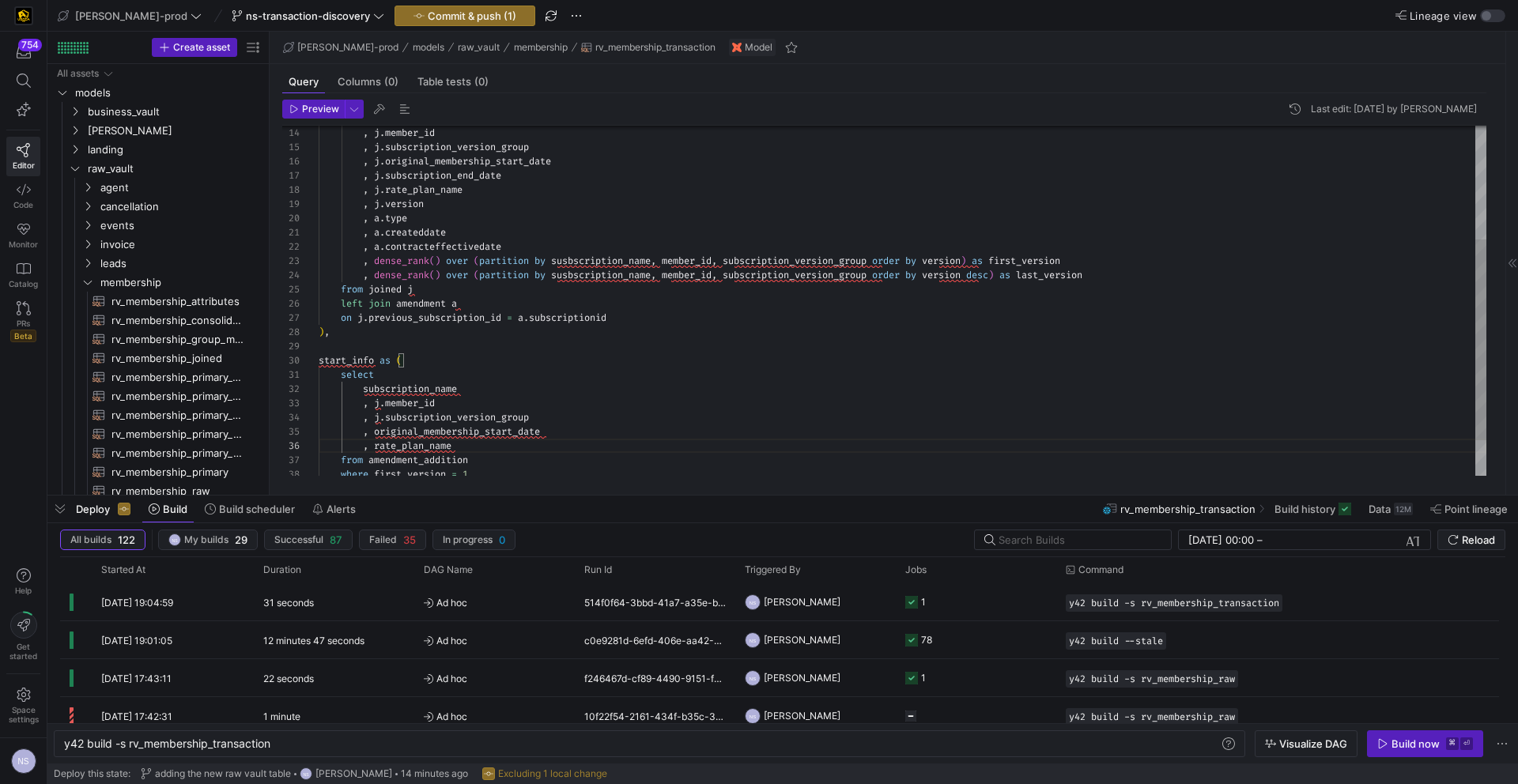
click at [388, 405] on div ", [PERSON_NAME] [PERSON_NAME] subscription_version_group , j . original_members…" at bounding box center [902, 233] width 1167 height 610
drag, startPoint x: 388, startPoint y: 405, endPoint x: 388, endPoint y: 416, distance: 11.0
click at [388, 416] on div ", [PERSON_NAME] [PERSON_NAME] subscription_version_group , j . original_members…" at bounding box center [902, 233] width 1167 height 610
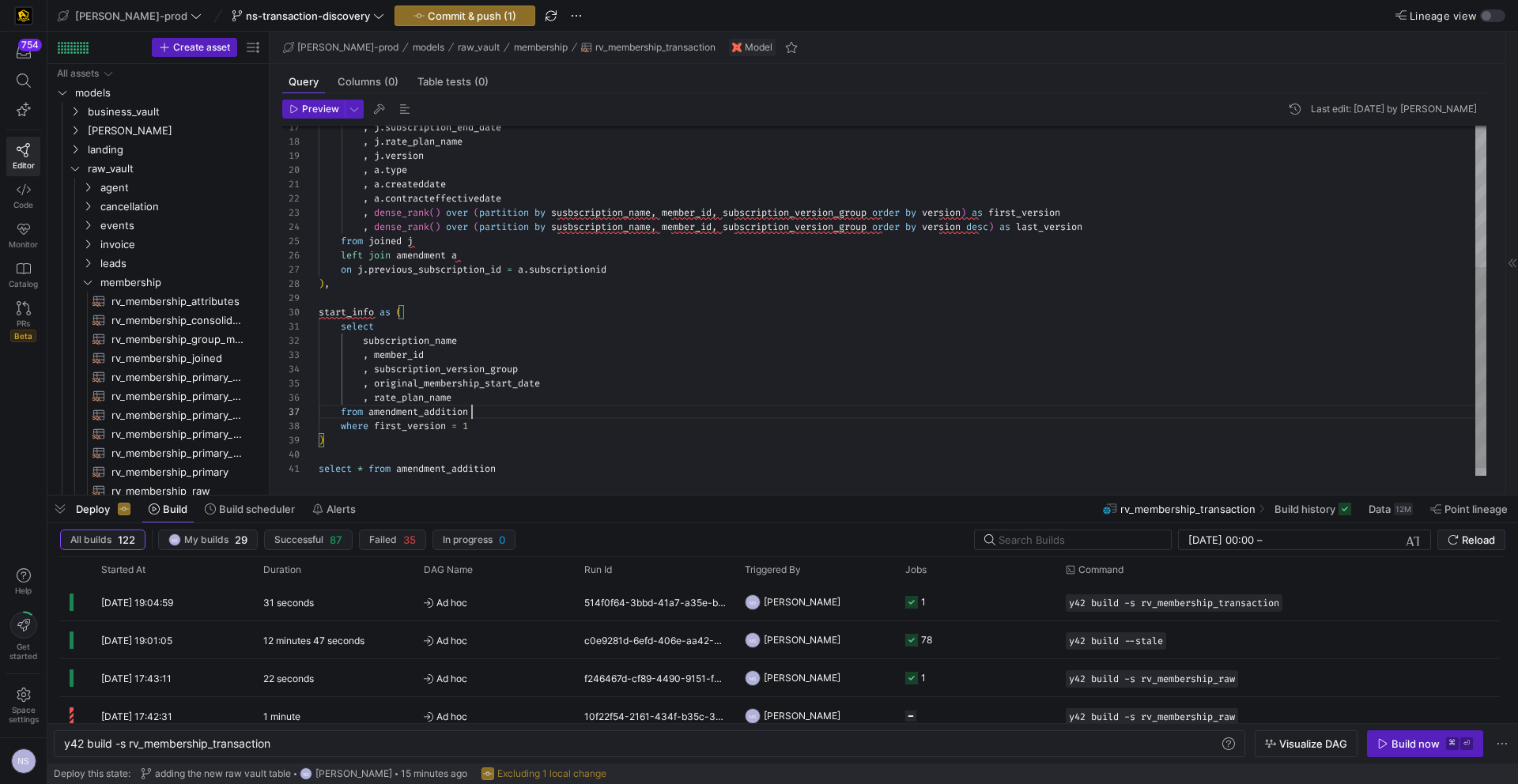
click at [510, 406] on div "from amendment_addition" at bounding box center [902, 411] width 1167 height 15
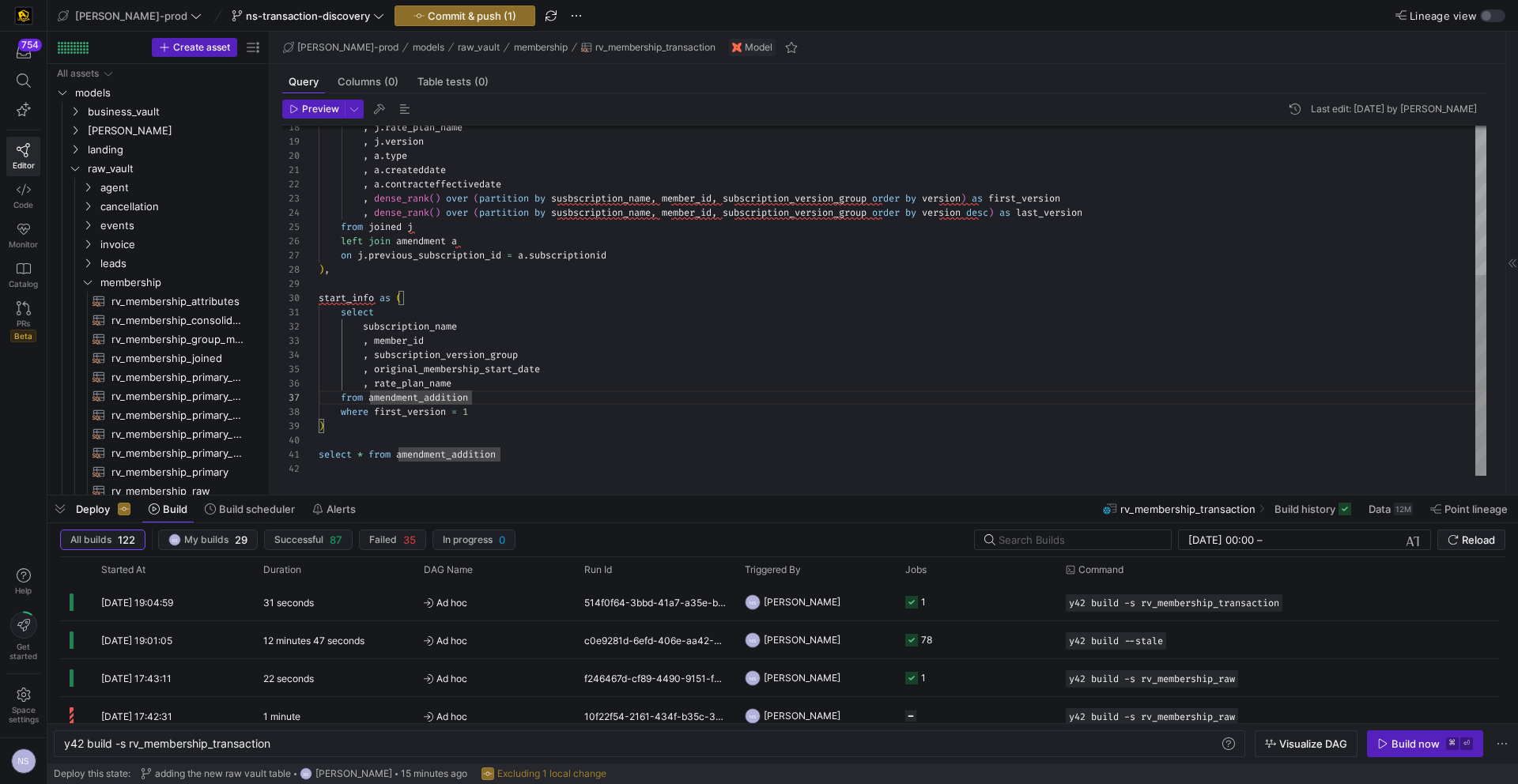
click at [509, 408] on div ", [PERSON_NAME] rate_plan_name , [PERSON_NAME] version , a . type , a . created…" at bounding box center [902, 170] width 1167 height 610
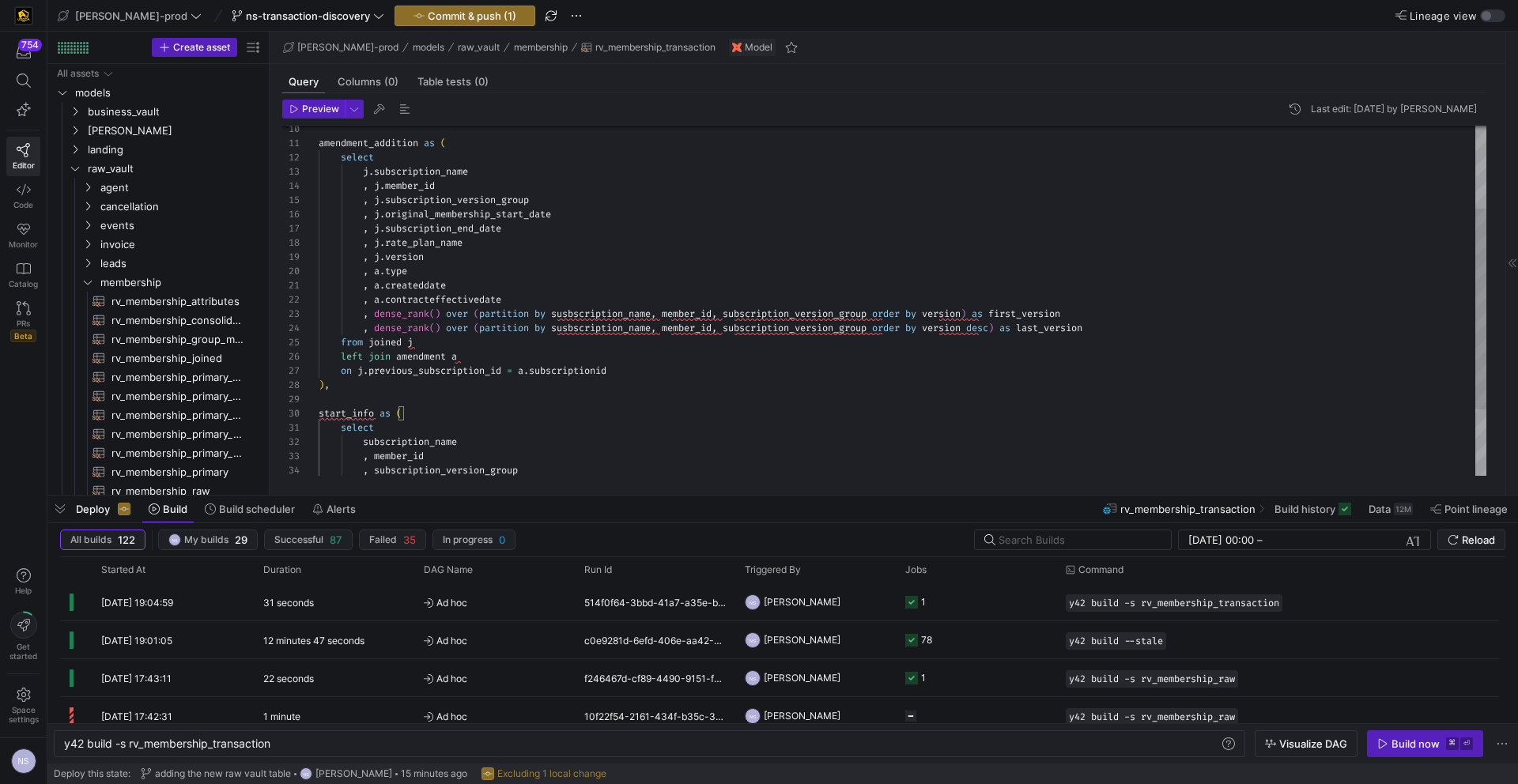
click at [433, 277] on div ", [PERSON_NAME] rate_plan_name , [PERSON_NAME] version , a . type , a . created…" at bounding box center [902, 286] width 1167 height 610
click at [428, 283] on div ", [PERSON_NAME] rate_plan_name , [PERSON_NAME] version , a . type , a . created…" at bounding box center [902, 286] width 1167 height 610
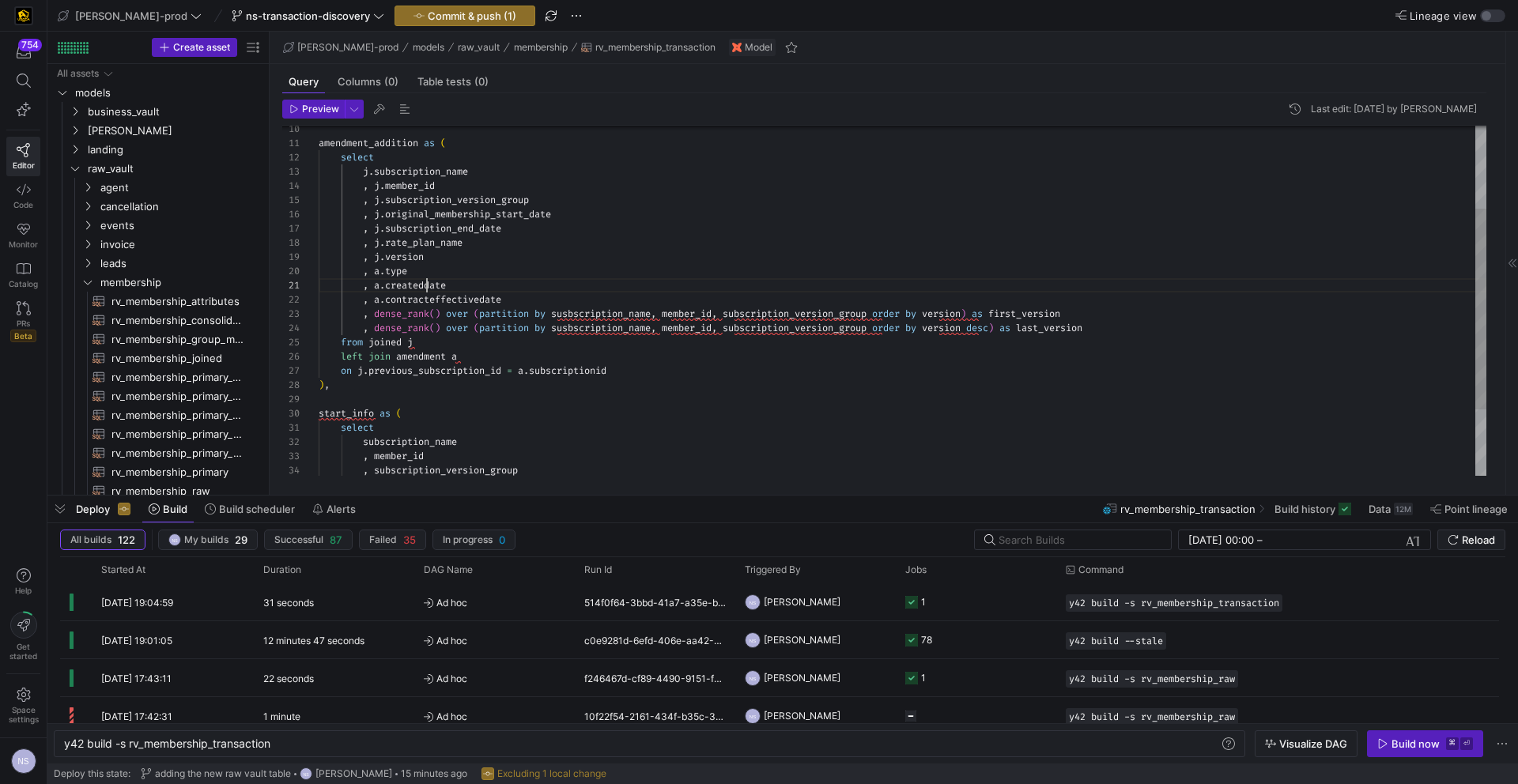
click at [428, 283] on div ", [PERSON_NAME] rate_plan_name , [PERSON_NAME] version , a . type , a . created…" at bounding box center [902, 286] width 1167 height 610
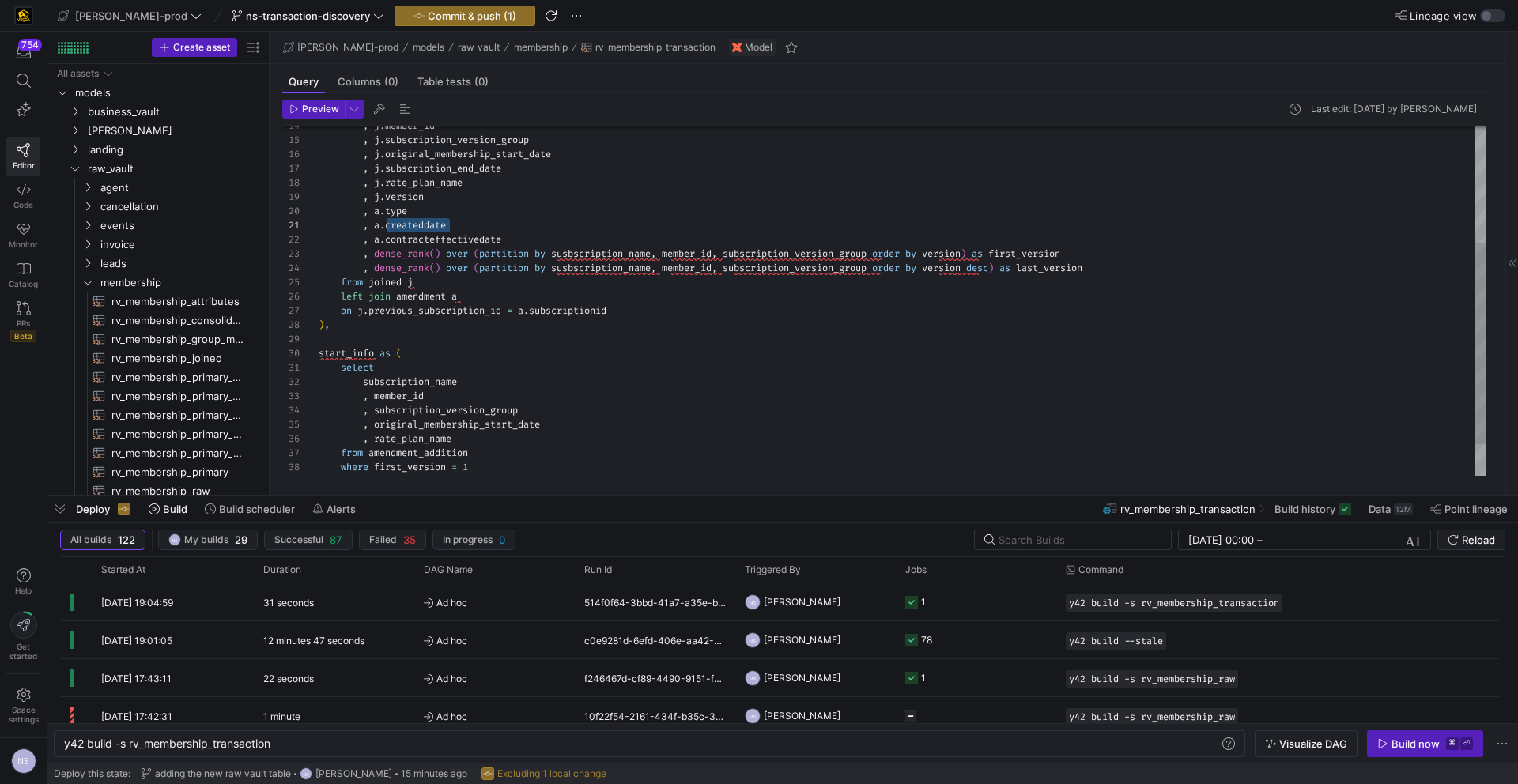
click at [496, 437] on div ", [PERSON_NAME] rate_plan_name , [PERSON_NAME] version , a . type , a . created…" at bounding box center [902, 225] width 1167 height 610
click at [457, 241] on div ", [PERSON_NAME] rate_plan_name , [PERSON_NAME] version , a . type , a . created…" at bounding box center [902, 235] width 1167 height 624
click at [475, 452] on div ", [PERSON_NAME] rate_plan_name , [PERSON_NAME] version , a . type , a . created…" at bounding box center [902, 235] width 1167 height 624
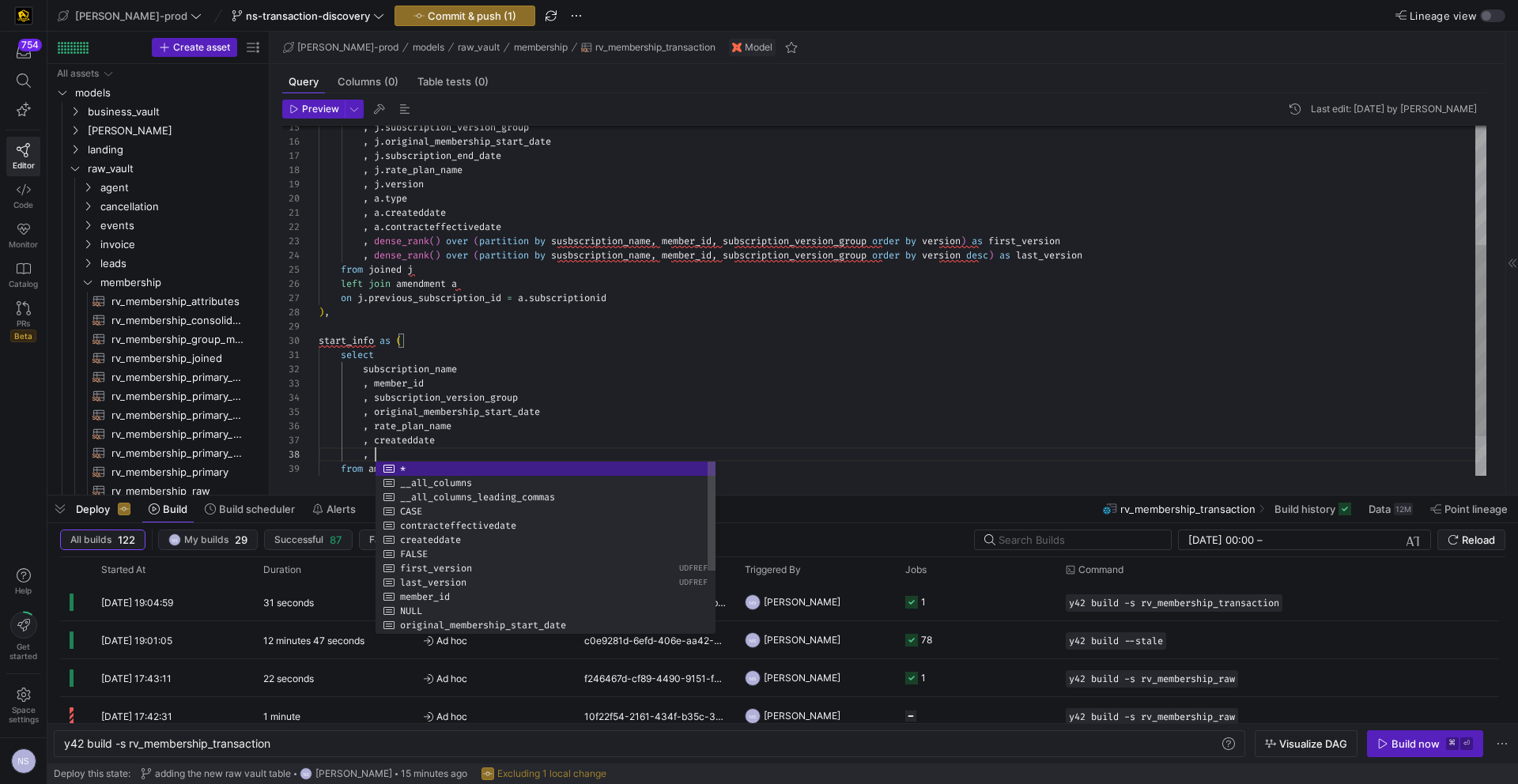
scroll to position [100, 176]
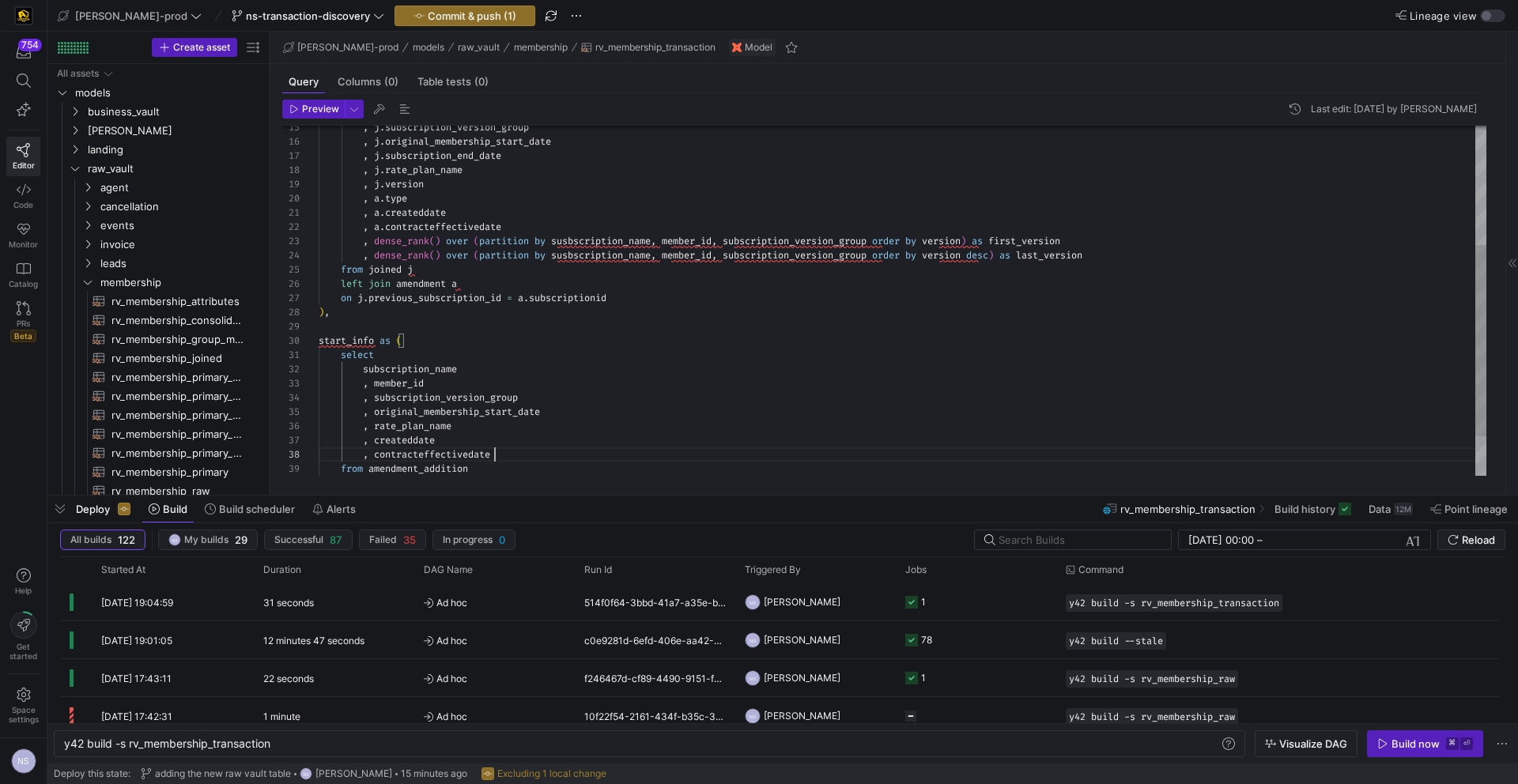
click at [540, 437] on div ", [PERSON_NAME] rate_plan_name , [PERSON_NAME] version , a . type , a . created…" at bounding box center [902, 227] width 1167 height 638
click at [473, 445] on div ", [PERSON_NAME] rate_plan_name , [PERSON_NAME] version , a . type , a . created…" at bounding box center [902, 227] width 1167 height 638
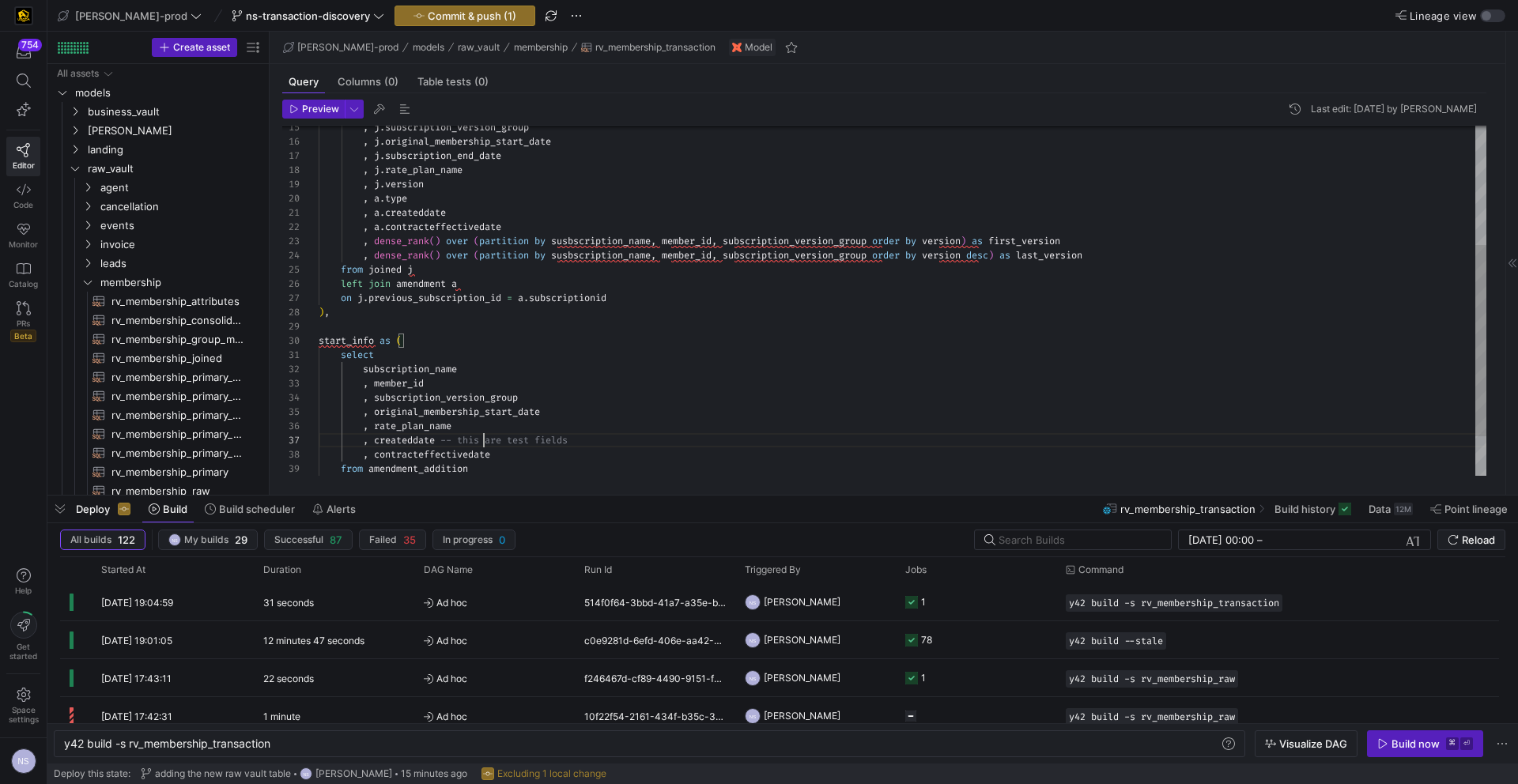
click at [498, 438] on div ", [PERSON_NAME] rate_plan_name , [PERSON_NAME] version , a . type , a . created…" at bounding box center [902, 227] width 1167 height 638
click at [596, 438] on div ", [PERSON_NAME] rate_plan_name , [PERSON_NAME] version , a . type , a . created…" at bounding box center [902, 227] width 1167 height 638
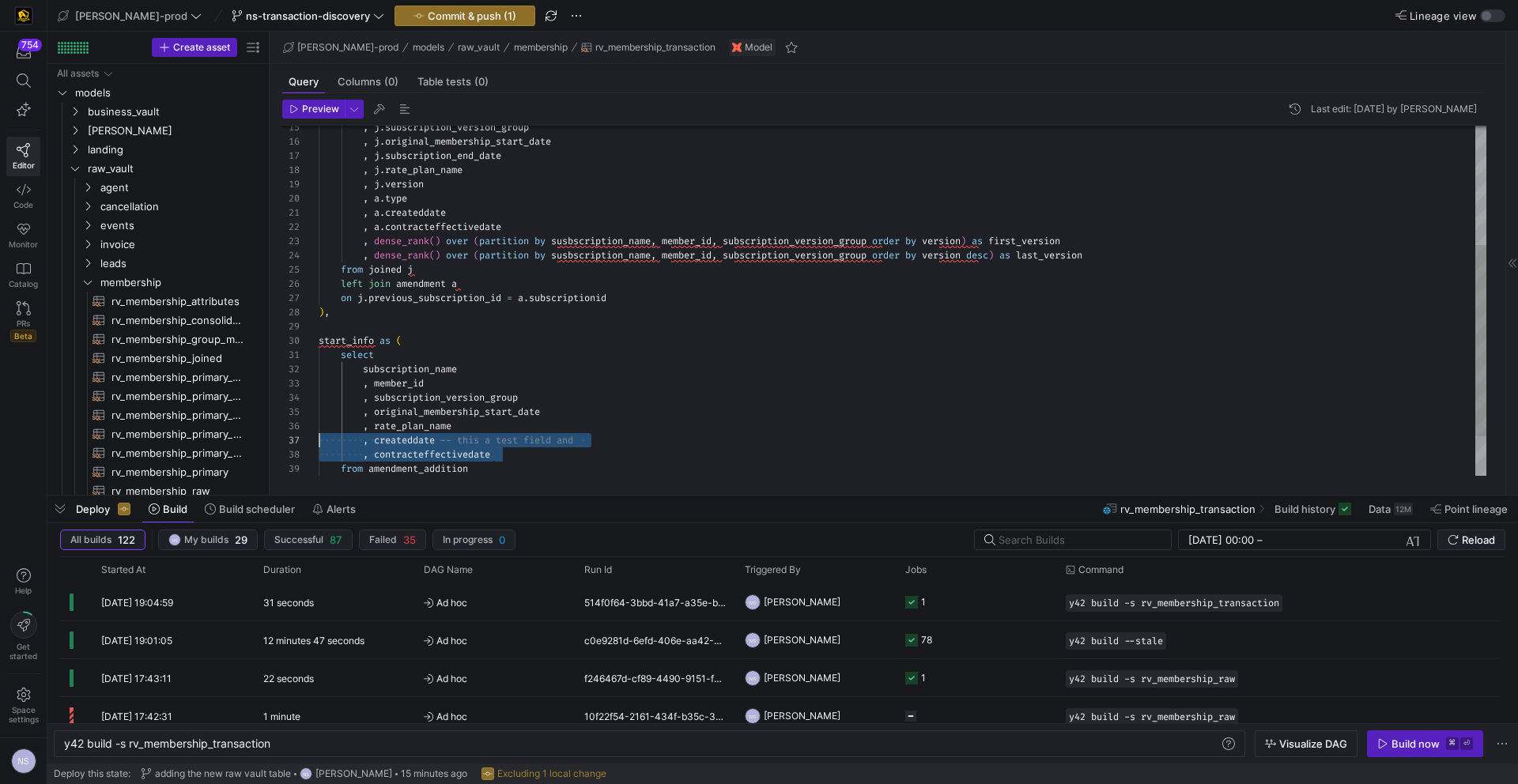
drag, startPoint x: 530, startPoint y: 452, endPoint x: 259, endPoint y: 438, distance: 271.4
click at [318, 438] on div ", [PERSON_NAME] rate_plan_name , [PERSON_NAME] version , a . type , a . created…" at bounding box center [902, 227] width 1167 height 638
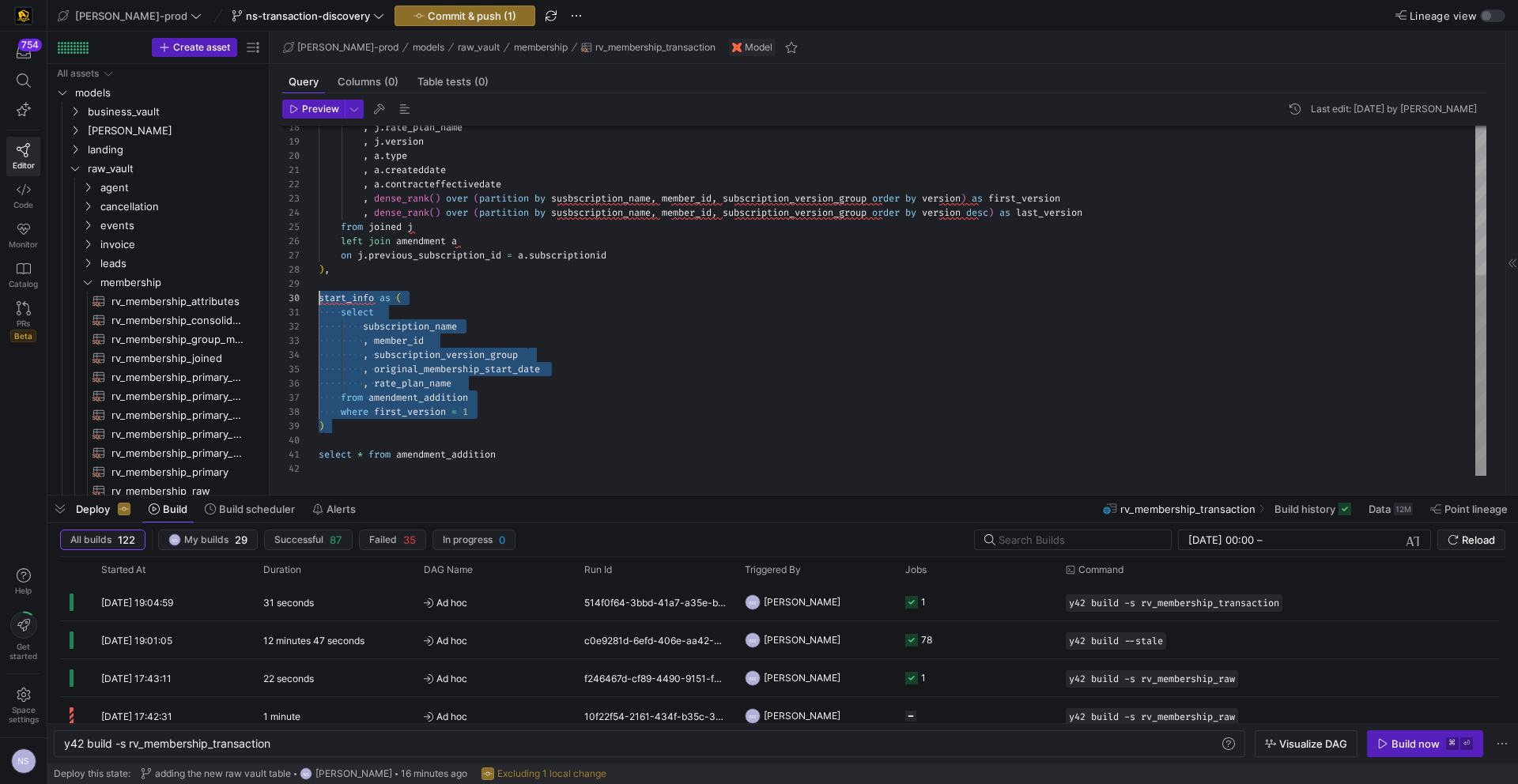
scroll to position [128, 0]
drag, startPoint x: 352, startPoint y: 423, endPoint x: 304, endPoint y: 297, distance: 134.8
click at [318, 297] on div ", [PERSON_NAME] rate_plan_name , [PERSON_NAME] version , a . type , a . created…" at bounding box center [902, 170] width 1167 height 610
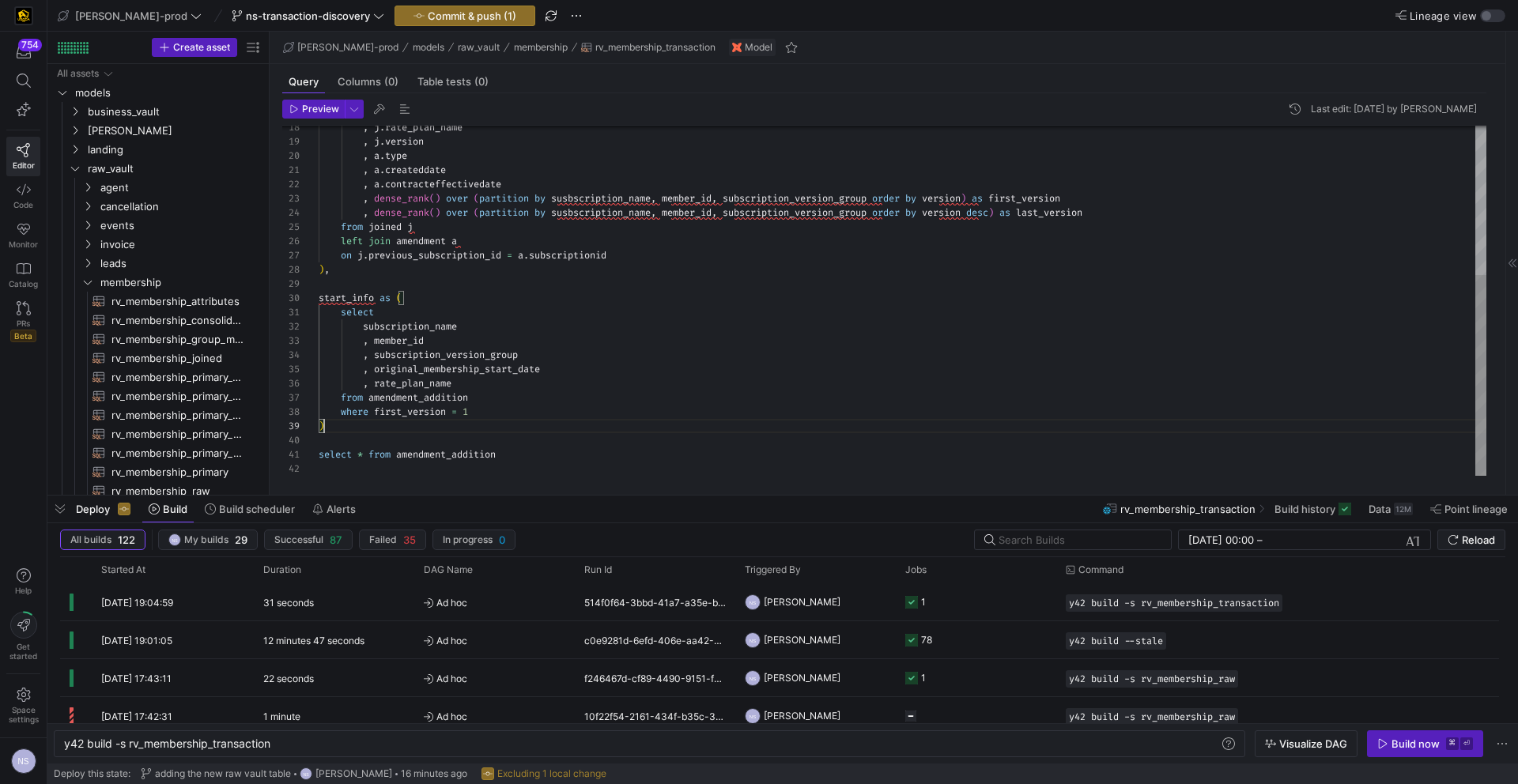
click at [357, 426] on div ", [PERSON_NAME] rate_plan_name , [PERSON_NAME] version , a . type , a . created…" at bounding box center [902, 170] width 1167 height 610
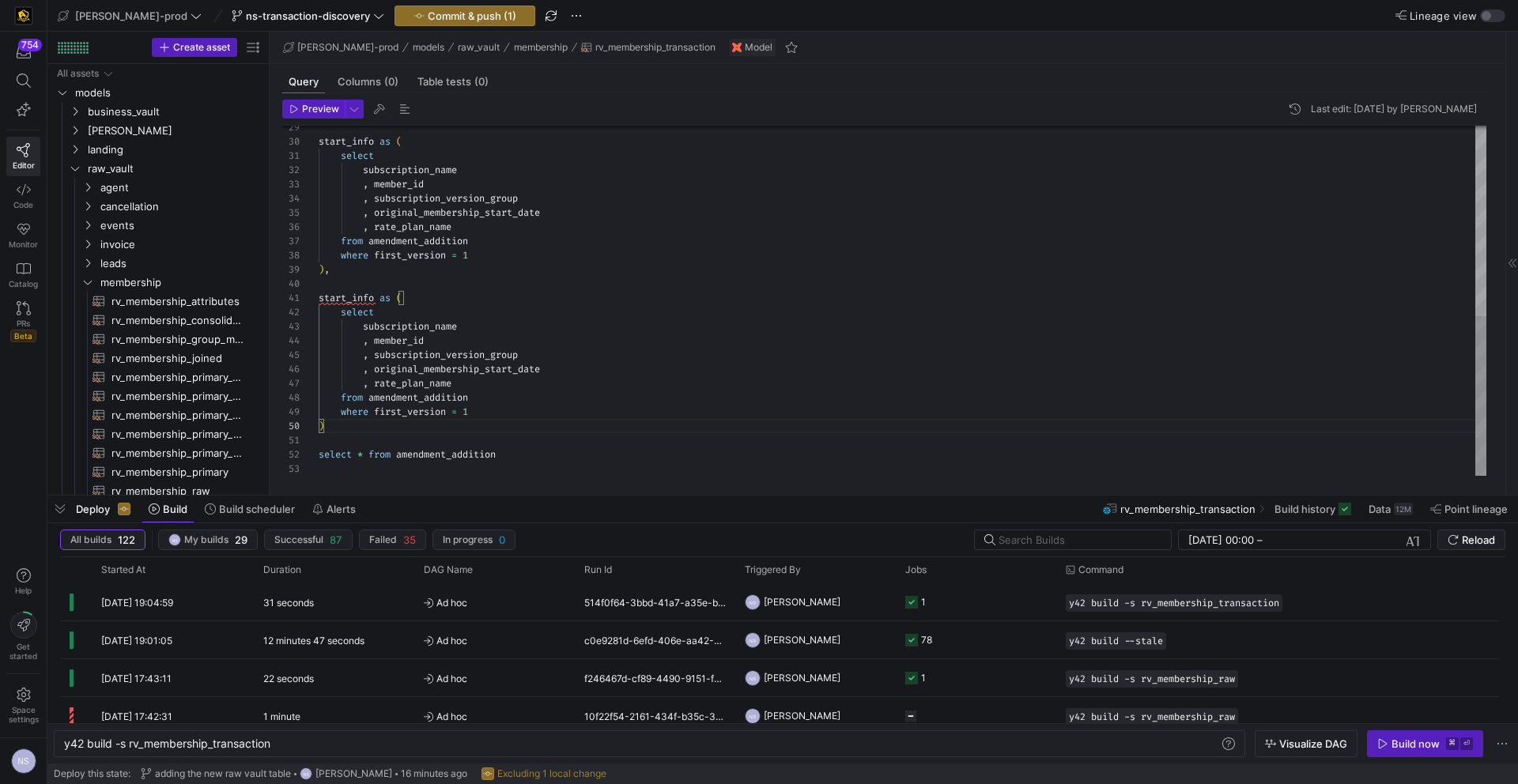
click at [349, 296] on div "start_info as ( select subscription_name , member_id , subscription_version_gro…" at bounding box center [902, 92] width 1167 height 766
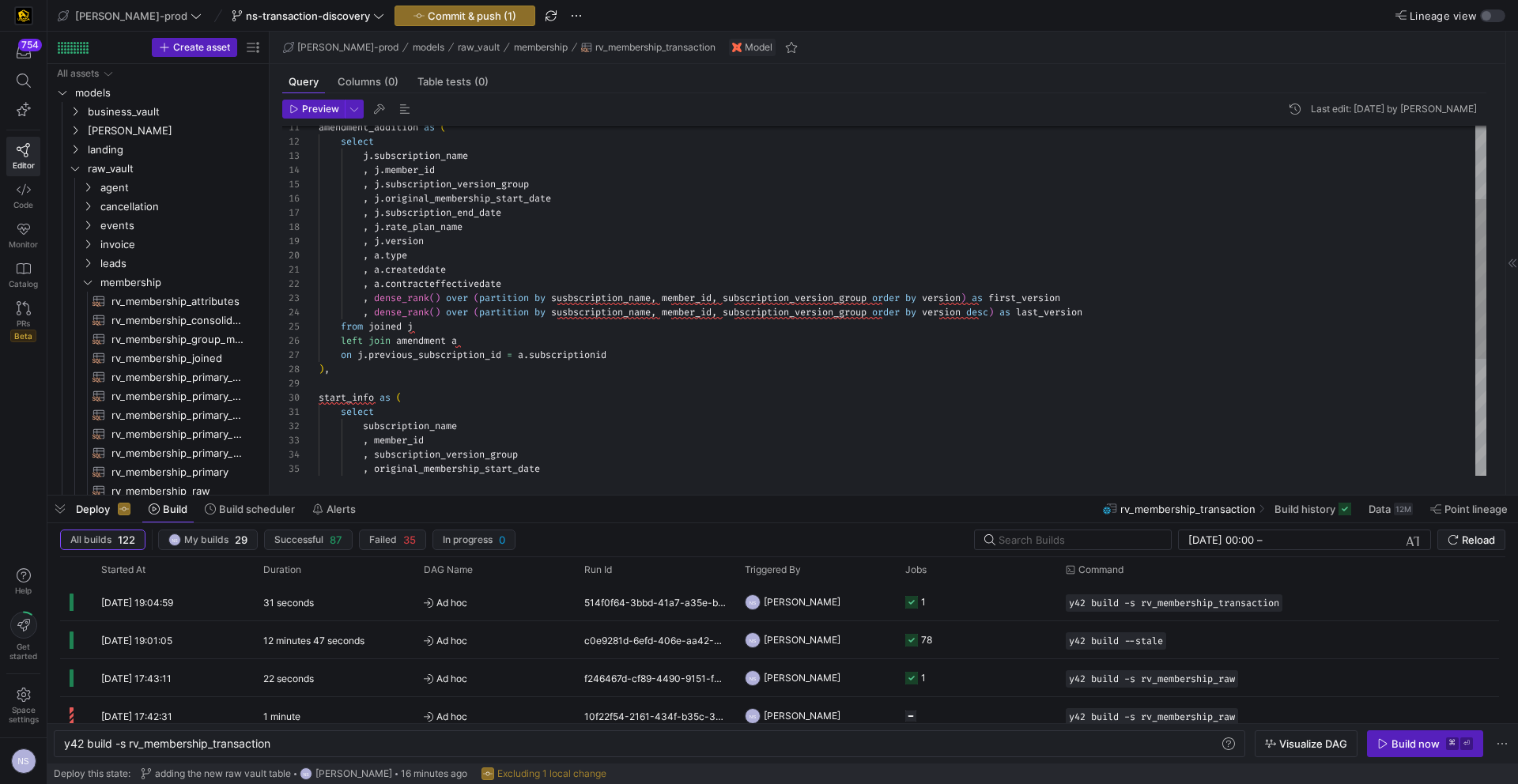
click at [1072, 320] on div "start_info as ( select subscription_name , member_id , subscription_version_gro…" at bounding box center [902, 347] width 1167 height 766
click at [1070, 313] on div "start_info as ( select subscription_name , member_id , subscription_version_gro…" at bounding box center [902, 347] width 1167 height 766
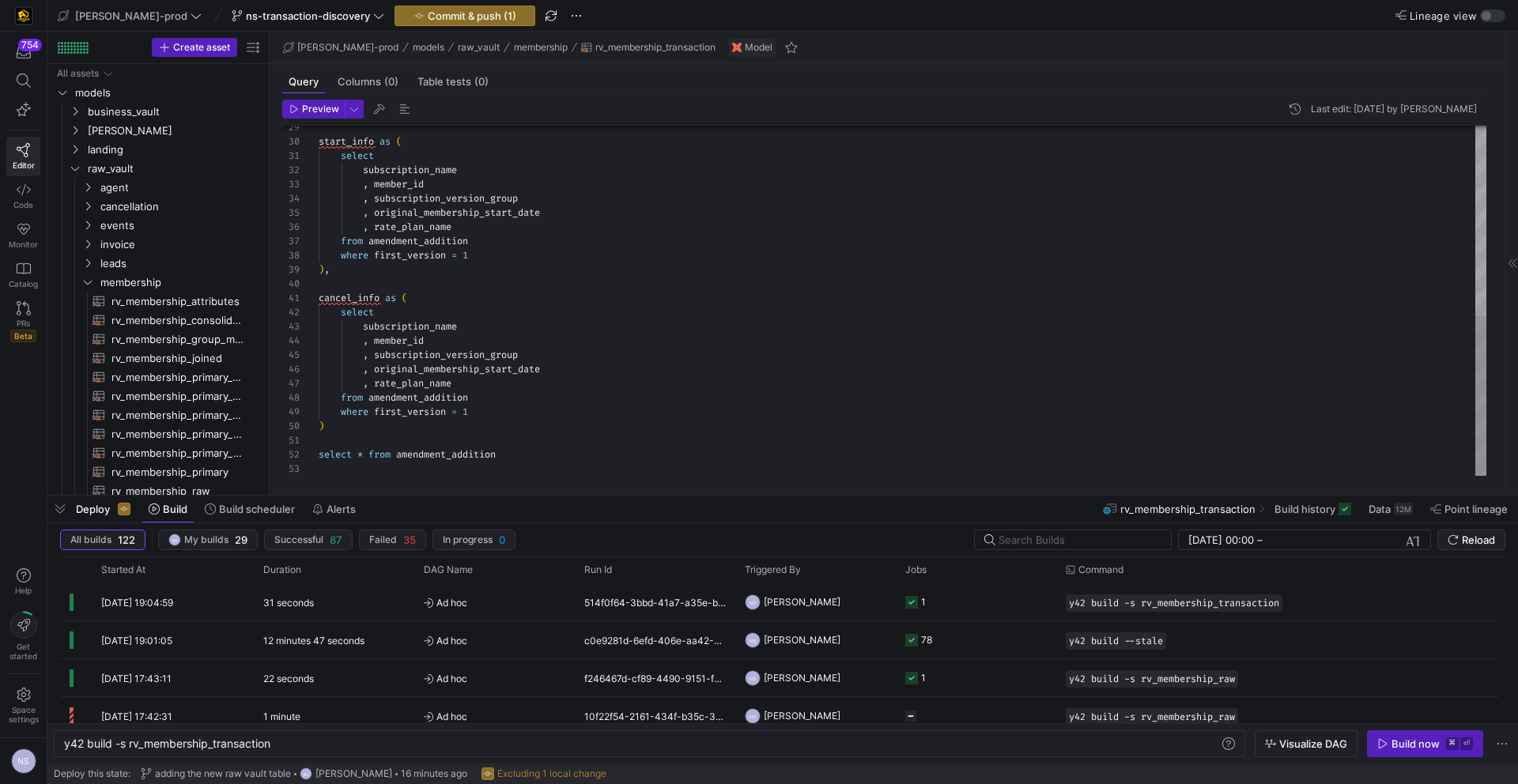
click at [407, 407] on div "start_info as ( select subscription_name , member_id , subscription_version_gro…" at bounding box center [902, 92] width 1167 height 766
click at [504, 409] on div "start_info as ( select subscription_name , member_id , subscription_version_gro…" at bounding box center [902, 92] width 1167 height 766
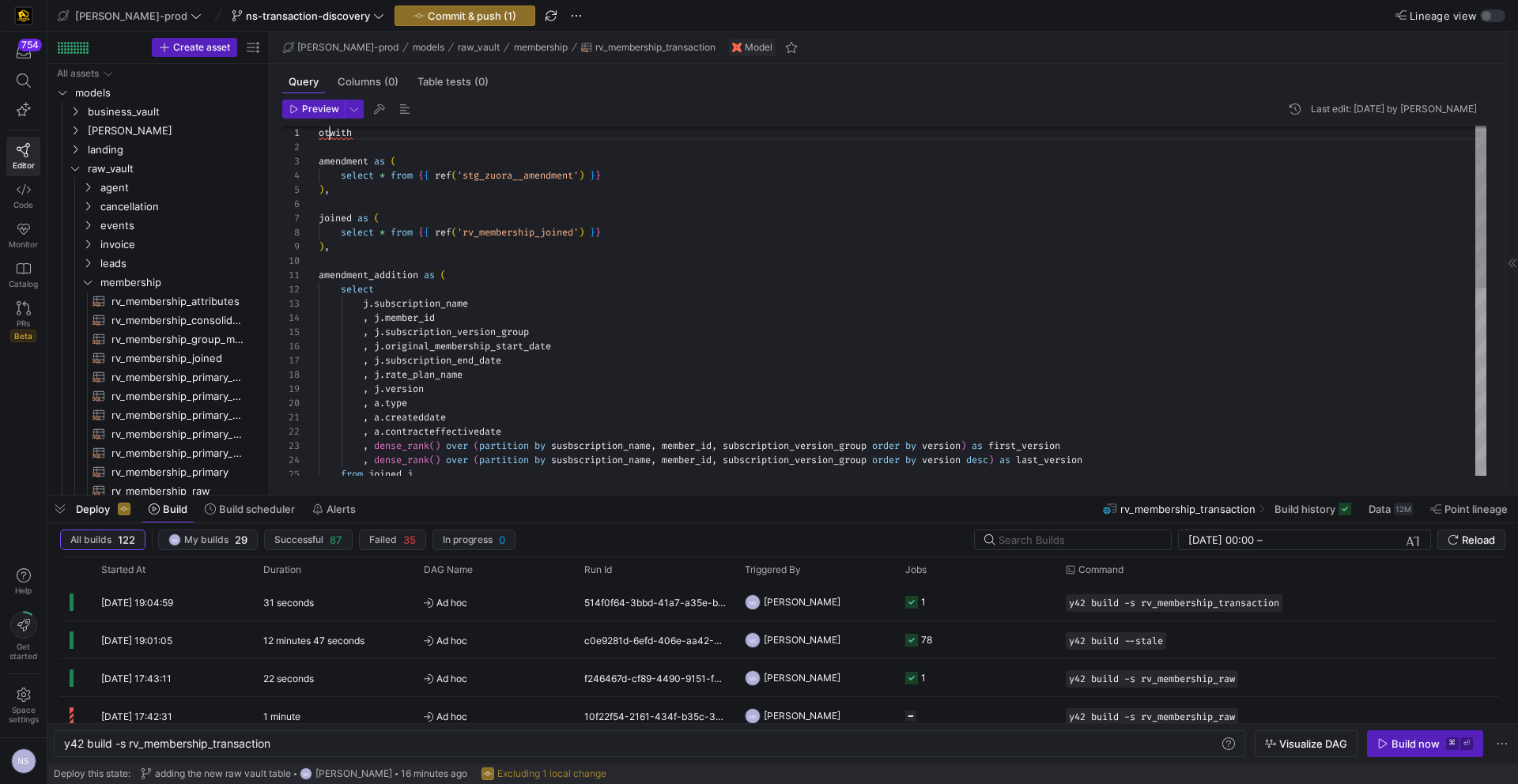
scroll to position [0, 0]
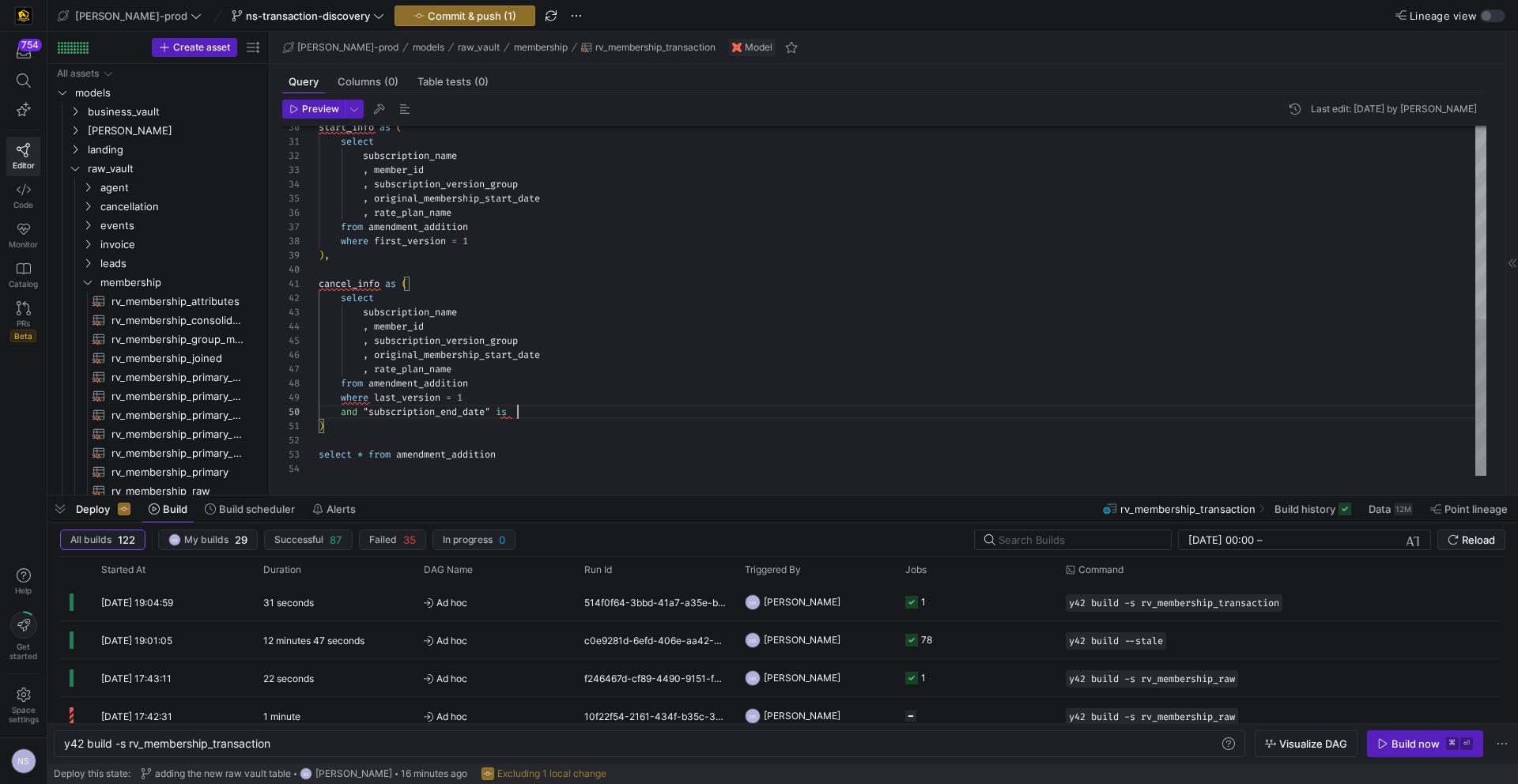
click at [539, 410] on div "start_info as ( select subscription_name , member_id , subscription_version_gro…" at bounding box center [902, 84] width 1167 height 780
type textarea "cancel_info as ( select subscription_name , member_id , subscription_version_gr…"
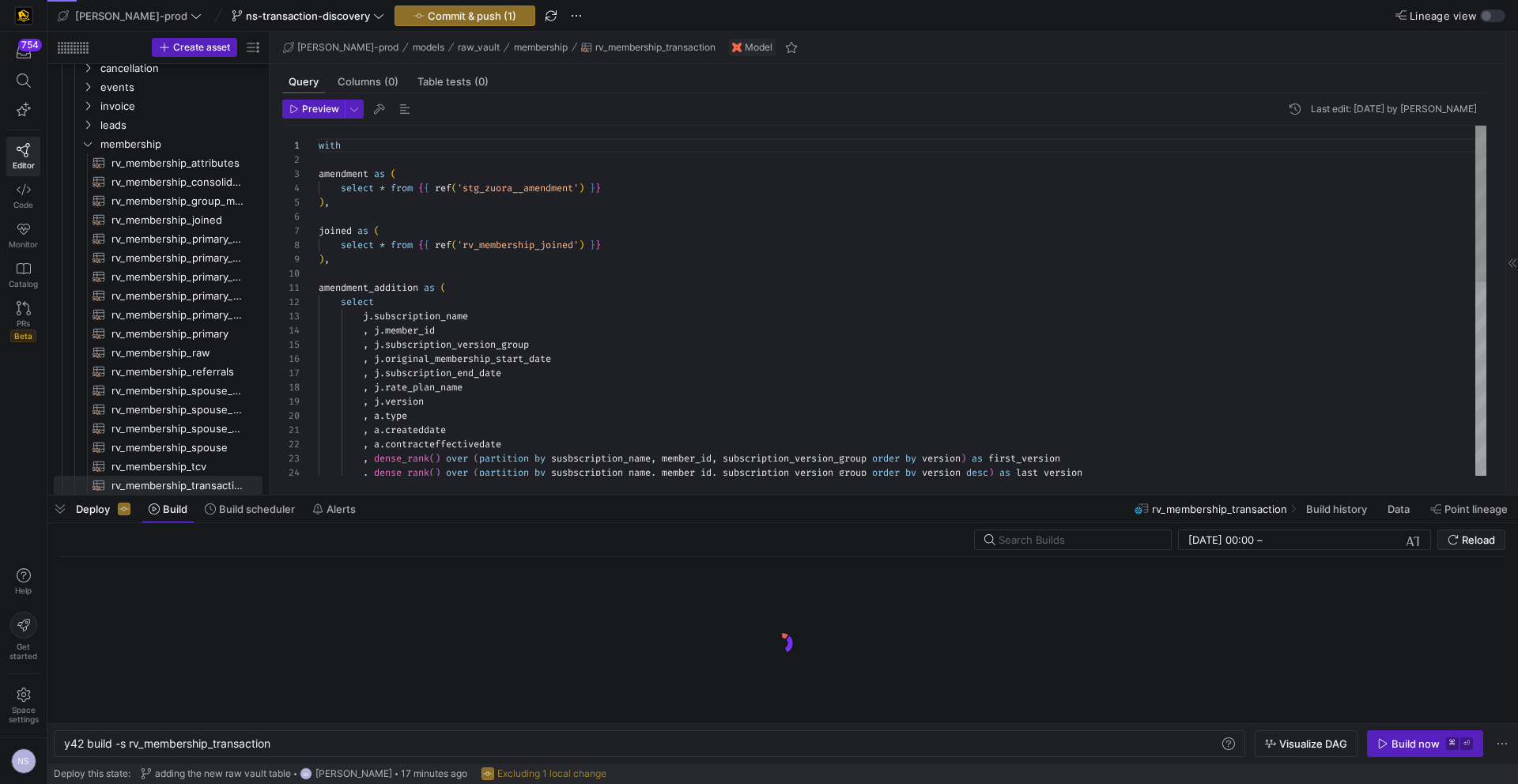
scroll to position [0, 209]
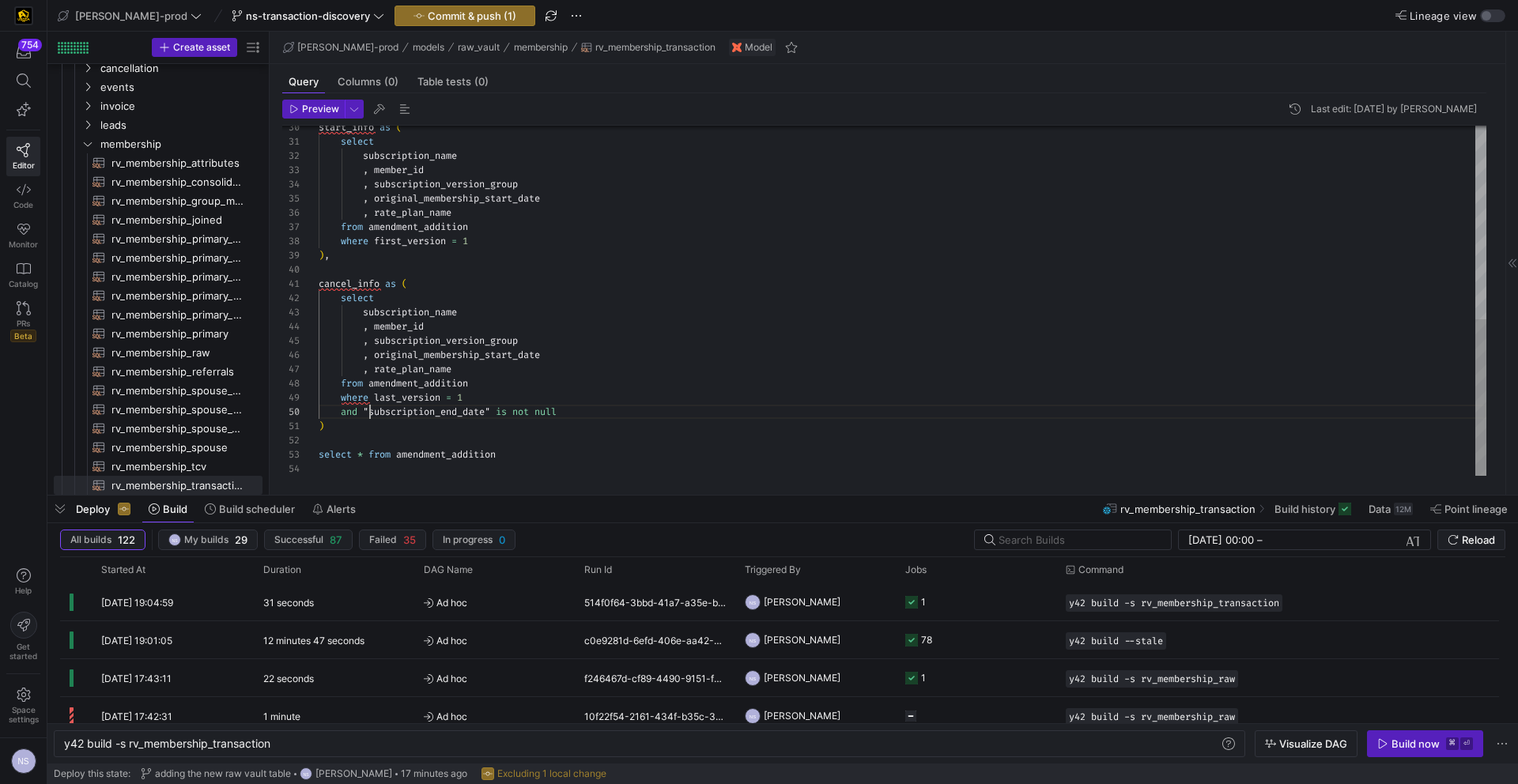
click at [370, 409] on div "start_info as ( select subscription_name , member_id , subscription_version_gro…" at bounding box center [902, 84] width 1167 height 780
click at [490, 412] on div "start_info as ( select subscription_name , member_id , subscription_version_gro…" at bounding box center [902, 88] width 1167 height 780
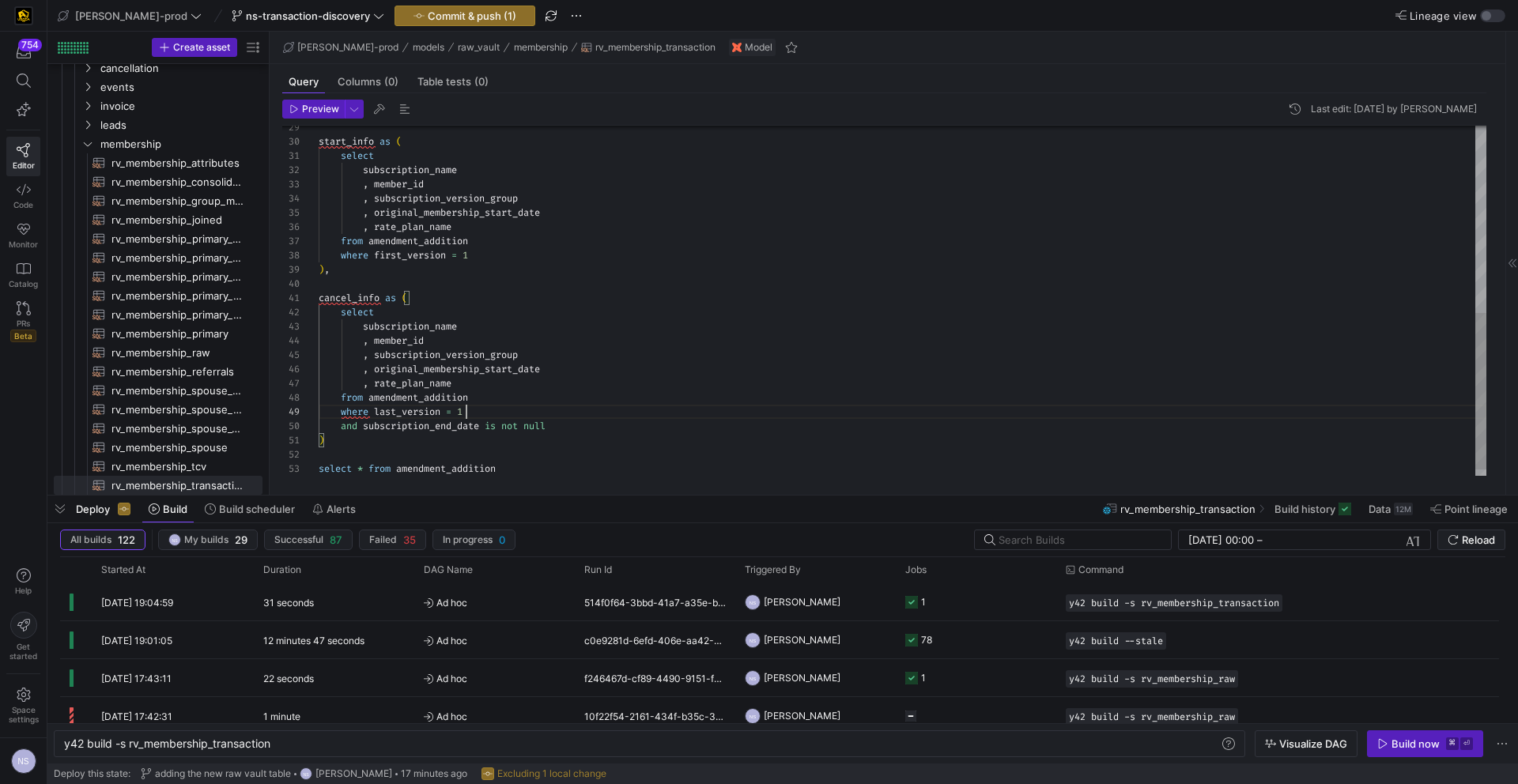
click at [587, 410] on div "start_info as ( select subscription_name , member_id , subscription_version_gro…" at bounding box center [902, 99] width 1167 height 780
click at [593, 417] on div "start_info as ( select subscription_name , member_id , subscription_version_gro…" at bounding box center [902, 95] width 1167 height 780
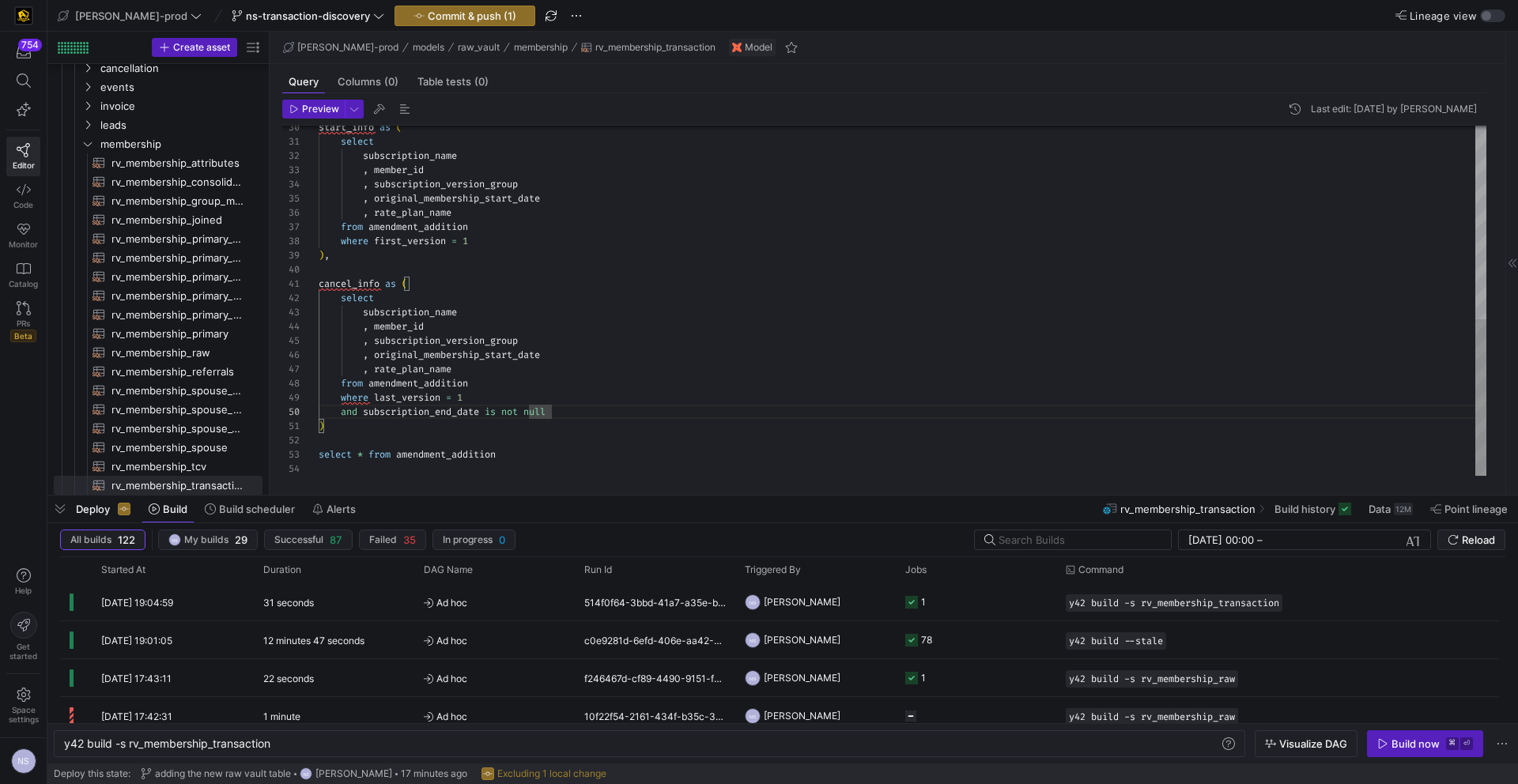
scroll to position [0, 6]
click at [373, 427] on div "start_info as ( select subscription_name , member_id , subscription_version_gro…" at bounding box center [902, 84] width 1167 height 780
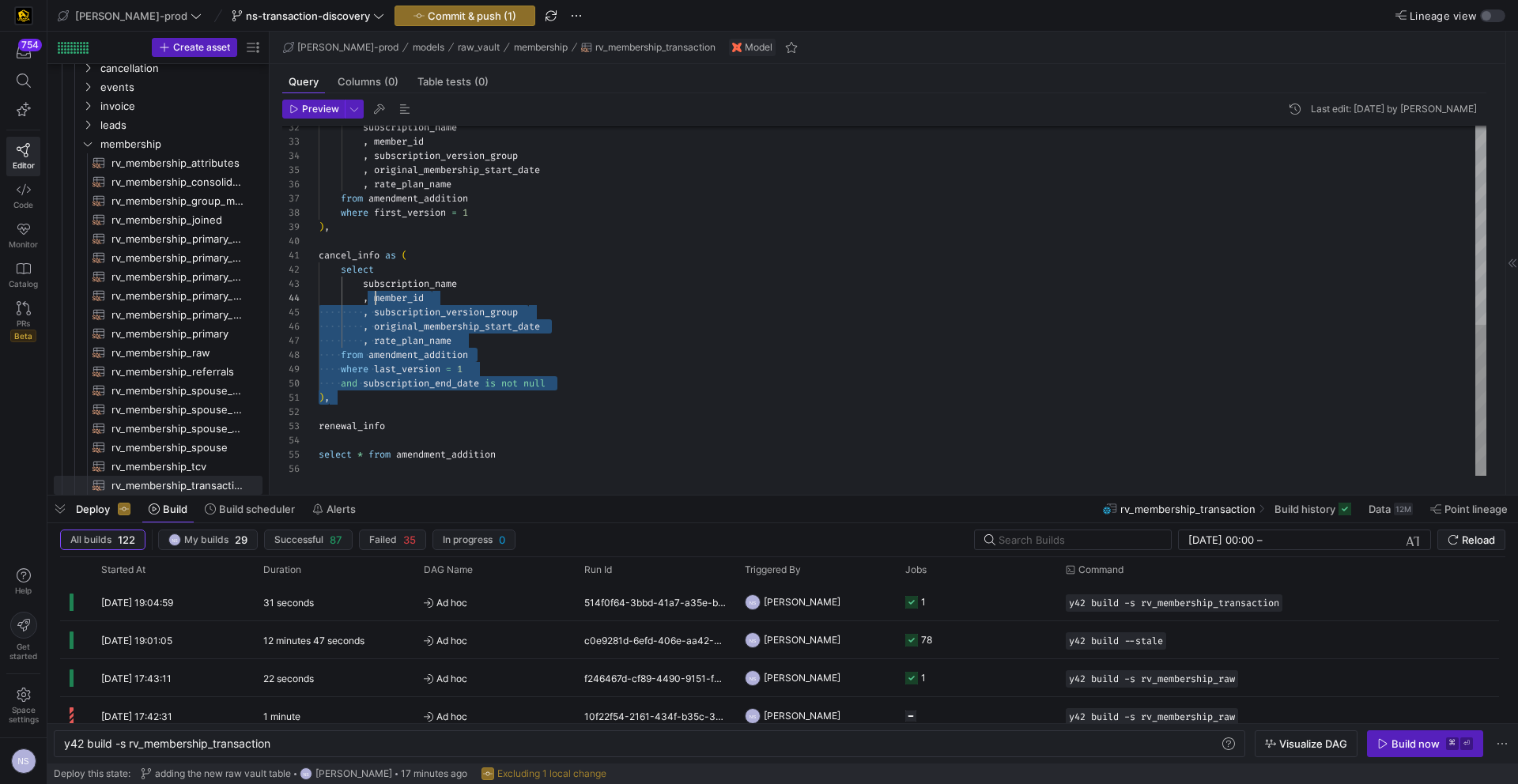
scroll to position [0, 68]
drag, startPoint x: 355, startPoint y: 398, endPoint x: 386, endPoint y: 256, distance: 145.3
click at [386, 256] on div "subscription_name , member_id , subscription_version_group , original_membershi…" at bounding box center [902, 70] width 1167 height 809
click at [412, 428] on div "subscription_name , member_id , subscription_version_group , original_membershi…" at bounding box center [902, 70] width 1167 height 809
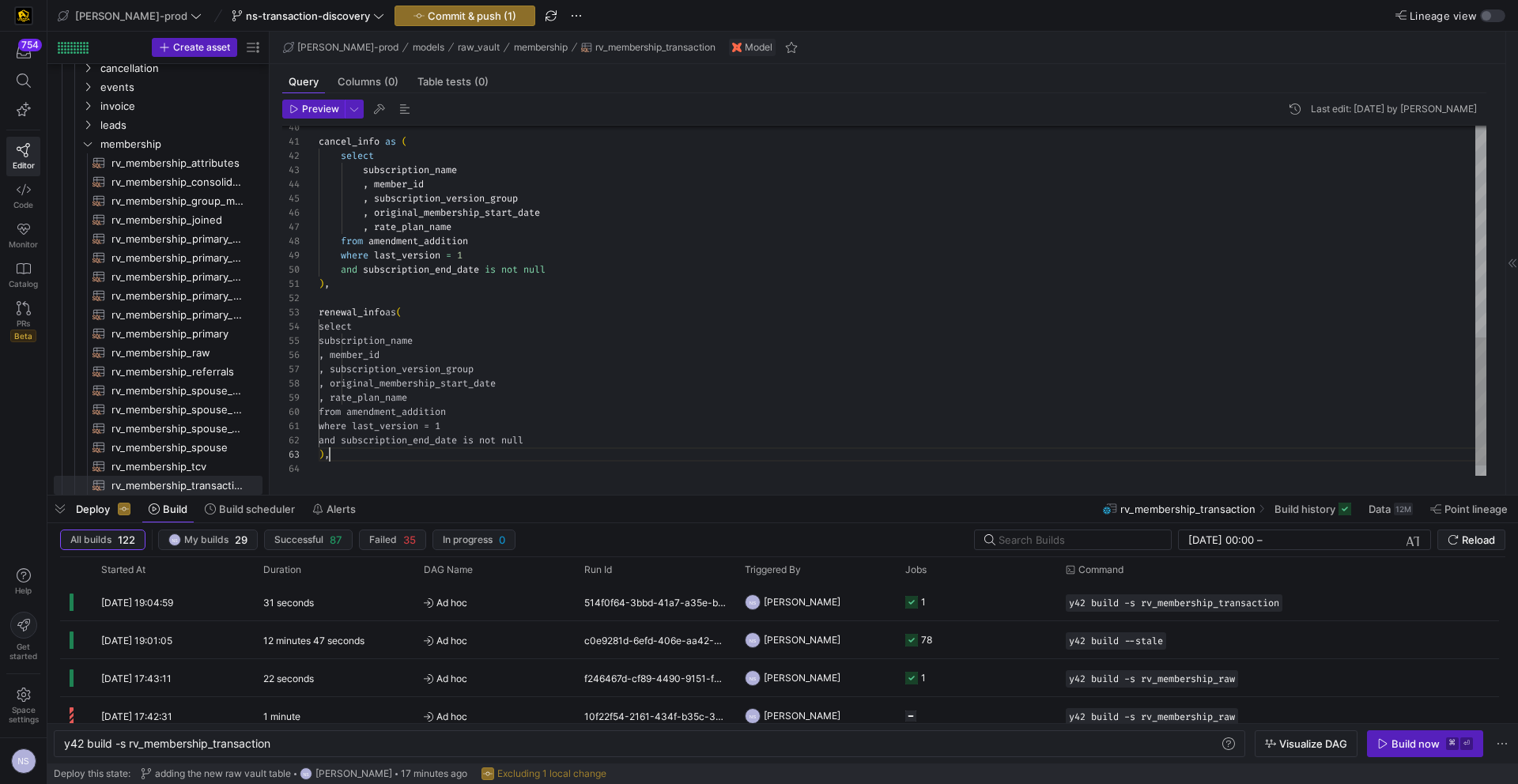
scroll to position [28, 11]
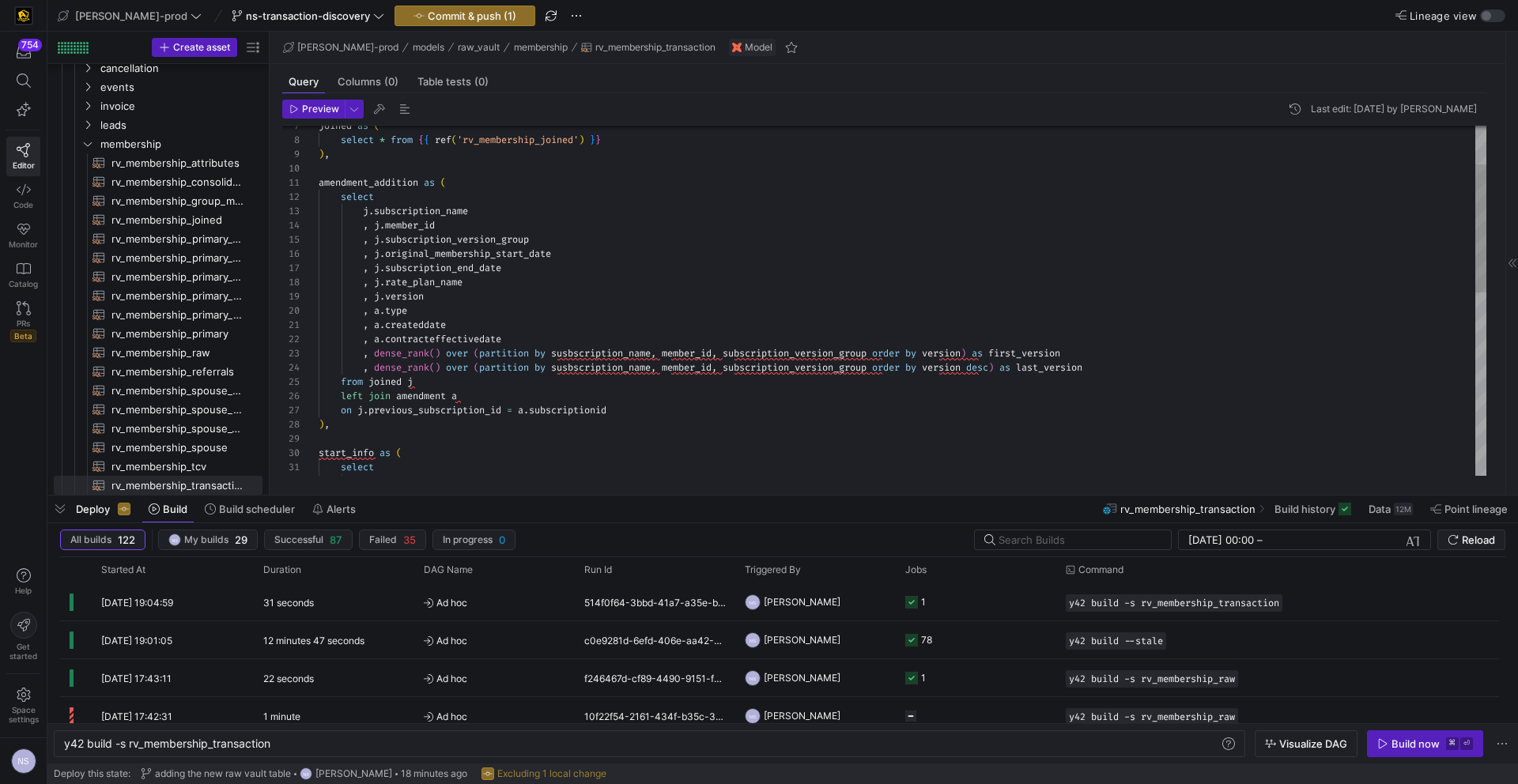
click at [461, 338] on div "select subscription_name start_info as ( ) , on j . previous_subscription_id = …" at bounding box center [902, 496] width 1167 height 951
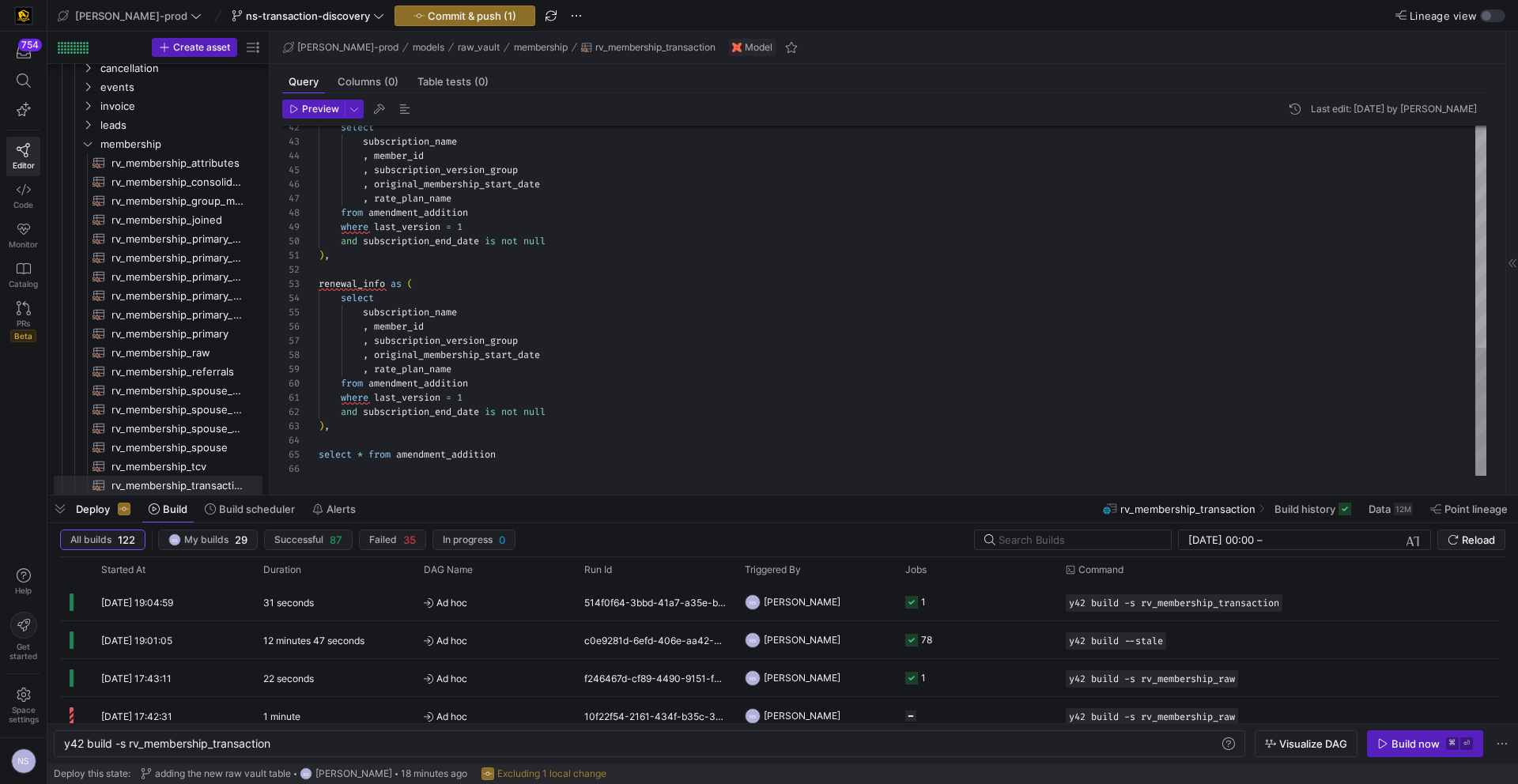
click at [457, 350] on div "select subscription_name , member_id , subscription_version_group , original_me…" at bounding box center [902, 0] width 1167 height 951
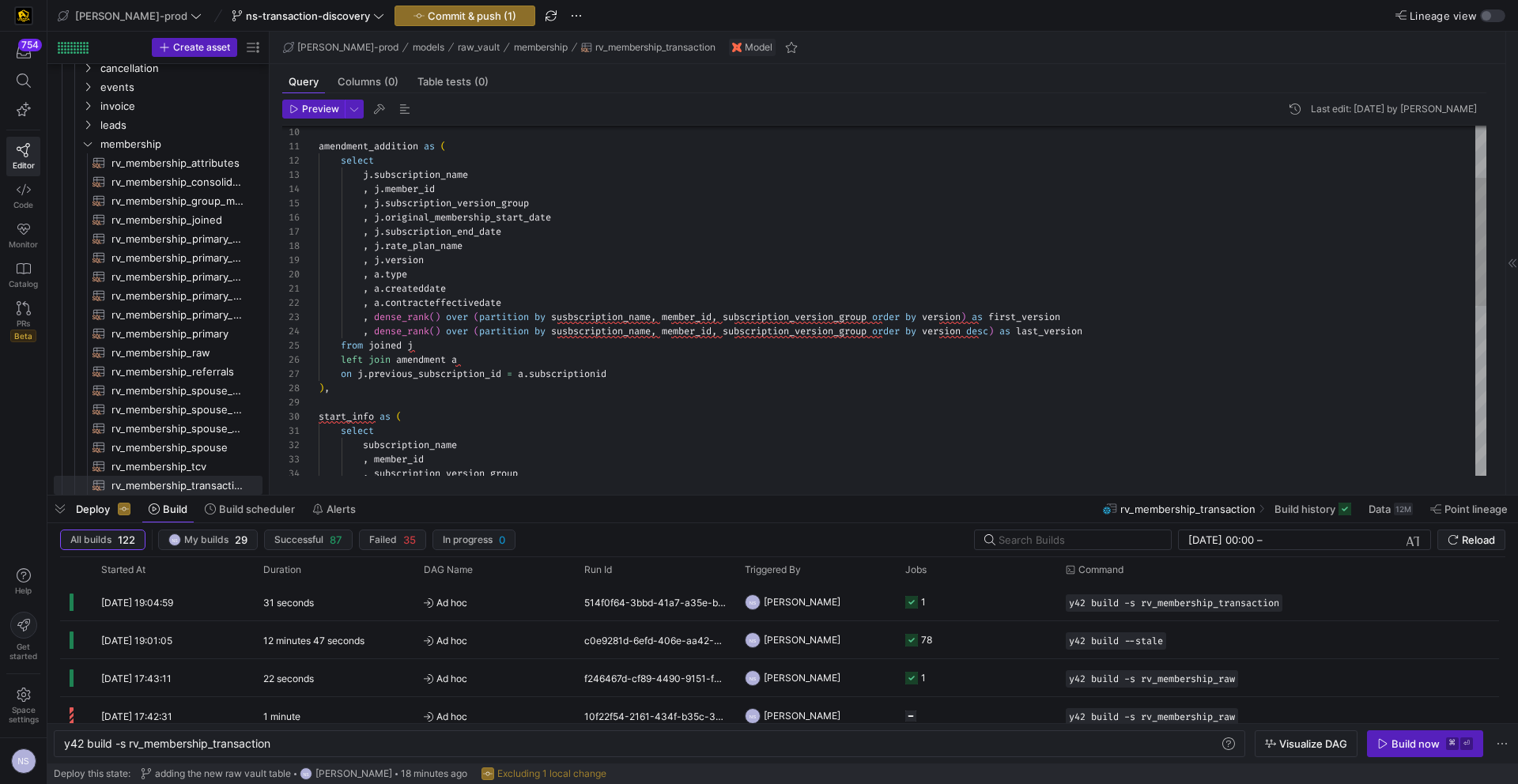
click at [431, 287] on div ", member_id , subscription_version_group subscription_name select start_info as…" at bounding box center [902, 460] width 1167 height 951
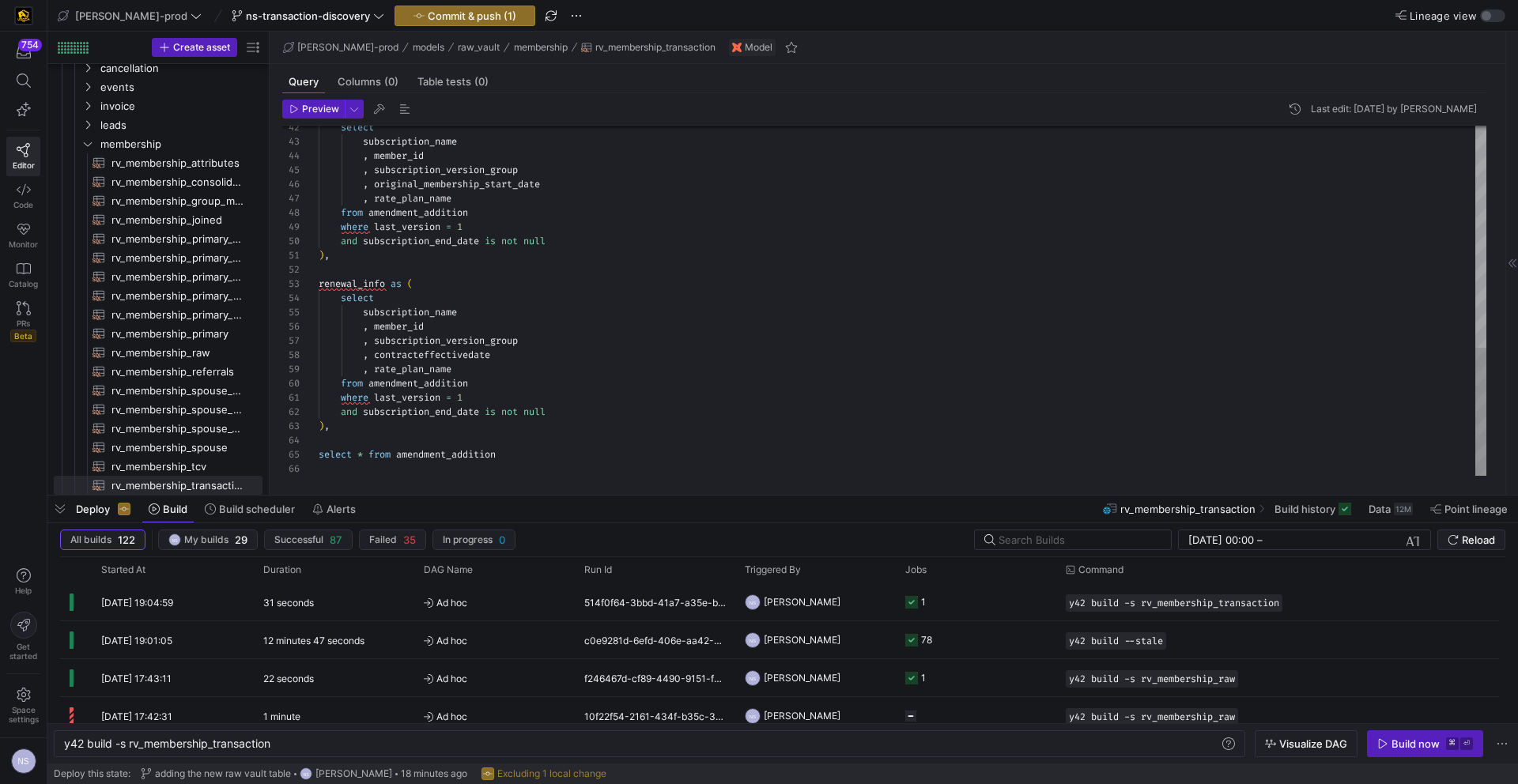
scroll to position [85, 204]
click at [567, 342] on div "select subscription_name , member_id , subscription_version_group , original_me…" at bounding box center [902, 0] width 1167 height 951
drag, startPoint x: 582, startPoint y: 423, endPoint x: 284, endPoint y: 424, distance: 298.0
click at [318, 424] on div "select subscription_name , member_id , subscription_version_group , original_me…" at bounding box center [902, 7] width 1167 height 965
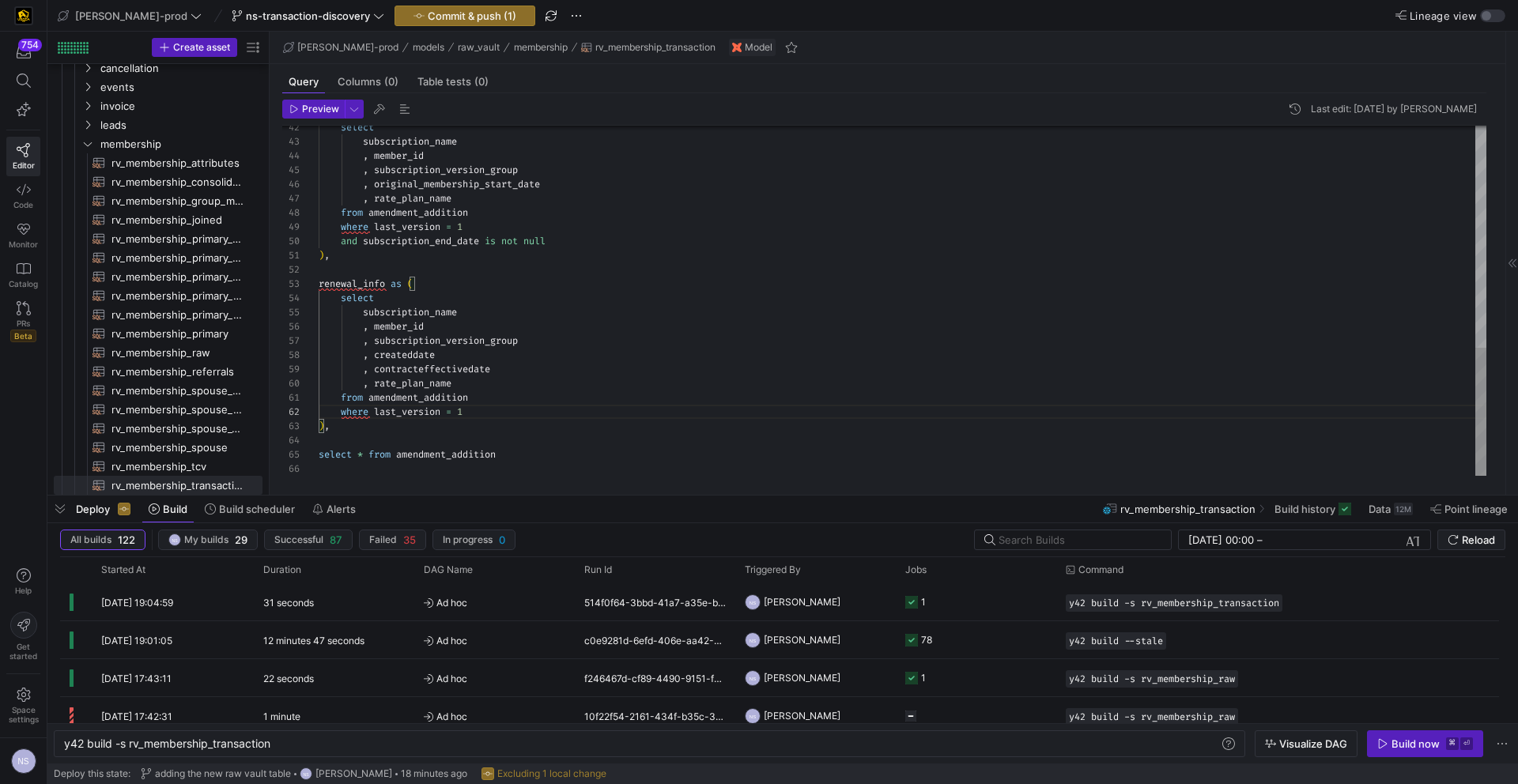
click at [430, 409] on div "select subscription_name , member_id , subscription_version_group , original_me…" at bounding box center [902, 0] width 1167 height 951
click at [452, 410] on div "select subscription_name , member_id , subscription_version_group , original_me…" at bounding box center [902, 0] width 1167 height 951
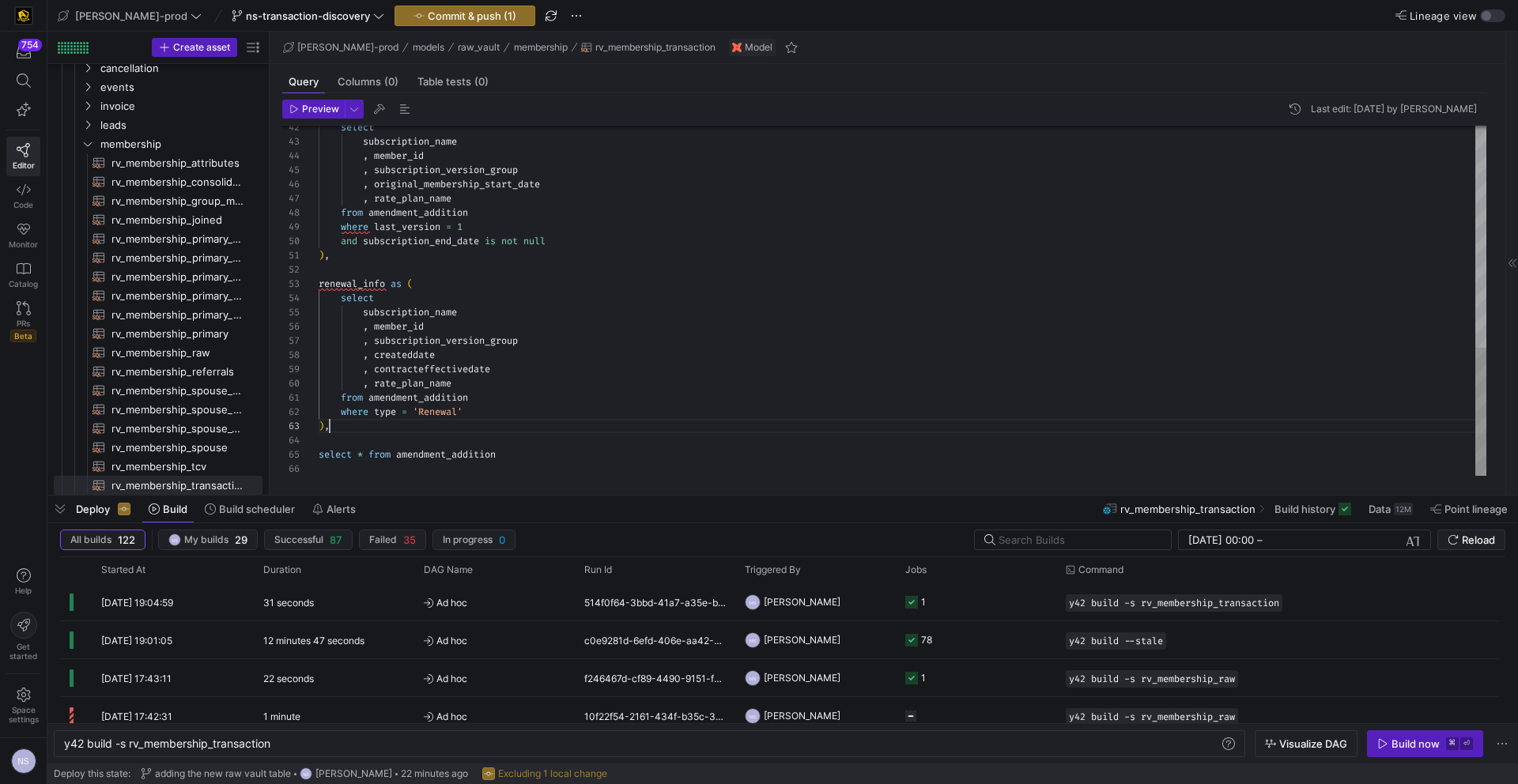
click at [371, 428] on div "select subscription_name , member_id , subscription_version_group , original_me…" at bounding box center [902, 0] width 1167 height 951
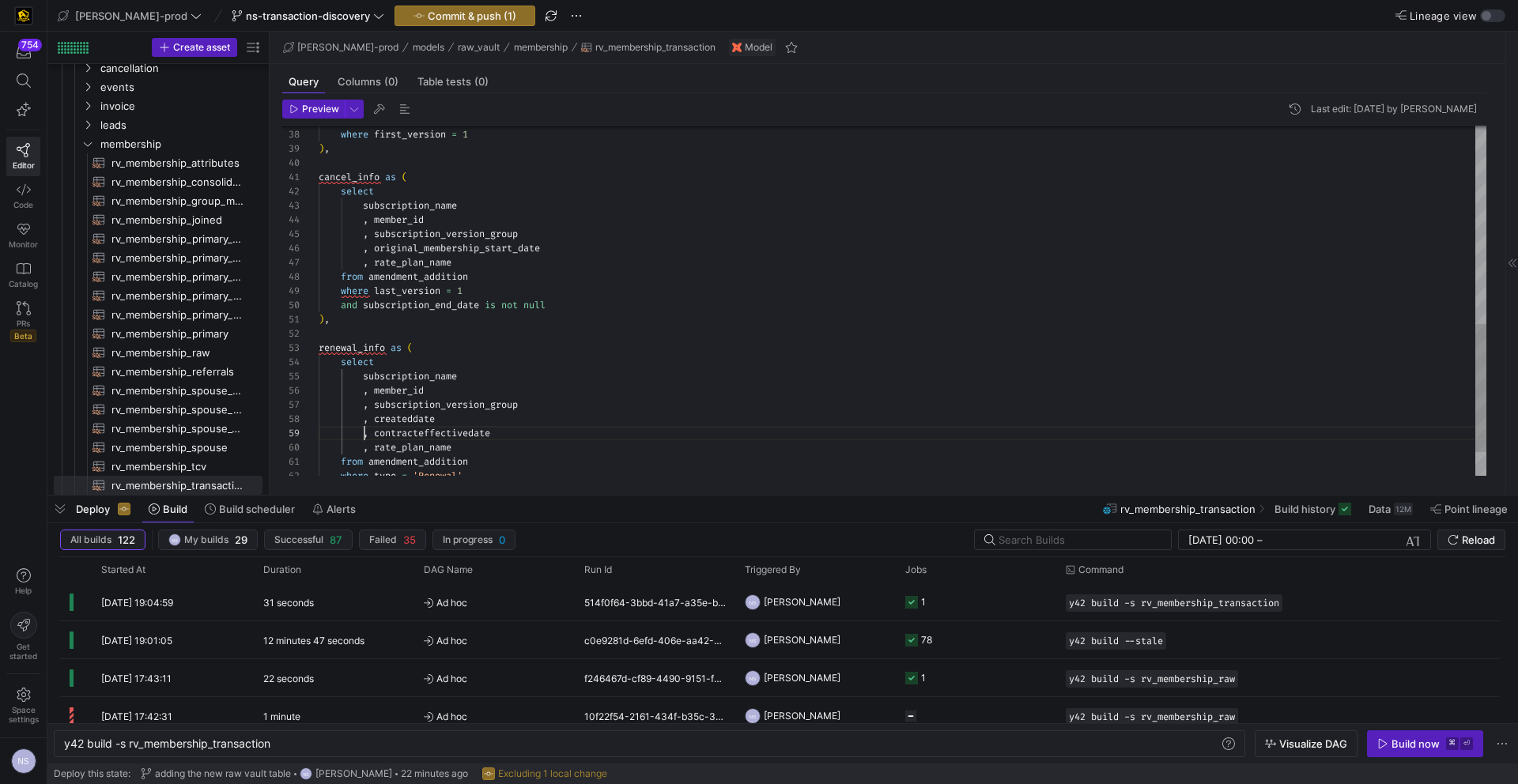
scroll to position [114, 46]
click at [366, 433] on div "select subscription_name , member_id , subscription_version_group , original_me…" at bounding box center [902, 64] width 1167 height 951
click at [365, 415] on div "select subscription_name , member_id , subscription_version_group , original_me…" at bounding box center [902, 64] width 1167 height 951
click at [552, 429] on div "select subscription_name , member_id , subscription_version_group , original_me…" at bounding box center [902, 64] width 1167 height 951
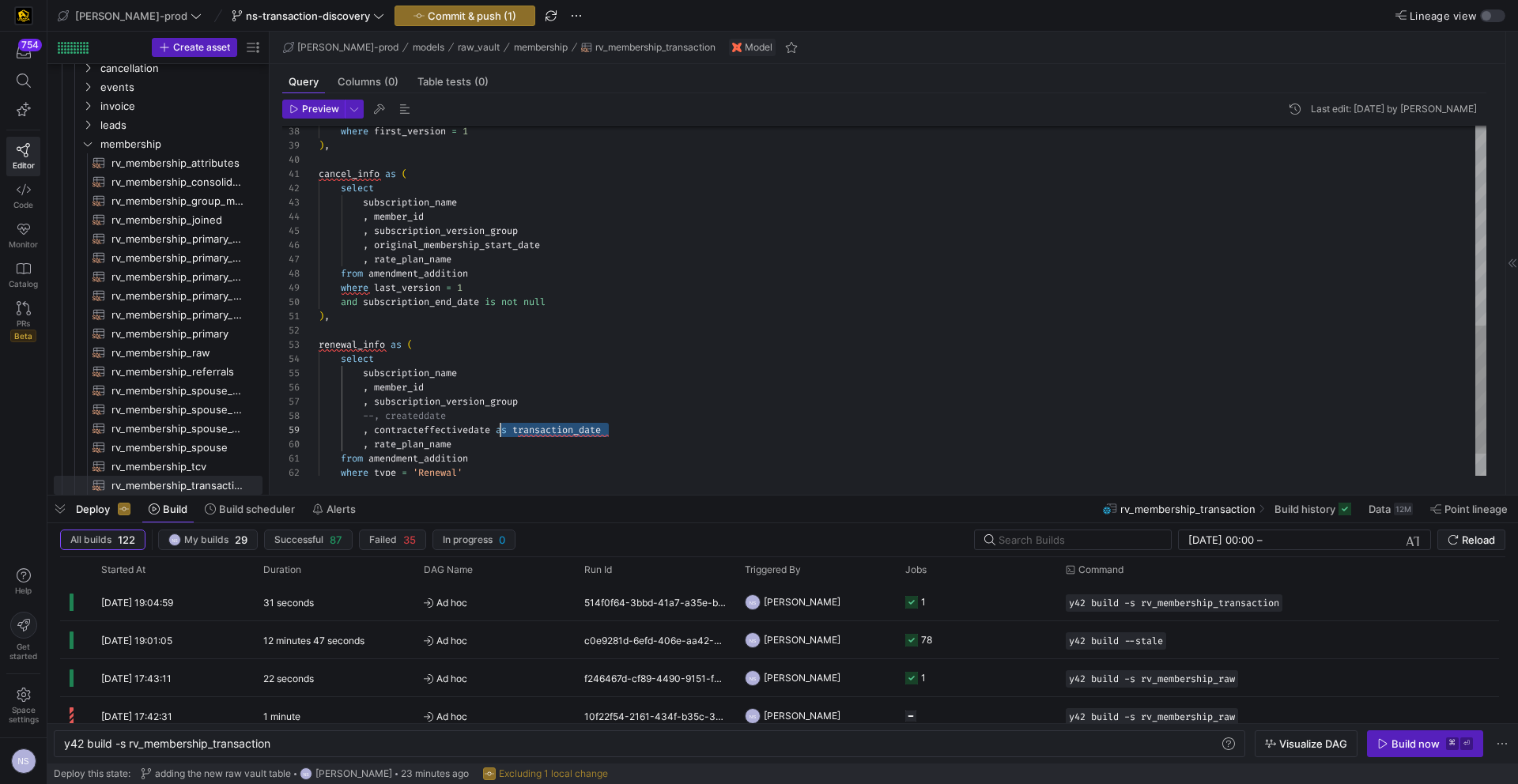
scroll to position [114, 182]
drag, startPoint x: 643, startPoint y: 430, endPoint x: 501, endPoint y: 427, distance: 142.0
click at [501, 427] on div "select subscription_name , member_id , subscription_version_group , original_me…" at bounding box center [902, 61] width 1167 height 951
click at [572, 241] on div "select subscription_name , member_id , subscription_version_group , original_me…" at bounding box center [902, 61] width 1167 height 951
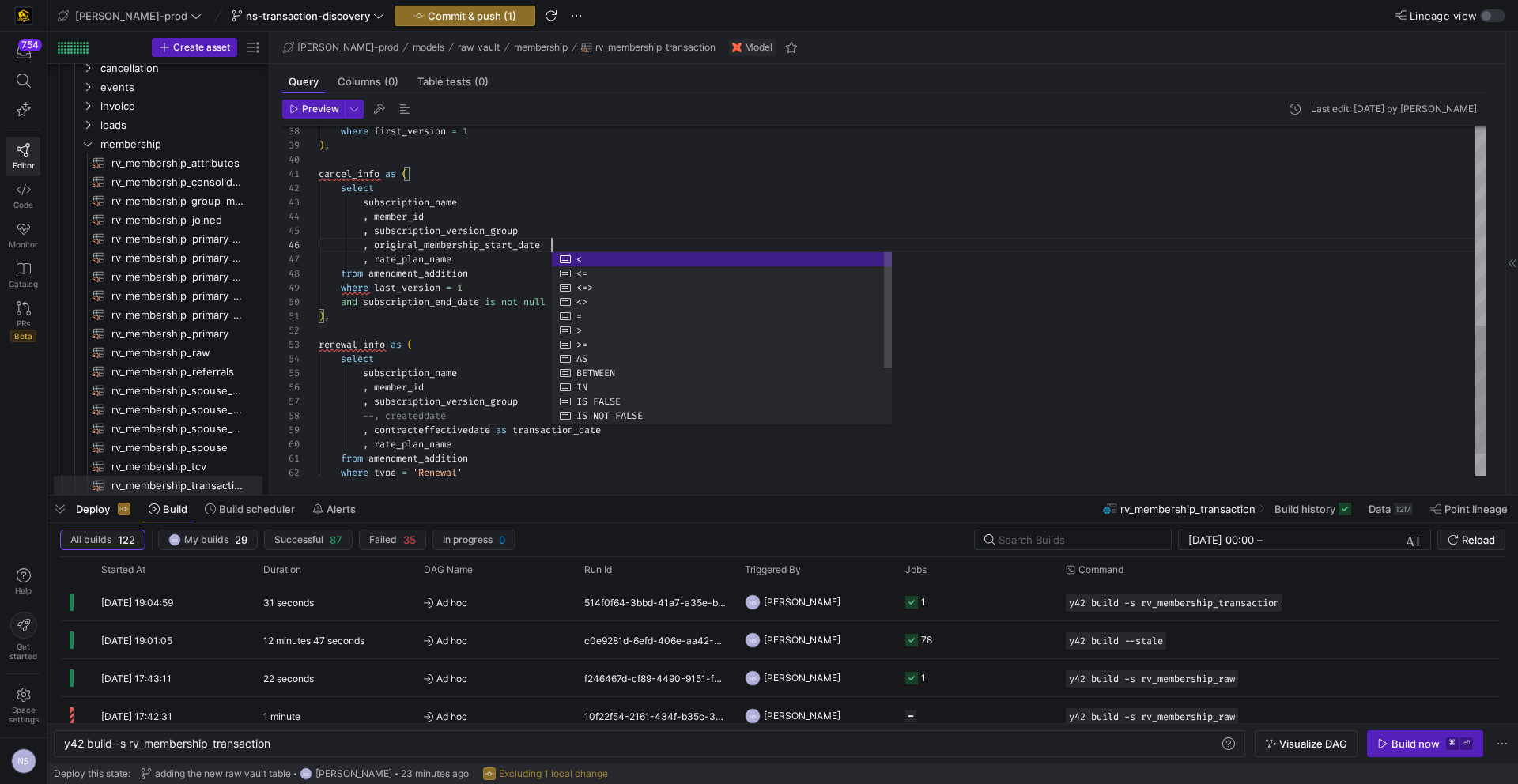
scroll to position [71, 341]
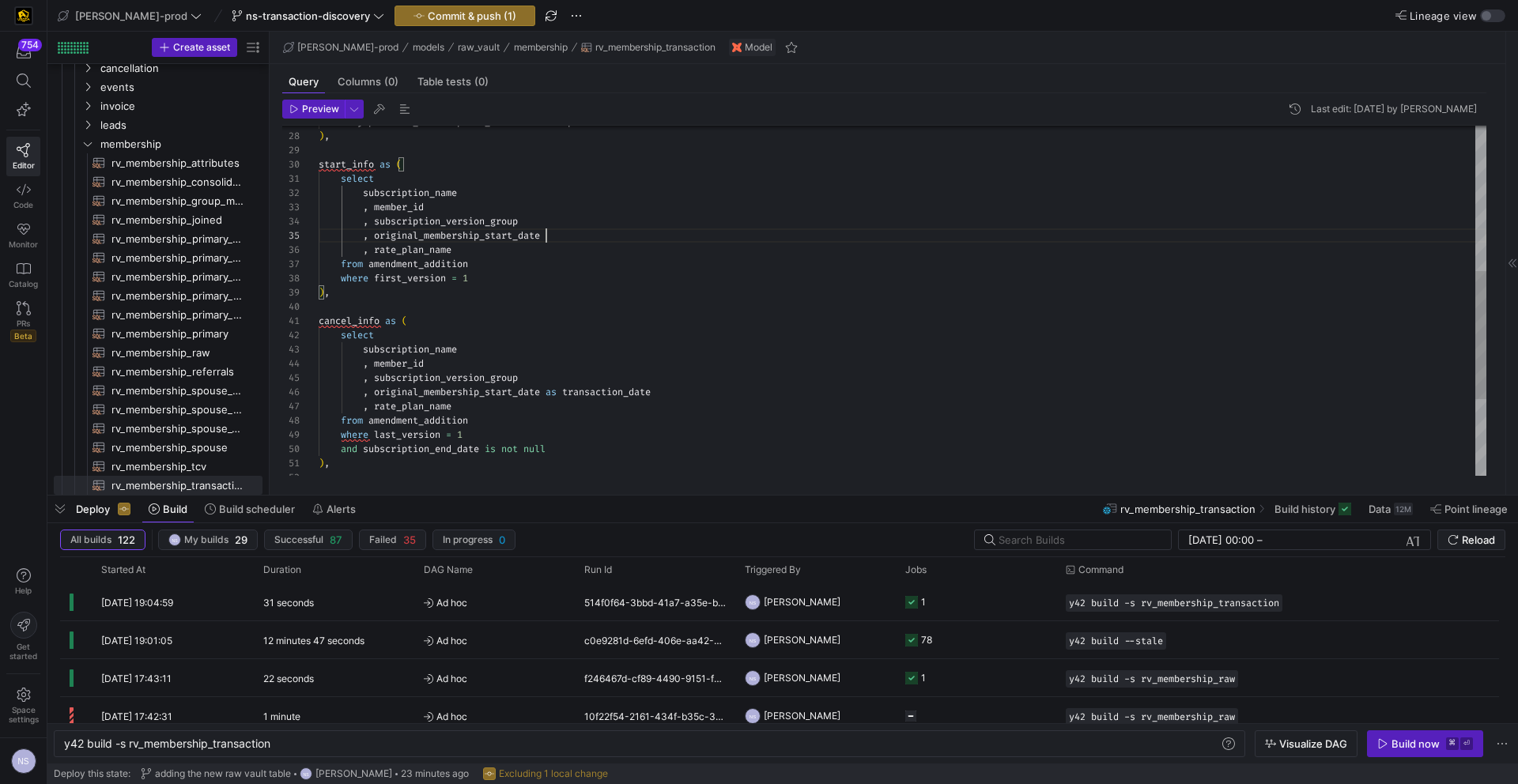
click at [581, 236] on div "select subscription_name , member_id , subscription_version_group , original_me…" at bounding box center [902, 208] width 1167 height 951
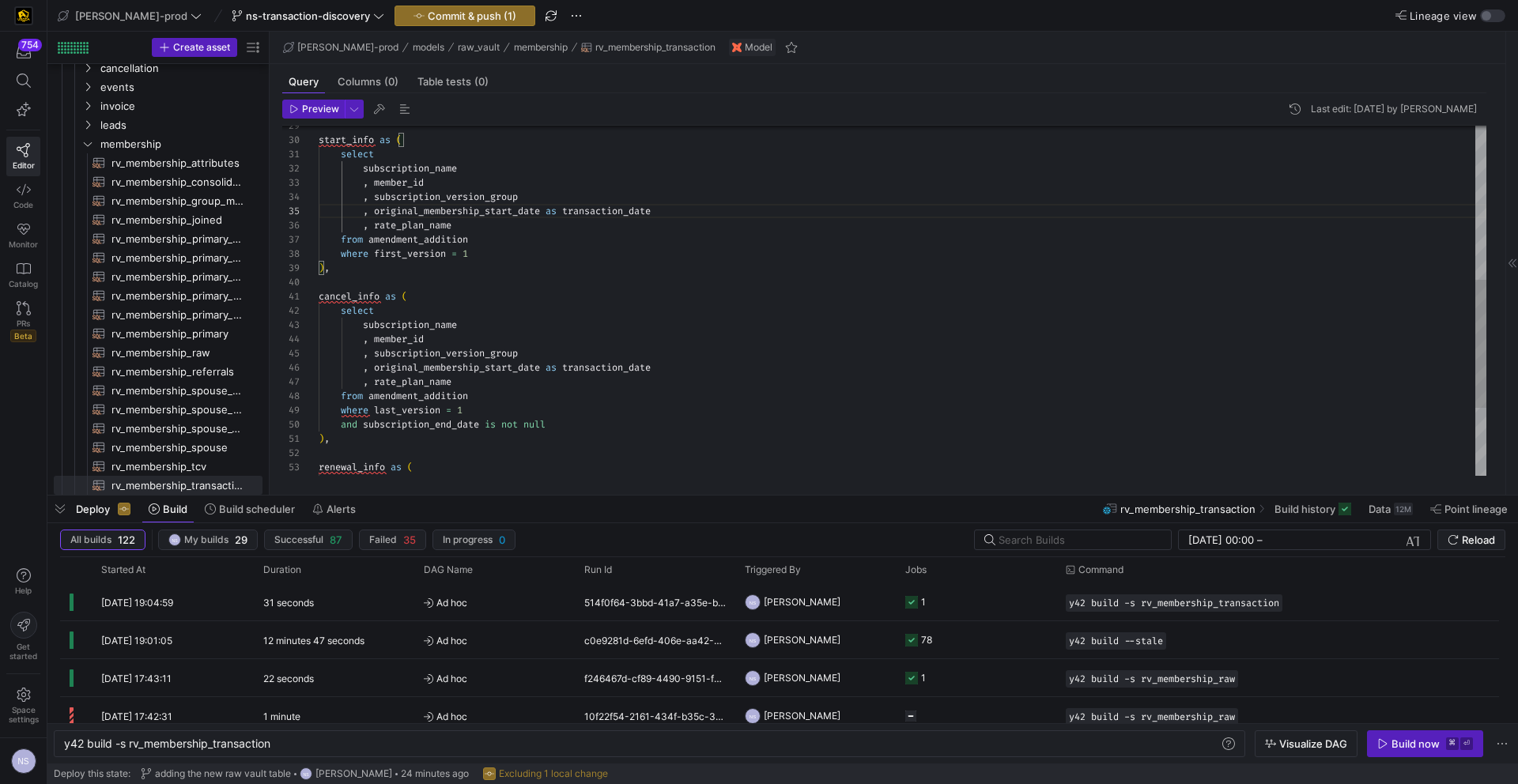
scroll to position [71, 137]
click at [498, 224] on div "select subscription_name , member_id , subscription_version_group , original_me…" at bounding box center [902, 183] width 1167 height 951
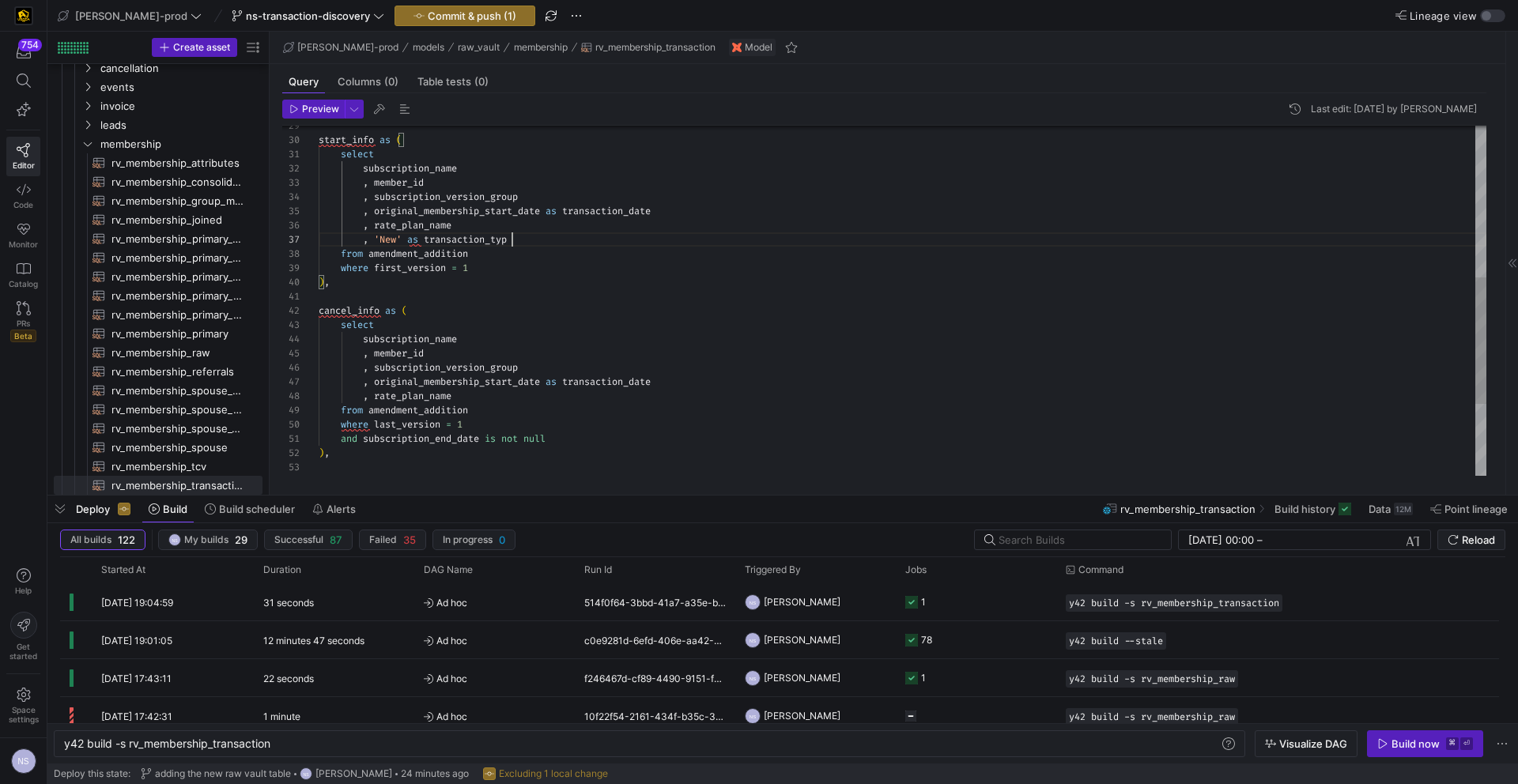
scroll to position [85, 199]
click at [491, 241] on div "select subscription_name , member_id , subscription_version_group , original_me…" at bounding box center [902, 190] width 1167 height 965
click at [553, 215] on div "select subscription_name , member_id , subscription_version_group , original_me…" at bounding box center [902, 190] width 1167 height 965
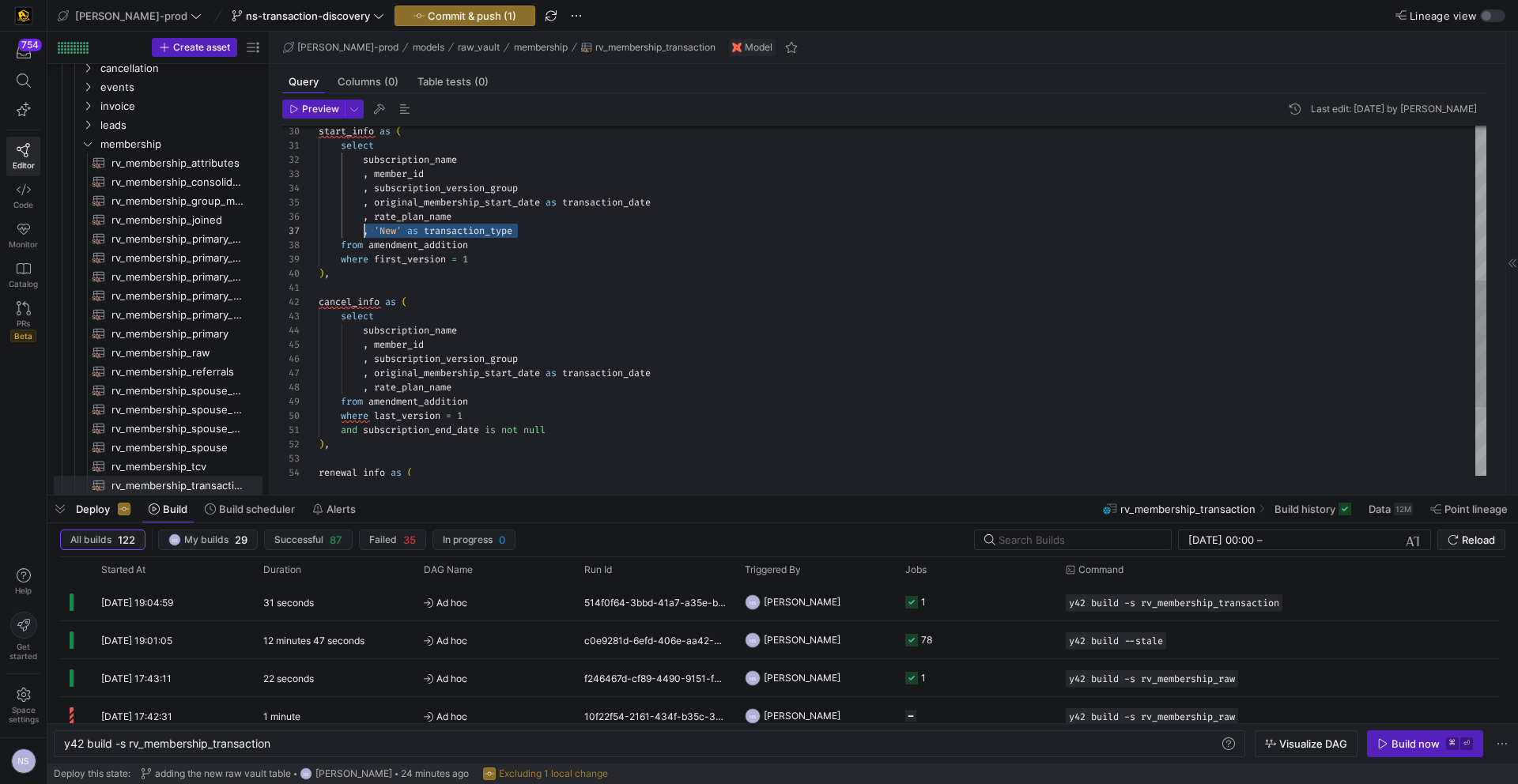
scroll to position [85, 46]
drag, startPoint x: 529, startPoint y: 223, endPoint x: 364, endPoint y: 227, distance: 165.0
click at [364, 227] on div "select subscription_name , member_id , subscription_version_group , original_me…" at bounding box center [902, 181] width 1167 height 965
click at [474, 383] on div "select subscription_name , member_id , subscription_version_group , original_me…" at bounding box center [902, 187] width 1167 height 965
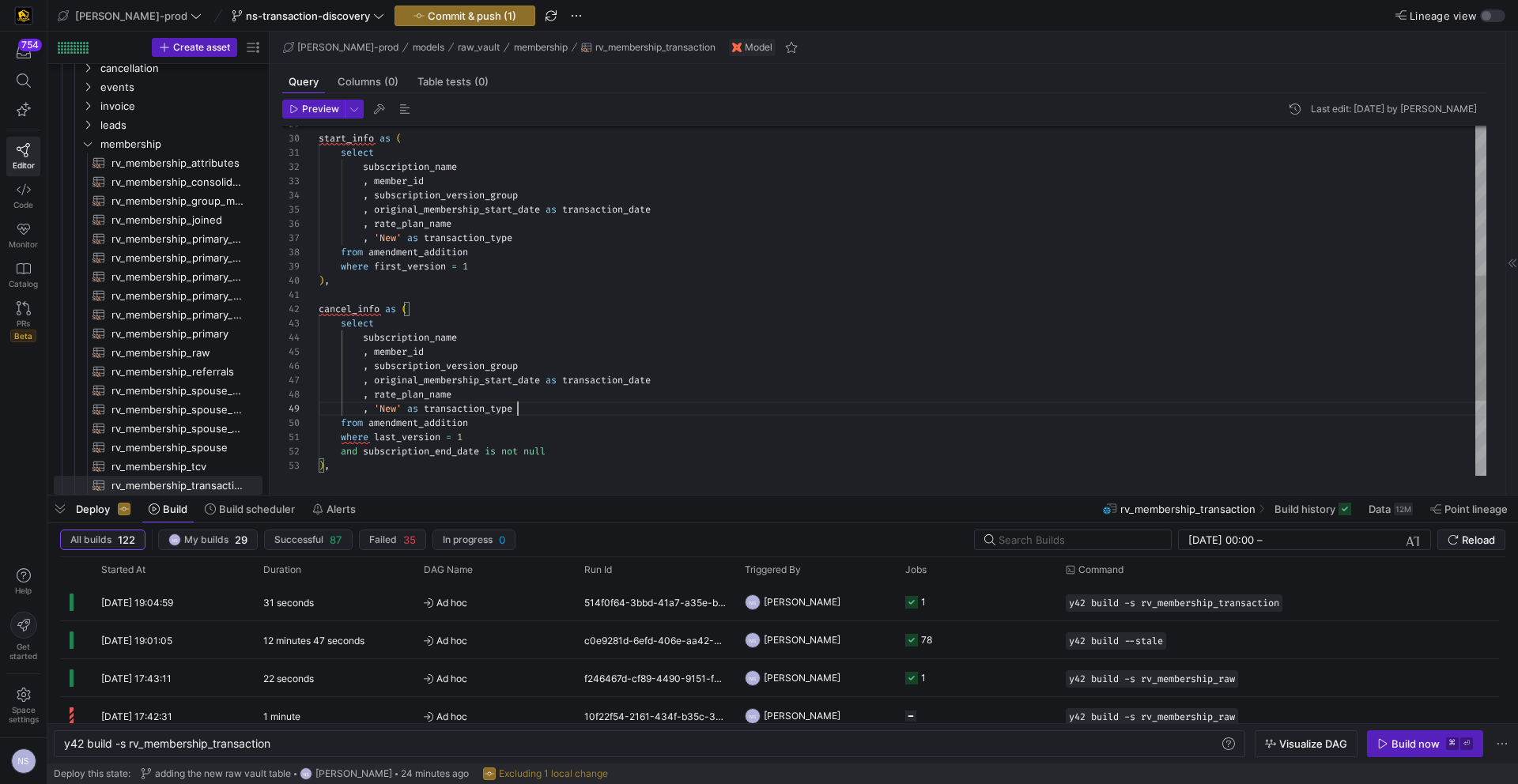
scroll to position [114, 199]
click at [388, 406] on div "select subscription_name , member_id , subscription_version_group , original_me…" at bounding box center [902, 196] width 1167 height 980
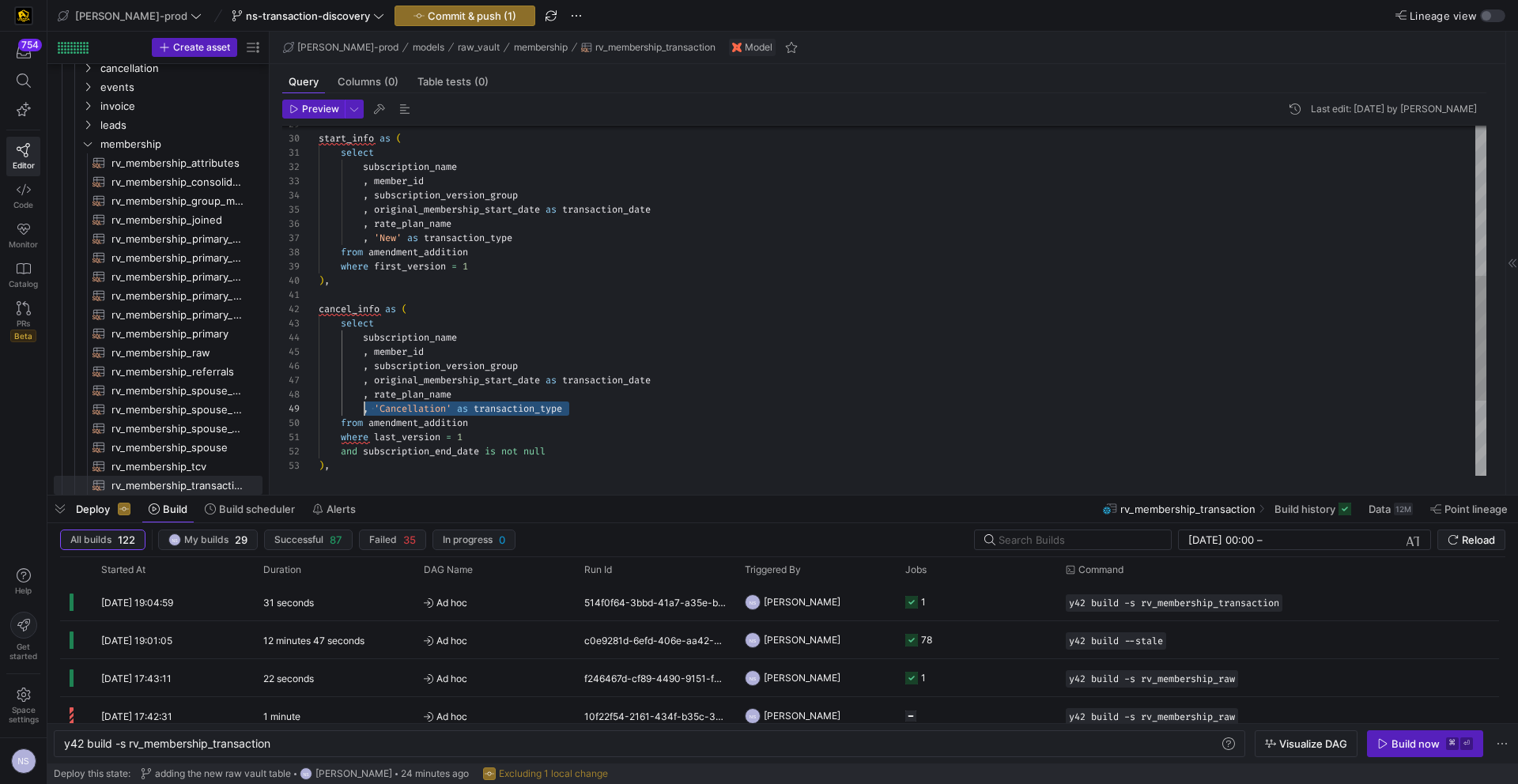
drag, startPoint x: 587, startPoint y: 403, endPoint x: 366, endPoint y: 407, distance: 221.0
click at [366, 407] on div "select subscription_name , member_id , subscription_version_group , original_me…" at bounding box center [902, 196] width 1167 height 980
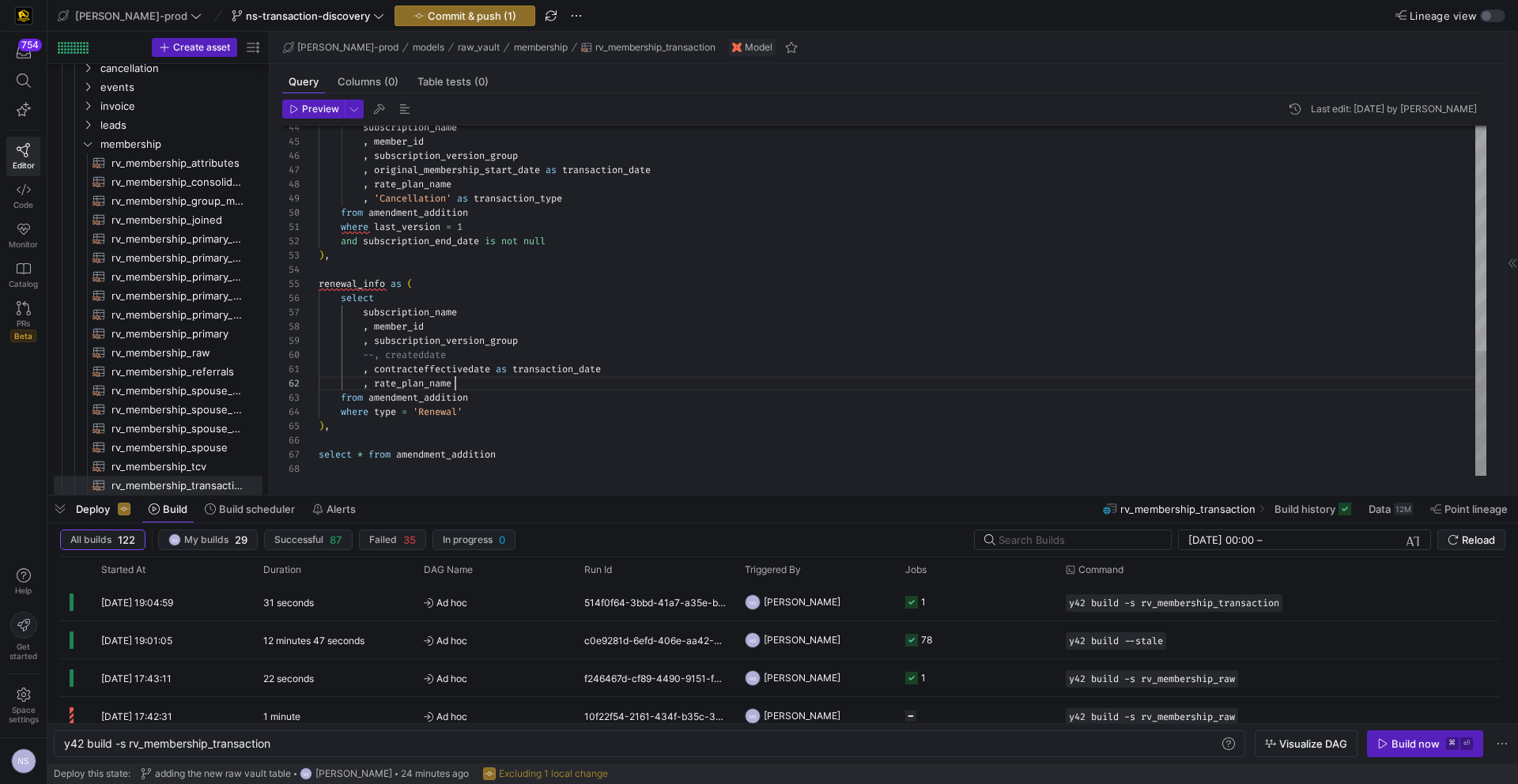
scroll to position [15, 137]
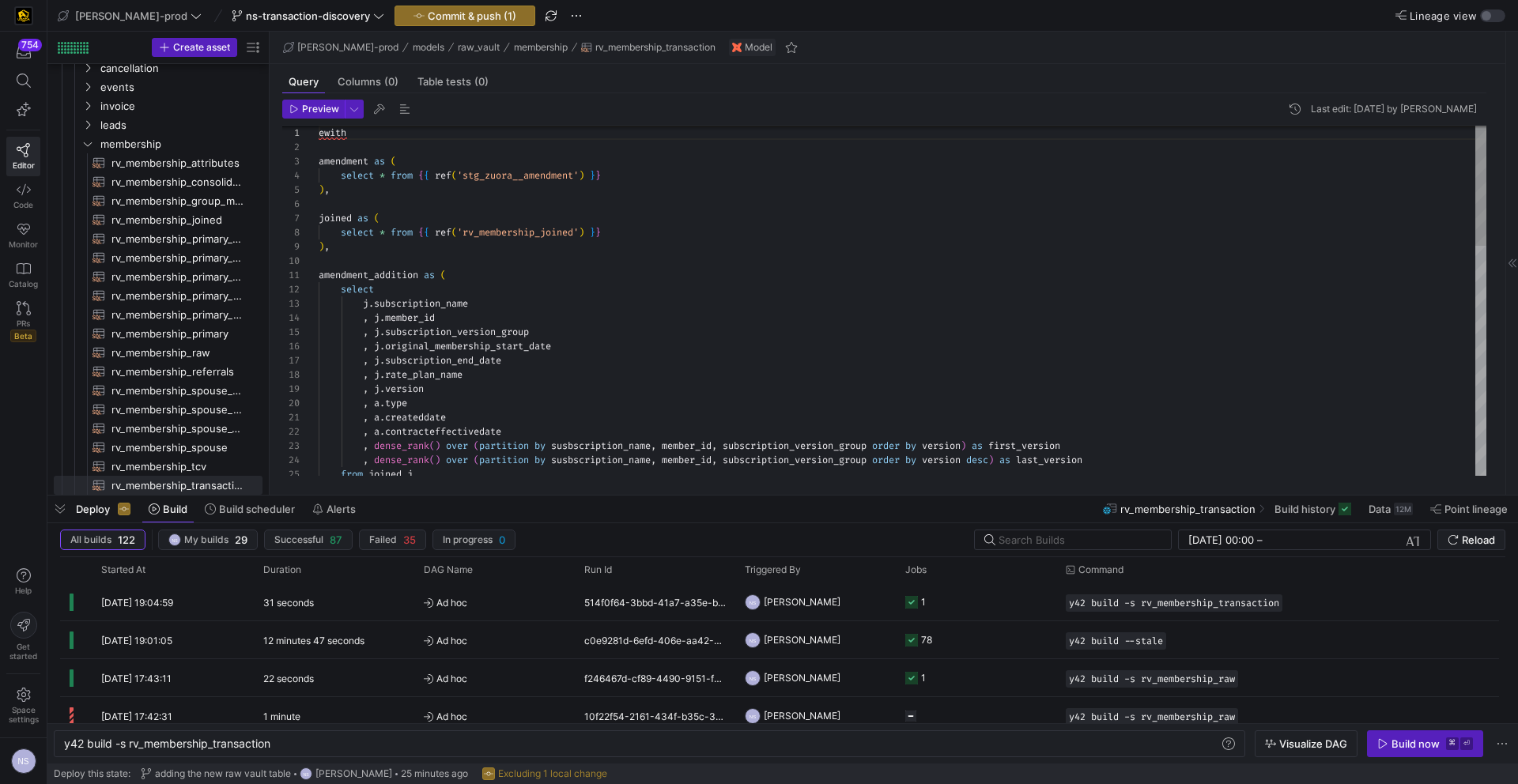
scroll to position [0, 0]
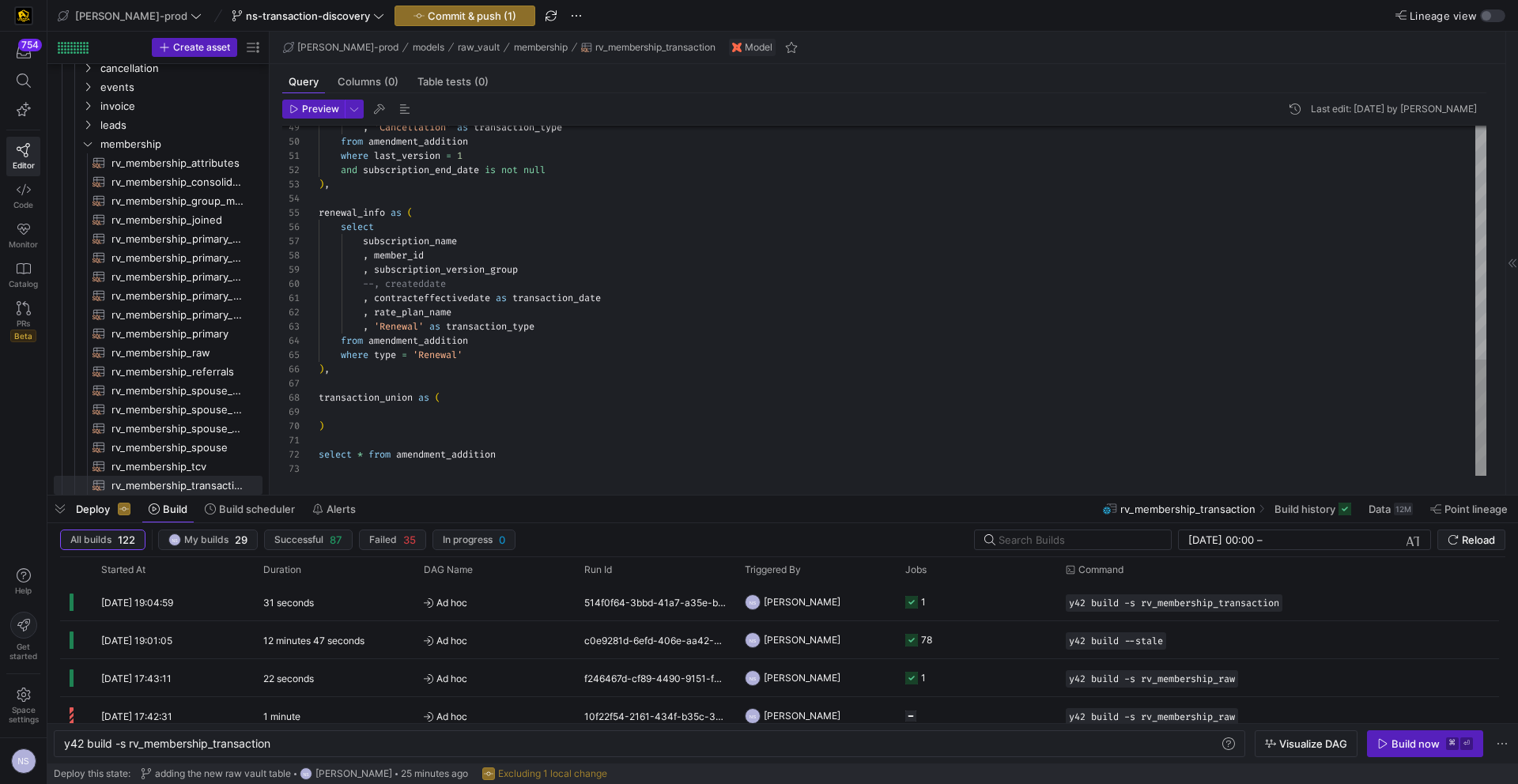
click at [472, 412] on div at bounding box center [902, 411] width 1167 height 15
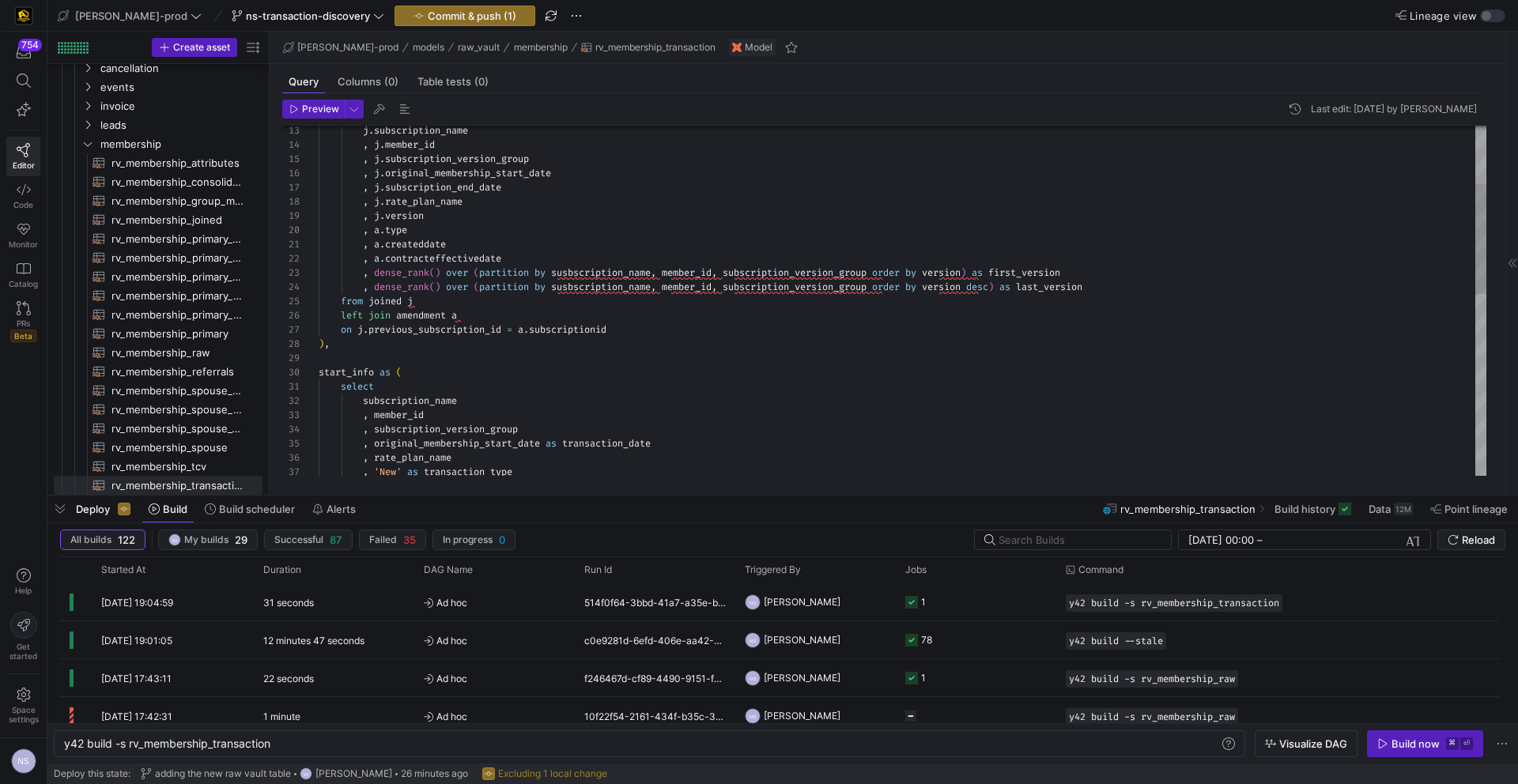
scroll to position [0, 0]
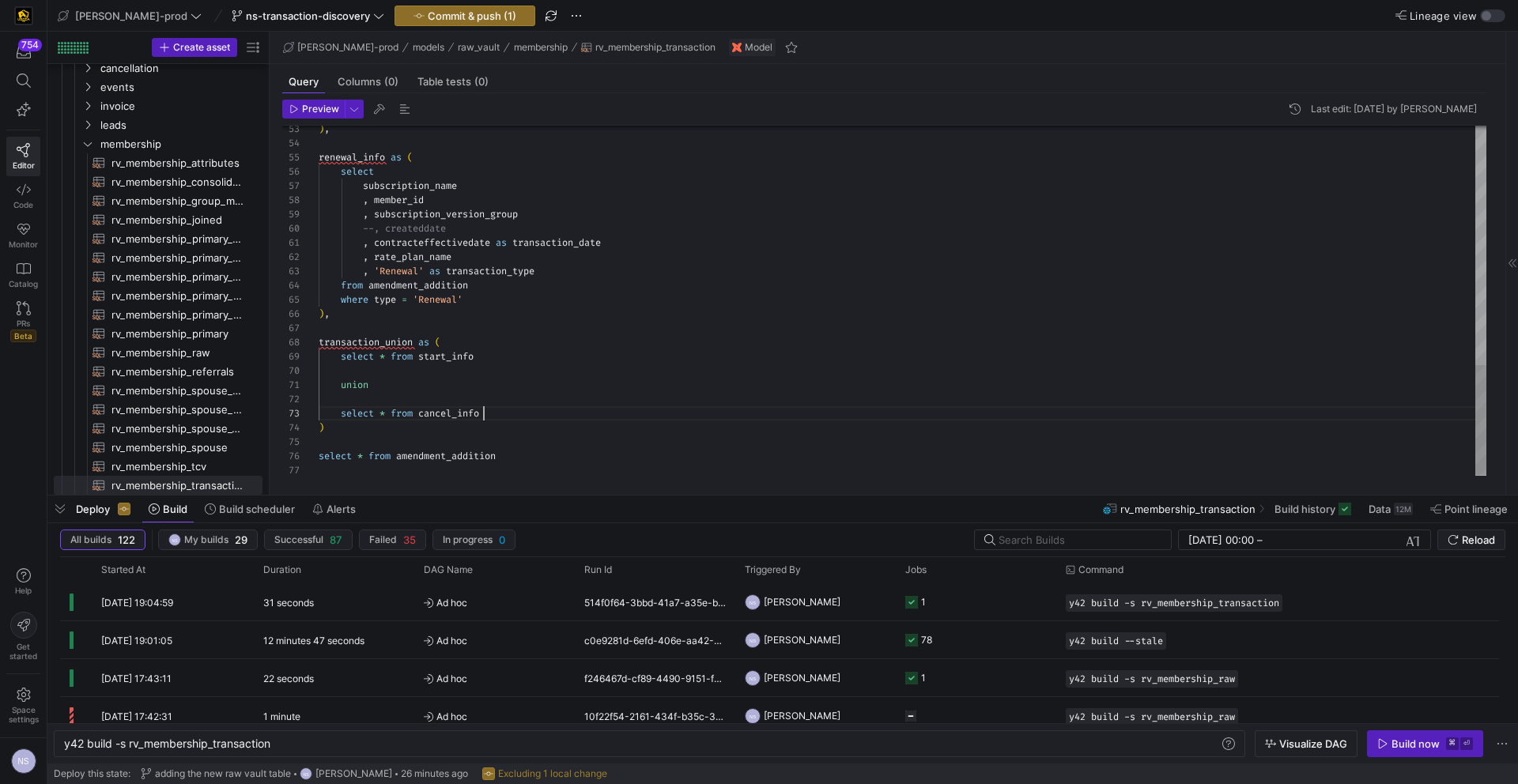
drag, startPoint x: 493, startPoint y: 413, endPoint x: 344, endPoint y: 412, distance: 149.0
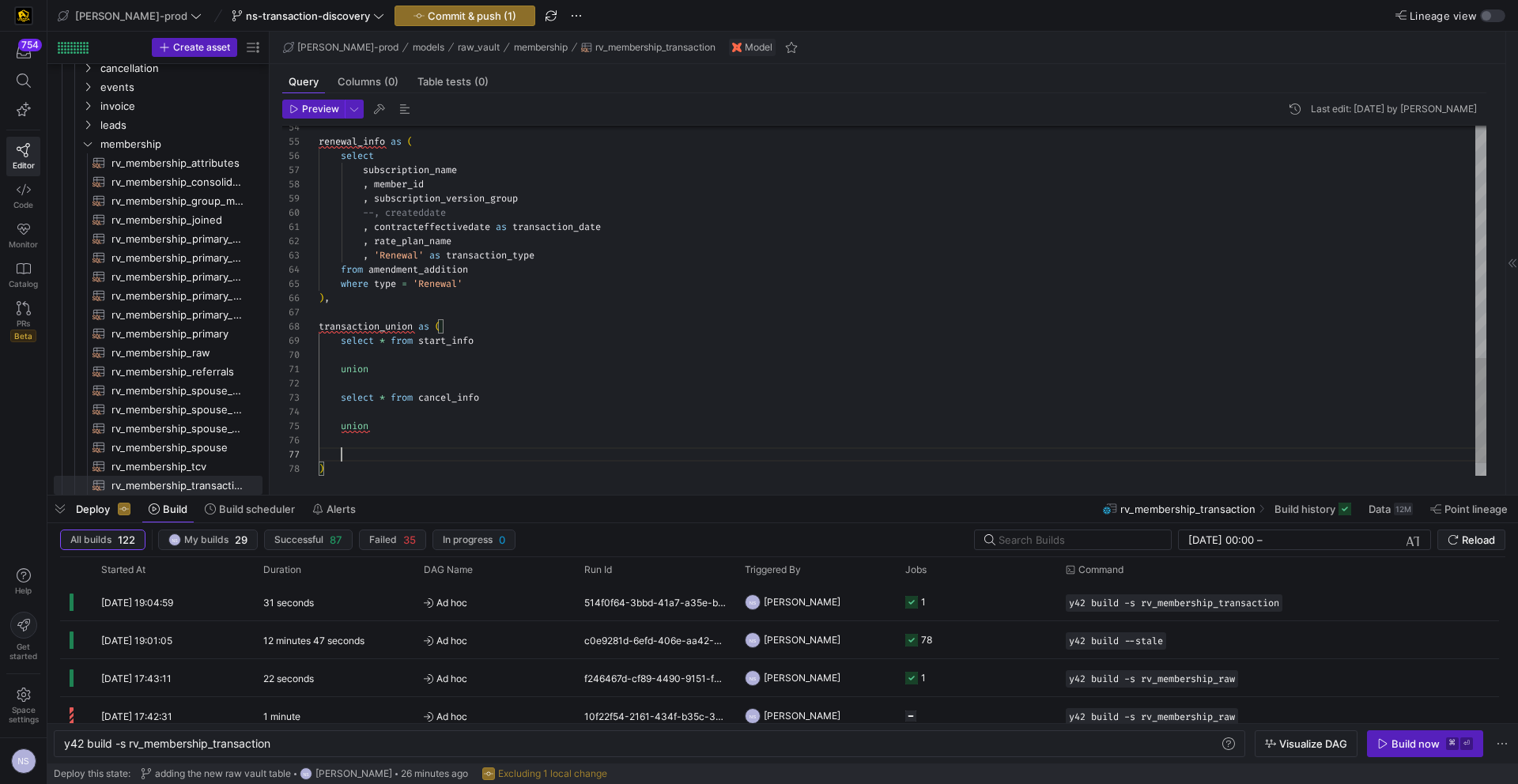
scroll to position [85, 166]
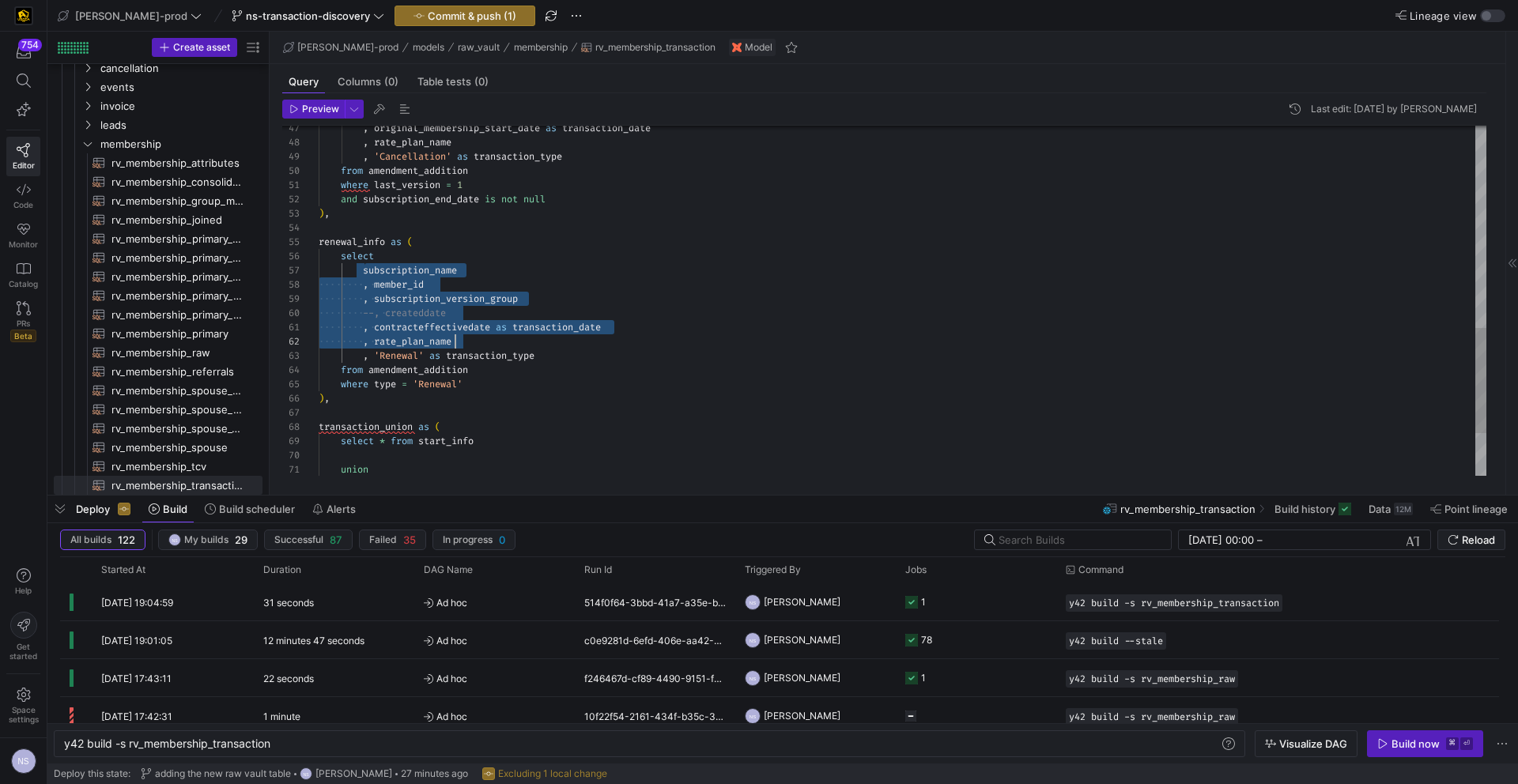
scroll to position [85, 222]
drag, startPoint x: 364, startPoint y: 268, endPoint x: 585, endPoint y: 351, distance: 236.1
click at [585, 351] on div "subscription_name , member_id , subscription_version_group --, createddate , co…" at bounding box center [902, 36] width 1167 height 1165
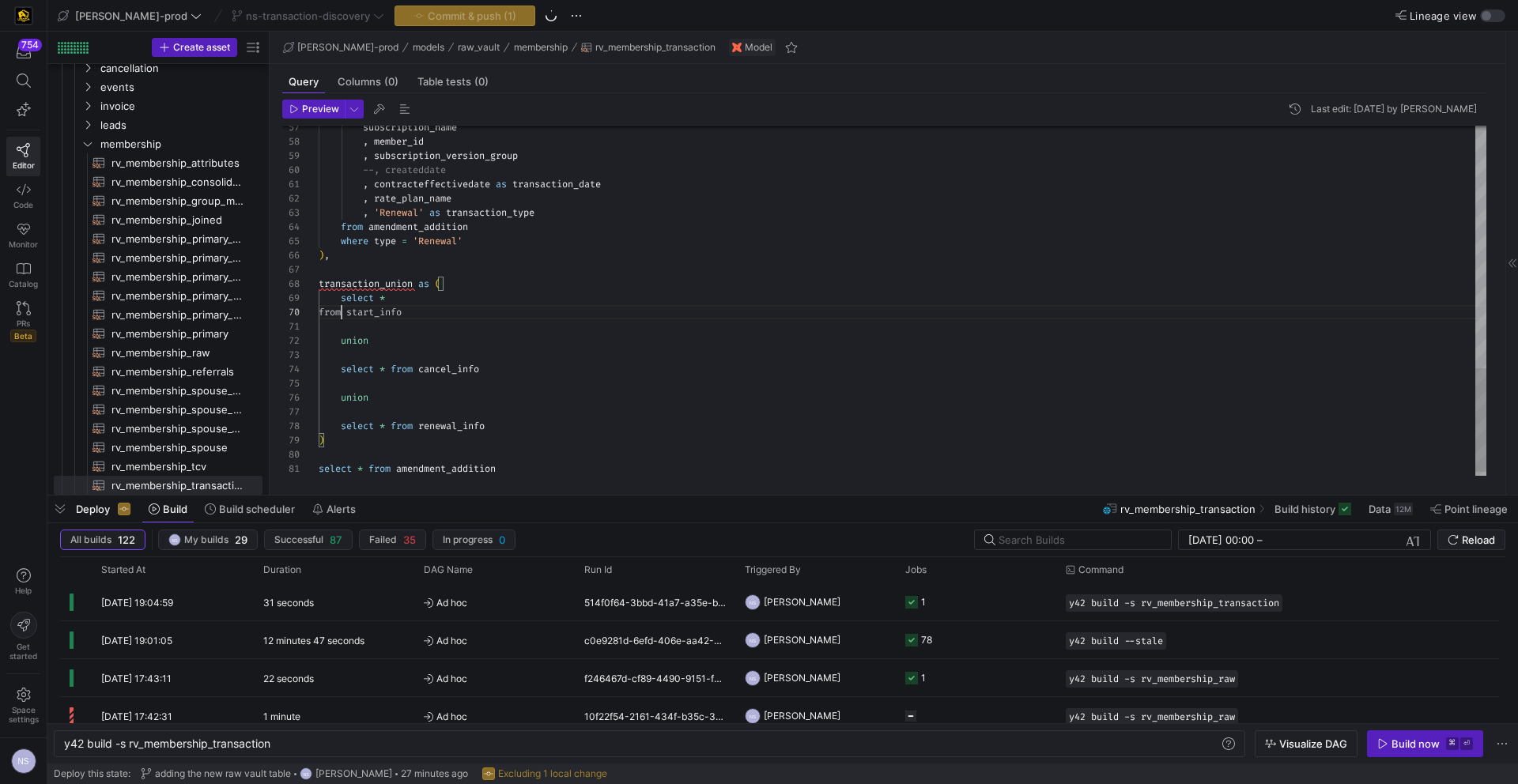
scroll to position [128, 23]
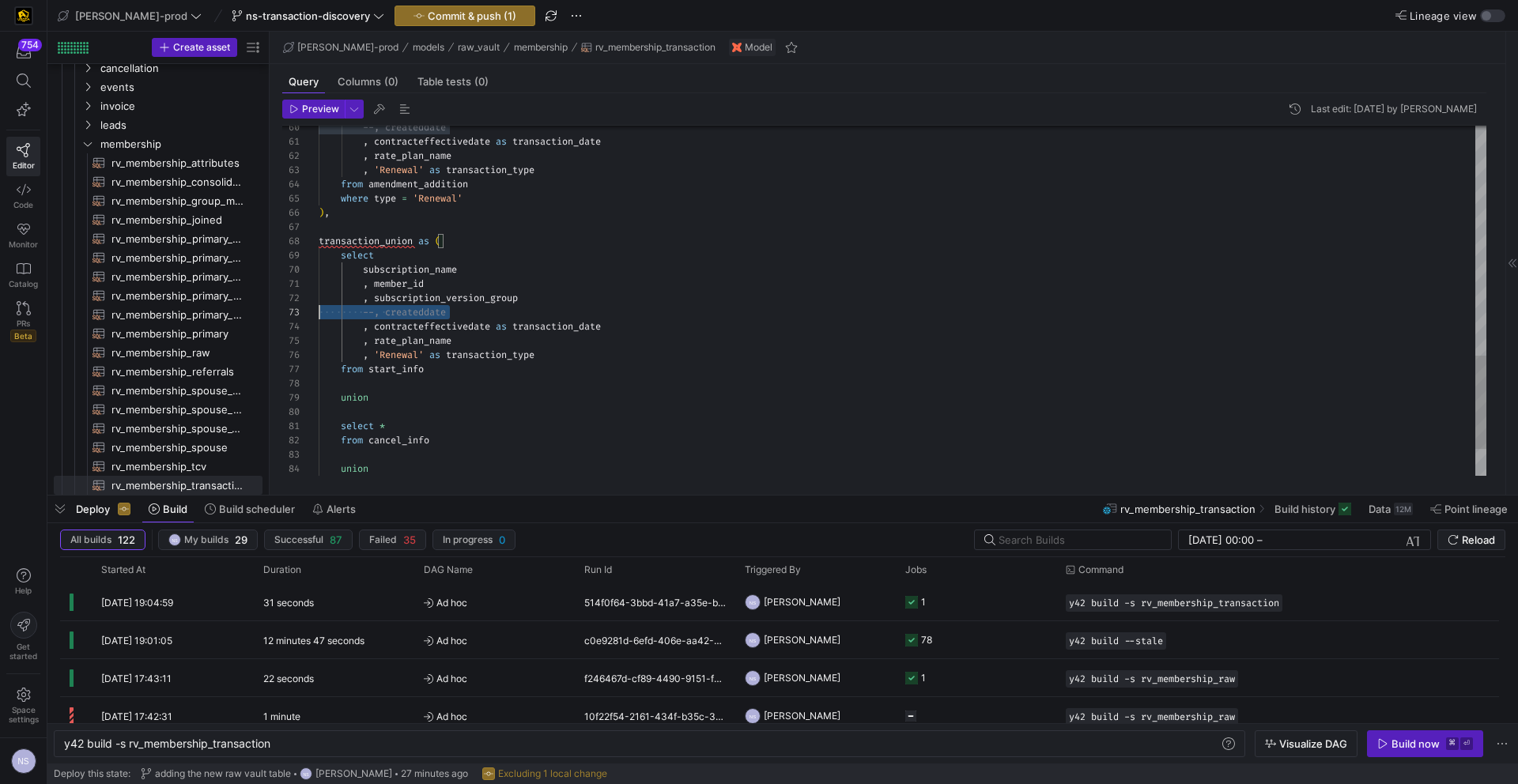
scroll to position [28, 0]
drag, startPoint x: 476, startPoint y: 309, endPoint x: 214, endPoint y: 316, distance: 262.1
drag, startPoint x: 518, startPoint y: 314, endPoint x: 375, endPoint y: 315, distance: 143.0
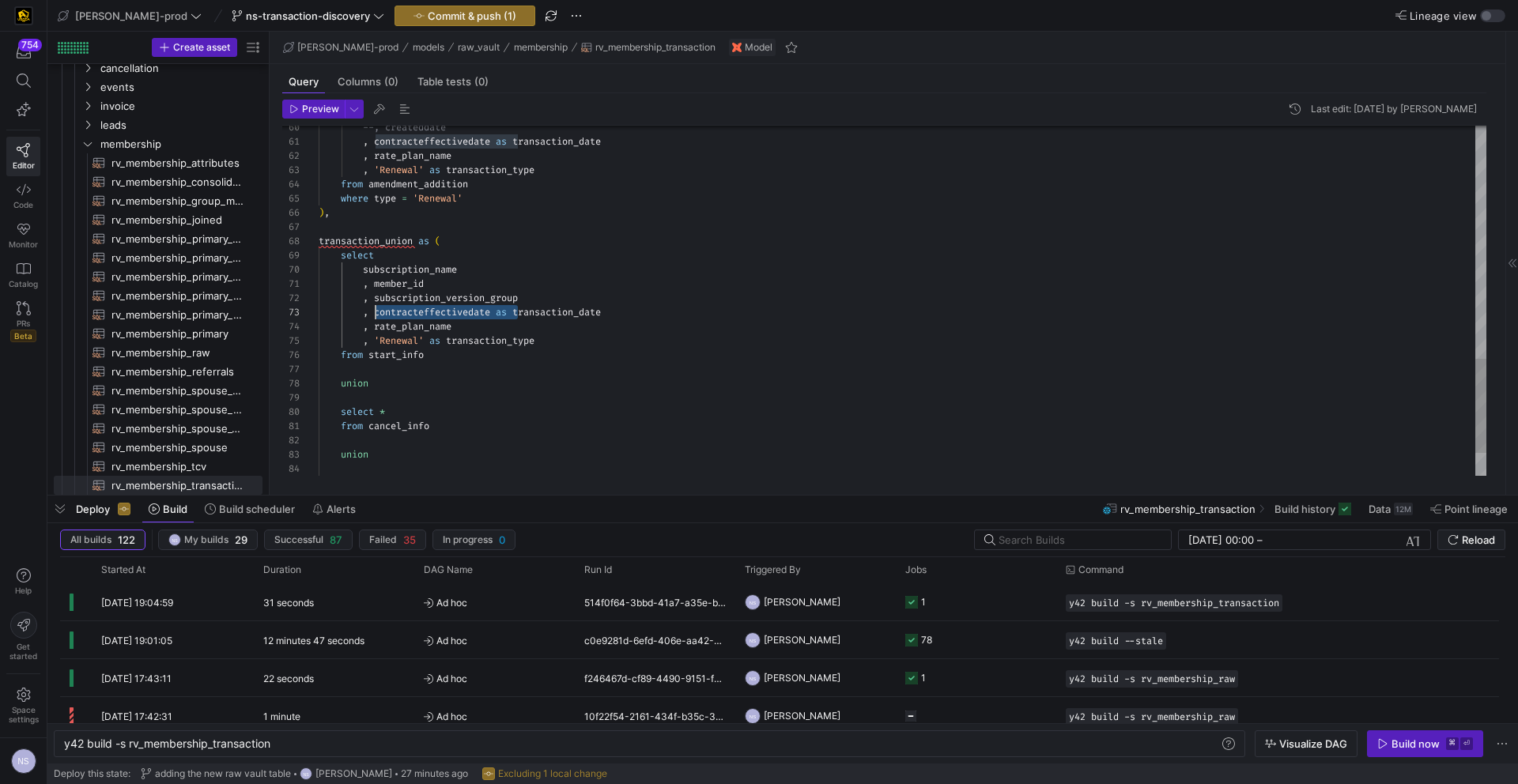
drag, startPoint x: 449, startPoint y: 339, endPoint x: 376, endPoint y: 342, distance: 73.1
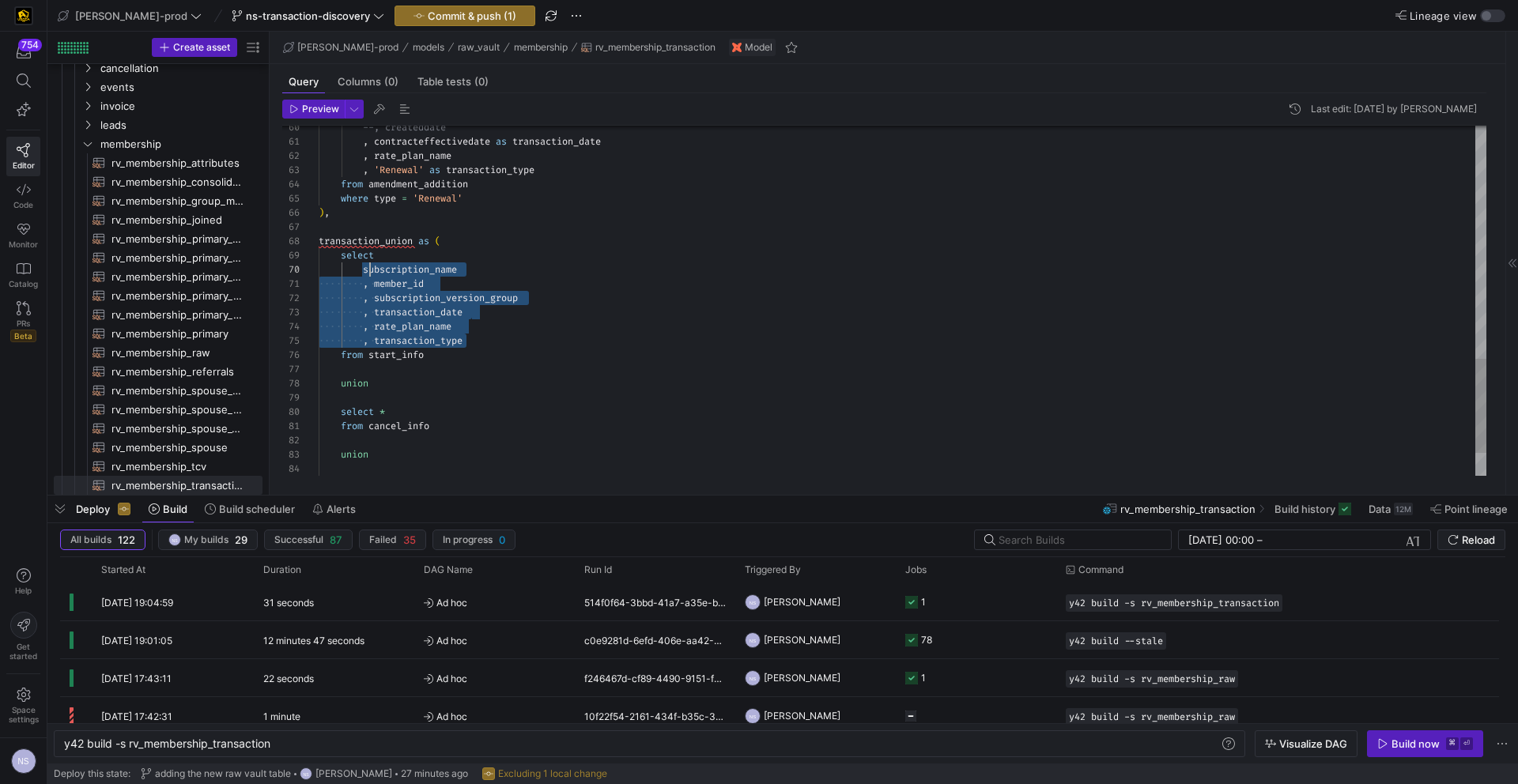
scroll to position [128, 46]
drag, startPoint x: 480, startPoint y: 338, endPoint x: 366, endPoint y: 271, distance: 132.2
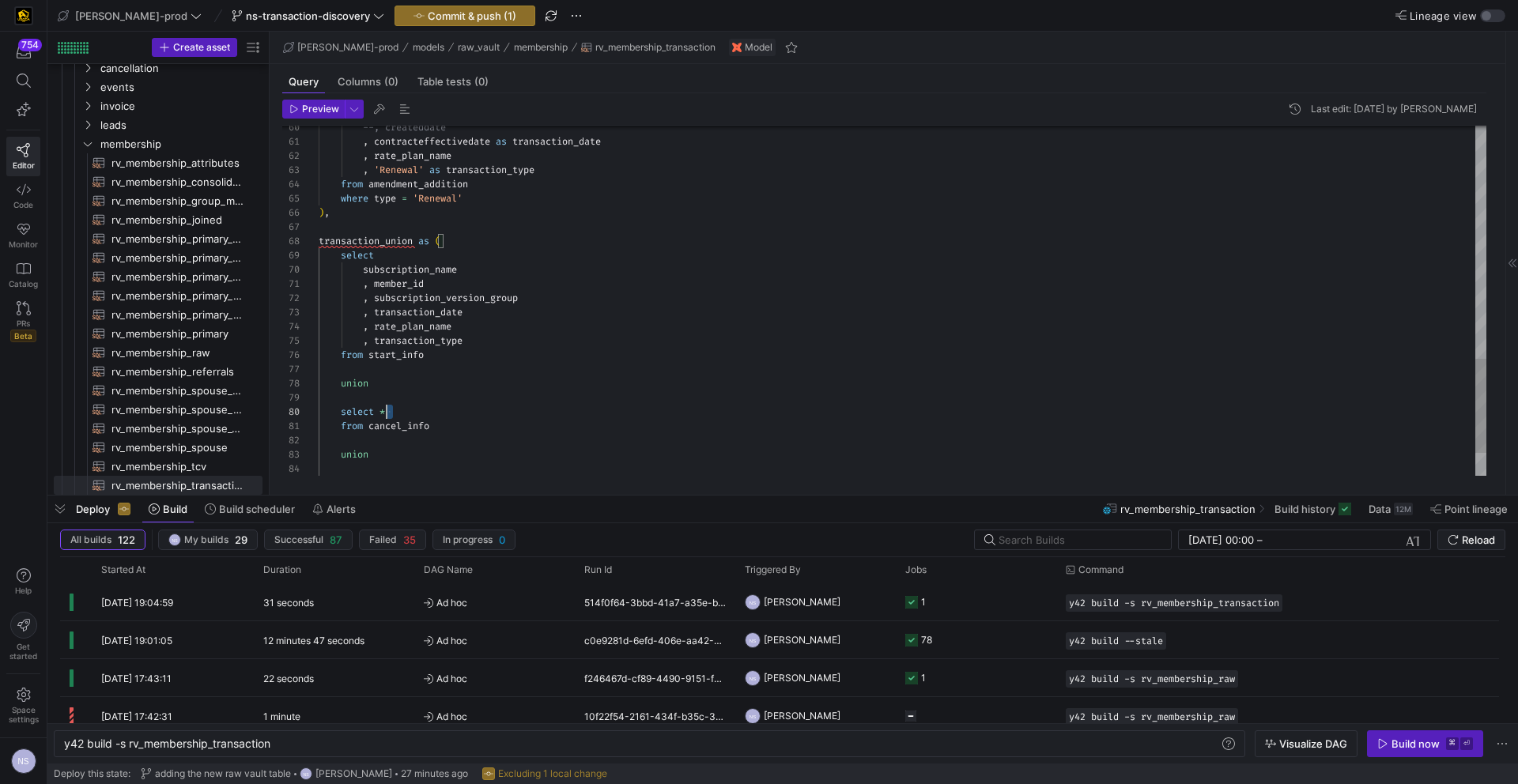
scroll to position [128, 63]
drag, startPoint x: 393, startPoint y: 412, endPoint x: 383, endPoint y: 412, distance: 10.0
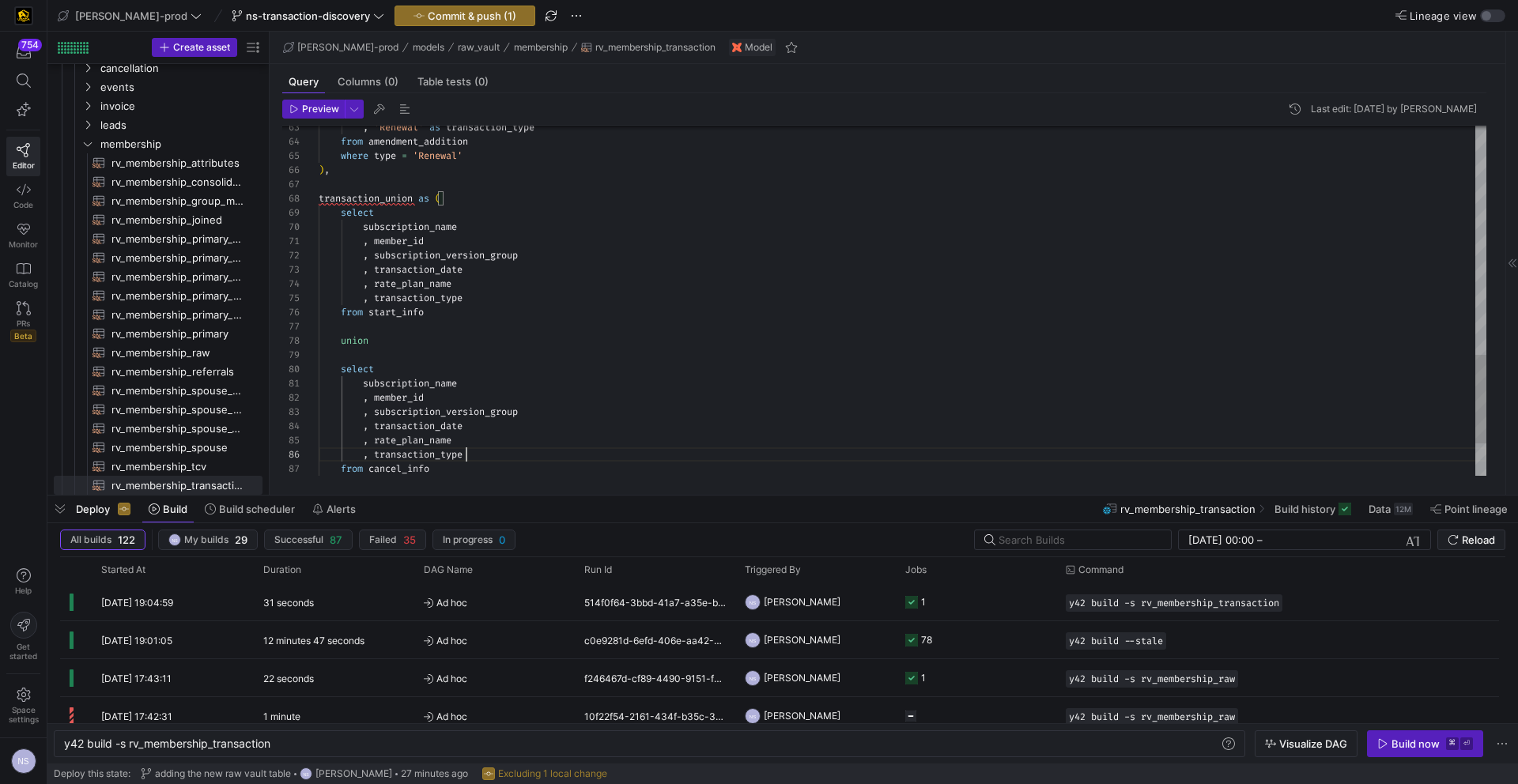
scroll to position [71, 148]
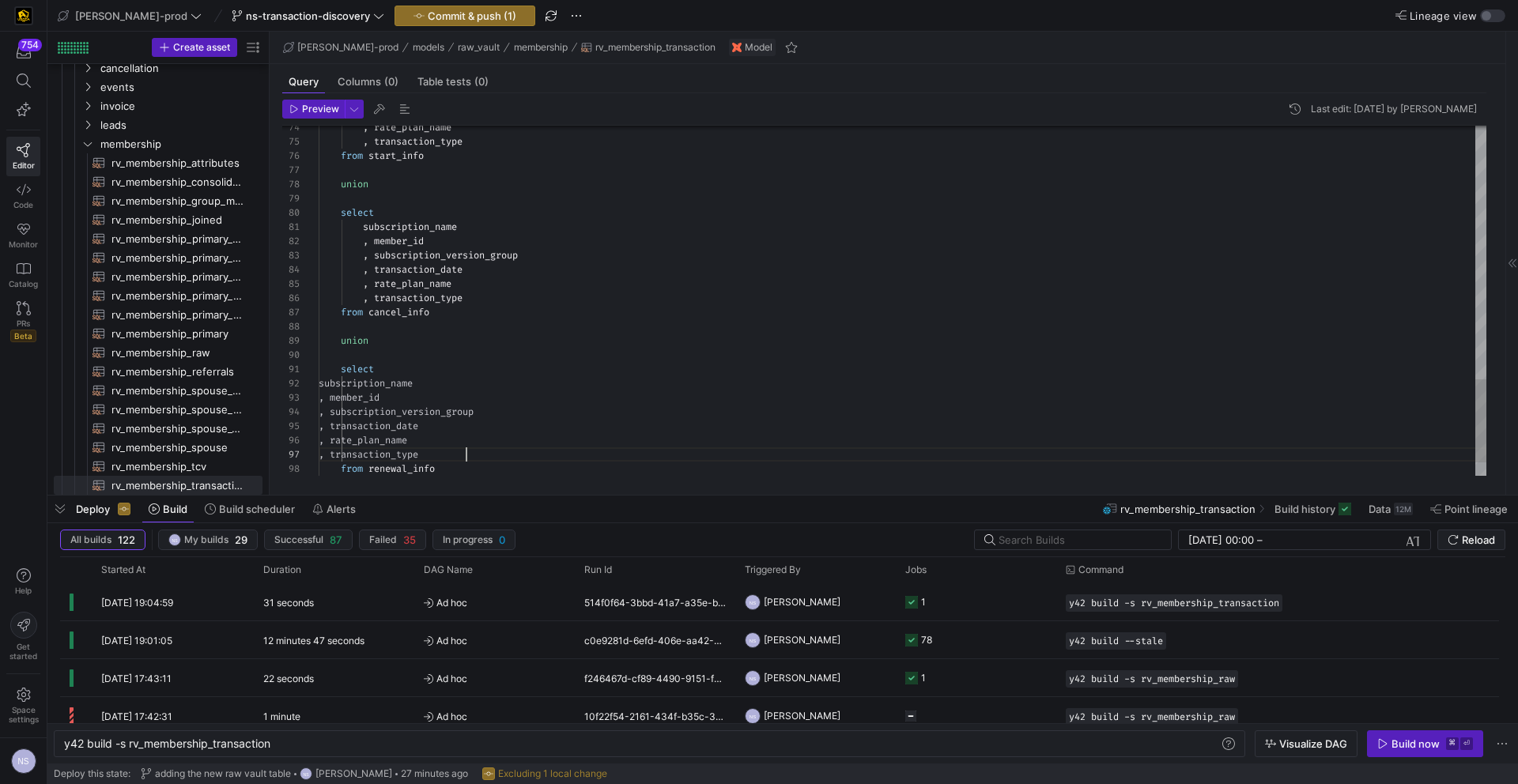
scroll to position [85, 148]
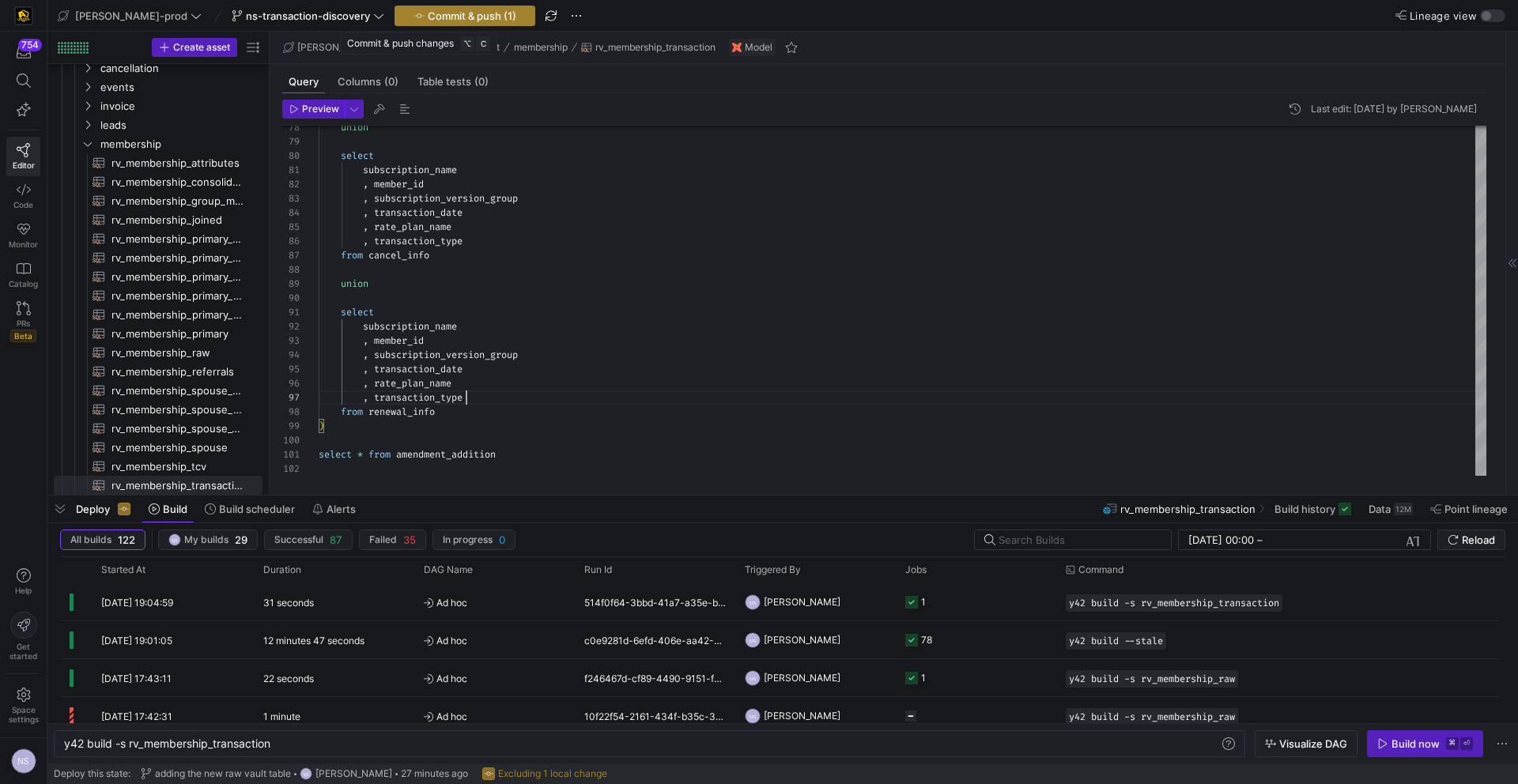
type textarea "select subscription_name , member_id , subscription_version_group , transaction…"
click at [441, 12] on span "Commit & push (1)" at bounding box center [472, 16] width 88 height 13
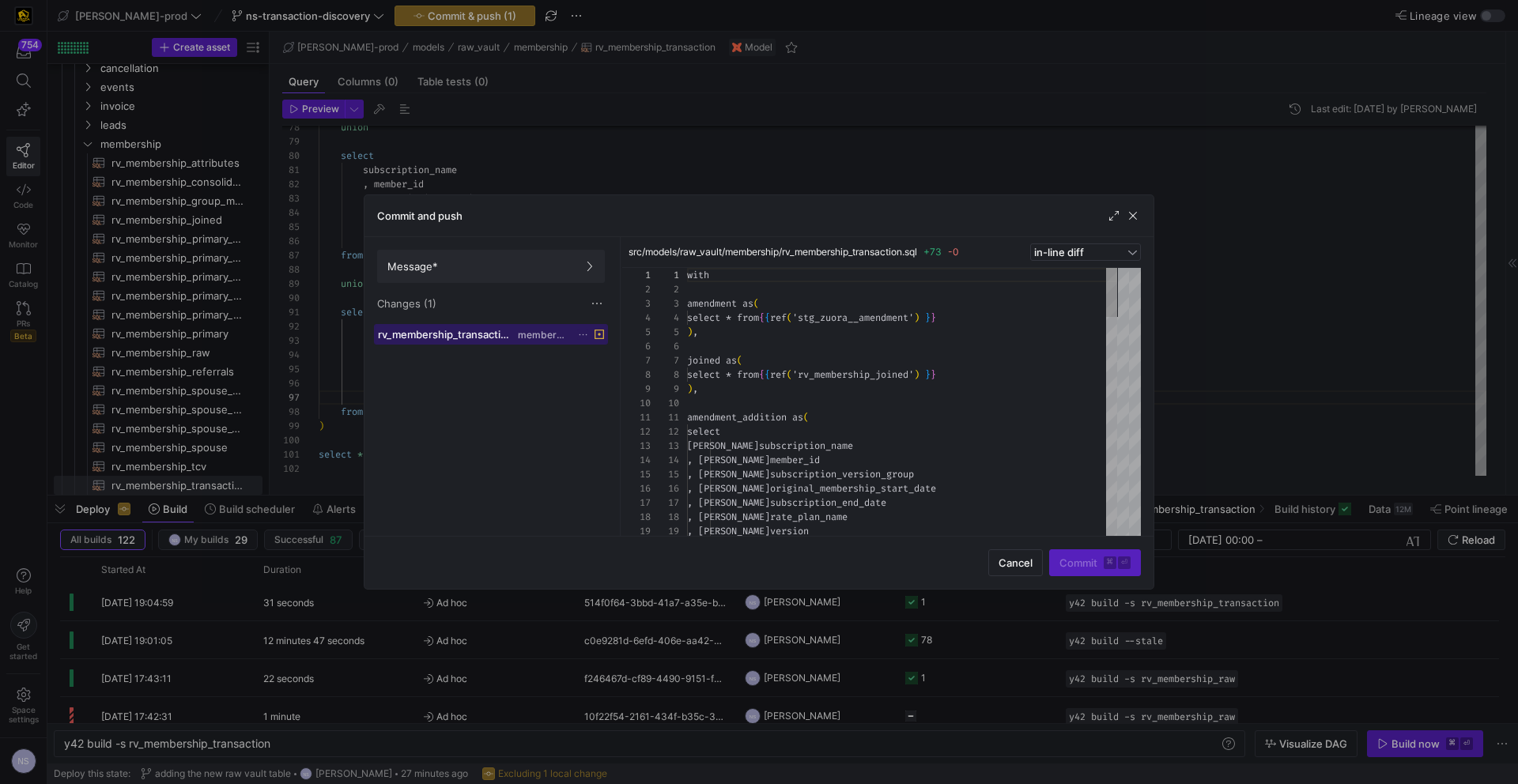
click at [539, 333] on span "membership" at bounding box center [544, 335] width 51 height 11
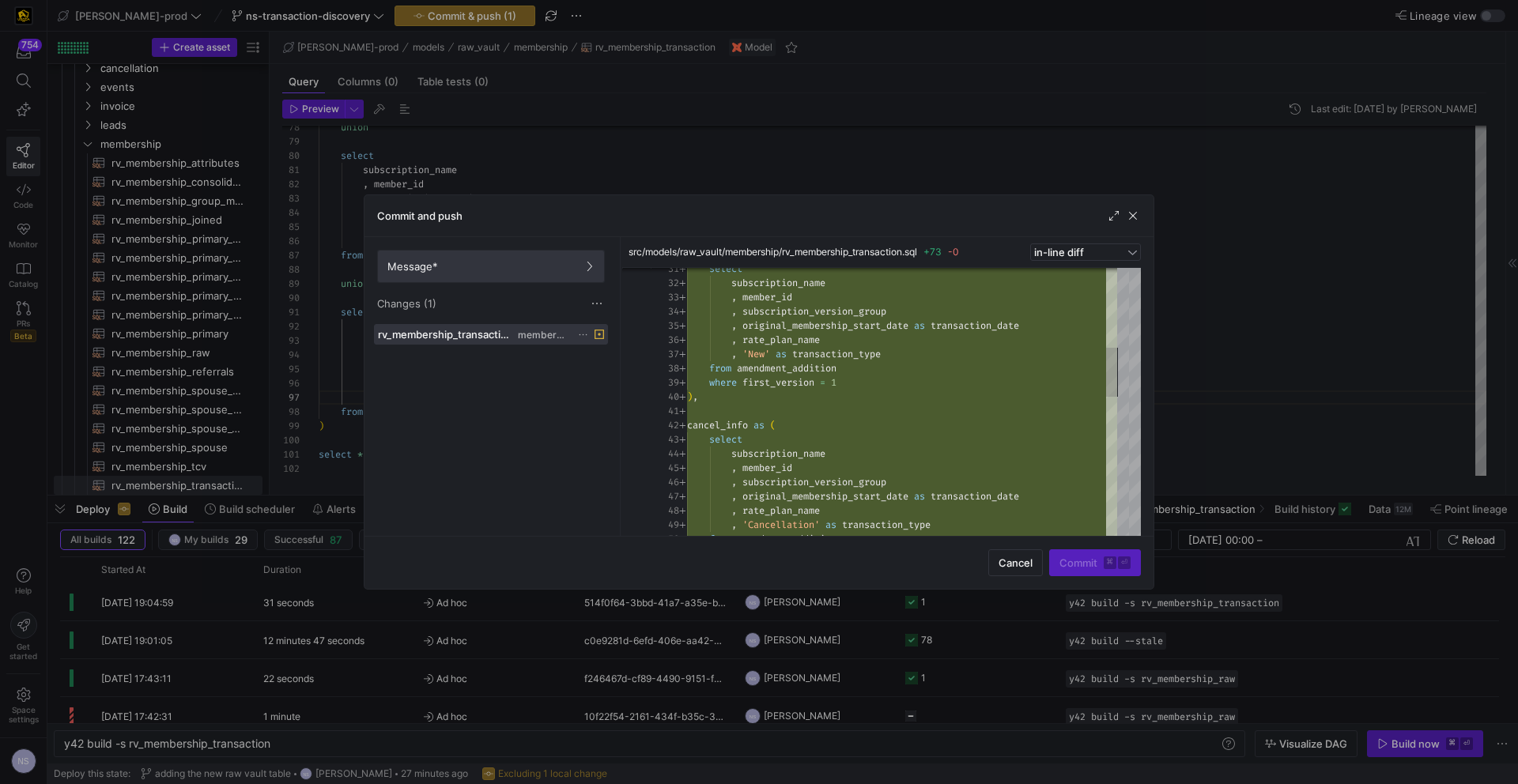
click at [461, 281] on span at bounding box center [491, 266] width 226 height 31
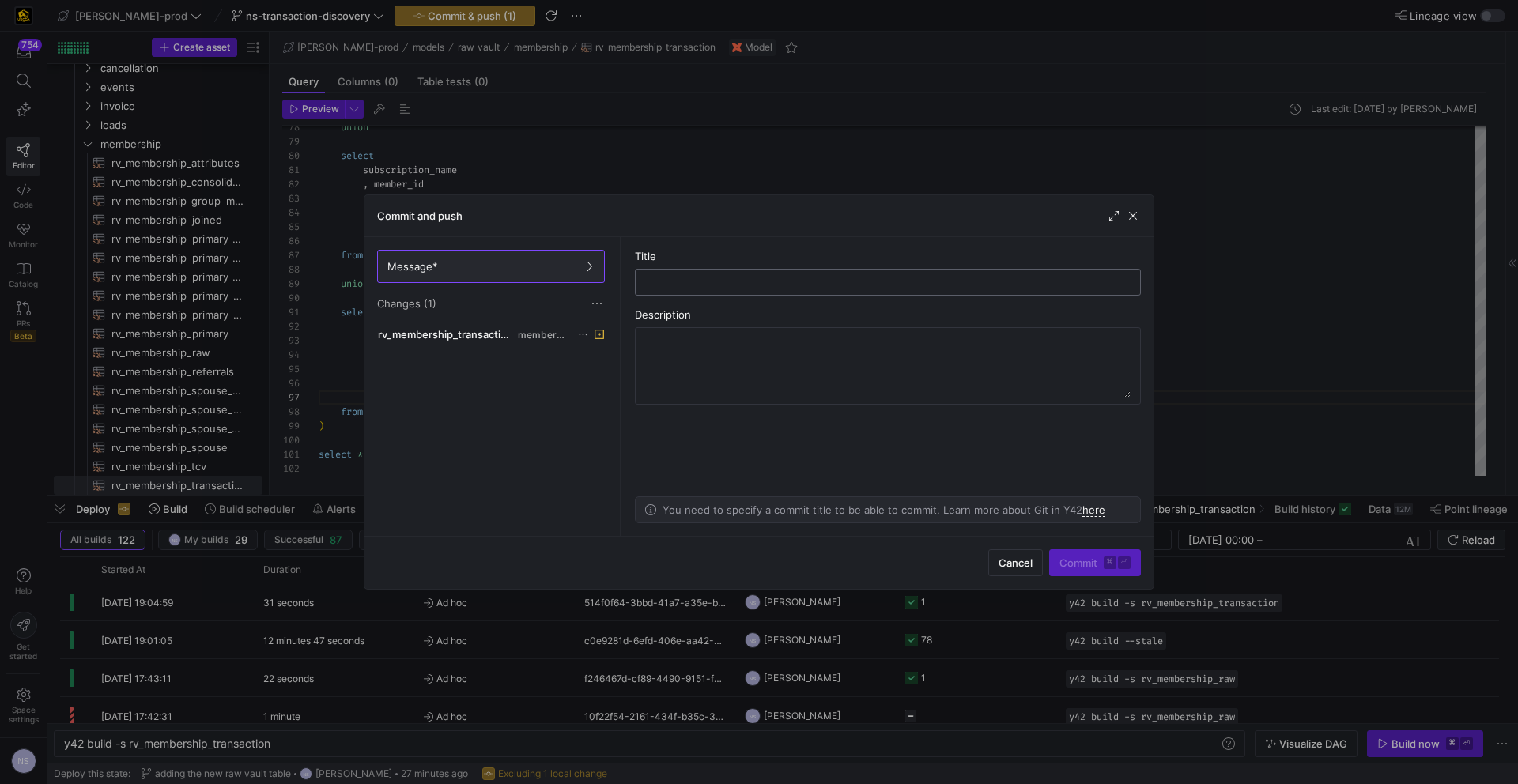
click at [679, 286] on input "text" at bounding box center [887, 282] width 479 height 13
type input "adding the base ctes"
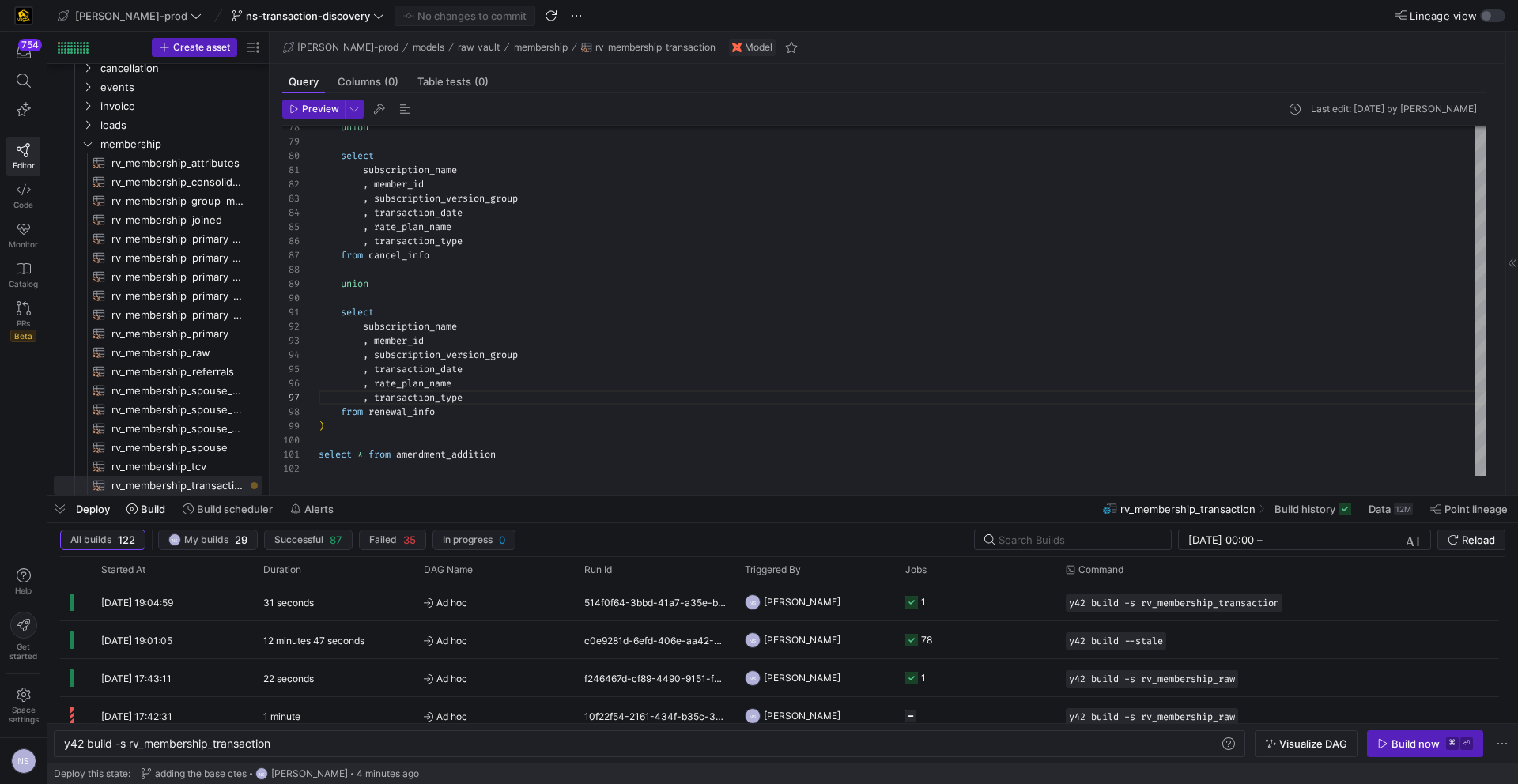
scroll to position [85, 148]
click at [18, 316] on link "PRs Beta" at bounding box center [23, 321] width 34 height 54
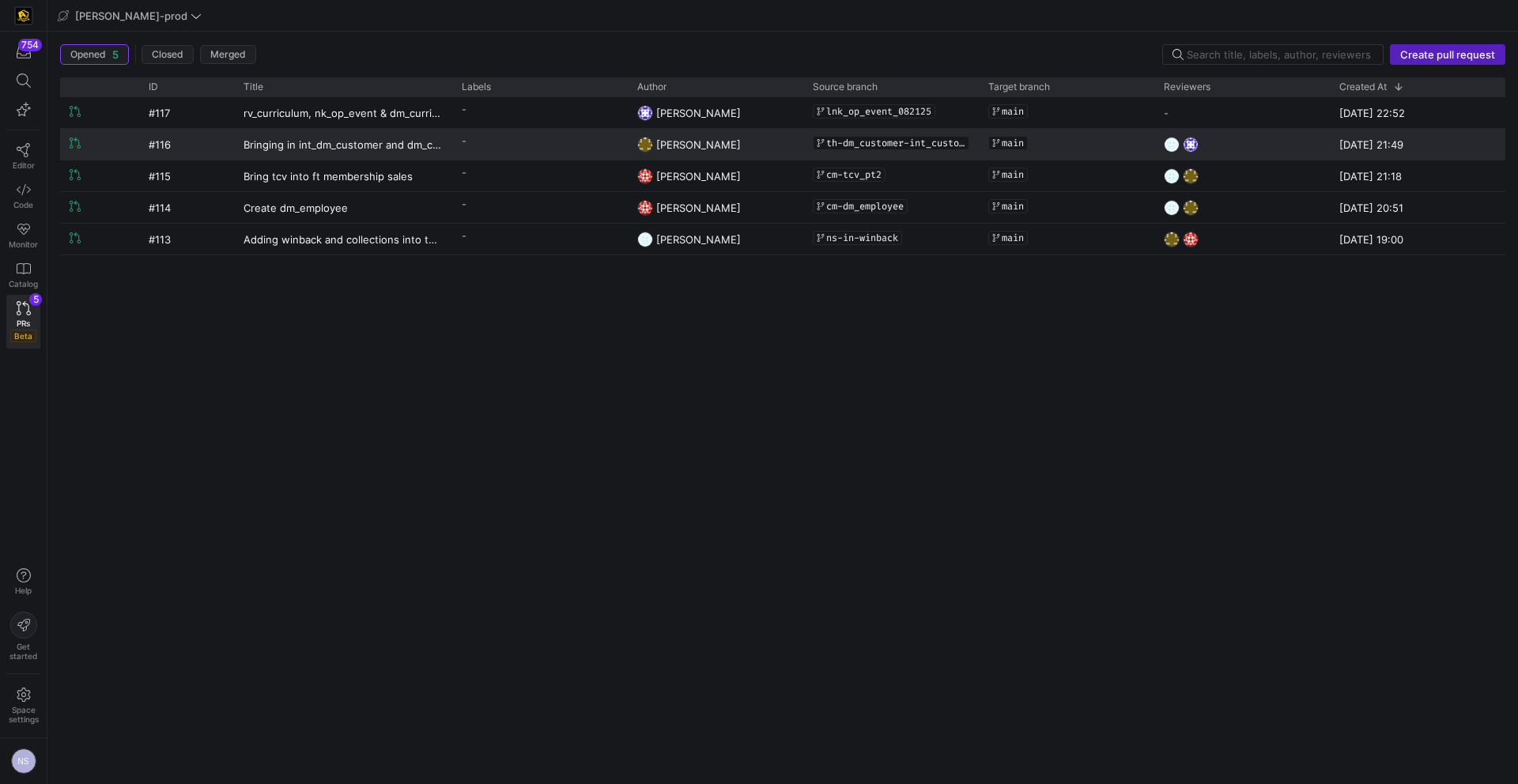
click at [1079, 148] on div "main" at bounding box center [1067, 142] width 157 height 26
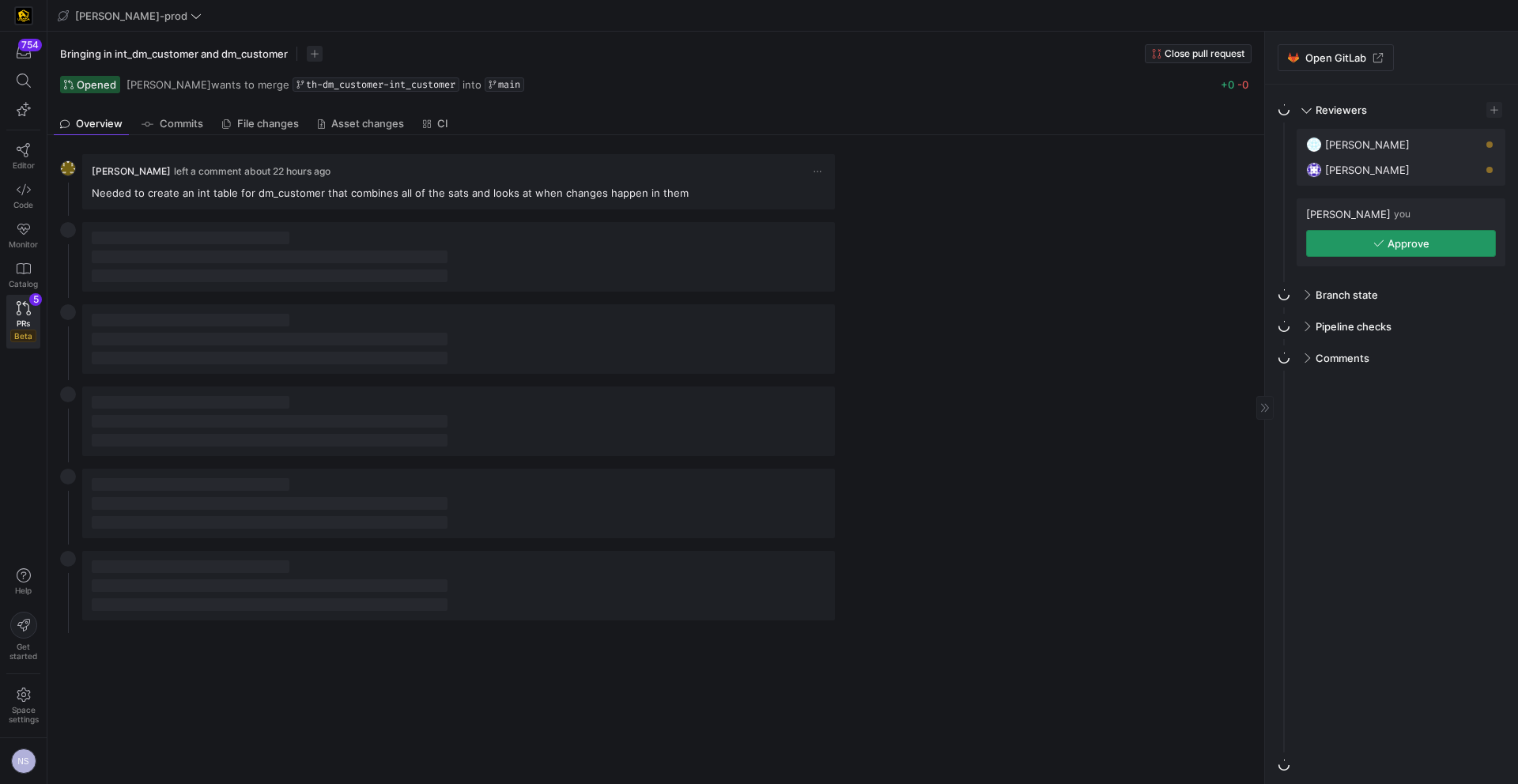
click at [1422, 240] on span "Approve" at bounding box center [1408, 243] width 42 height 13
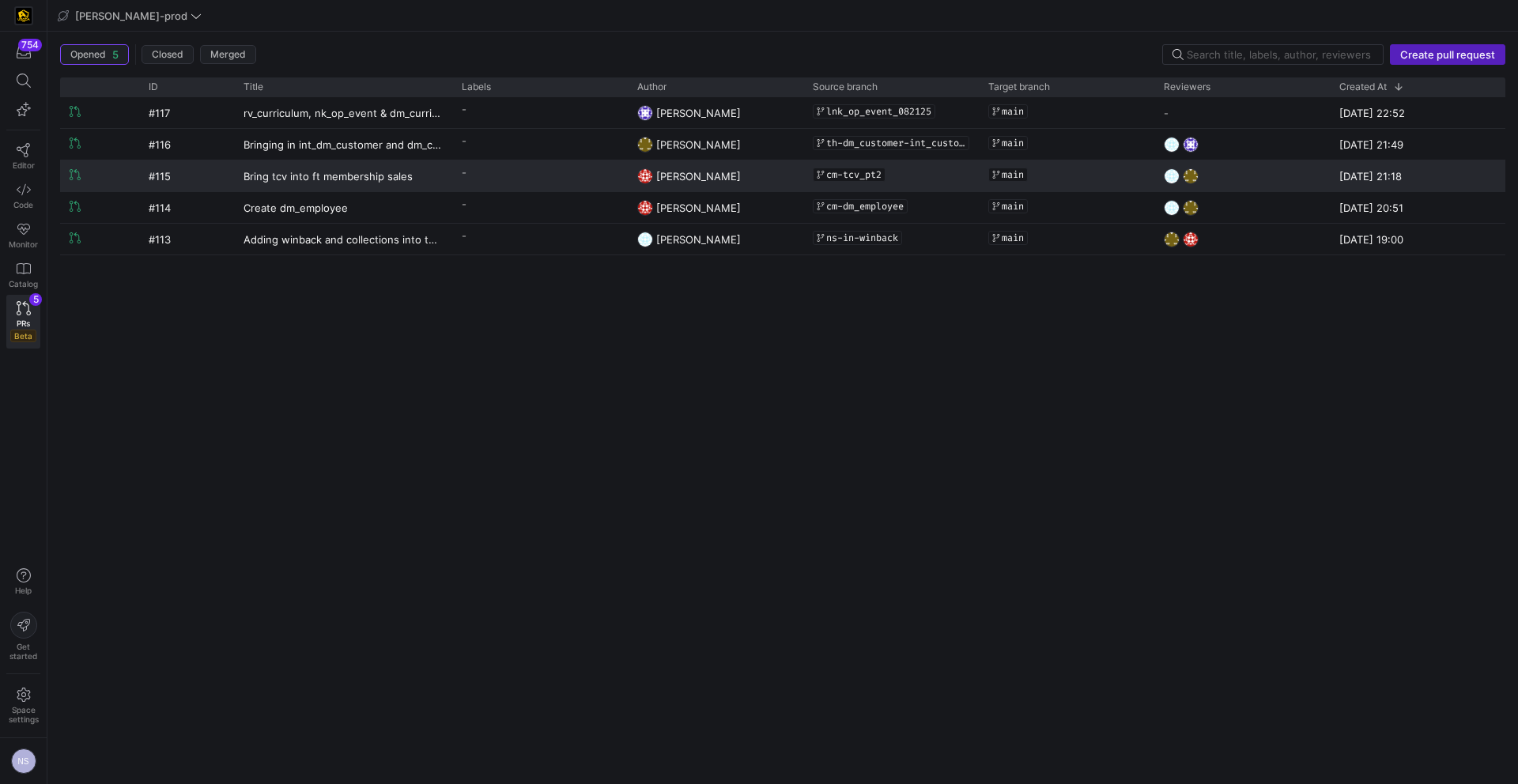
click at [863, 178] on span "cm-tcv_pt2" at bounding box center [853, 174] width 56 height 11
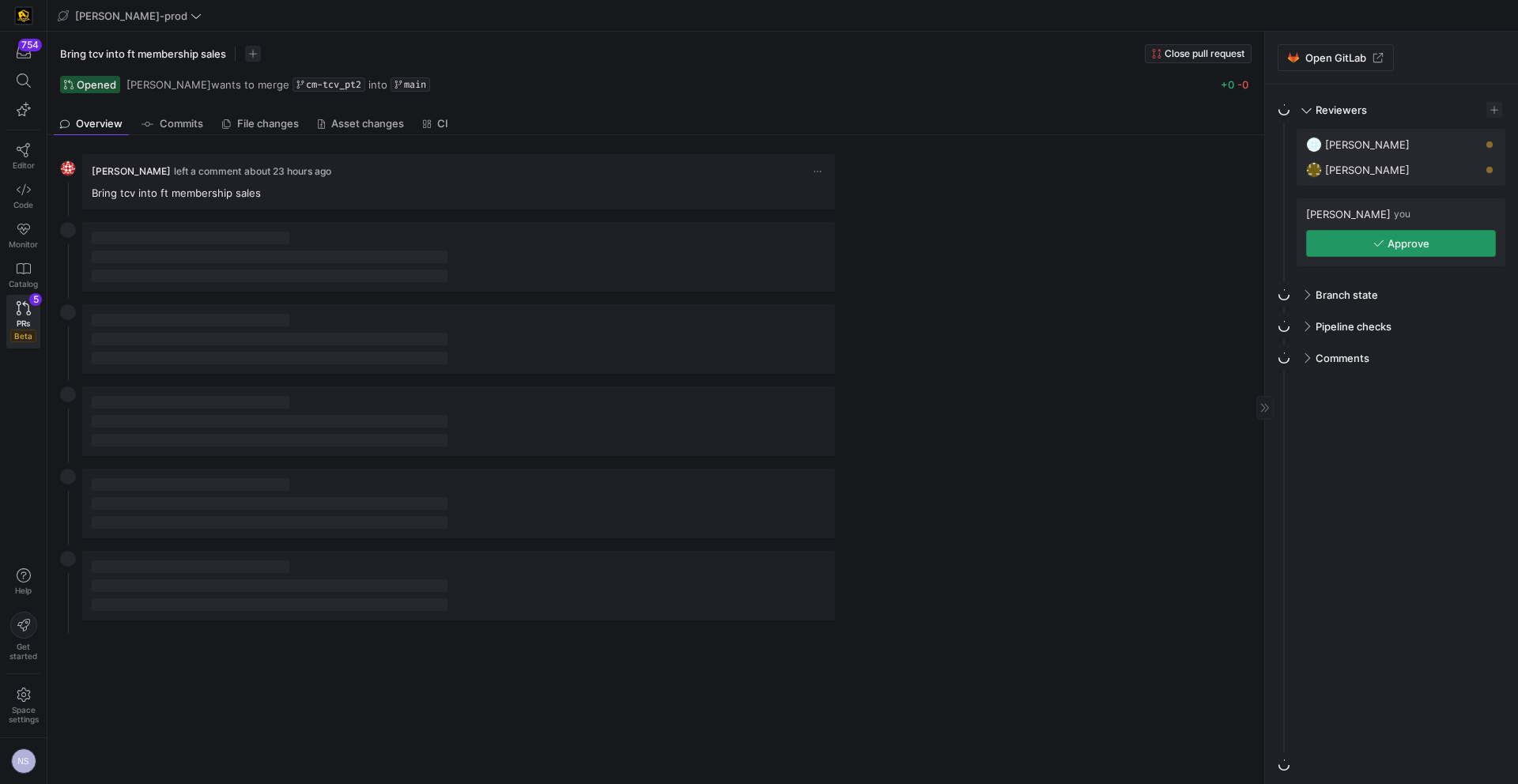
click at [1425, 238] on span "Approve" at bounding box center [1408, 243] width 42 height 13
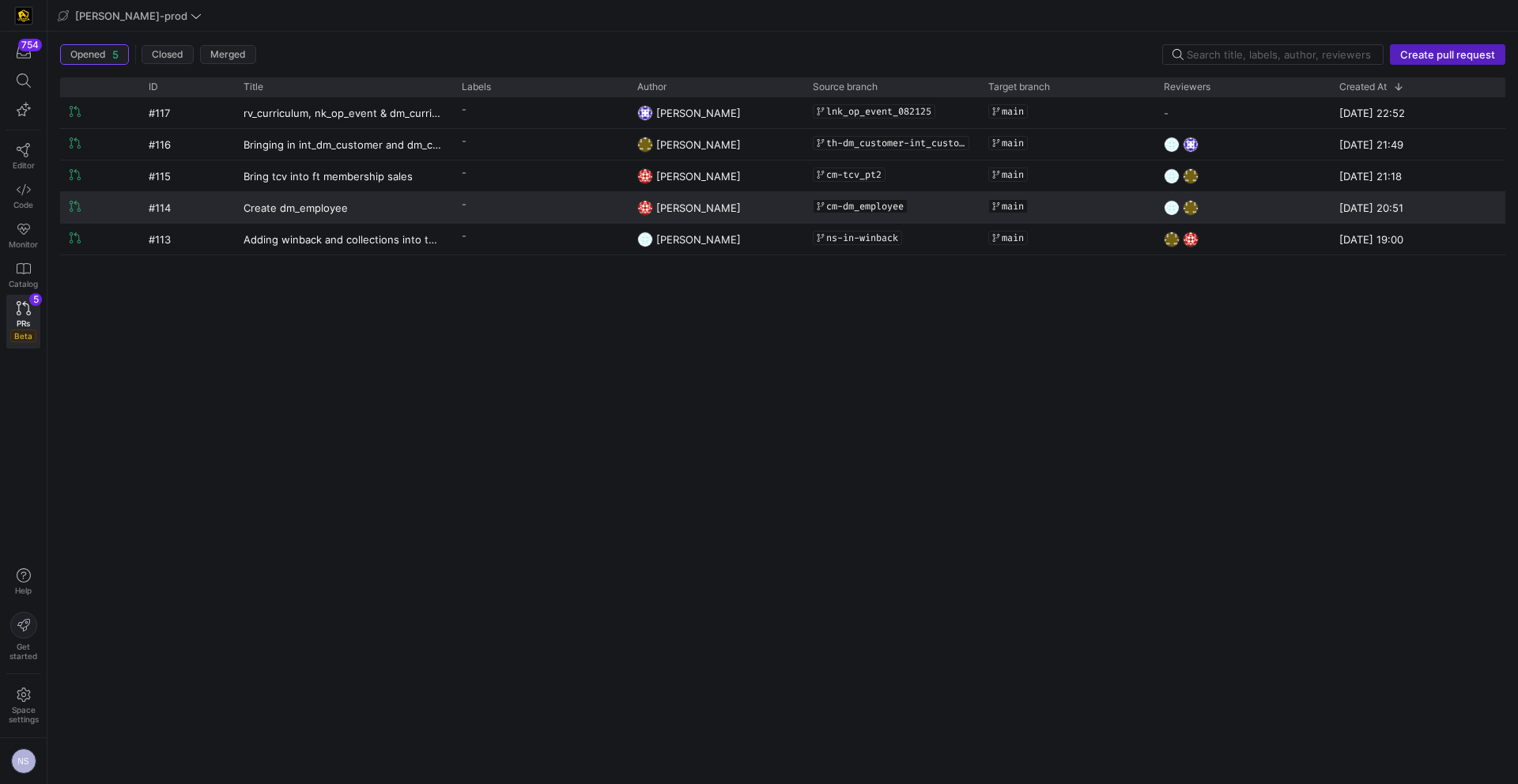
click at [944, 203] on div "cm-dm_employee" at bounding box center [891, 206] width 157 height 26
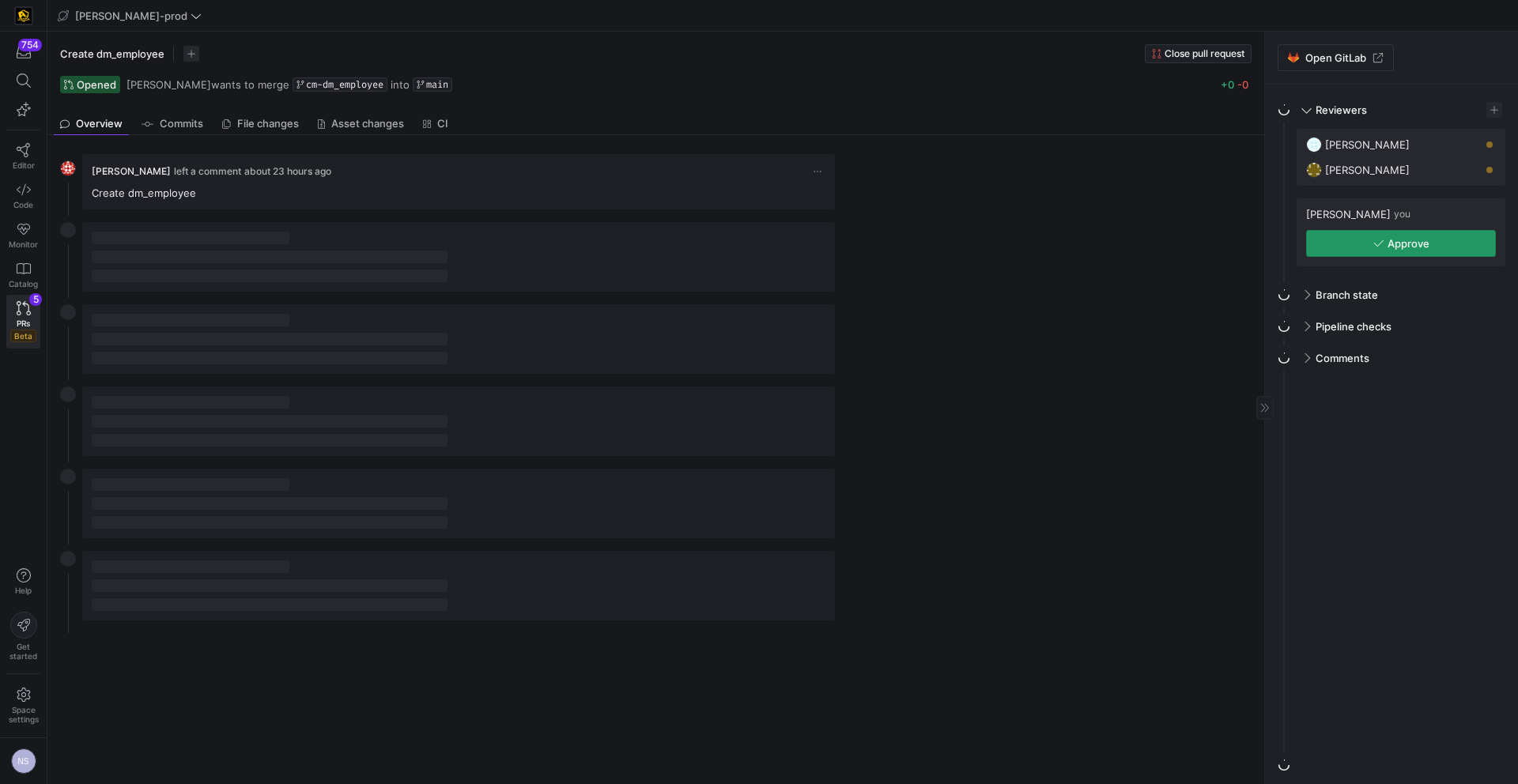
click at [1396, 246] on span "Approve" at bounding box center [1408, 243] width 42 height 13
click at [25, 191] on icon at bounding box center [24, 189] width 15 height 15
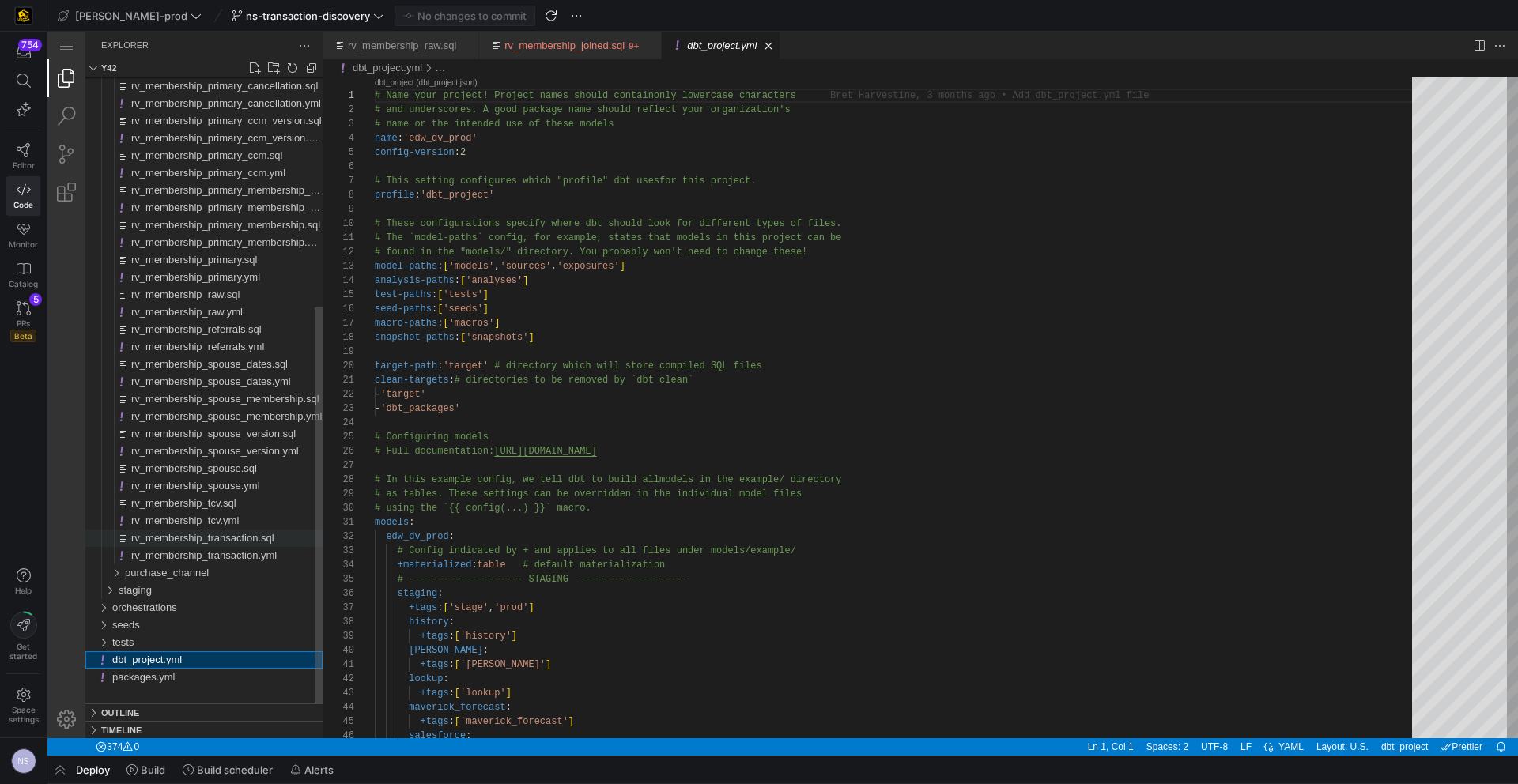
click at [240, 538] on span "rv_membership_transaction.sql" at bounding box center [203, 537] width 143 height 12
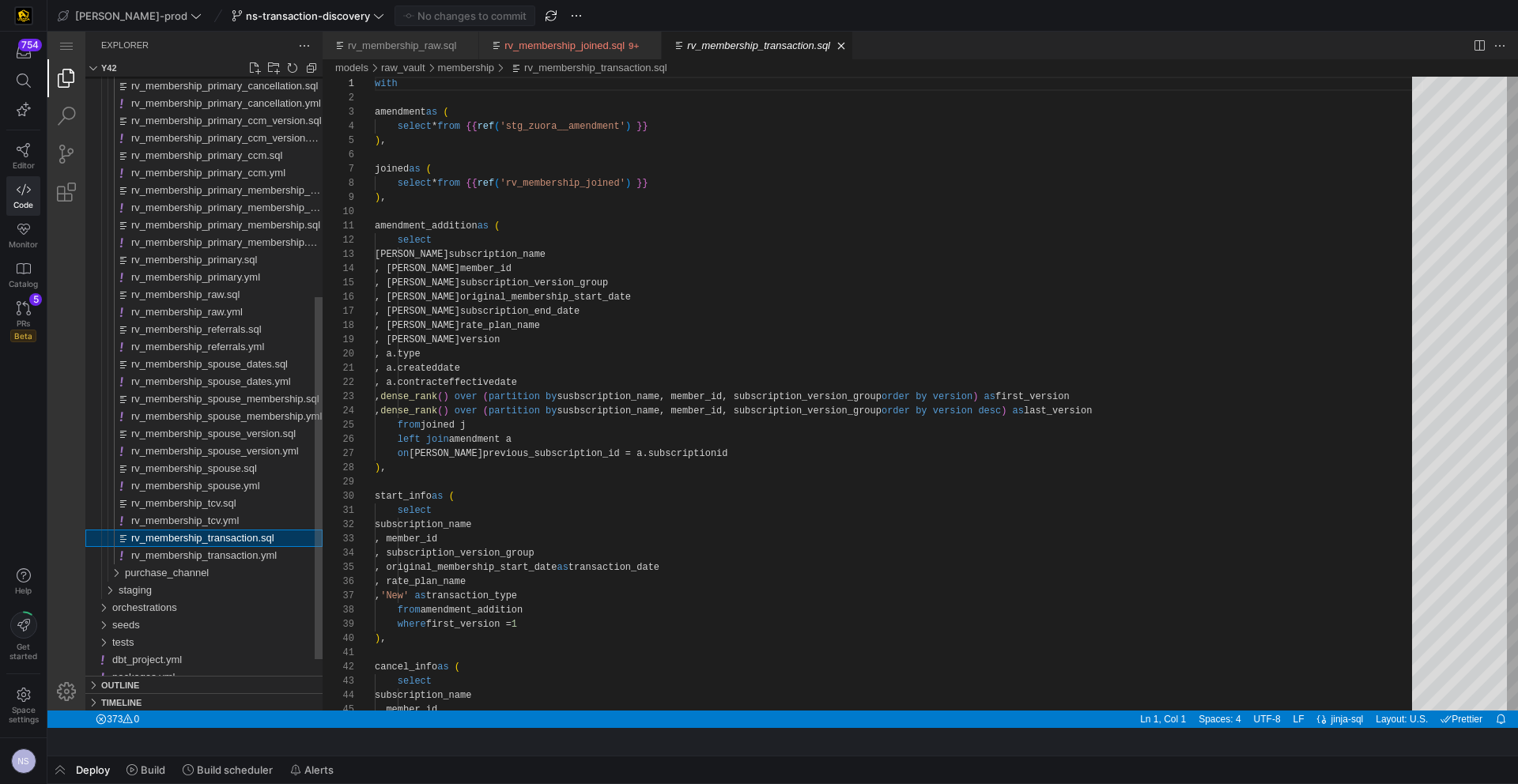
scroll to position [142, 0]
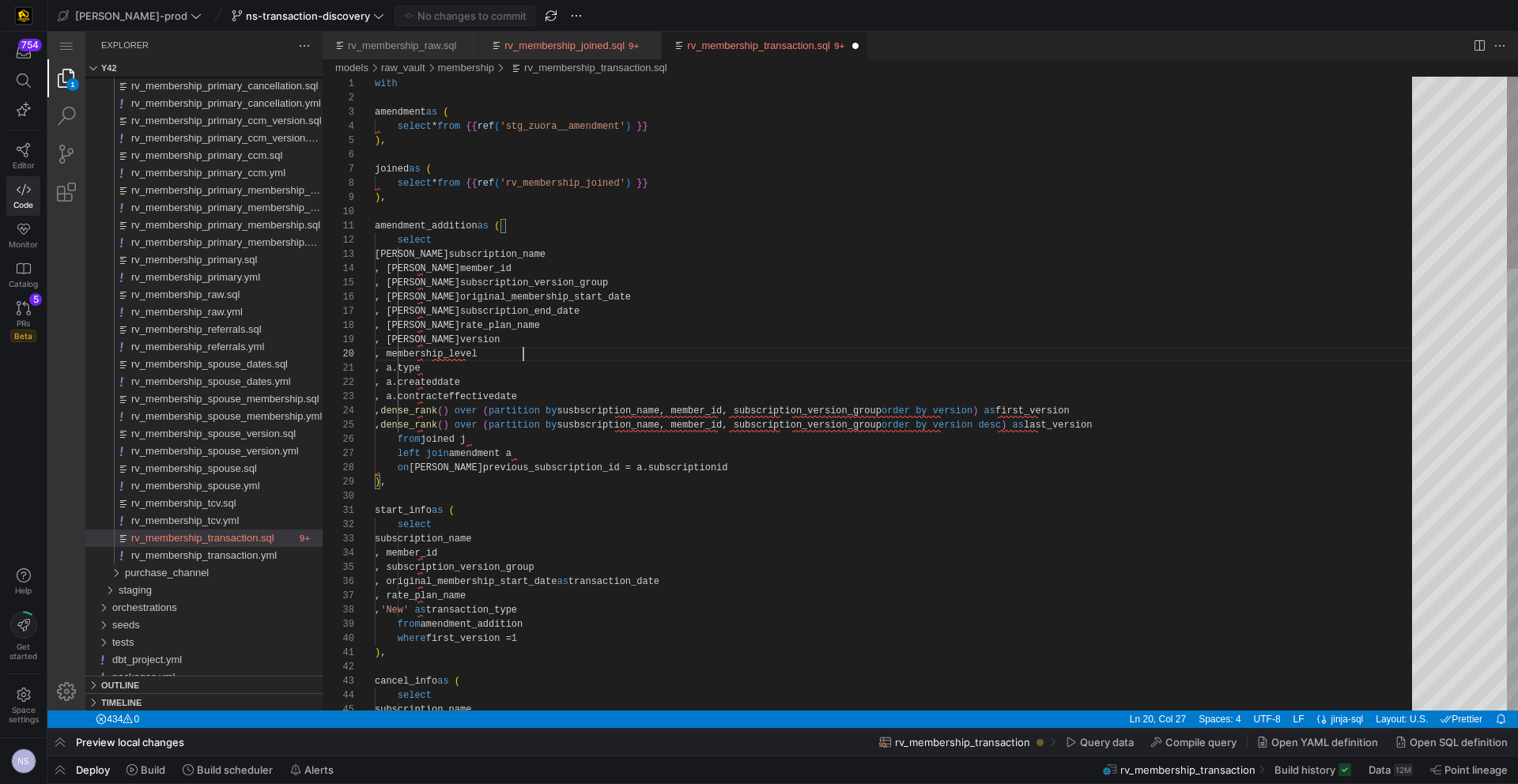
scroll to position [128, 149]
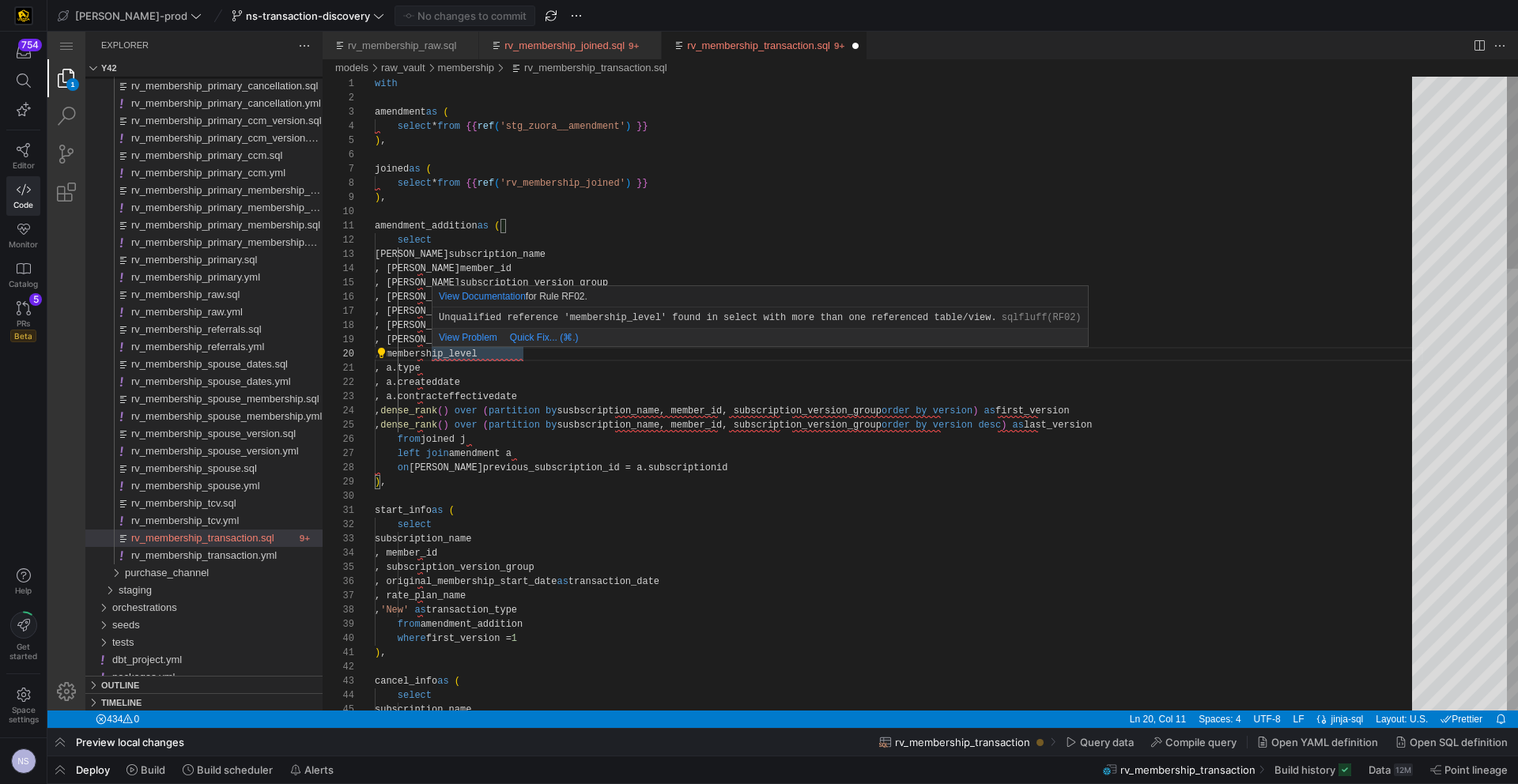
scroll to position [128, 69]
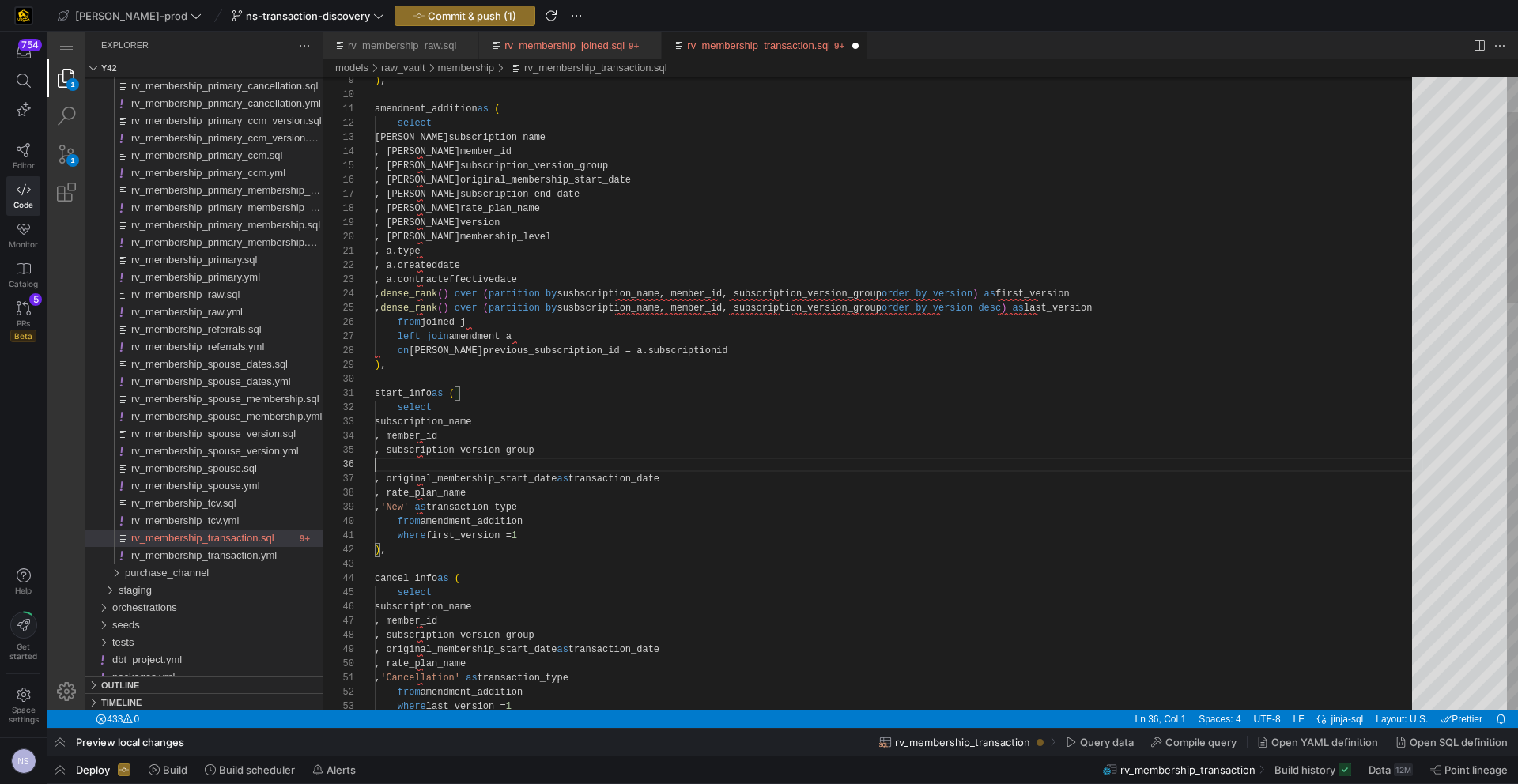
scroll to position [57, 206]
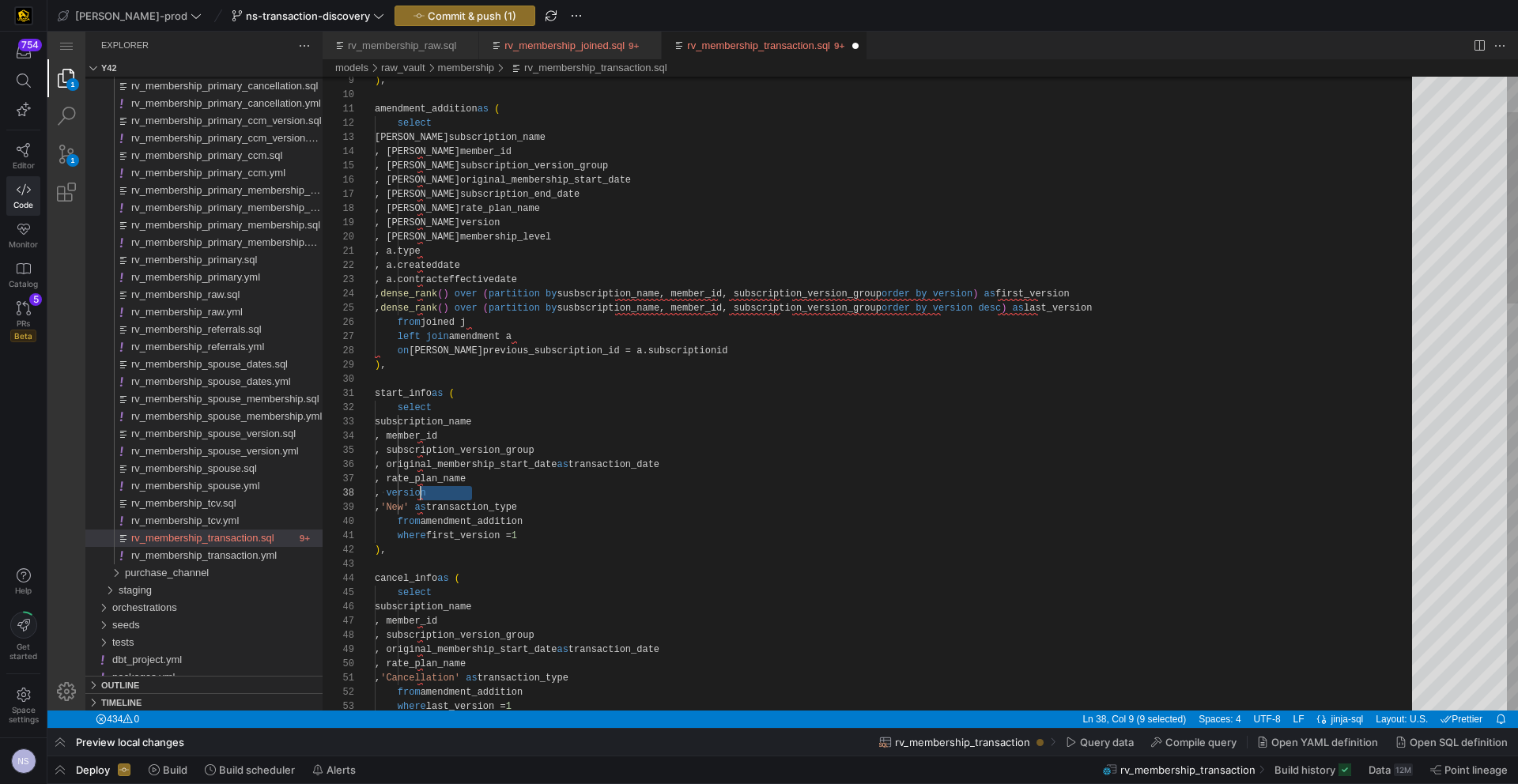
scroll to position [100, 46]
drag, startPoint x: 490, startPoint y: 491, endPoint x: 421, endPoint y: 491, distance: 69.0
paste textarea ", version"
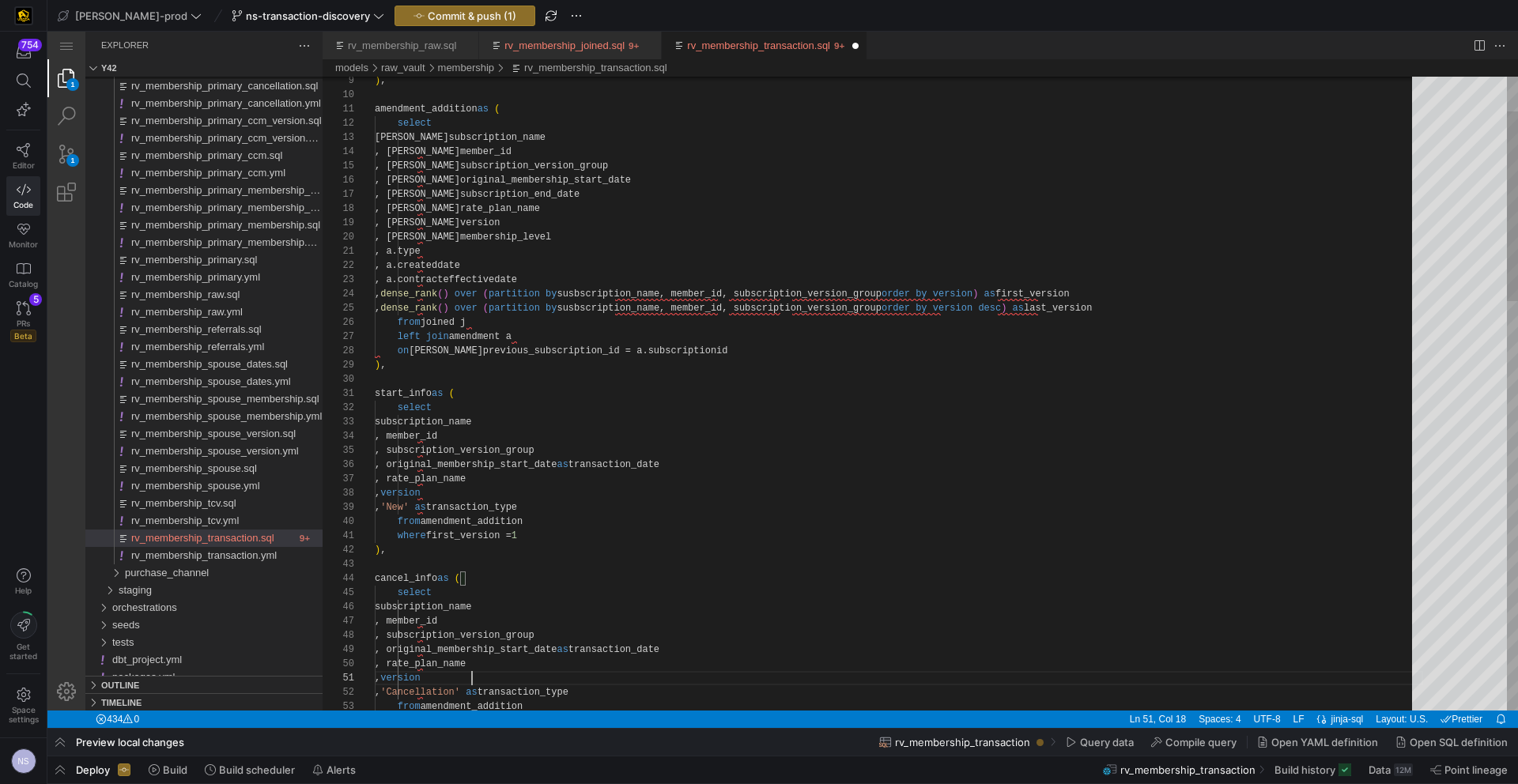
scroll to position [0, 97]
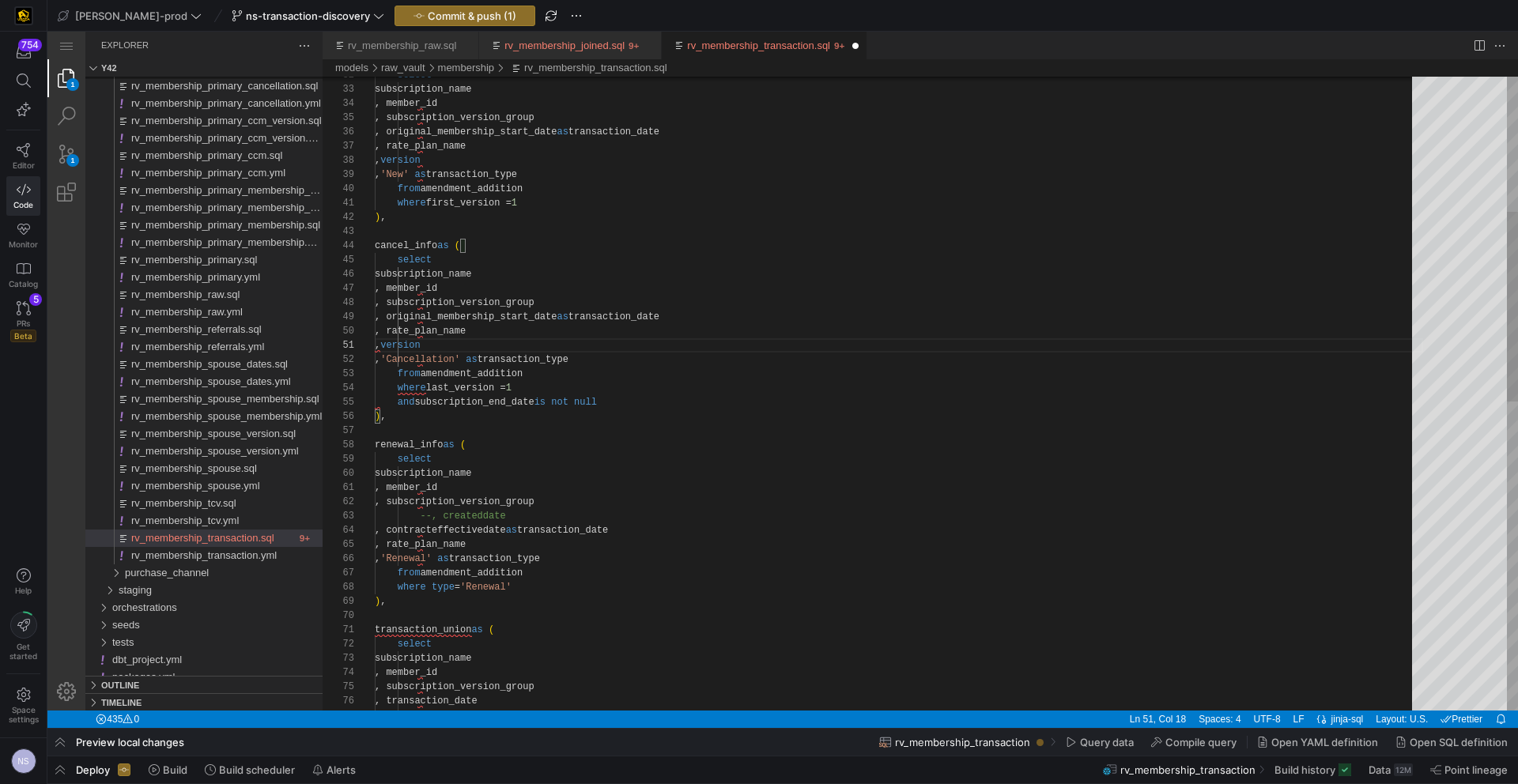
click at [547, 543] on div "select subscription_name , member_id , subscription_version_group , original_me…" at bounding box center [899, 683] width 1048 height 2112
paste textarea ", version"
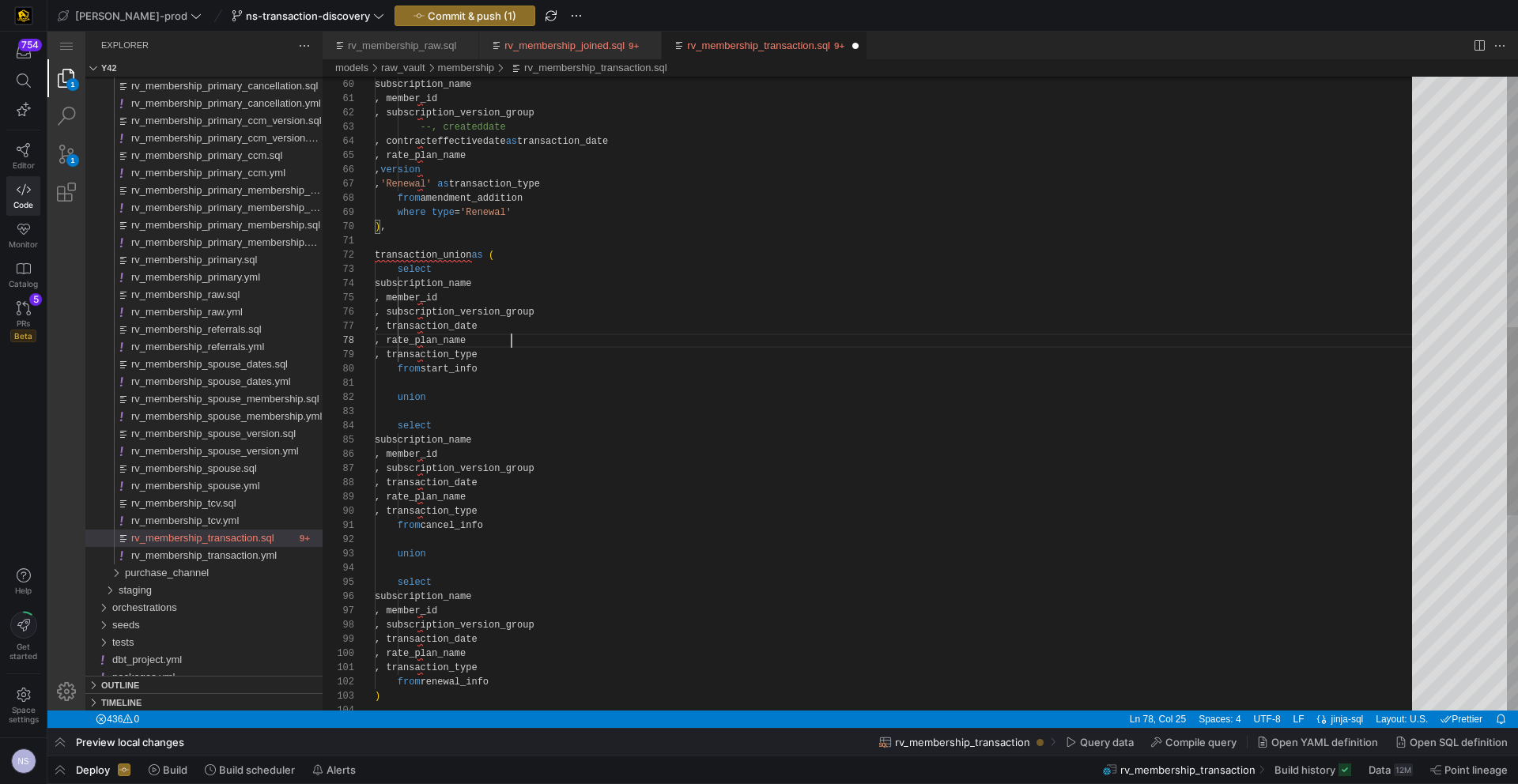
scroll to position [100, 137]
click at [544, 338] on div "select subscription_name , member_id , subscription_version_group --, createdda…" at bounding box center [899, 301] width 1048 height 2127
paste textarea ", version"
click at [548, 510] on div "select subscription_name , member_id , subscription_version_group --, createdda…" at bounding box center [899, 308] width 1048 height 2141
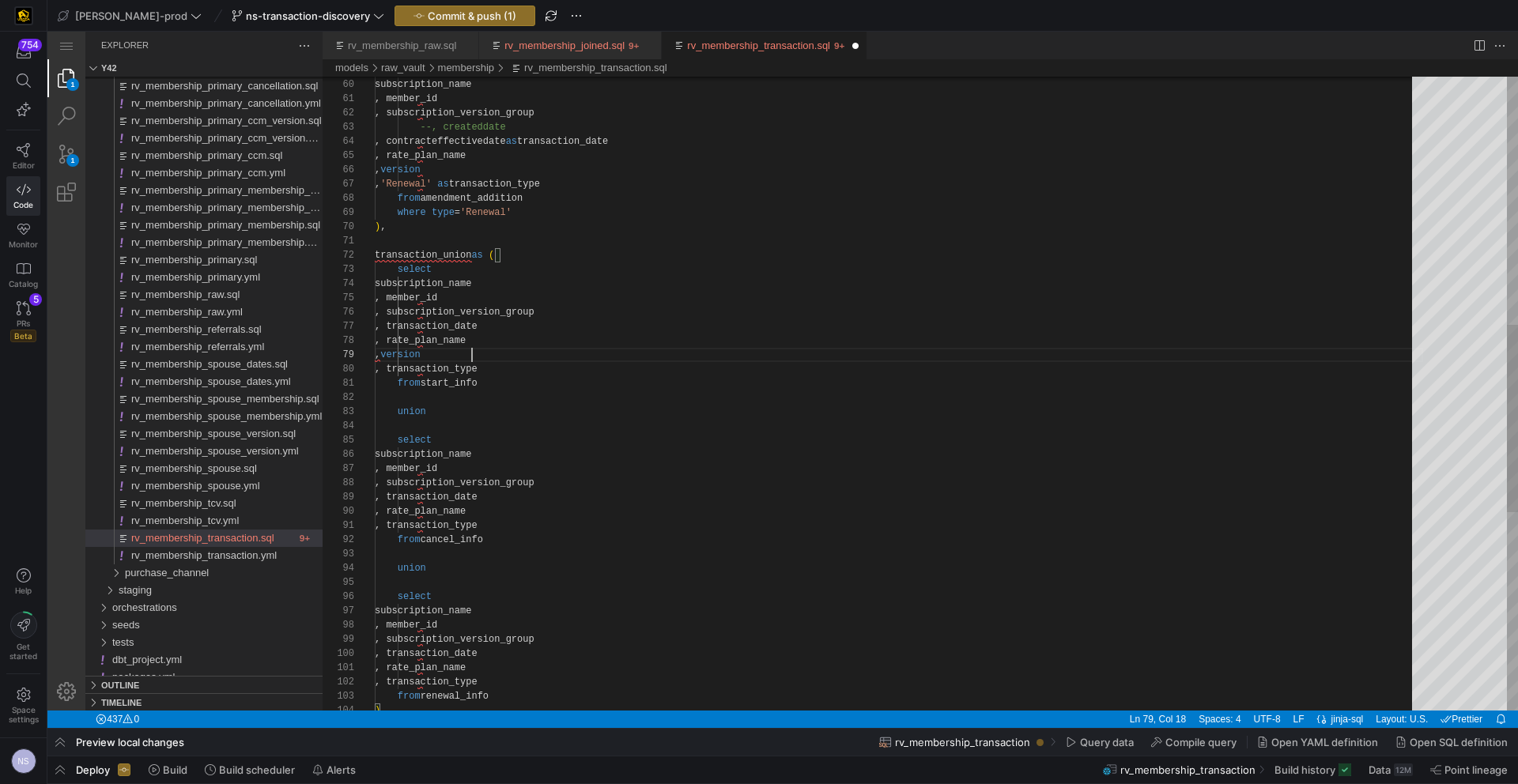
scroll to position [128, 137]
paste textarea ", version"
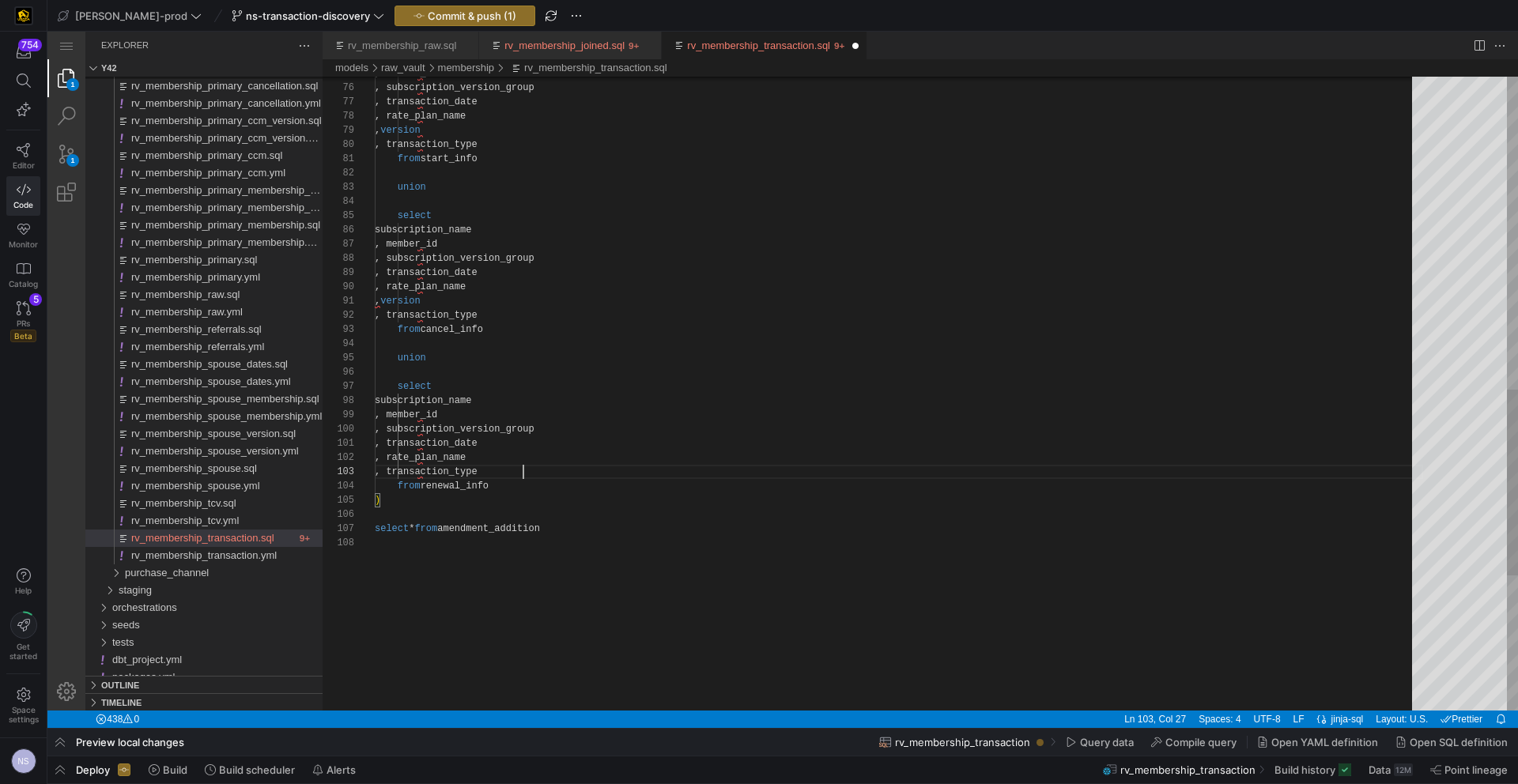
click at [569, 476] on div ", subscription_version_group , transaction_date , rate_plan_name , transaction_…" at bounding box center [899, 92] width 1048 height 2155
click at [550, 458] on div ", subscription_version_group , transaction_date , rate_plan_name , transaction_…" at bounding box center [899, 92] width 1048 height 2155
paste textarea ", version"
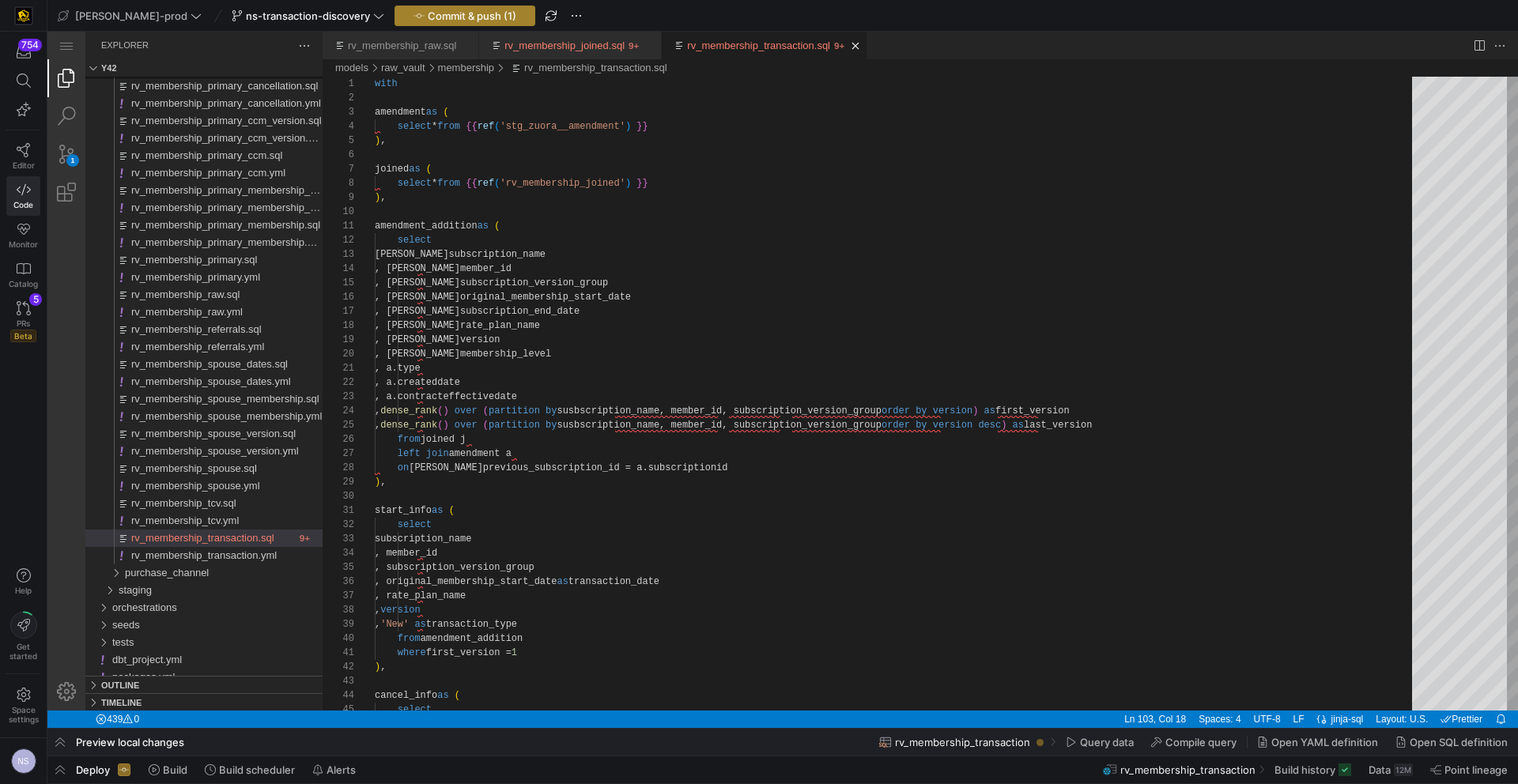
type textarea ", transaction_date , rate_plan_name , version , transaction_type from renewal_i…"
click at [435, 15] on span "Commit & push (1)" at bounding box center [472, 16] width 88 height 13
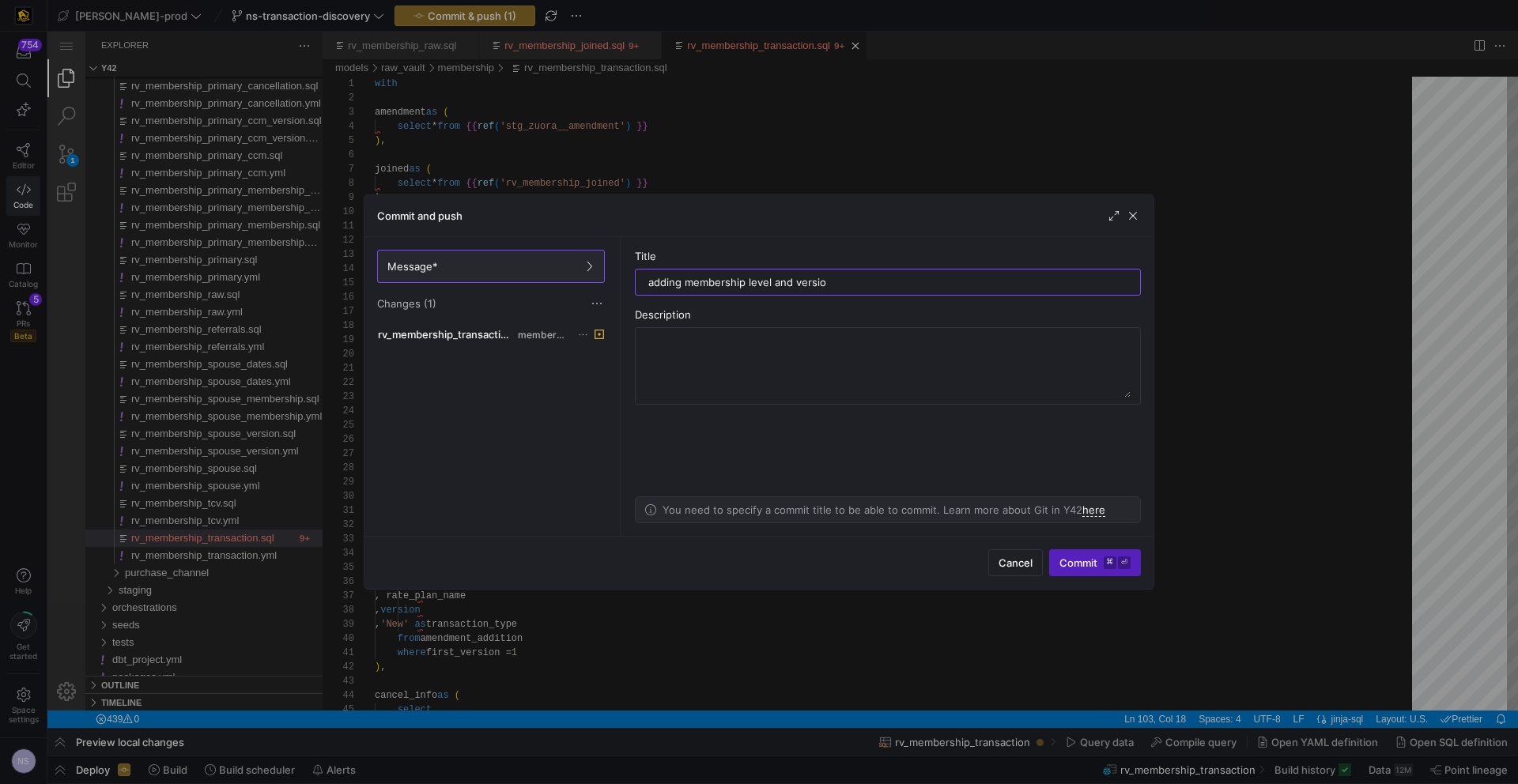
type input "adding membership level and version"
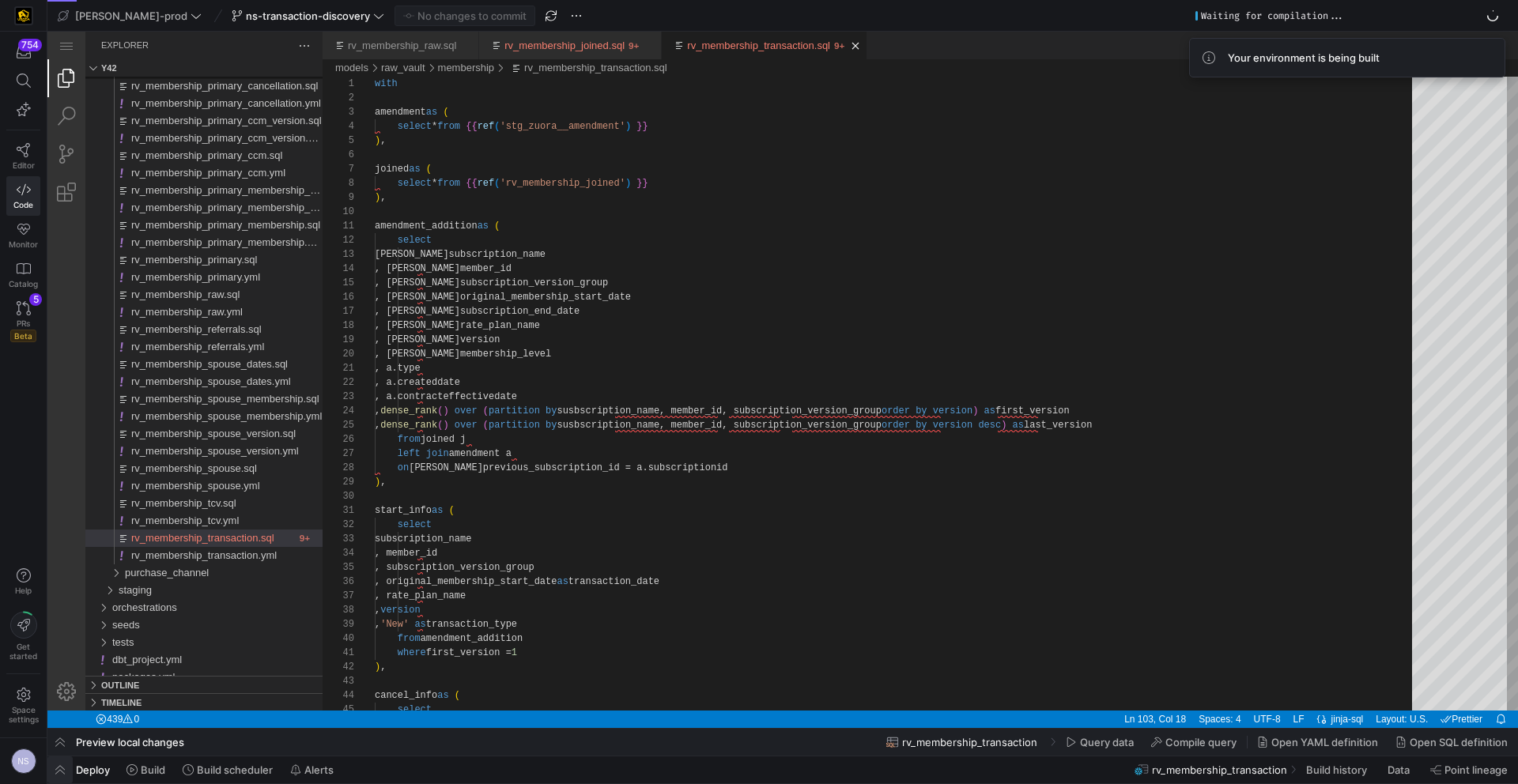
click at [64, 768] on span "button" at bounding box center [60, 768] width 25 height 26
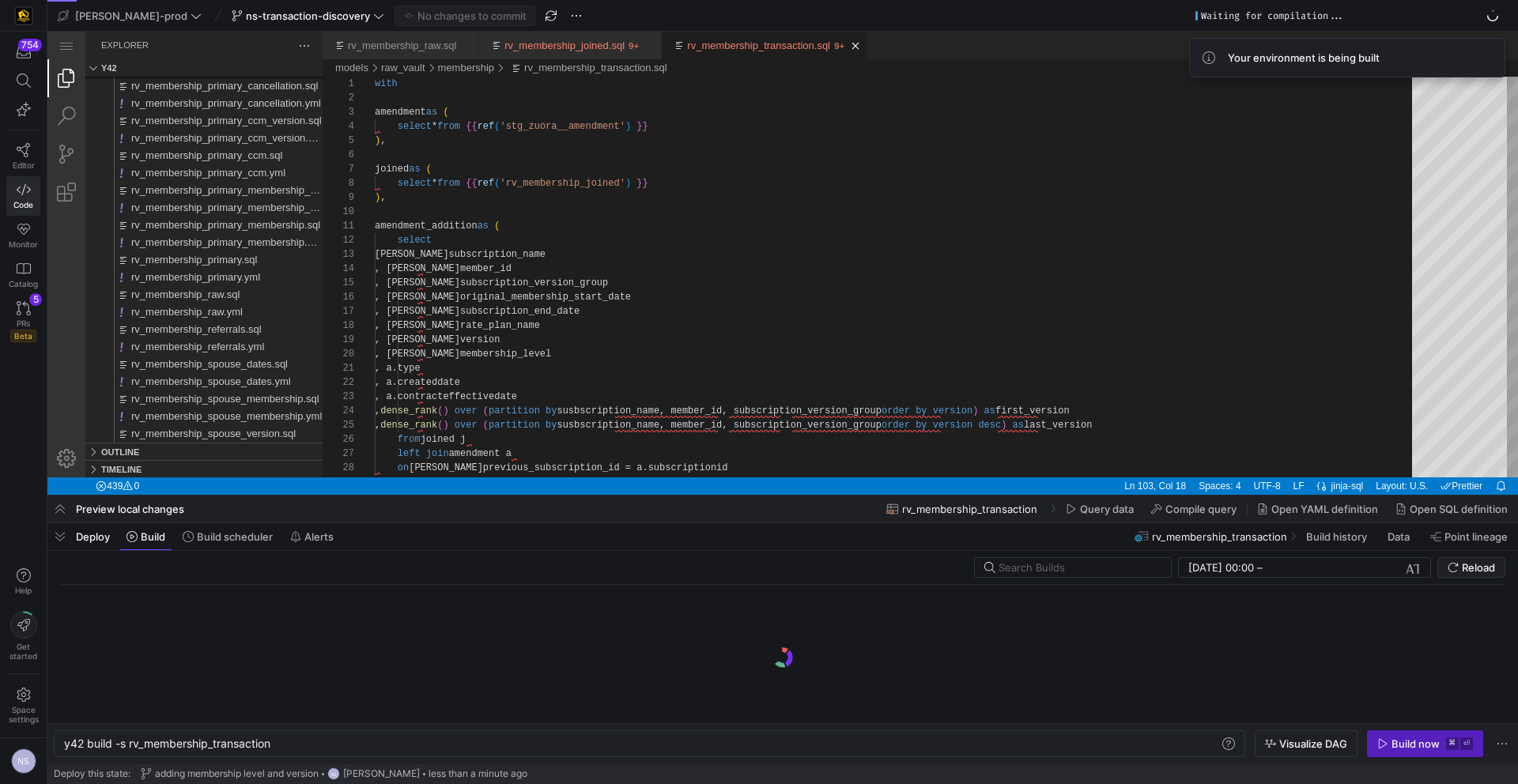
scroll to position [0, 209]
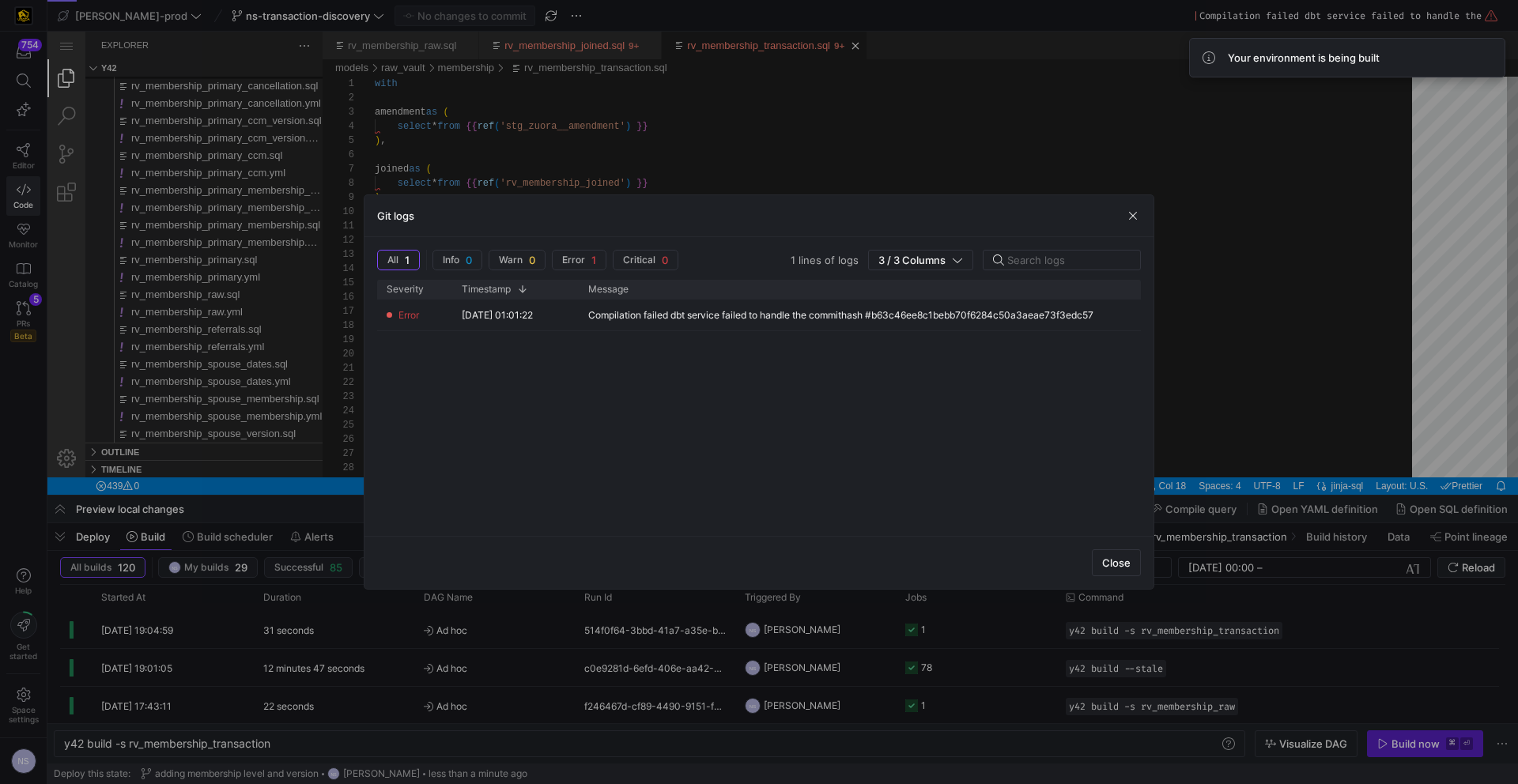
click at [1367, 715] on div at bounding box center [759, 392] width 1518 height 784
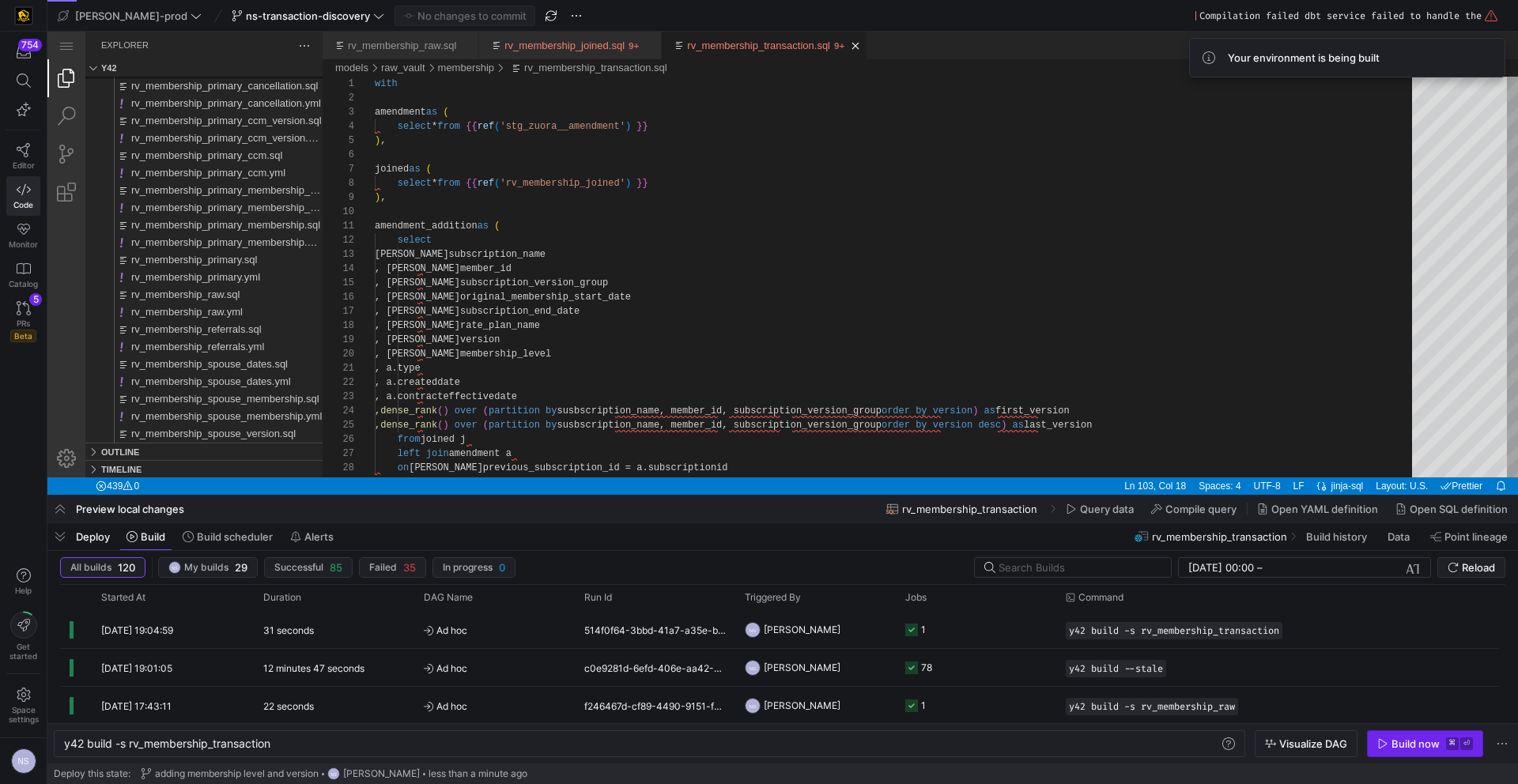
click at [1416, 750] on span "button" at bounding box center [1424, 744] width 115 height 25
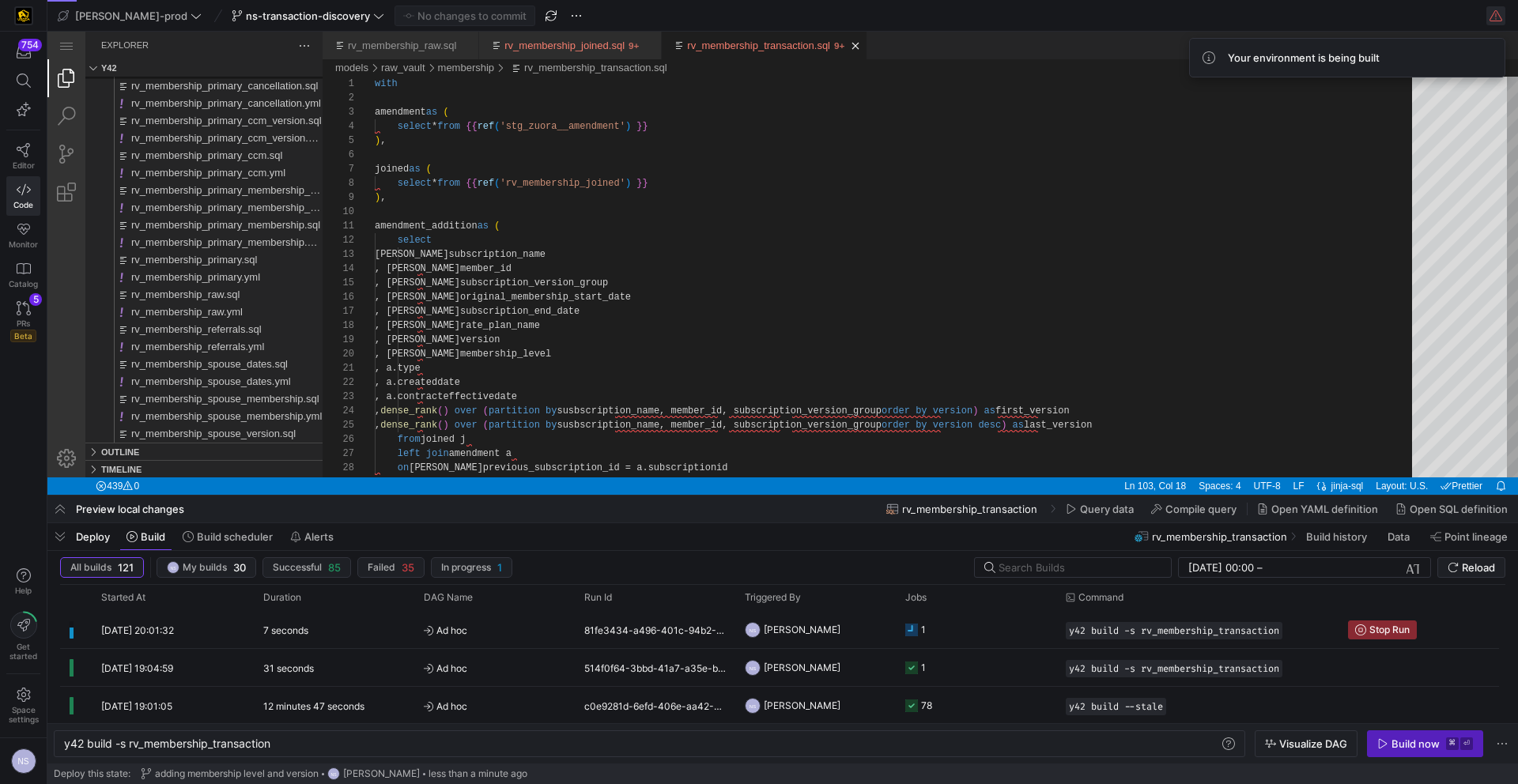
click at [1496, 11] on span "button" at bounding box center [1494, 15] width 19 height 19
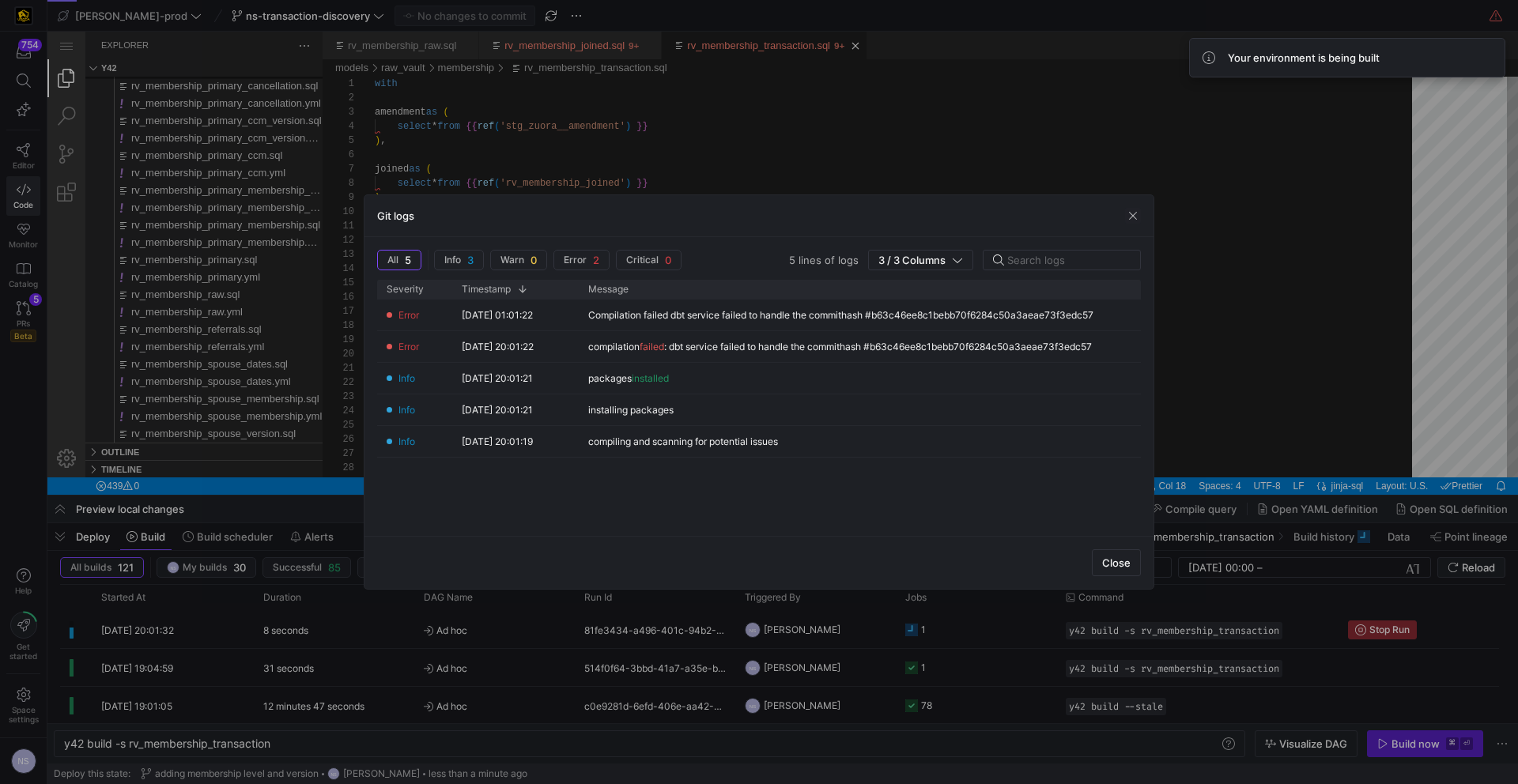
click at [1268, 292] on div at bounding box center [759, 392] width 1518 height 784
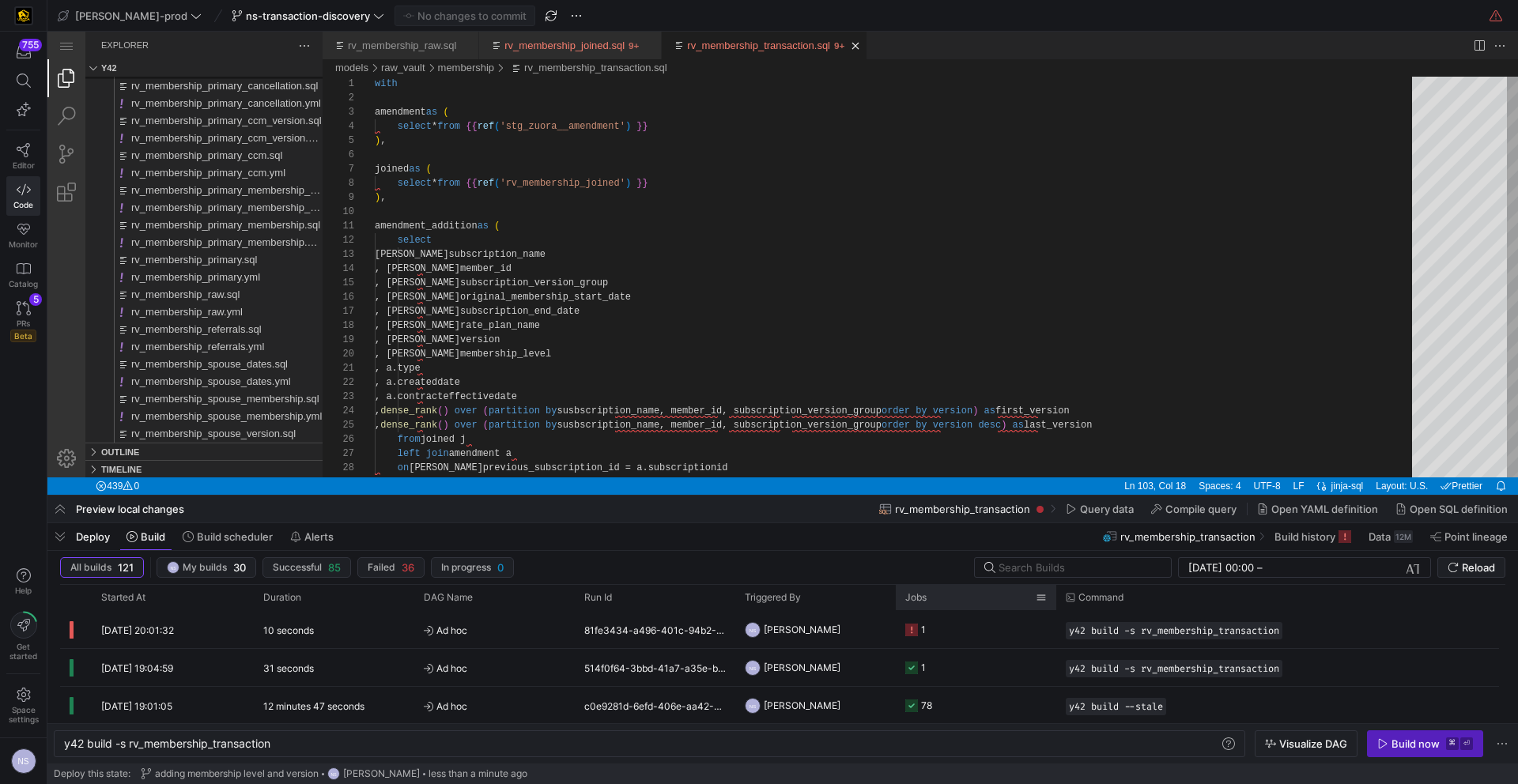
click at [946, 609] on div "Jobs" at bounding box center [975, 597] width 141 height 25
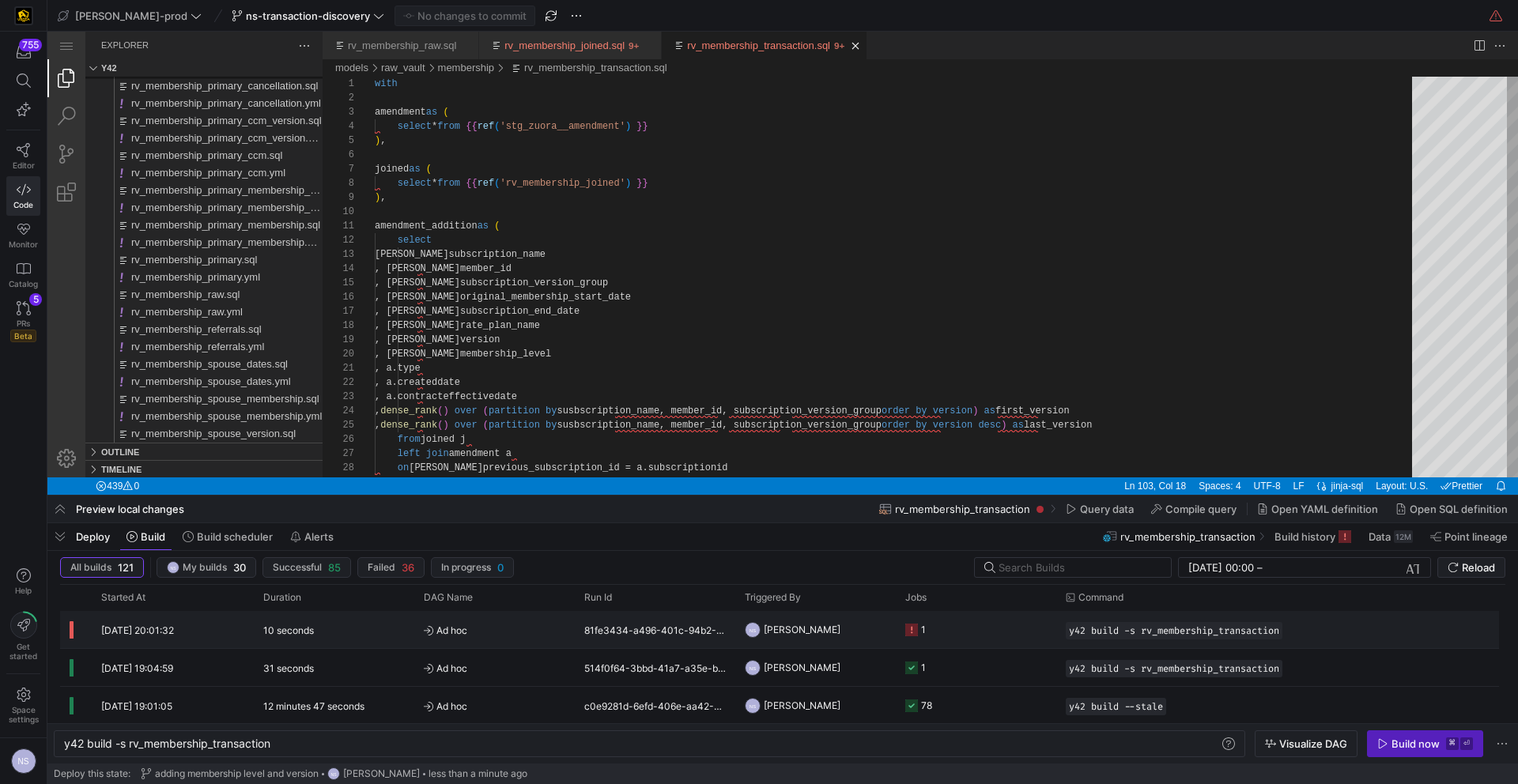
click at [975, 626] on y42-job-status-cell-renderer "1" at bounding box center [975, 629] width 141 height 35
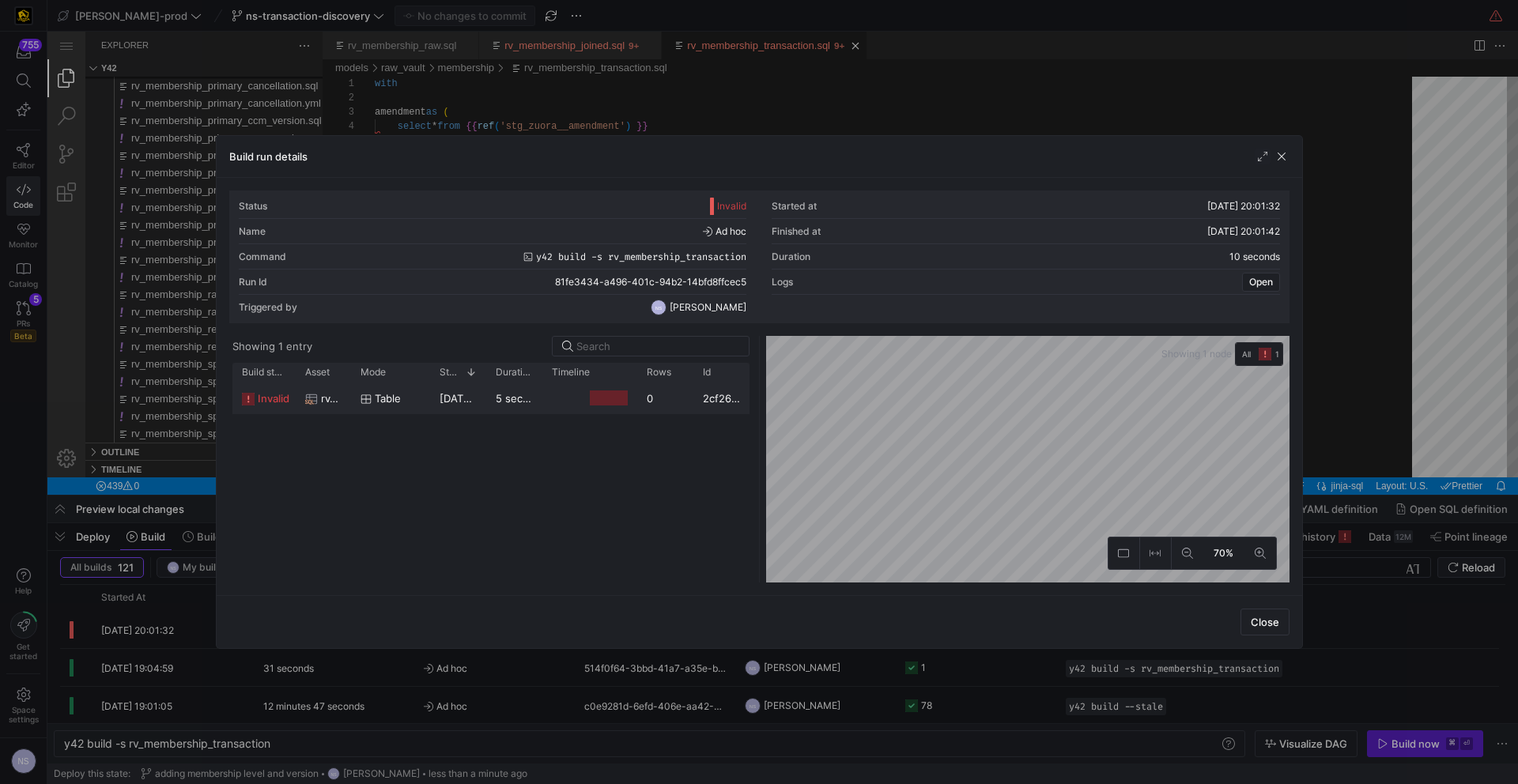
click at [565, 404] on y42-job-duration-timeline-cell-renderer at bounding box center [589, 397] width 75 height 29
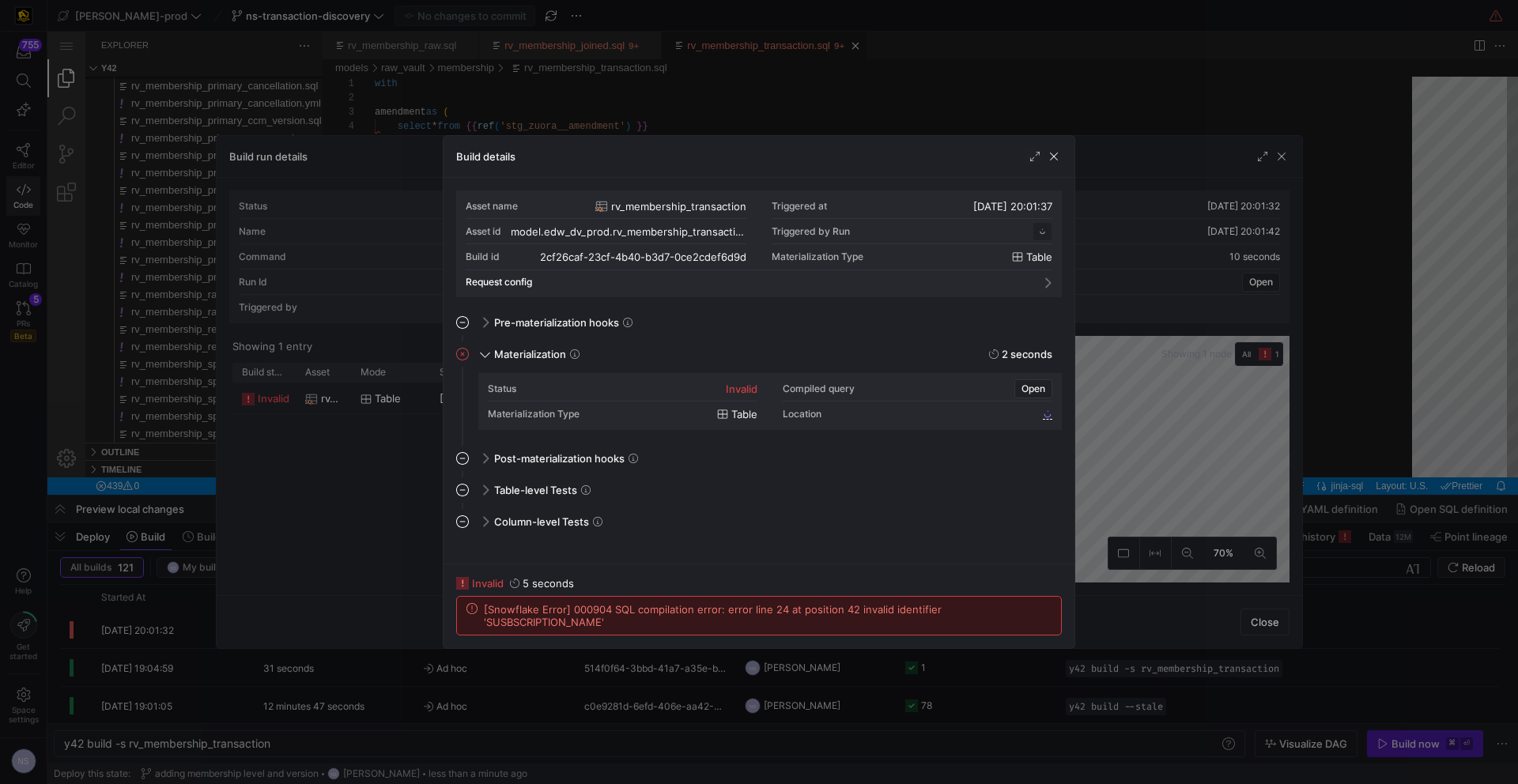
scroll to position [142, 0]
click at [1123, 461] on div at bounding box center [759, 392] width 1518 height 784
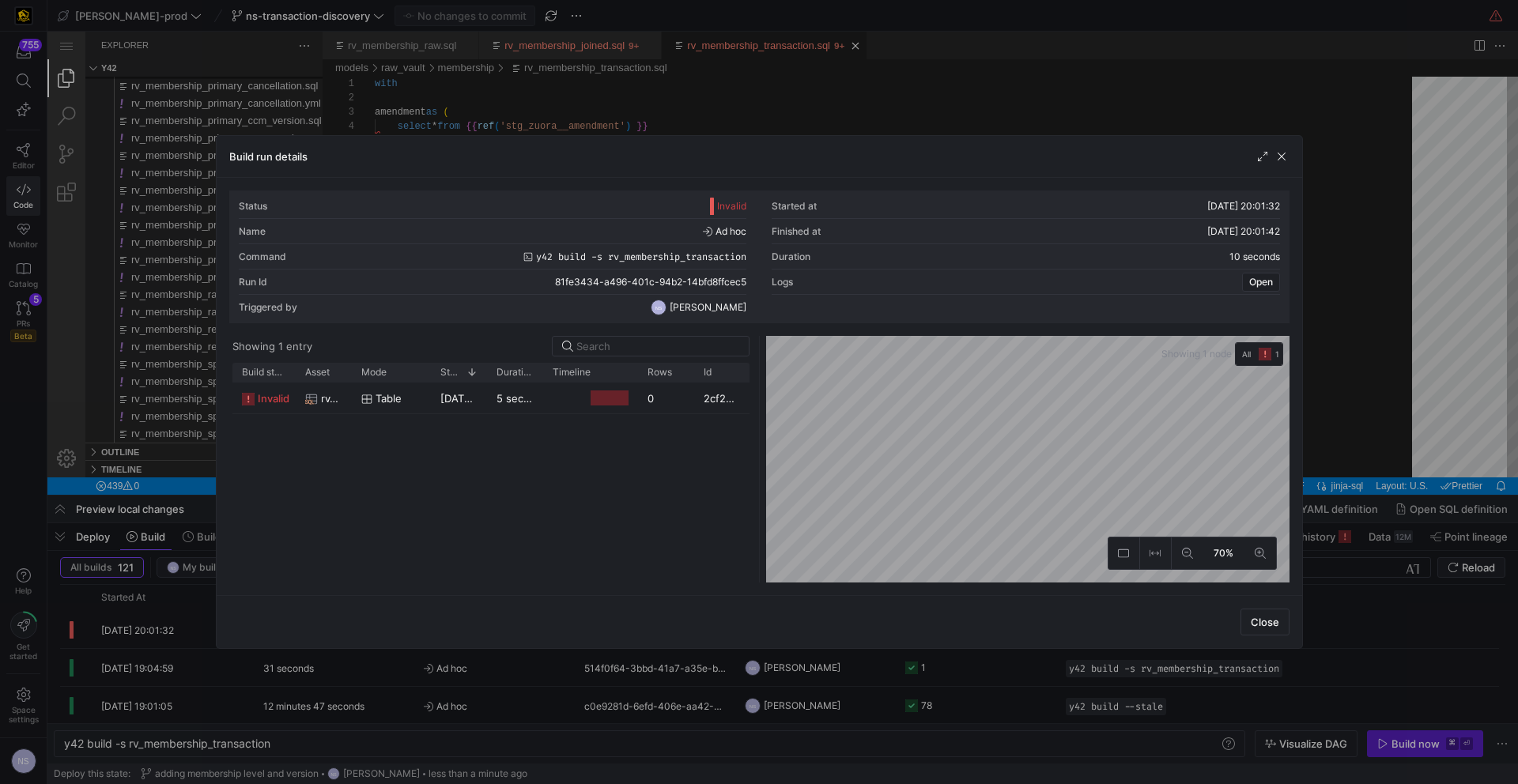
click at [1408, 318] on div at bounding box center [759, 392] width 1518 height 784
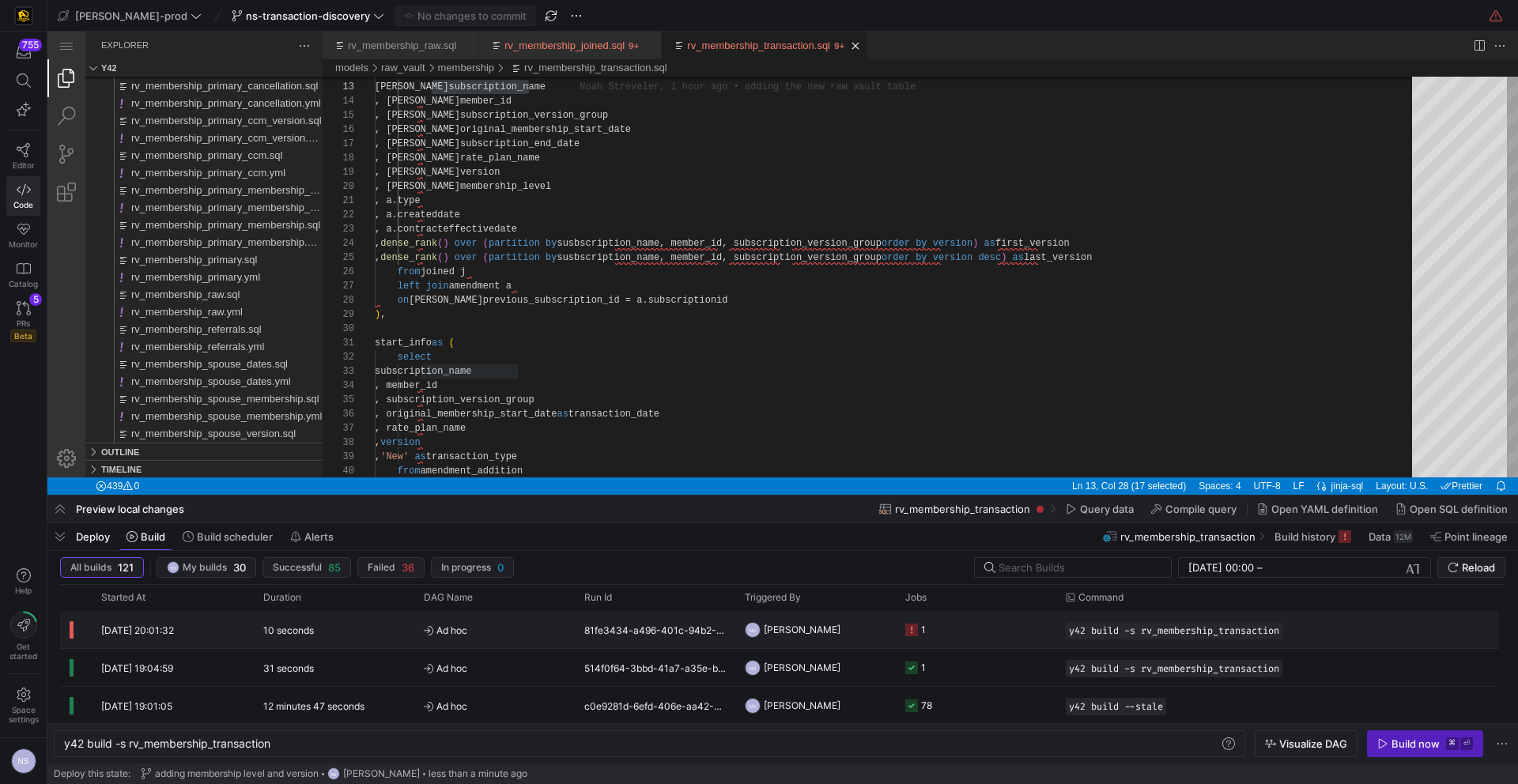
click at [873, 624] on y42-orchestration-triggered-by "NS Noah Streveler" at bounding box center [815, 629] width 141 height 35
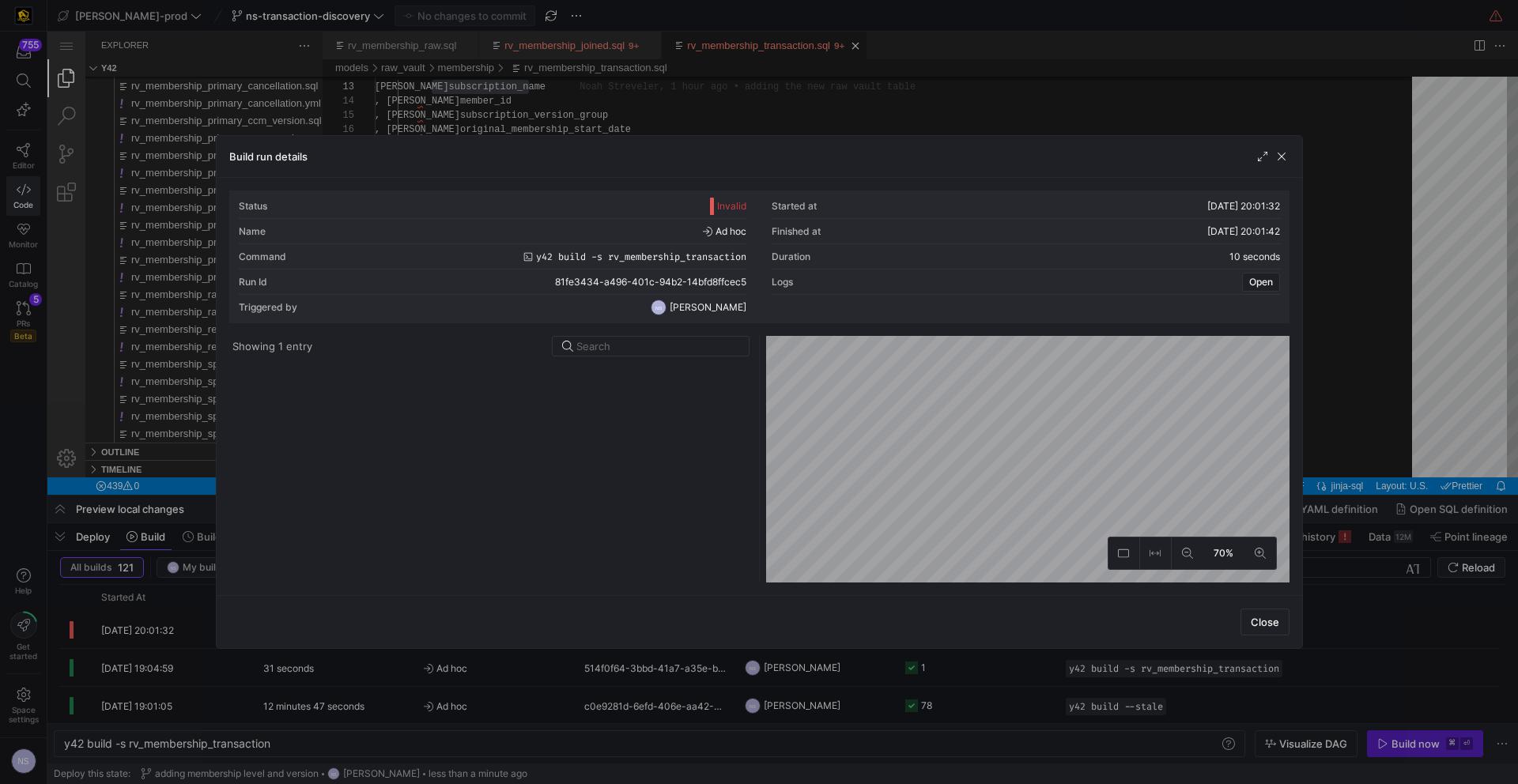
drag, startPoint x: 1270, startPoint y: 305, endPoint x: 992, endPoint y: 302, distance: 278.0
click at [1269, 305] on div at bounding box center [1025, 307] width 508 height 25
click at [506, 74] on div at bounding box center [759, 392] width 1518 height 784
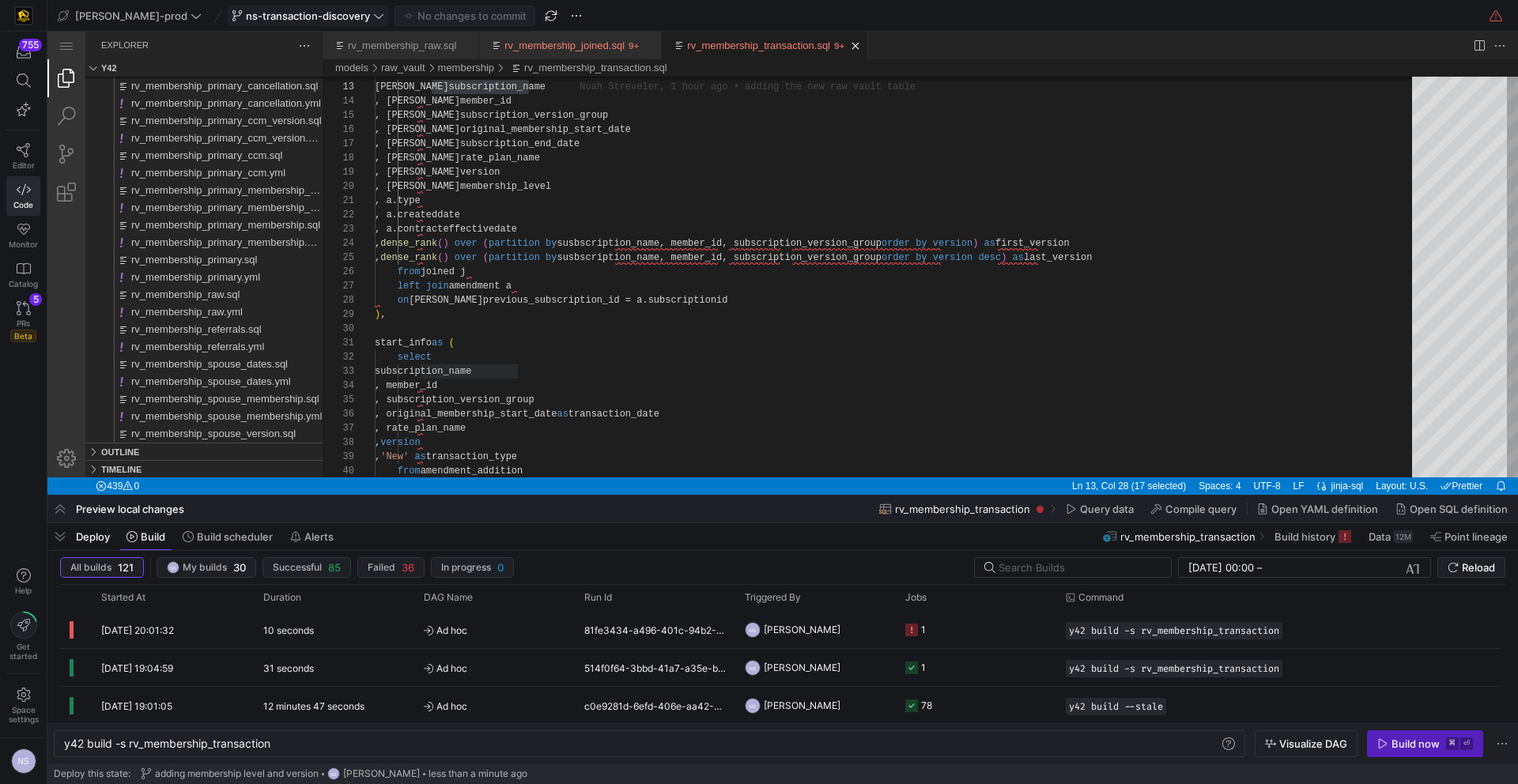
click at [314, 20] on span "ns-transaction-discovery" at bounding box center [308, 16] width 124 height 13
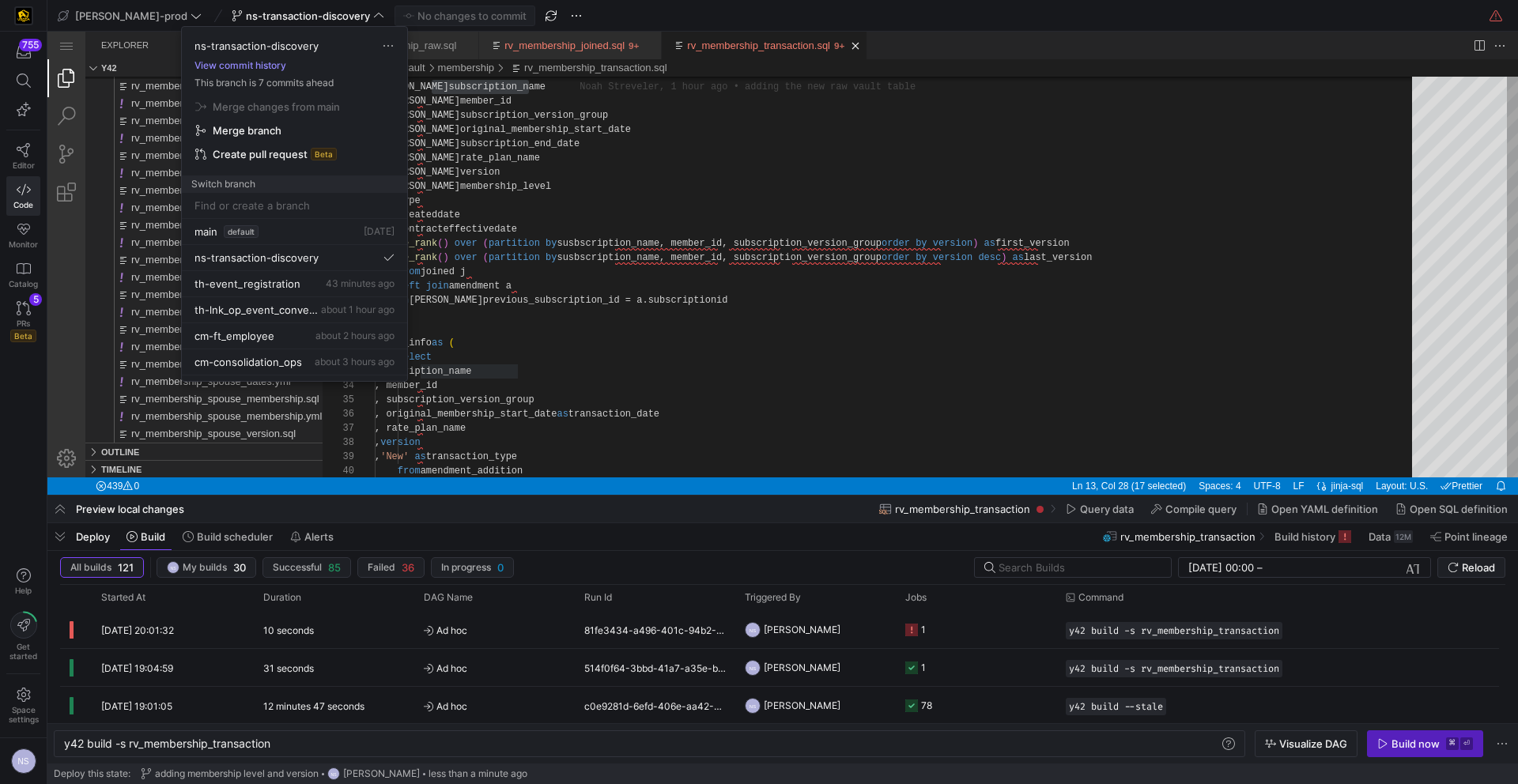
click at [265, 67] on button "View commit history" at bounding box center [240, 65] width 117 height 11
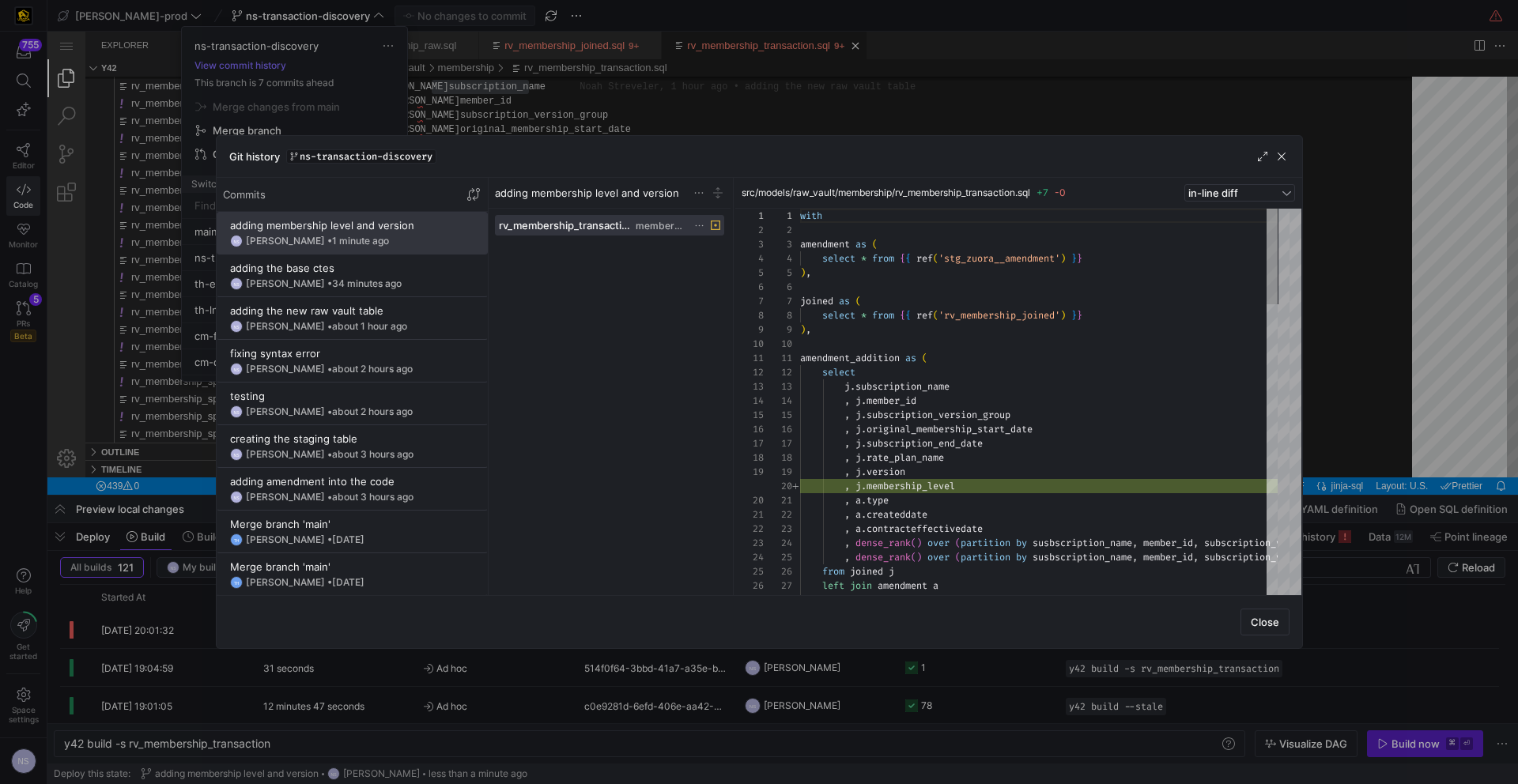
scroll to position [142, 0]
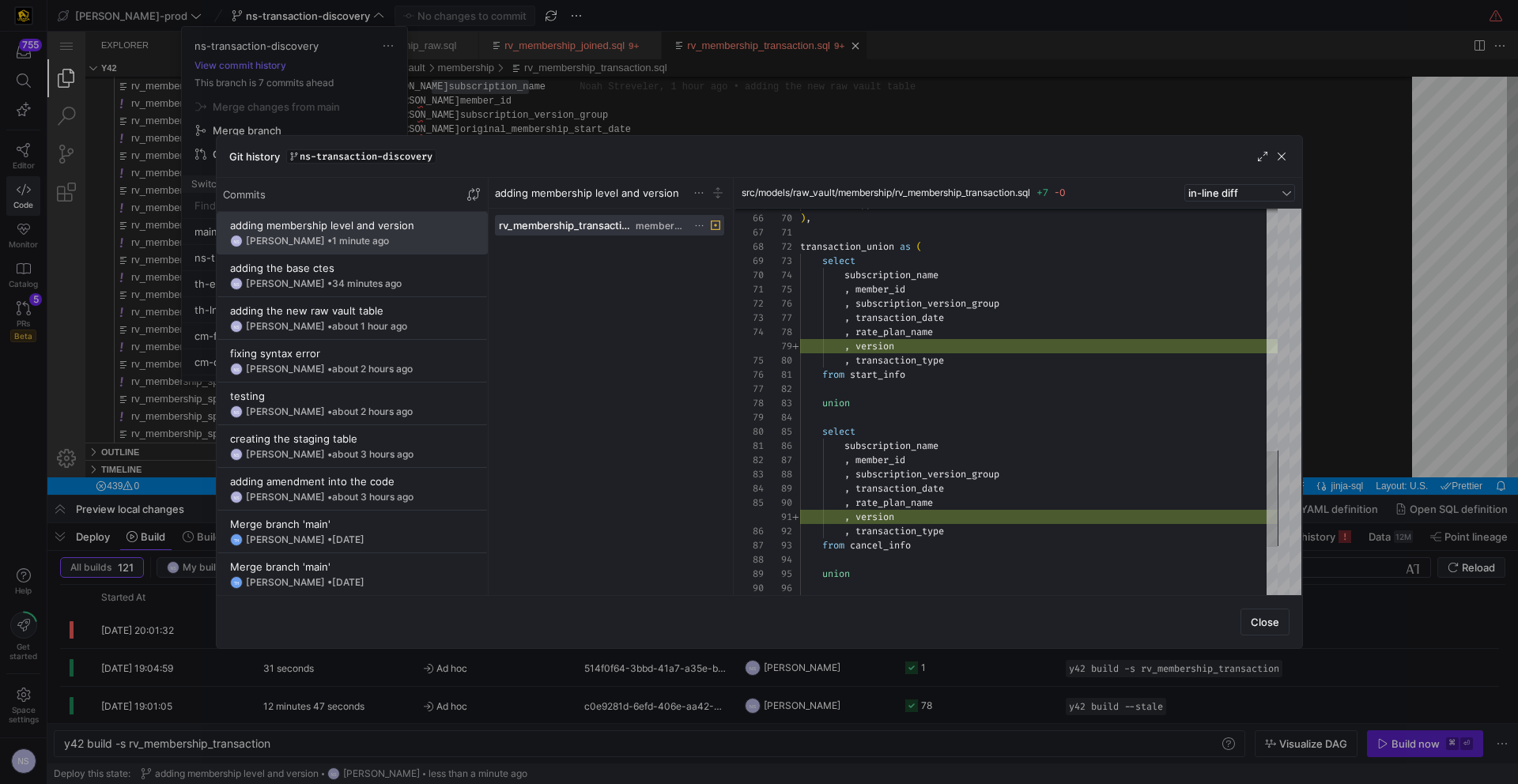
click at [1465, 406] on div at bounding box center [759, 392] width 1518 height 784
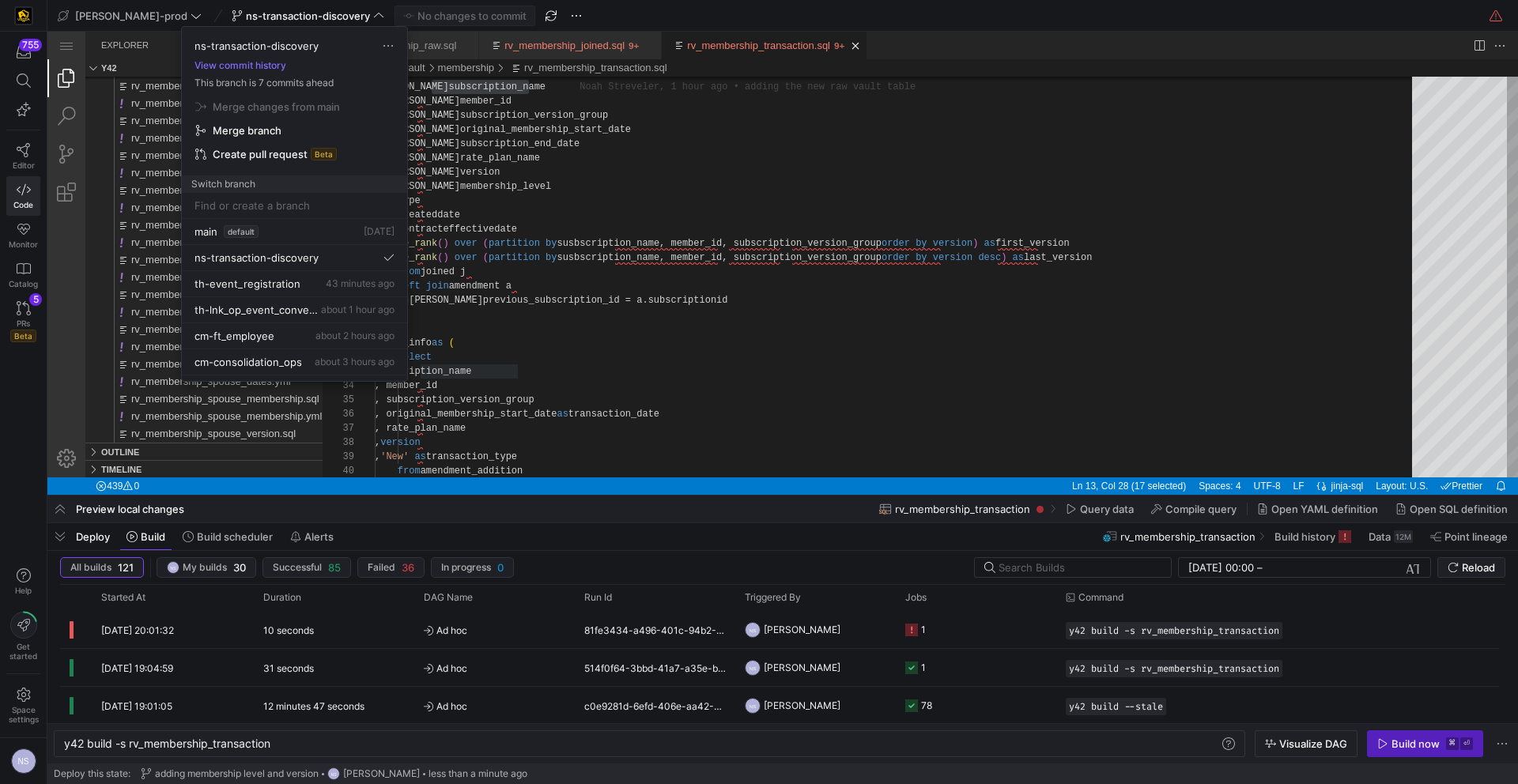
click at [919, 625] on div at bounding box center [759, 392] width 1518 height 784
click at [908, 626] on icon "Press SPACE to select this row." at bounding box center [911, 629] width 13 height 13
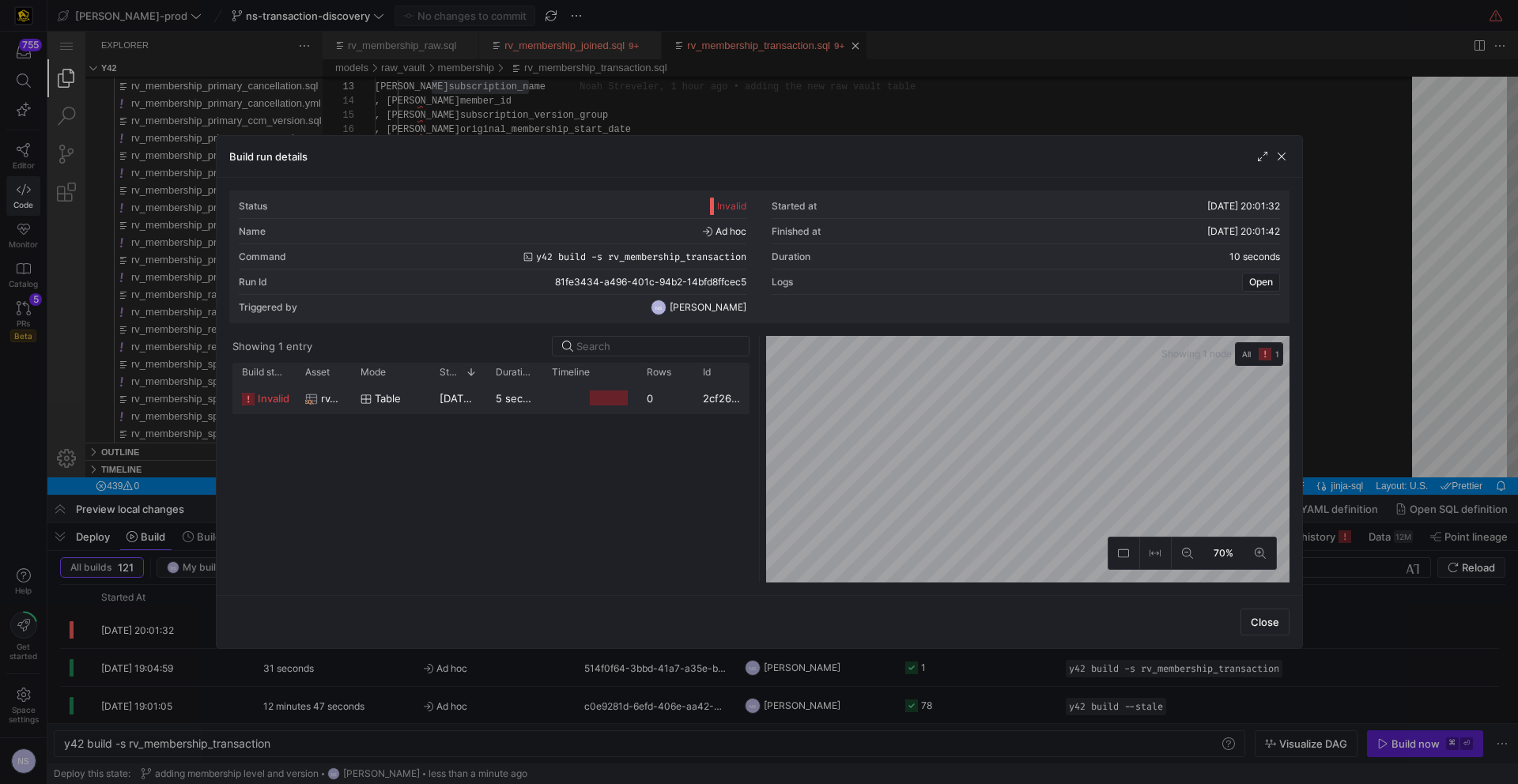
click at [559, 396] on y42-job-duration-timeline-cell-renderer at bounding box center [589, 397] width 75 height 29
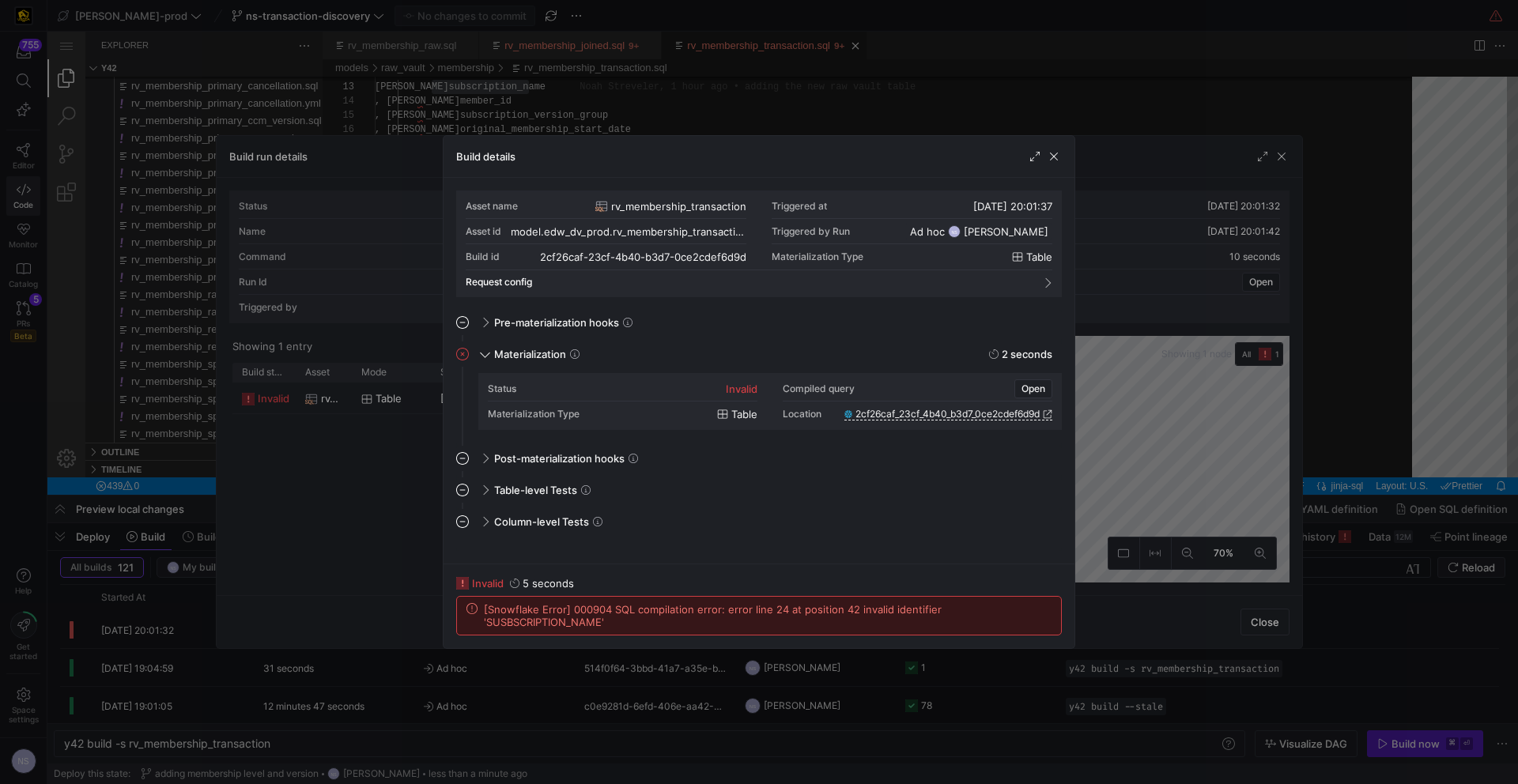
click at [970, 674] on div at bounding box center [759, 392] width 1518 height 784
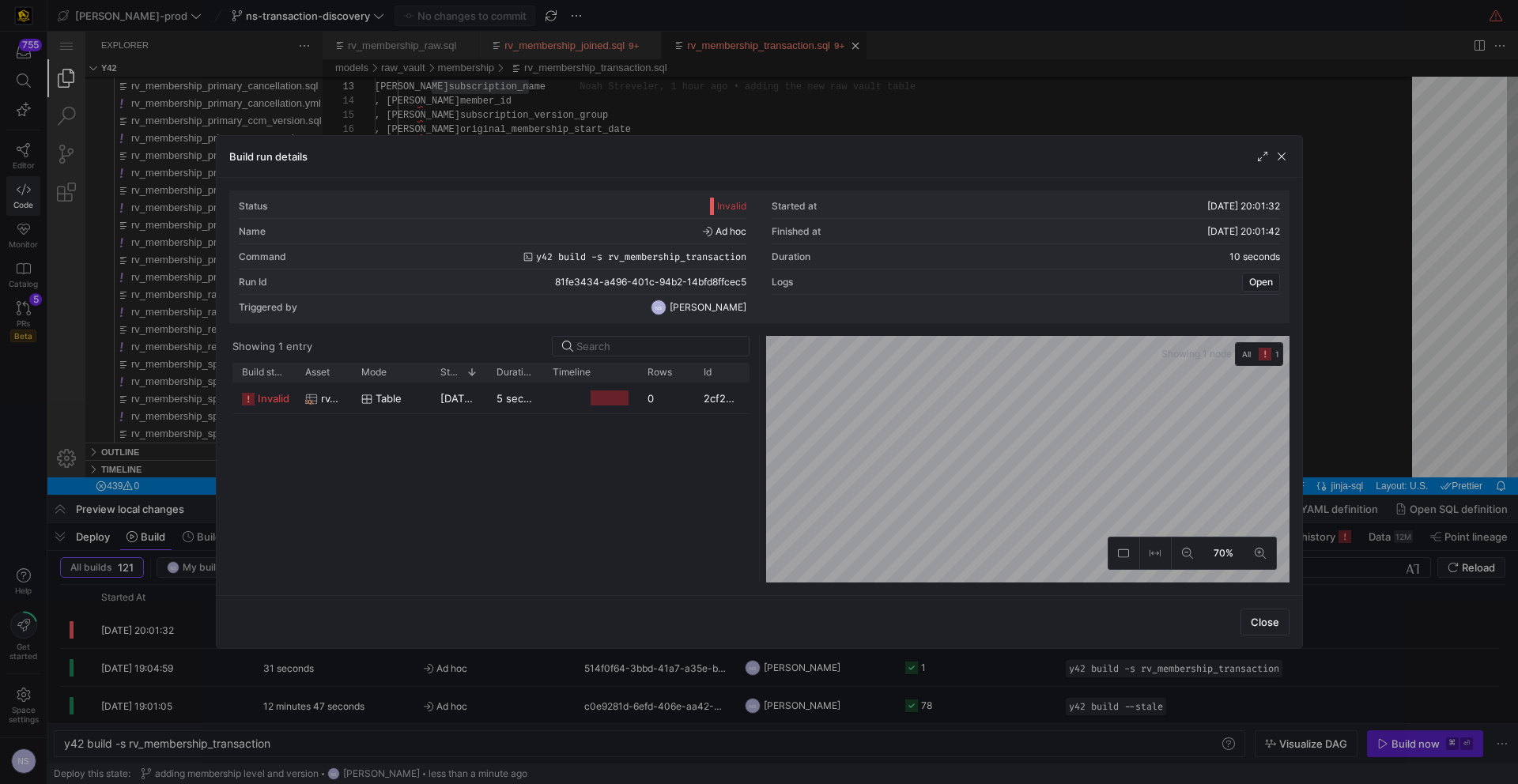
click at [1465, 594] on div at bounding box center [759, 392] width 1518 height 784
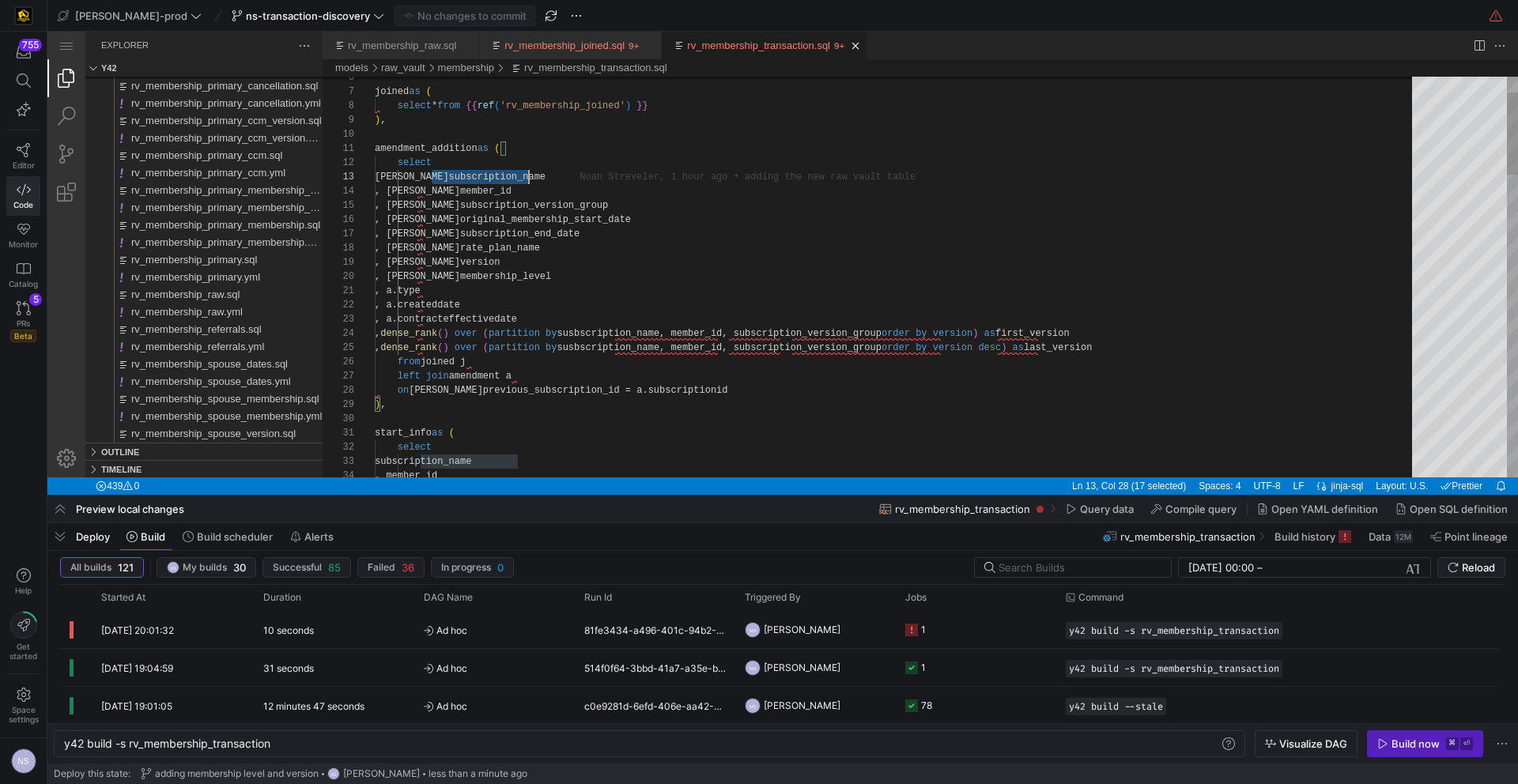
scroll to position [28, 154]
paste textarea "rv_membership_transaction.sql, preview"
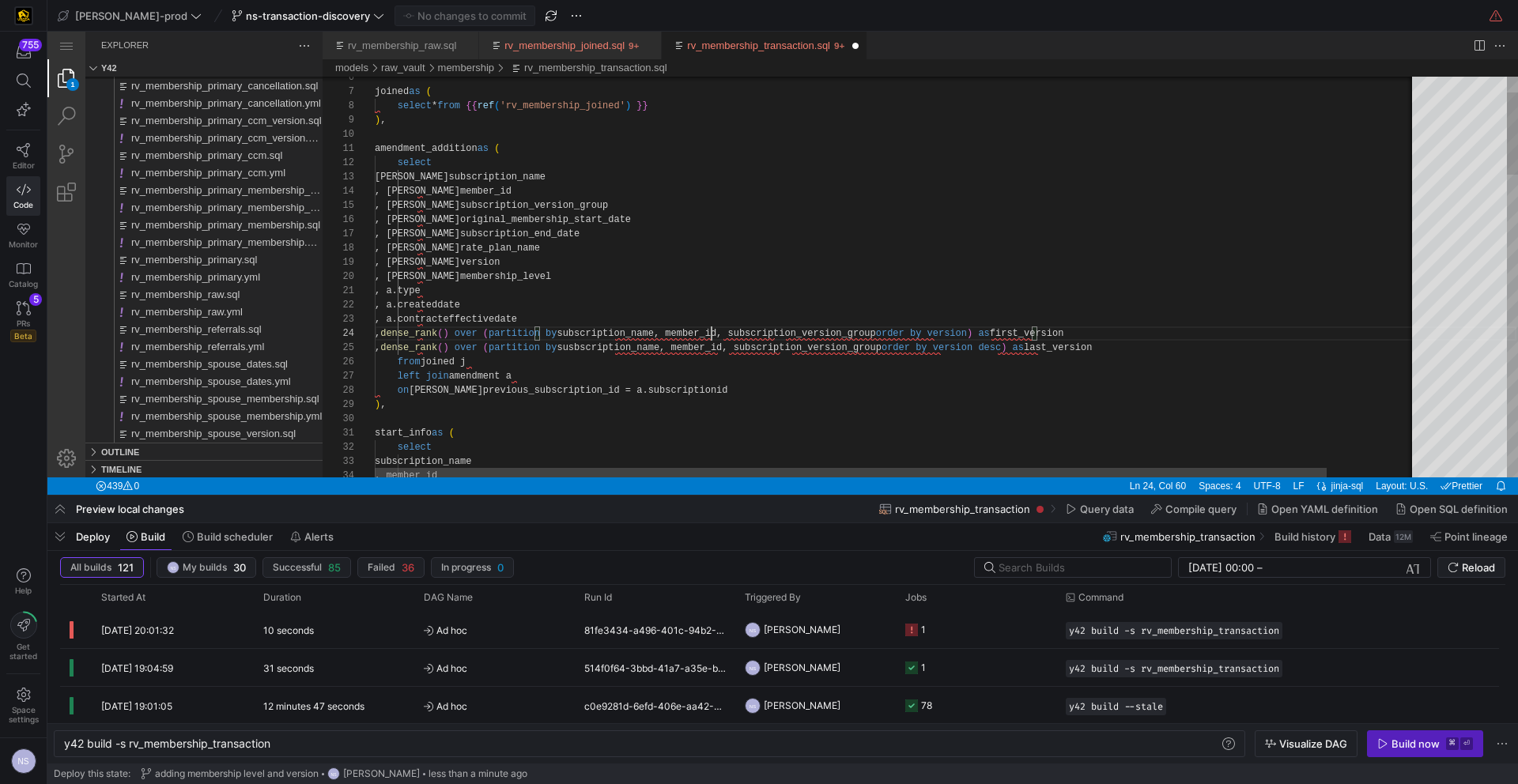
paste textarea "rv_membership_transaction.sql, preview"
type textarea ", a.type , a.createddate , a.contracteffectivedate , dense_rank() over (partiti…"
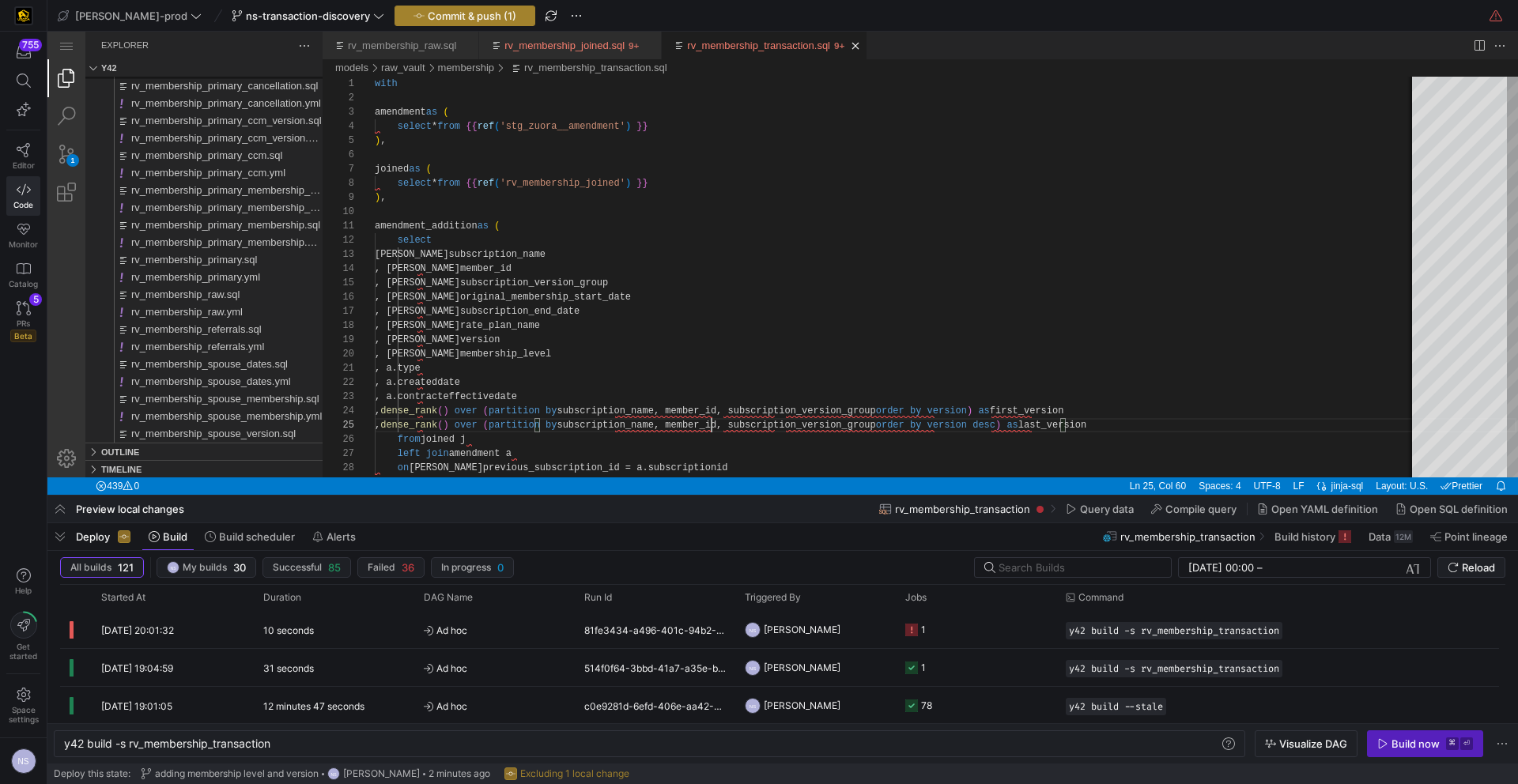
click at [428, 12] on span "Commit & push (1)" at bounding box center [472, 16] width 88 height 13
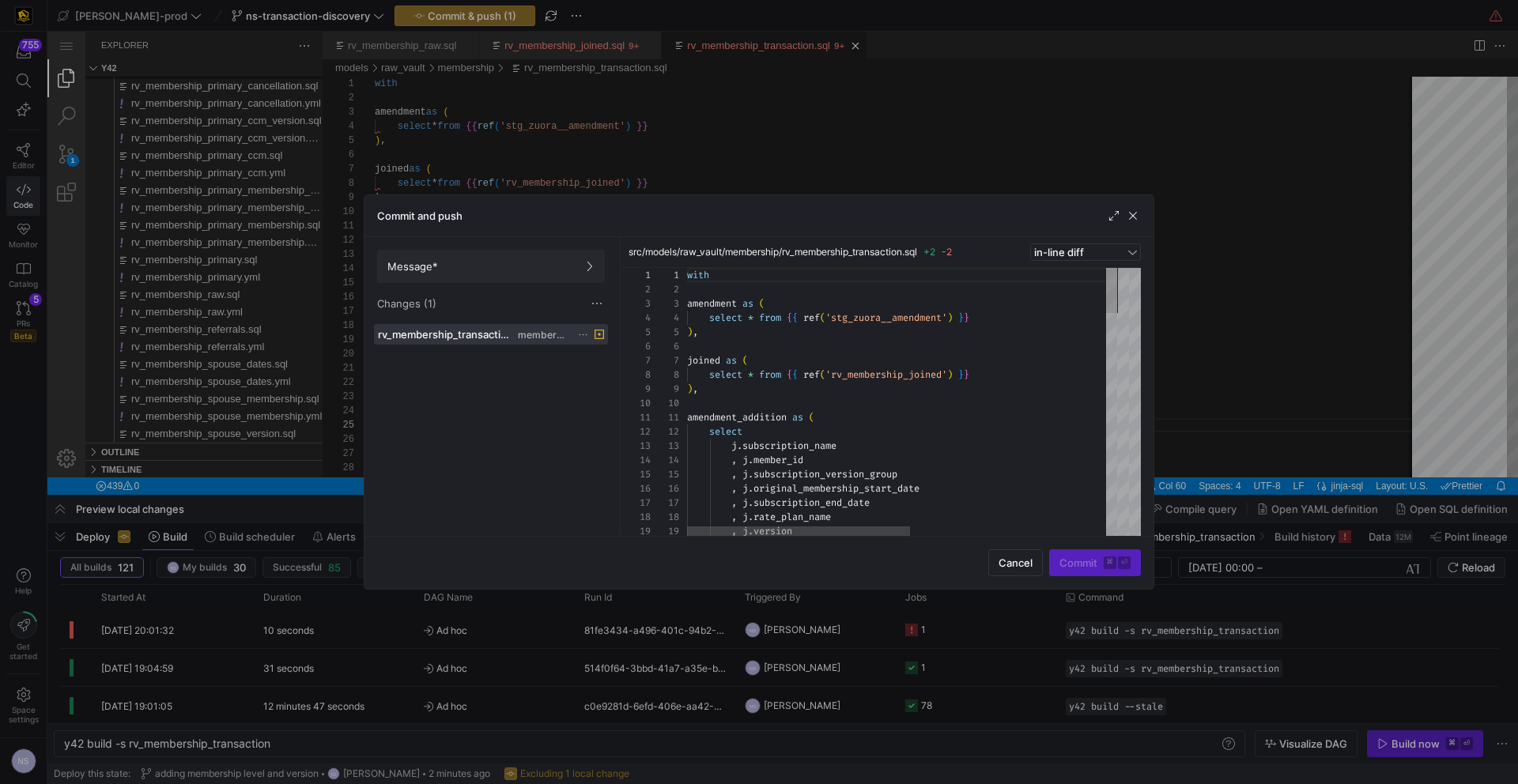
scroll to position [142, 0]
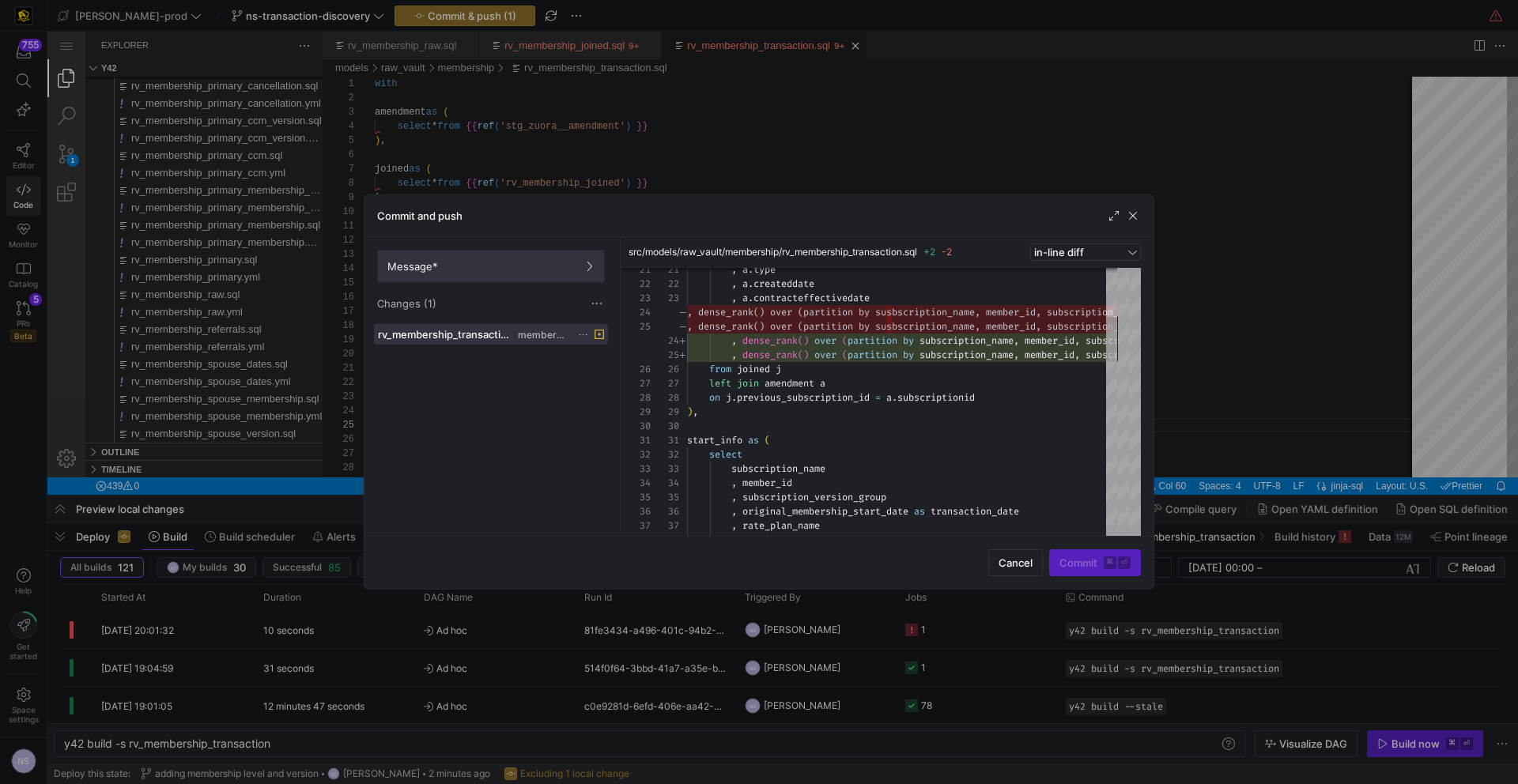
click at [586, 270] on icon at bounding box center [589, 265] width 11 height 11
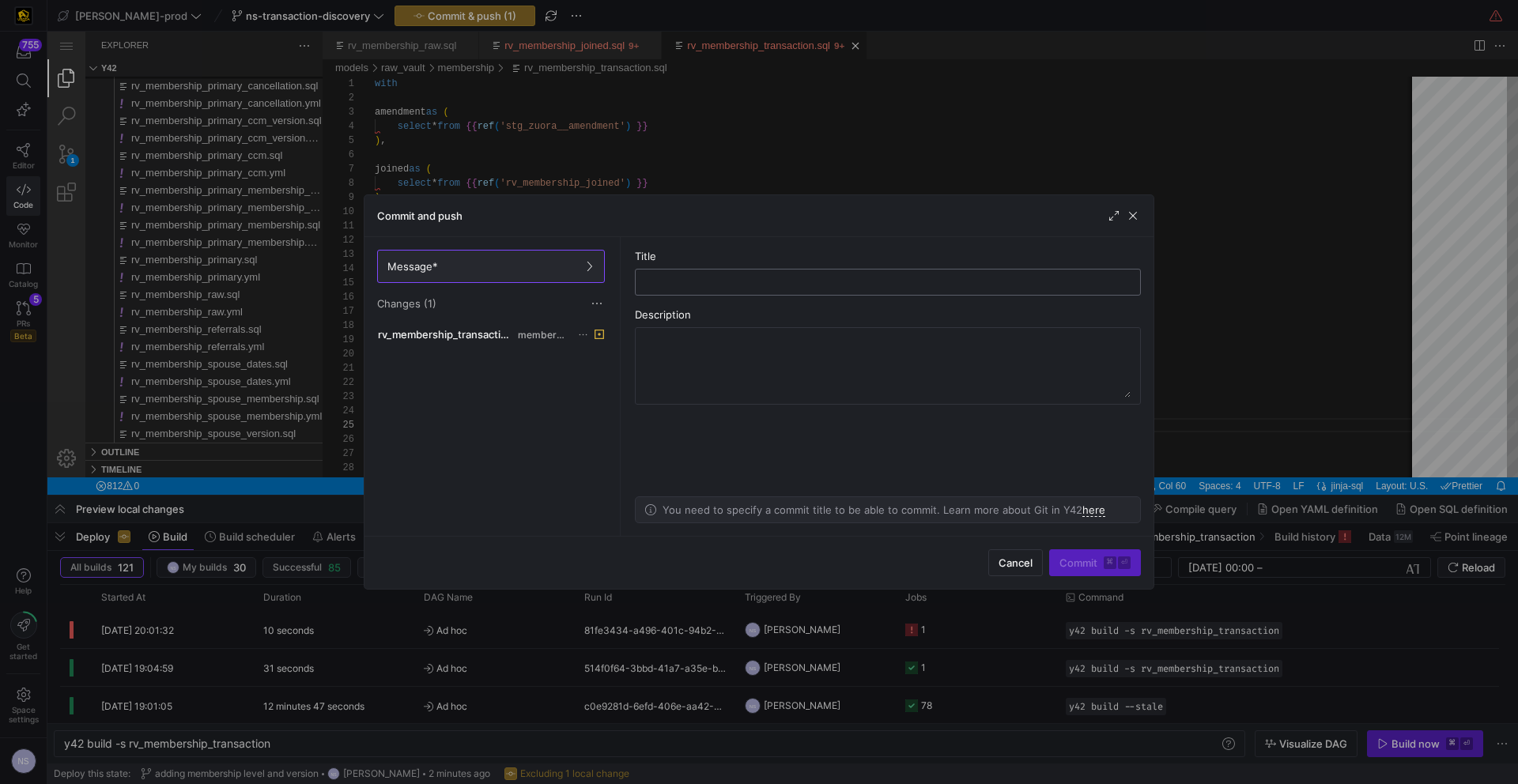
click at [731, 285] on input "text" at bounding box center [887, 282] width 479 height 13
type input "fixing error"
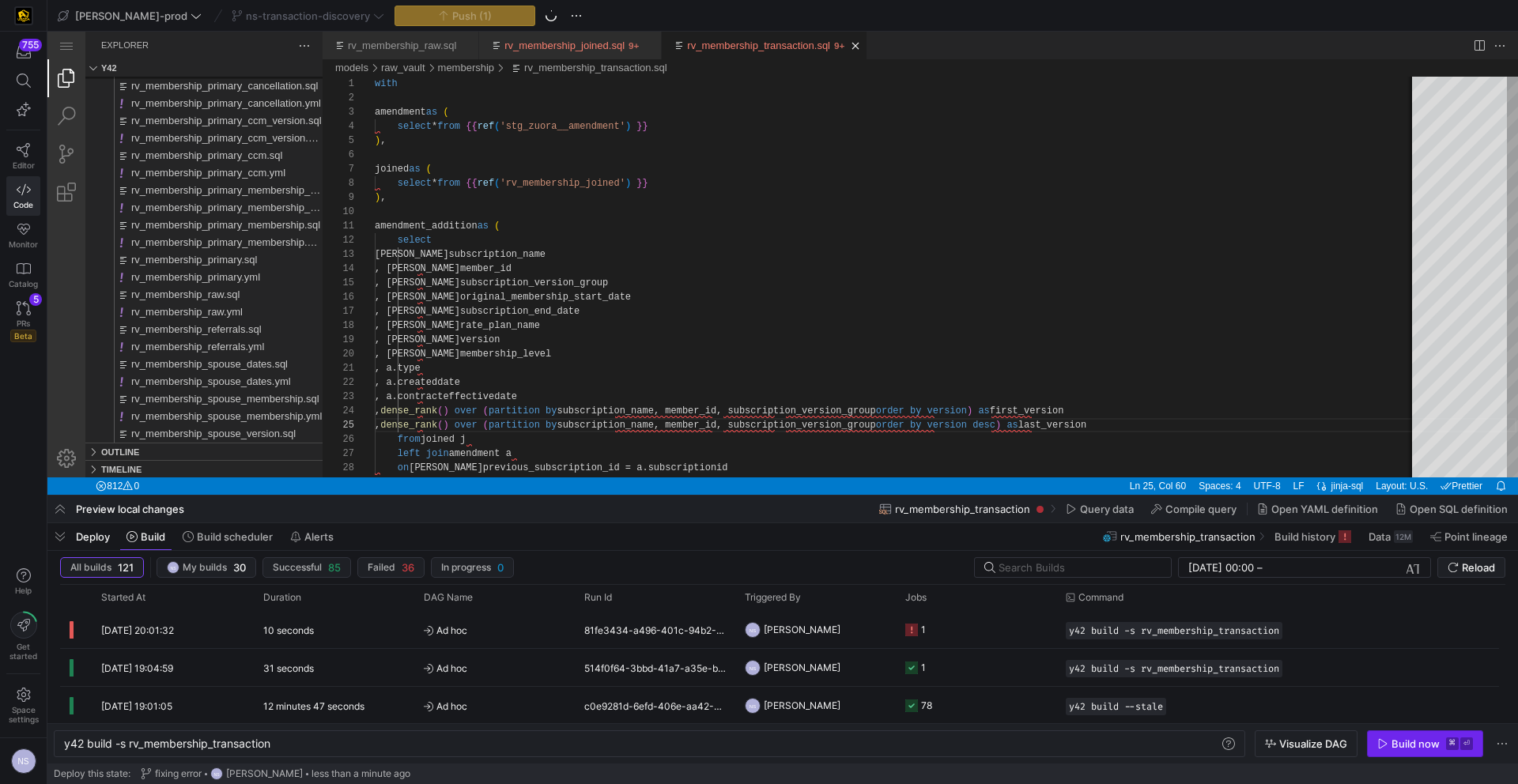
click at [1425, 746] on div "Build now" at bounding box center [1415, 743] width 48 height 13
